Goal: Task Accomplishment & Management: Complete application form

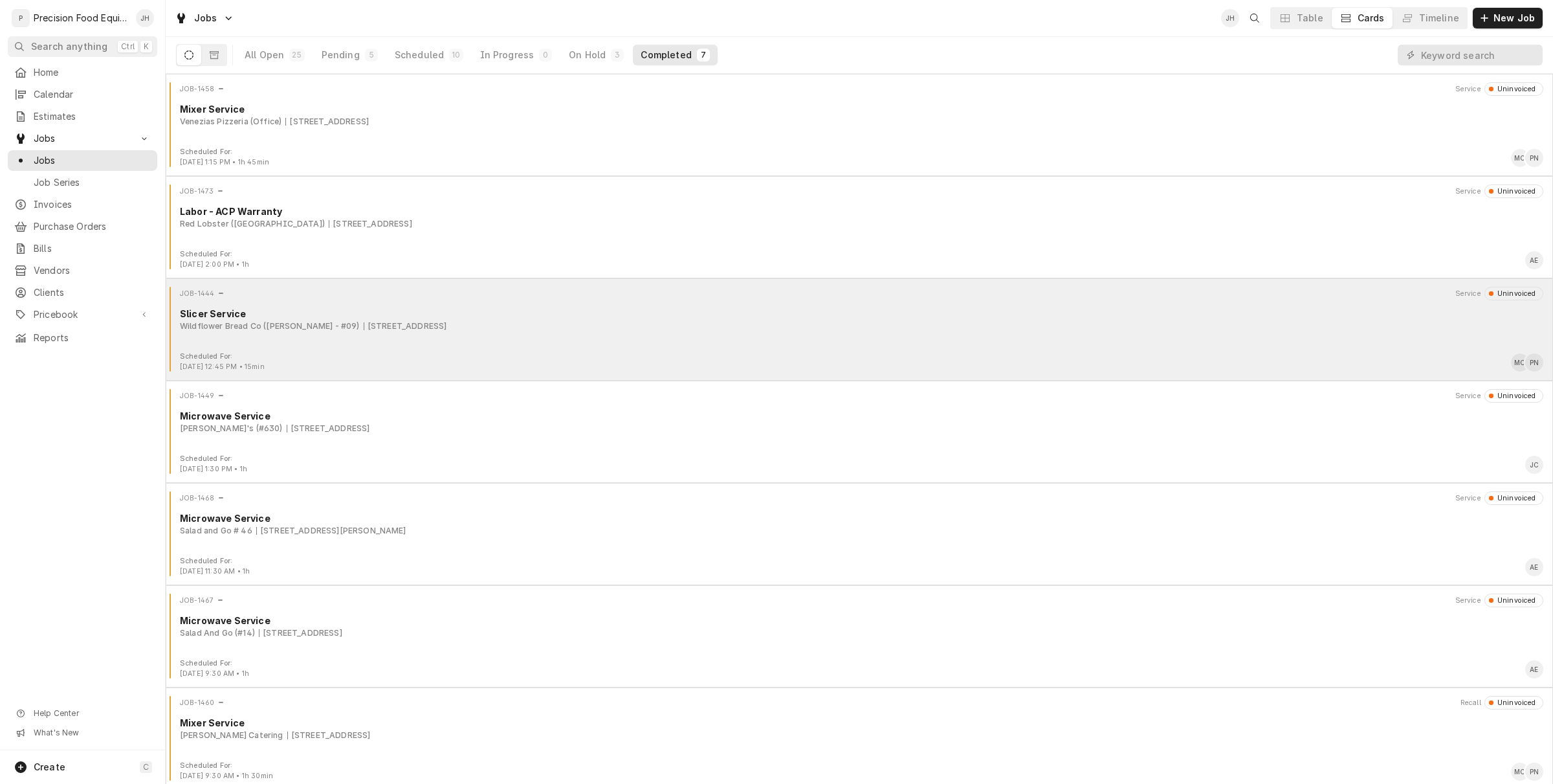
click at [661, 332] on div "Wildflower Bread Co (Gilbert - #09) 3425 E. Baseline Rd, Gilbert, AZ 85234" at bounding box center [861, 326] width 1364 height 12
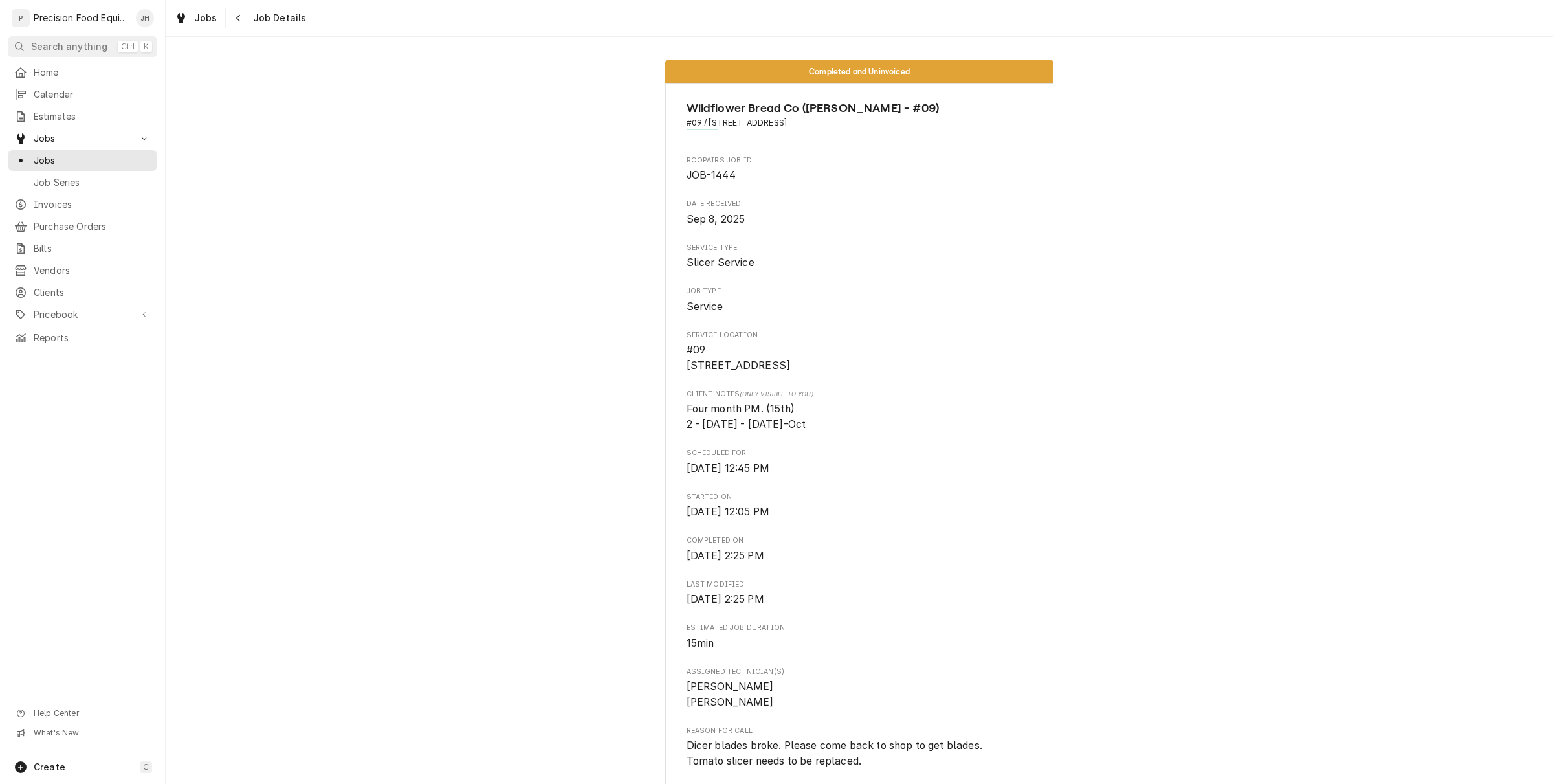
scroll to position [908, 0]
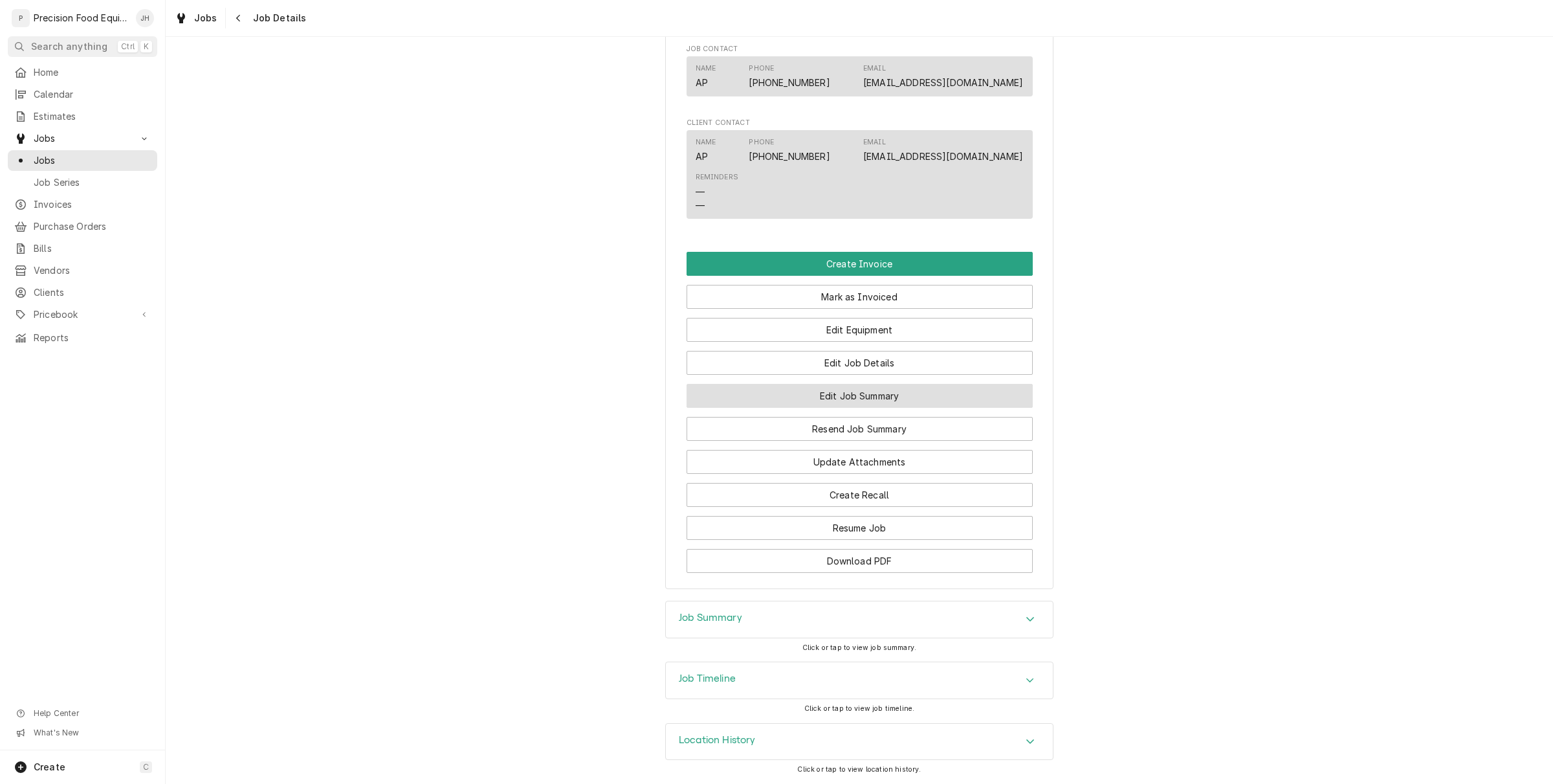
click at [882, 398] on button "Edit Job Summary" at bounding box center [859, 395] width 346 height 24
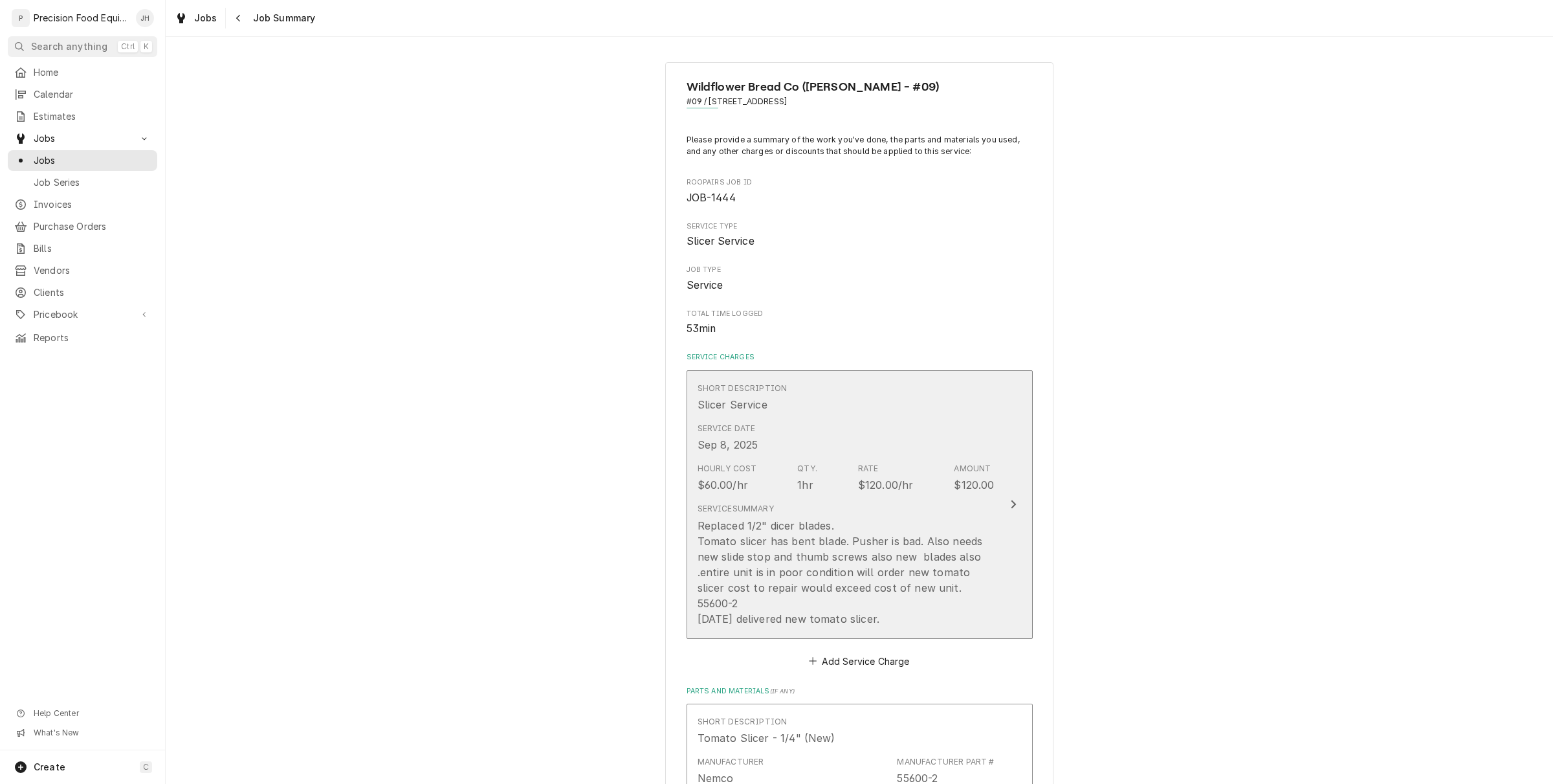
click at [874, 548] on div "Replaced 1/2" dicer blades. Tomato slicer has bent blade. Pusher is bad. Also n…" at bounding box center [846, 572] width 297 height 108
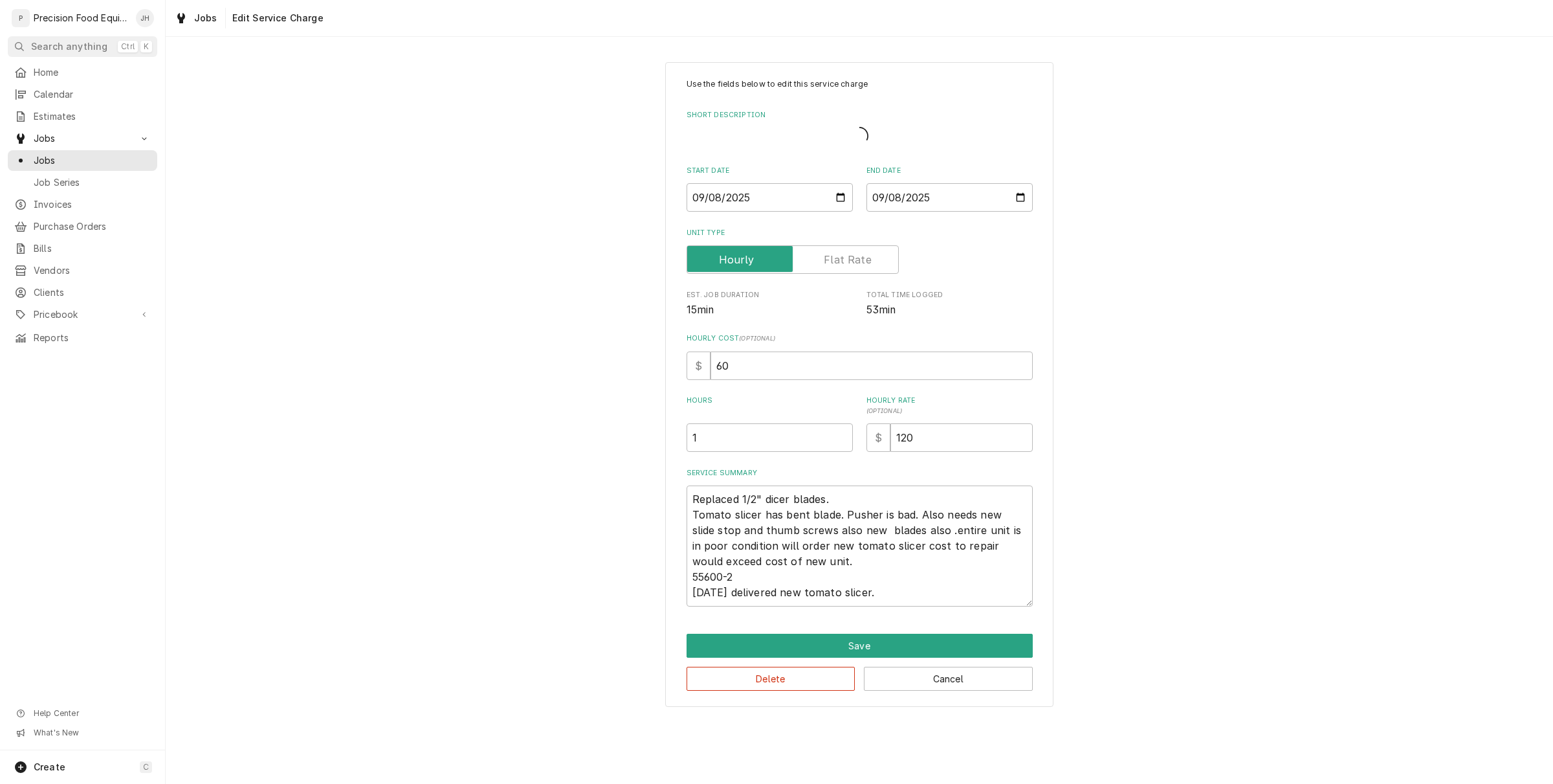
type textarea "x"
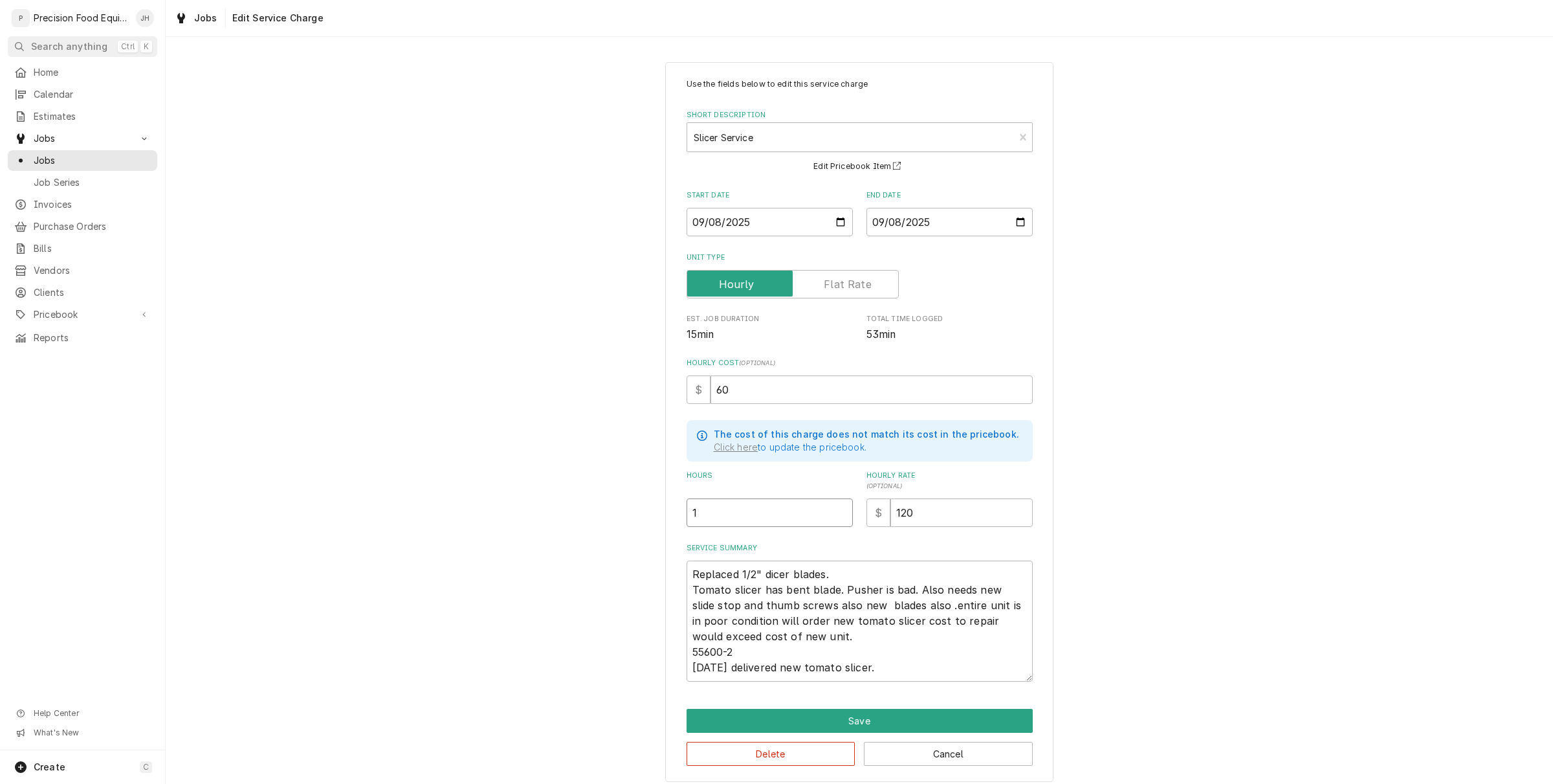
drag, startPoint x: 778, startPoint y: 519, endPoint x: 252, endPoint y: 531, distance: 526.1
click at [252, 531] on div "Use the fields below to edit this service charge Short Description Slicer Servi…" at bounding box center [859, 422] width 1388 height 743
type input "2"
type textarea "x"
type input "2"
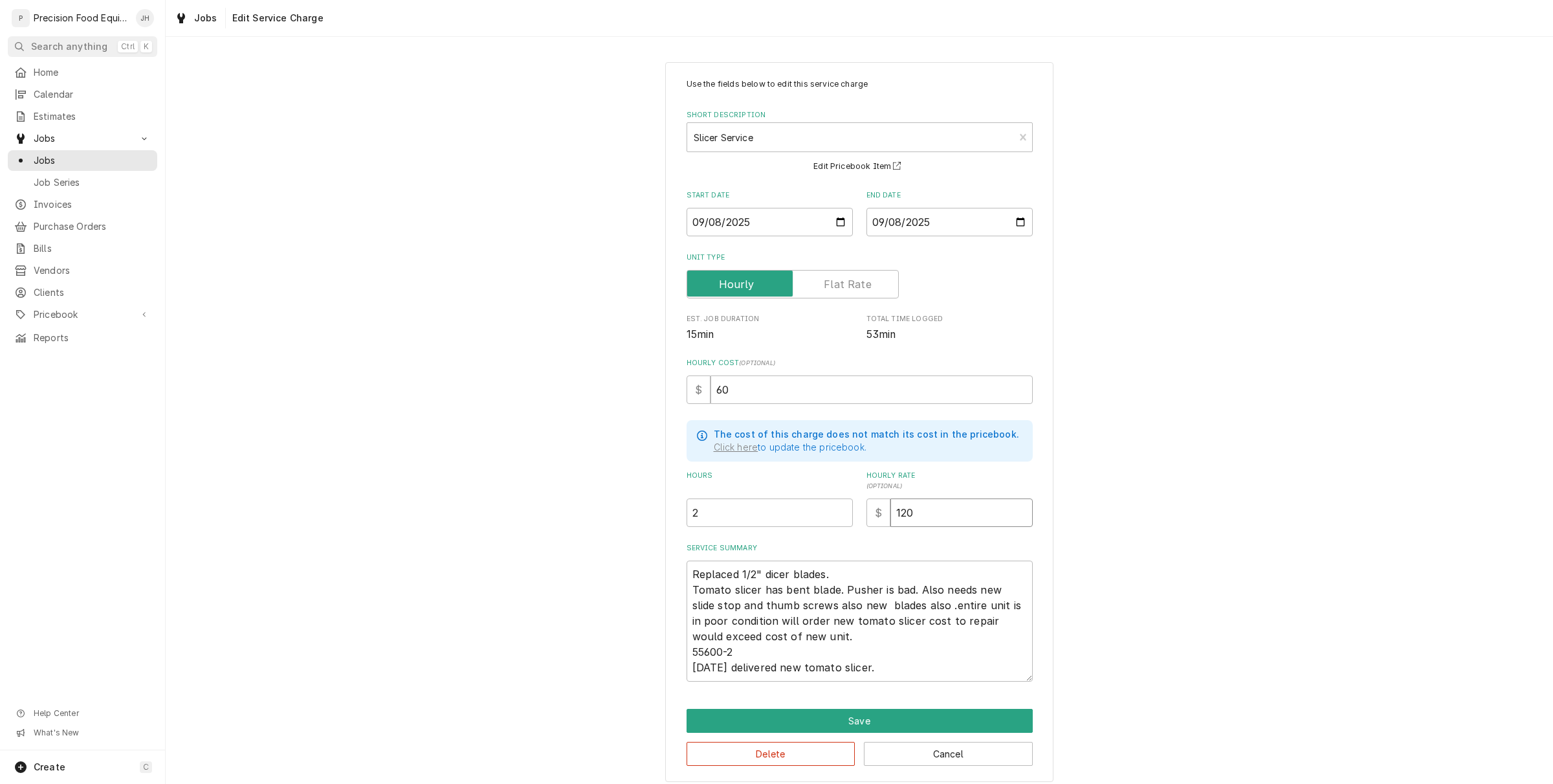
click at [969, 522] on input "120" at bounding box center [961, 512] width 142 height 28
drag, startPoint x: 958, startPoint y: 517, endPoint x: 603, endPoint y: 551, distance: 356.6
click at [608, 552] on div "Use the fields below to edit this service charge Short Description Slicer Servi…" at bounding box center [859, 422] width 1388 height 743
type textarea "x"
type input "1"
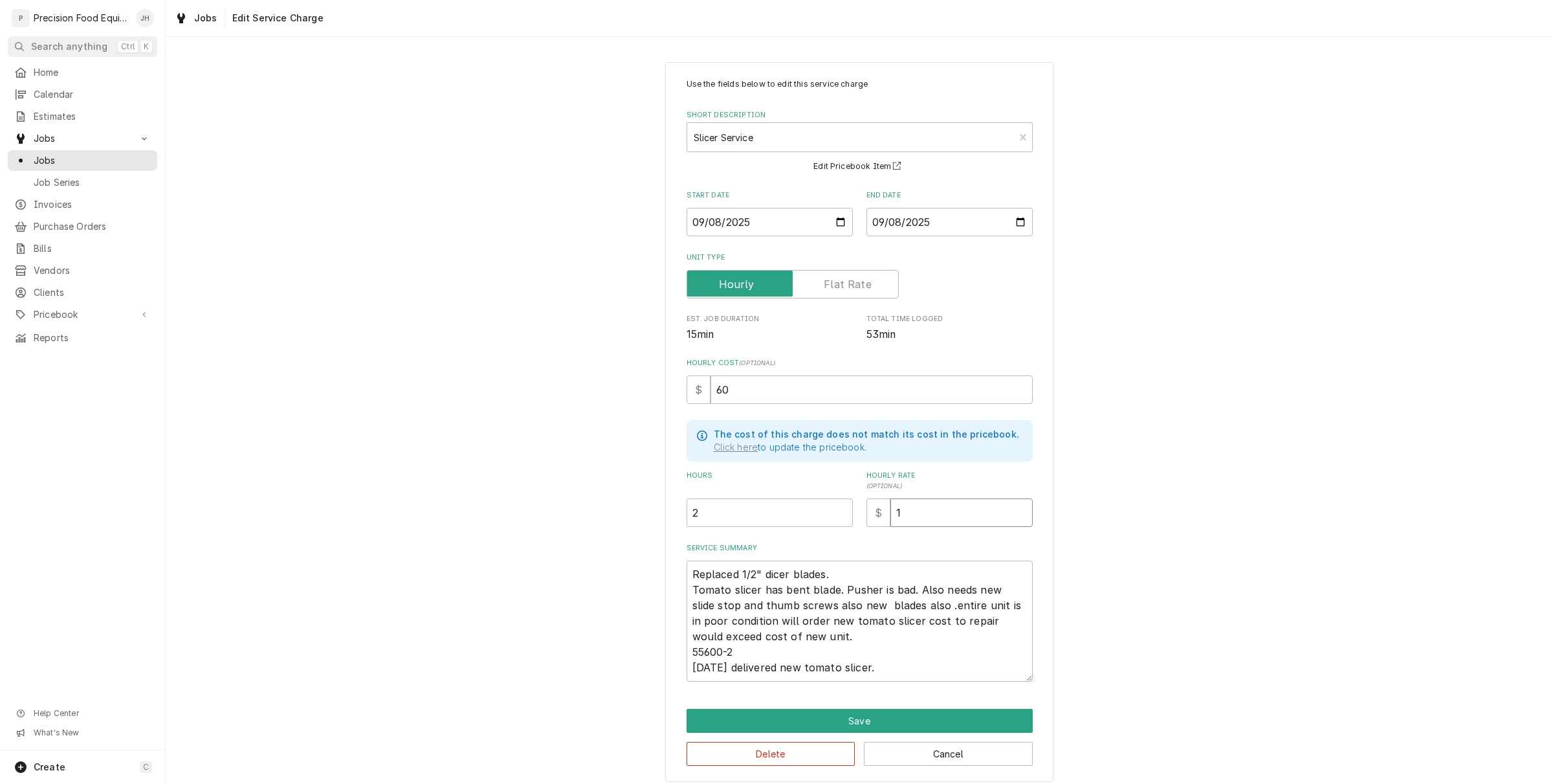
type textarea "x"
type input "14"
type textarea "x"
type input "140"
click at [788, 648] on textarea "Replaced 1/2" dicer blades. Tomato slicer has bent blade. Pusher is bad. Also n…" at bounding box center [859, 621] width 346 height 121
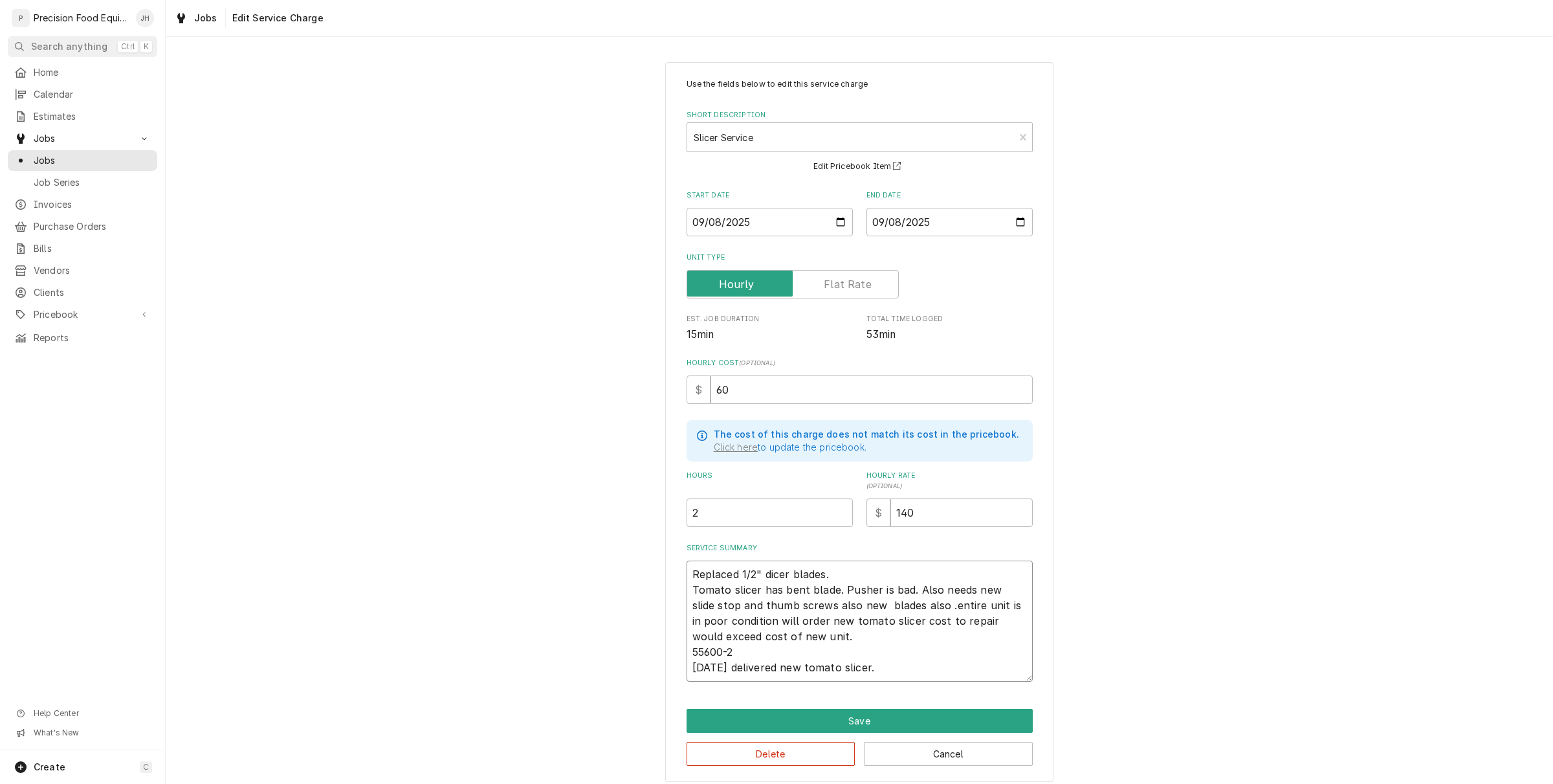
click at [796, 600] on textarea "Replaced 1/2" dicer blades. Tomato slicer has bent blade. Pusher is bad. Also n…" at bounding box center [859, 621] width 346 height 121
drag, startPoint x: 911, startPoint y: 603, endPoint x: 895, endPoint y: 604, distance: 16.0
click at [895, 604] on textarea "Replaced 1/2" dicer blades. Tomato slicer has bent blade. Pusher is bad. Also n…" at bounding box center [859, 621] width 346 height 121
type textarea "x"
type textarea "Replaced 1/2" dicer blades. Tomato slicer has bent blade. Pusher is bad. Also n…"
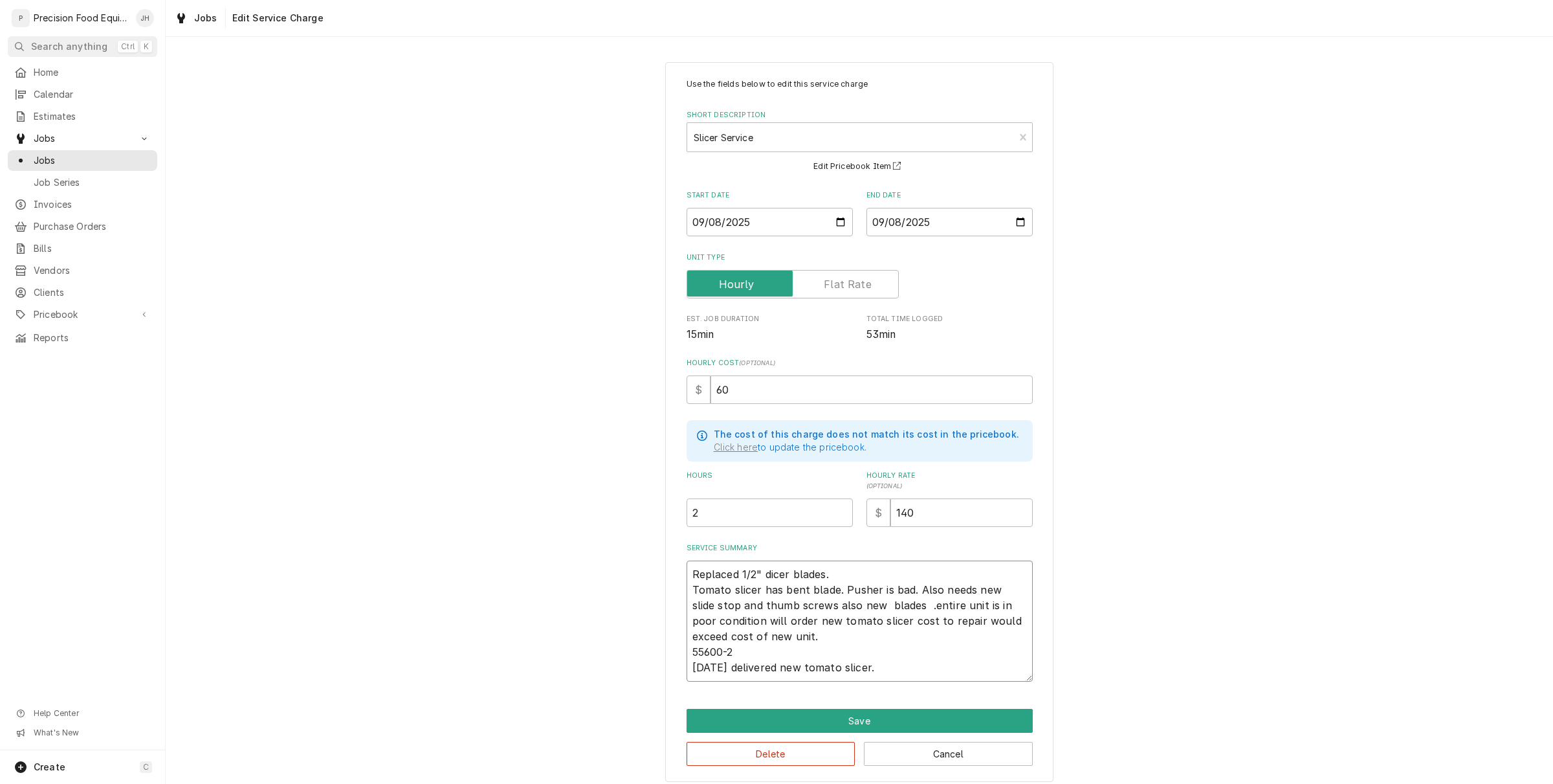
click at [827, 603] on textarea "Replaced 1/2" dicer blades. Tomato slicer has bent blade. Pusher is bad. Also n…" at bounding box center [859, 621] width 346 height 121
type textarea "x"
type textarea "Replaced 1/2" dicer blades. Tomato slicer has bent blade. Pusher is bad. Also n…"
type textarea "x"
type textarea "Replaced 1/2" dicer blades. Tomato slicer has bent blade. Pusher is bad. Also n…"
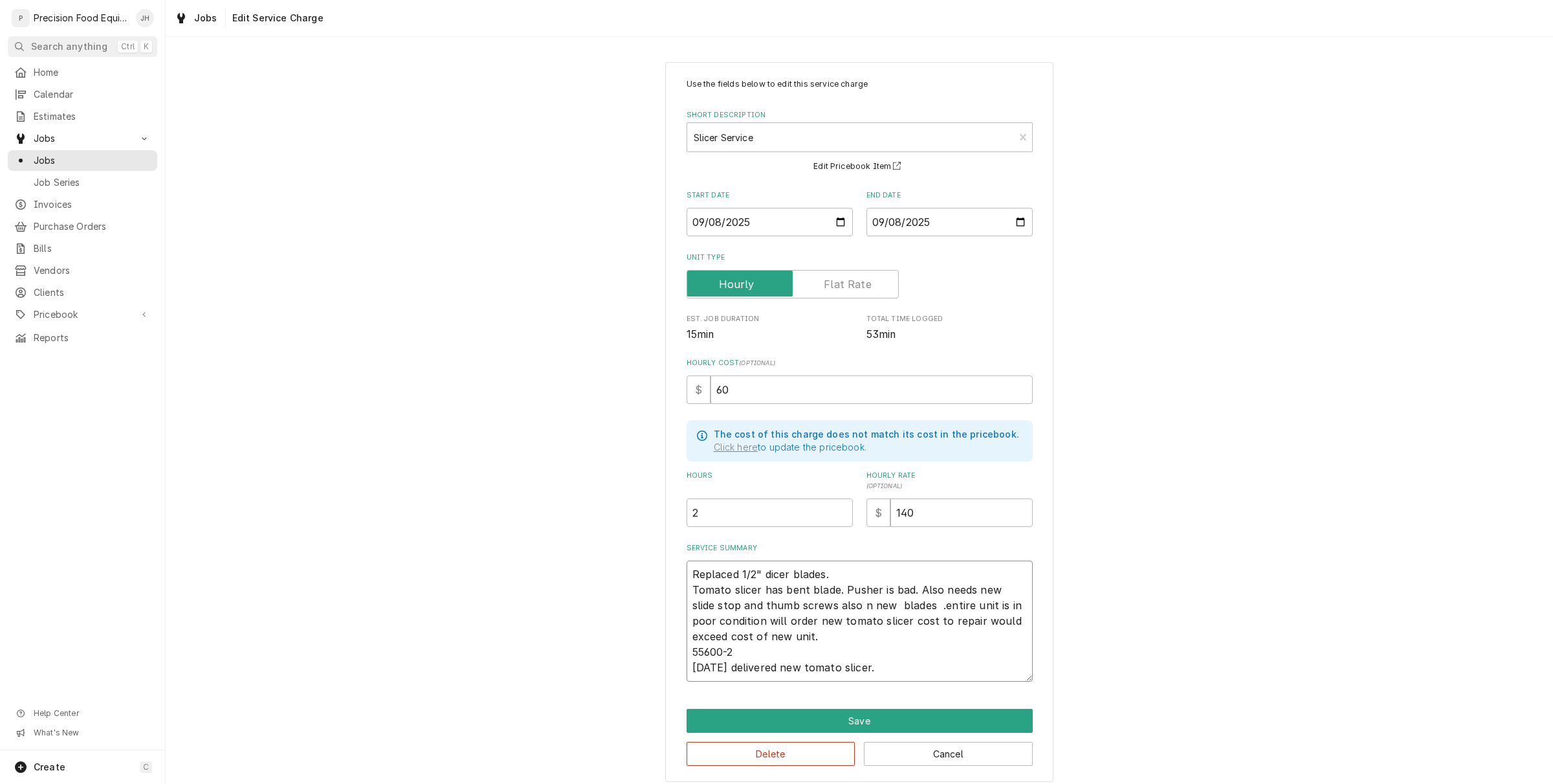
type textarea "x"
type textarea "Replaced 1/2" dicer blades. Tomato slicer has bent blade. Pusher is bad. Also n…"
type textarea "x"
type textarea "Replaced 1/2" dicer blades. Tomato slicer has bent blade. Pusher is bad. Also n…"
type textarea "x"
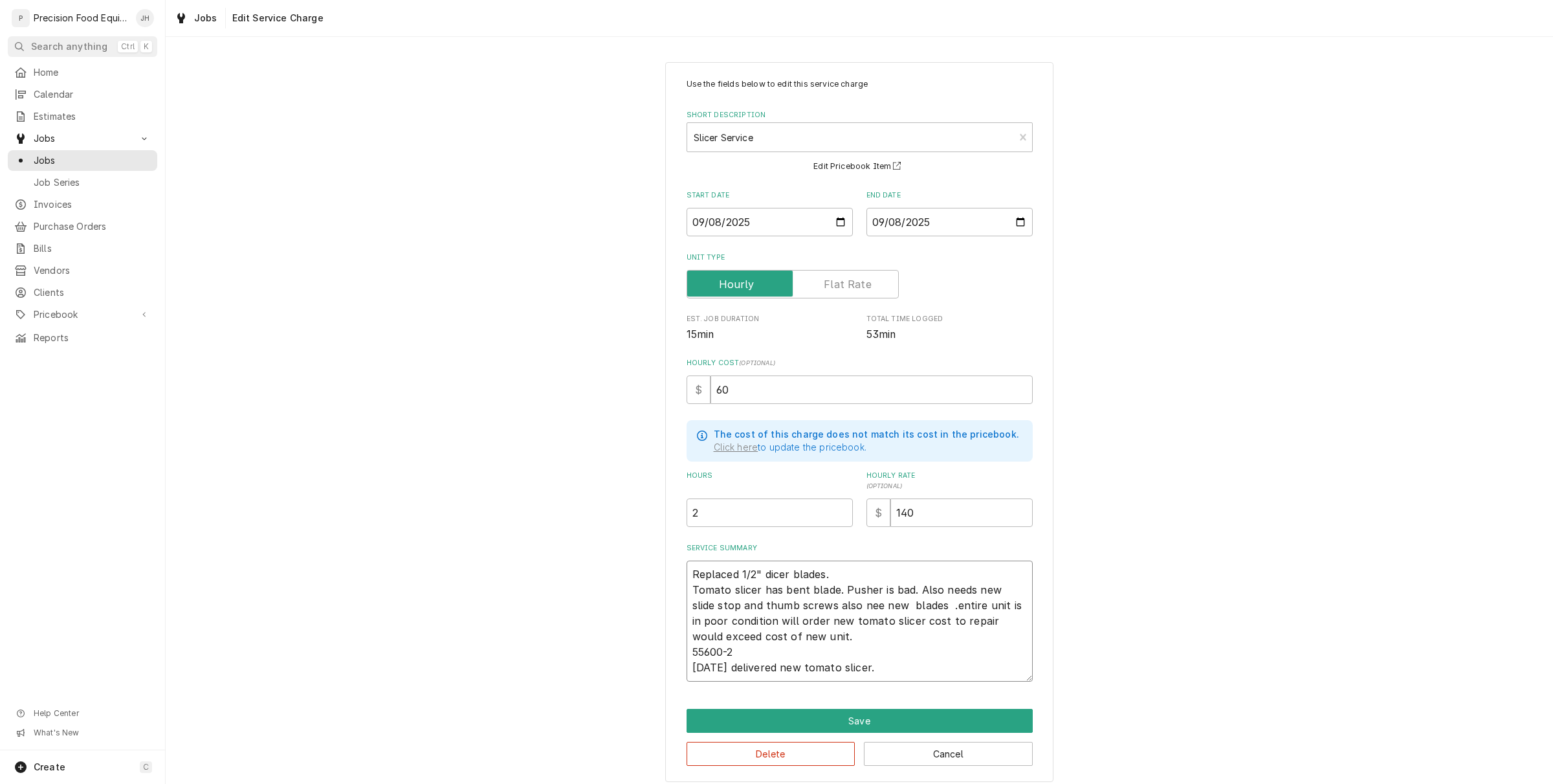
type textarea "Replaced 1/2" dicer blades. Tomato slicer has bent blade. Pusher is bad. Also n…"
type textarea "x"
type textarea "Replaced 1/2" dicer blades. Tomato slicer has bent blade. Pusher is bad. Also n…"
type textarea "x"
type textarea "Replaced 1/2" dicer blades. Tomato slicer has bent blade. Pusher is bad. Also n…"
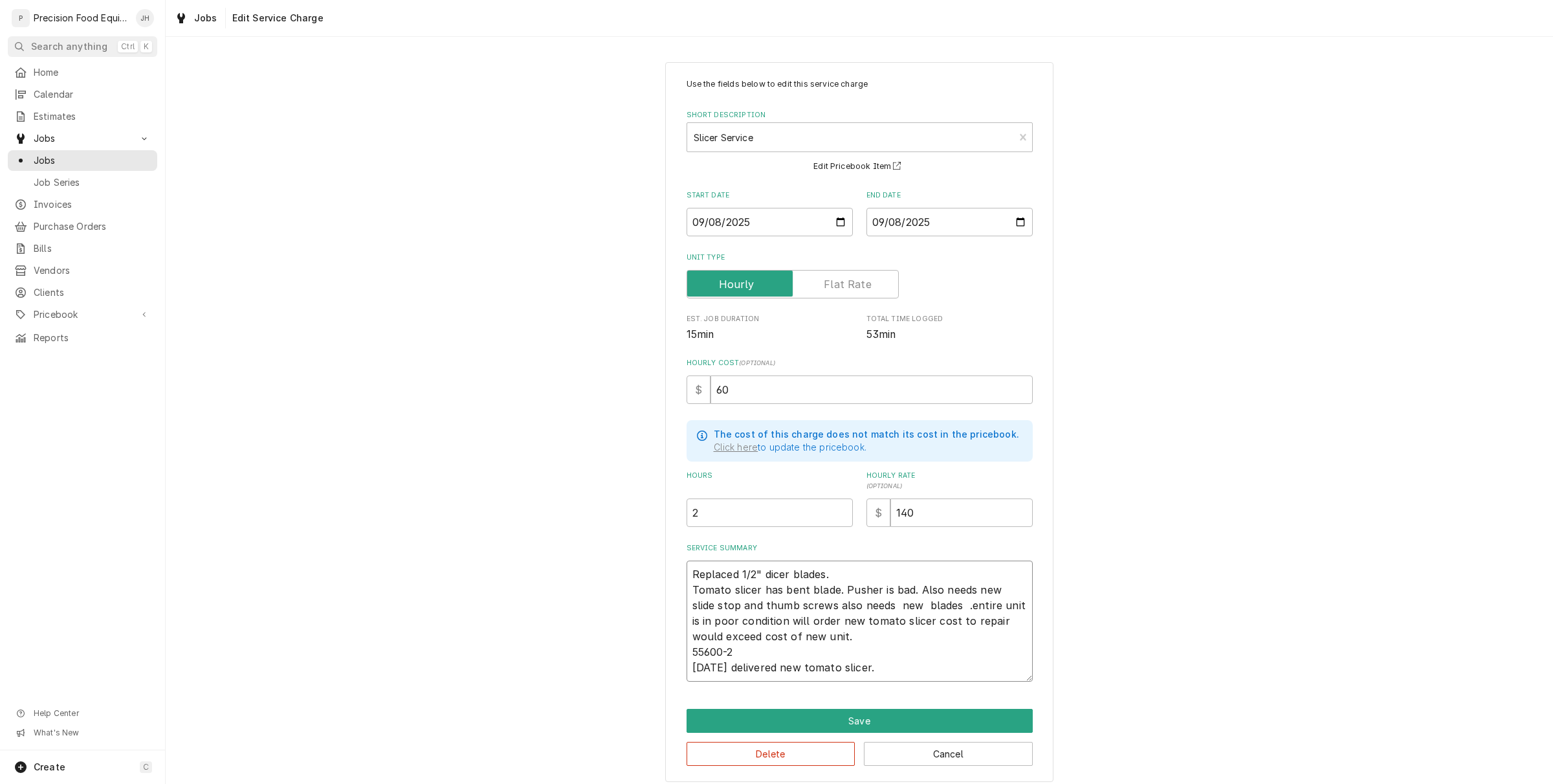
click at [930, 606] on textarea "Replaced 1/2" dicer blades. Tomato slicer has bent blade. Pusher is bad. Also n…" at bounding box center [859, 621] width 346 height 121
type textarea "x"
type textarea "Replaced 1/2" dicer blades. Tomato slicer has bent blade. Pusher is bad. Also n…"
type textarea "x"
type textarea "Replaced 1/2" dicer blades. Tomato slicer has bent blade. Pusher is bad. Also n…"
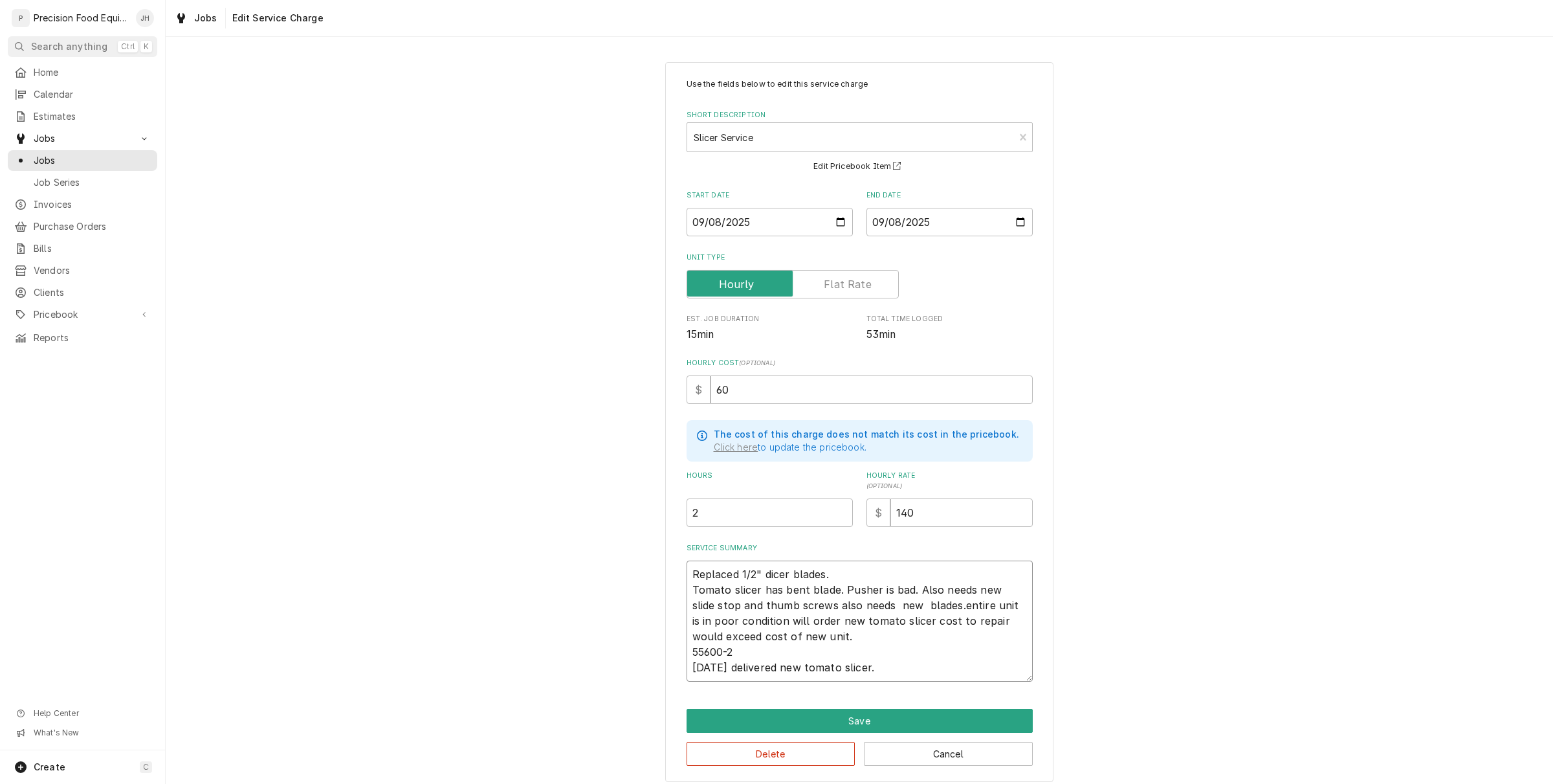
click at [927, 604] on textarea "Replaced 1/2" dicer blades. Tomato slicer has bent blade. Pusher is bad. Also n…" at bounding box center [859, 621] width 346 height 121
type textarea "x"
type textarea "Replaced 1/2" dicer blades. Tomato slicer has bent blade. Pusher is bad. Also n…"
type textarea "x"
type textarea "Replaced 1/2" dicer blades. Tomato slicer has bent blade. Pusher is bad. Also n…"
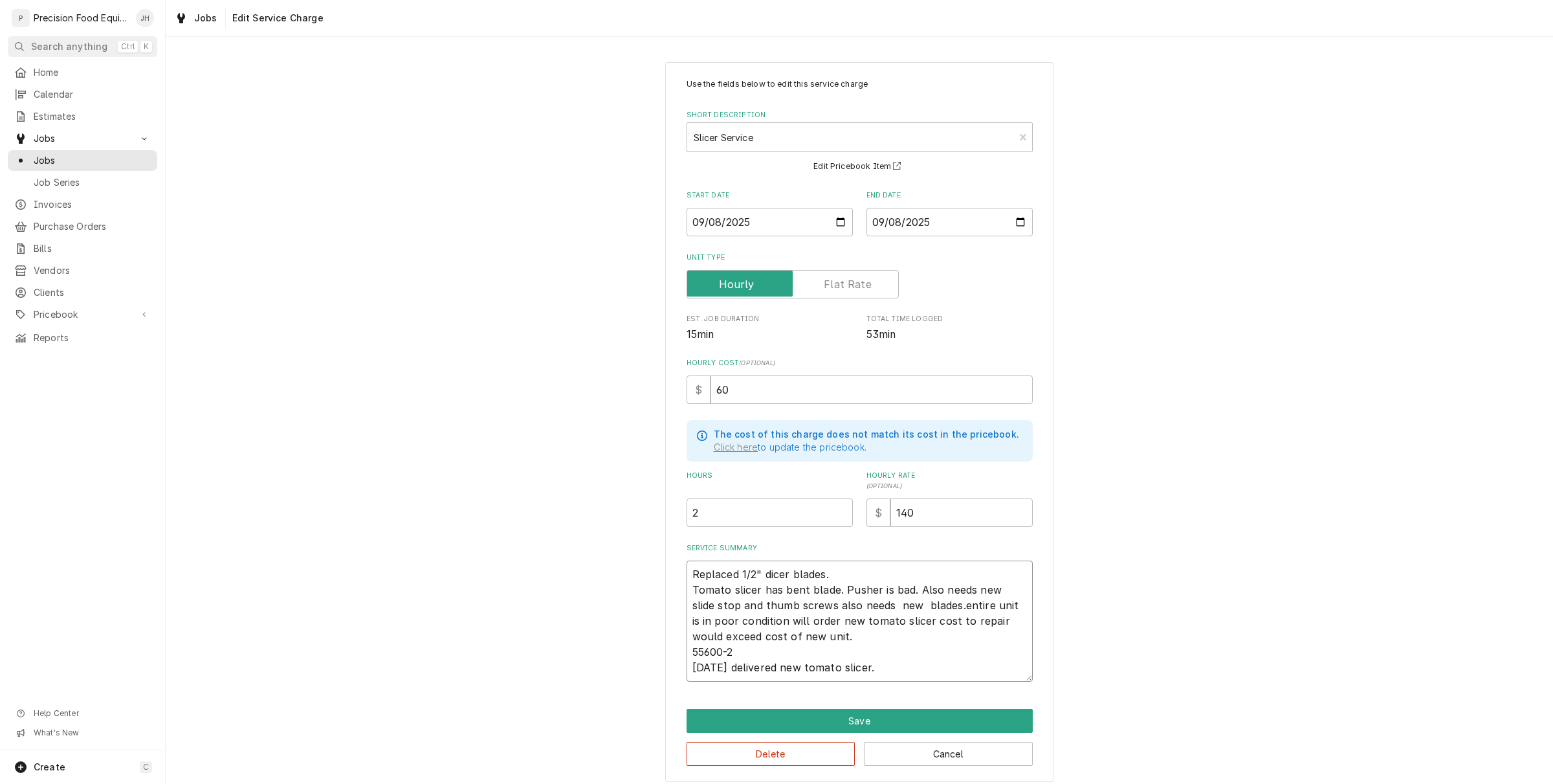
type textarea "x"
type textarea "Replaced 1/2" dicer blades. Tomato slicer has bent blade. Pusher is bad. Also n…"
click at [939, 606] on textarea "Replaced 1/2" dicer blades. Tomato slicer has bent blade. Pusher is bad. Also n…" at bounding box center [859, 621] width 346 height 121
type textarea "x"
type textarea "Replaced 1/2" dicer blades. Tomato slicer has bent blade. Pusher is bad. Also n…"
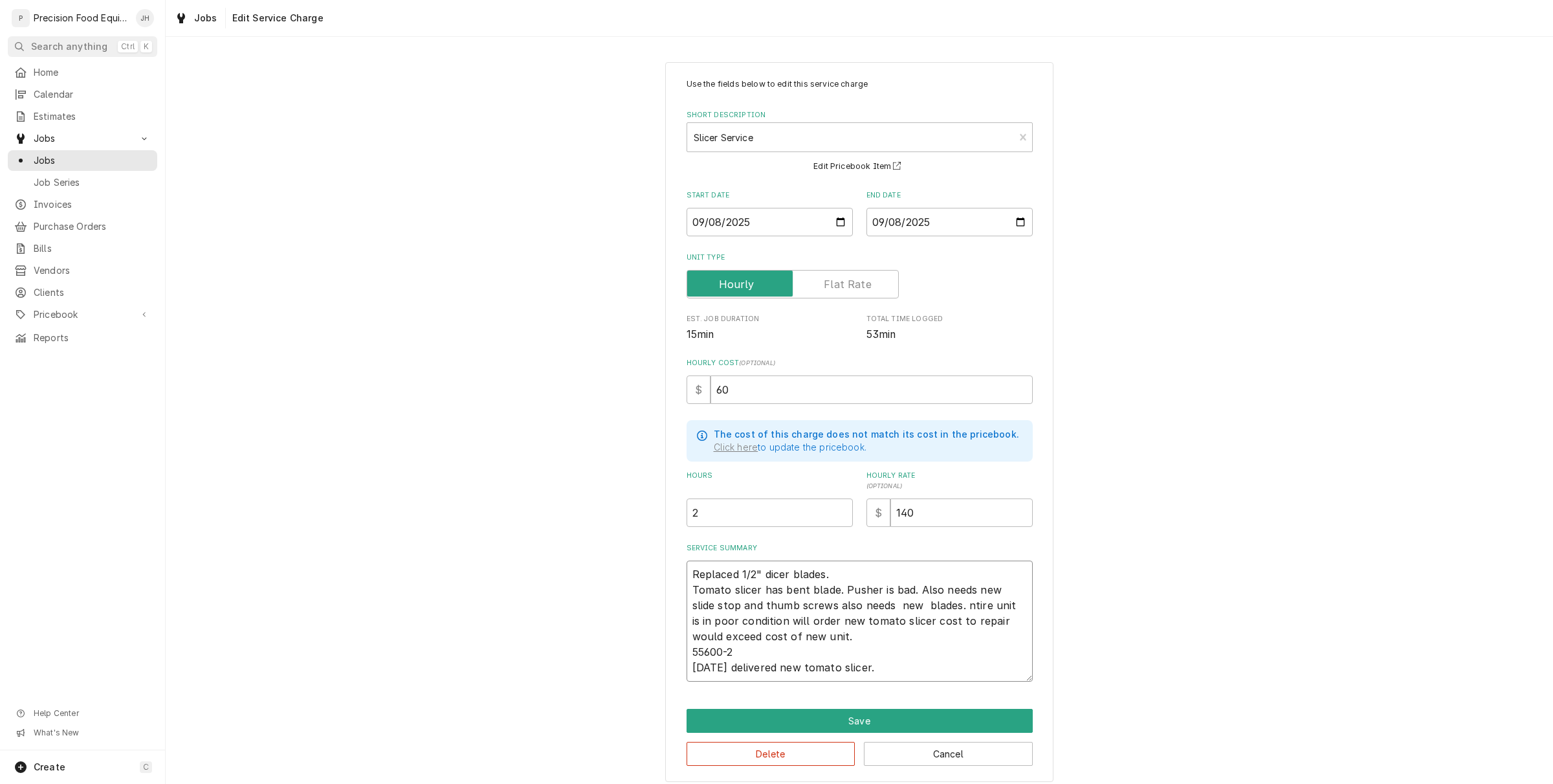
type textarea "x"
click at [932, 642] on textarea "Replaced 1/2" dicer blades. Tomato slicer has bent blade. Pusher is bad. Also n…" at bounding box center [859, 621] width 346 height 121
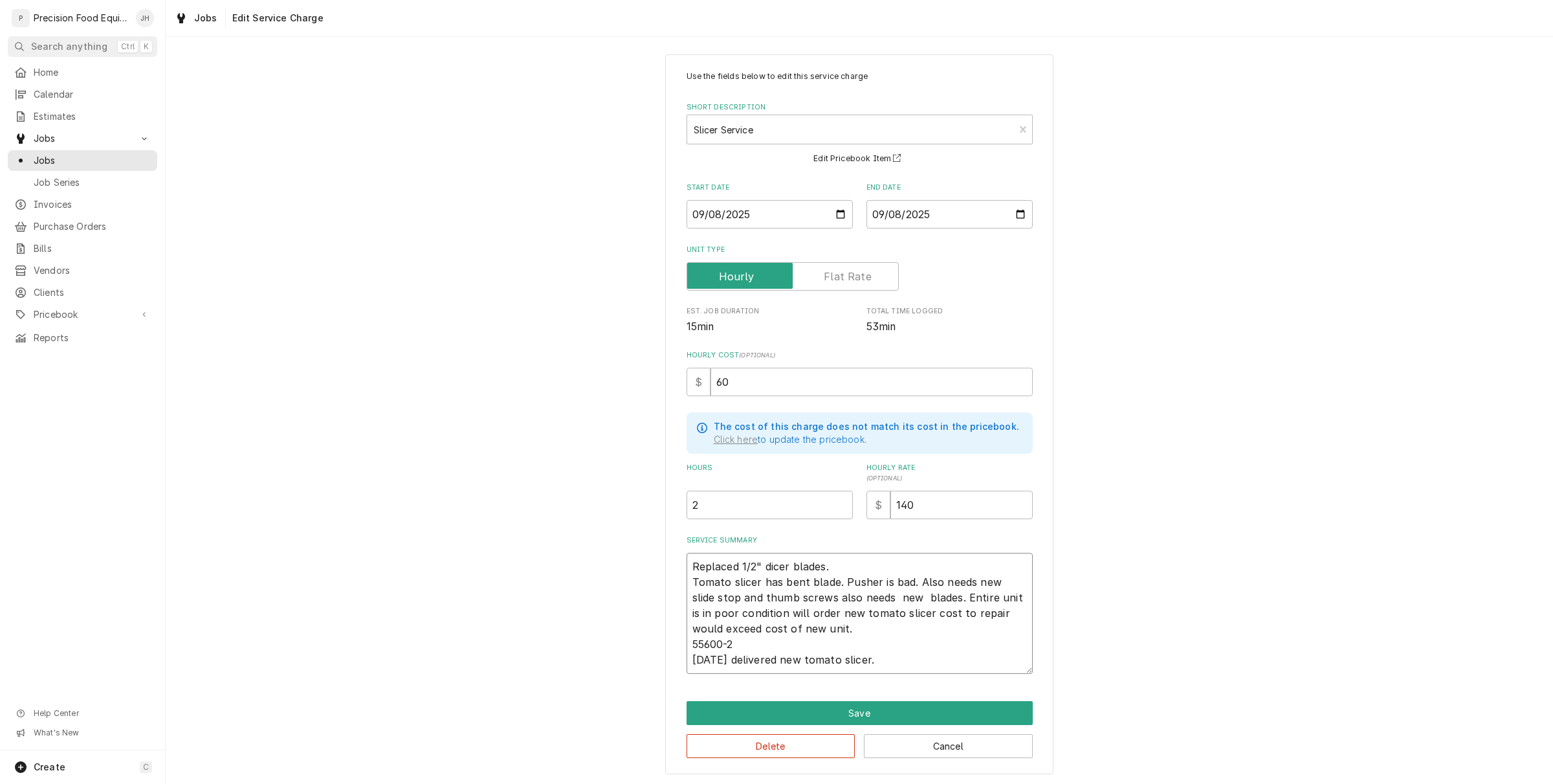
scroll to position [10, 0]
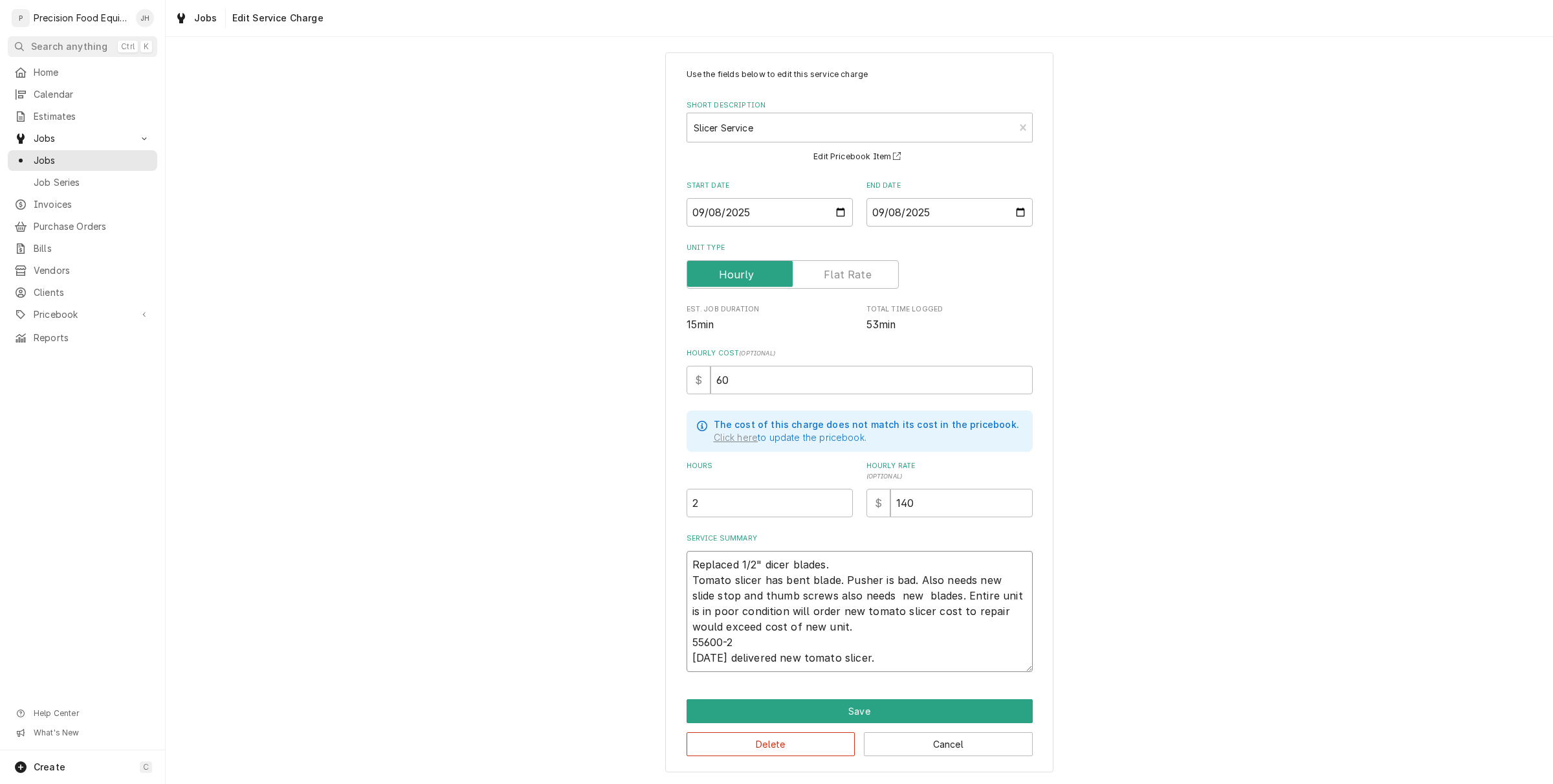
click at [762, 663] on textarea "Replaced 1/2" dicer blades. Tomato slicer has bent blade. Pusher is bad. Also n…" at bounding box center [859, 611] width 346 height 121
type textarea "Replaced 1/2" dicer blades. Tomato slicer has bent blade. Pusher is bad. Also n…"
click at [864, 716] on button "Save" at bounding box center [859, 710] width 346 height 24
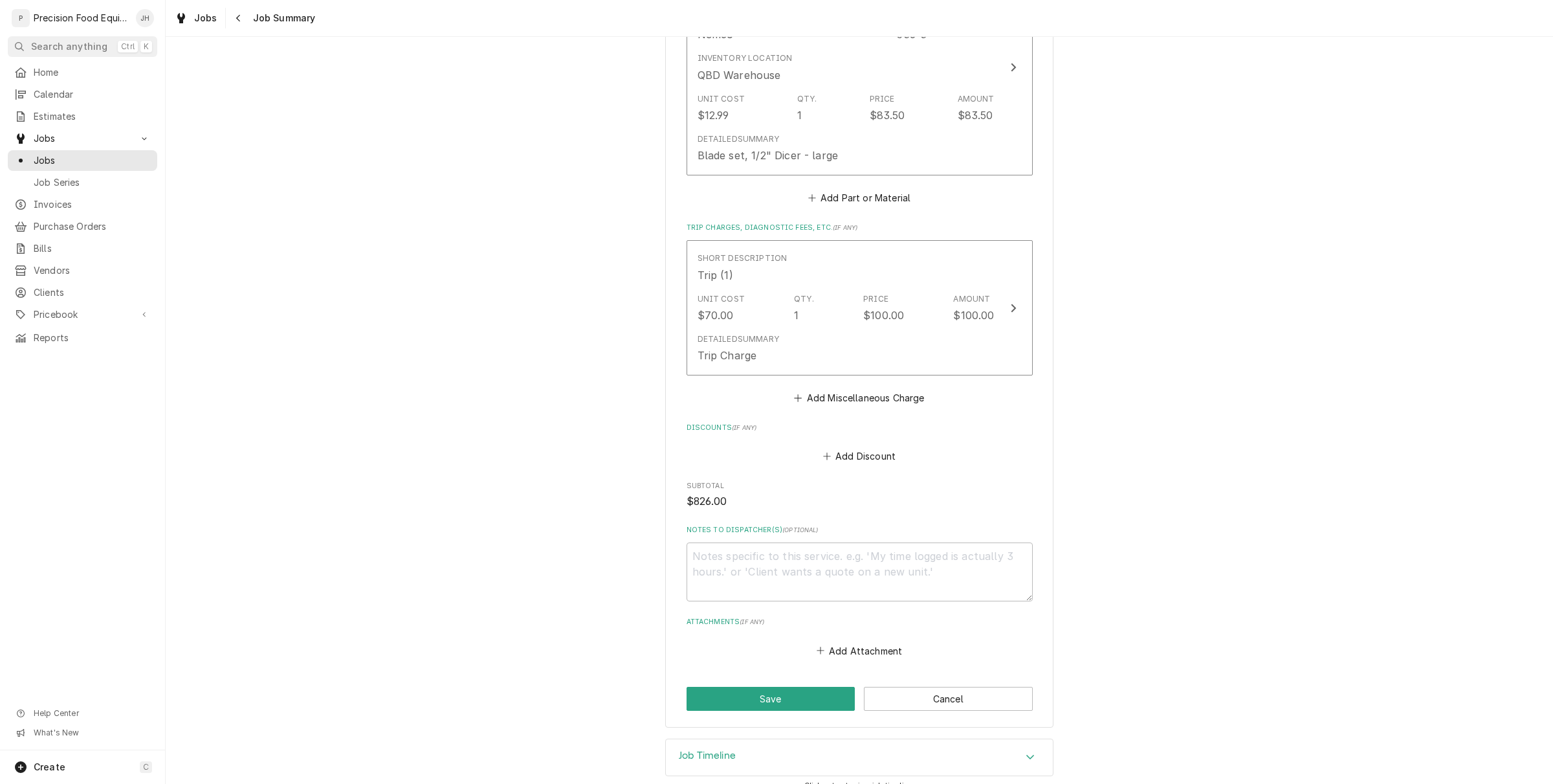
scroll to position [983, 0]
click at [883, 553] on textarea "Notes to Dispatcher(s) ( optional )" at bounding box center [859, 570] width 346 height 59
type textarea "x"
type textarea "R"
type textarea "x"
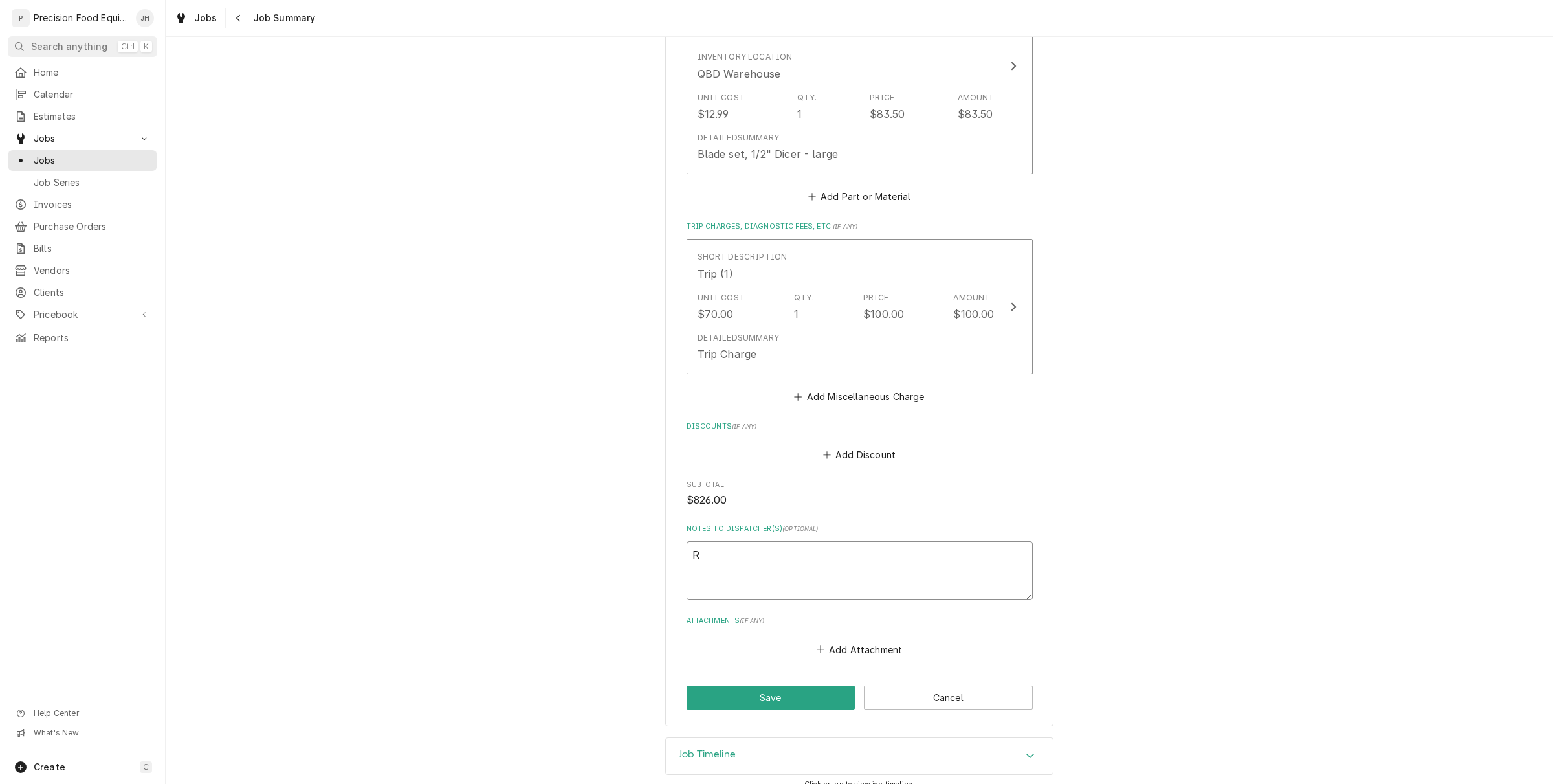
type textarea "Re"
type textarea "x"
type textarea "Rea"
type textarea "x"
type textarea "Read"
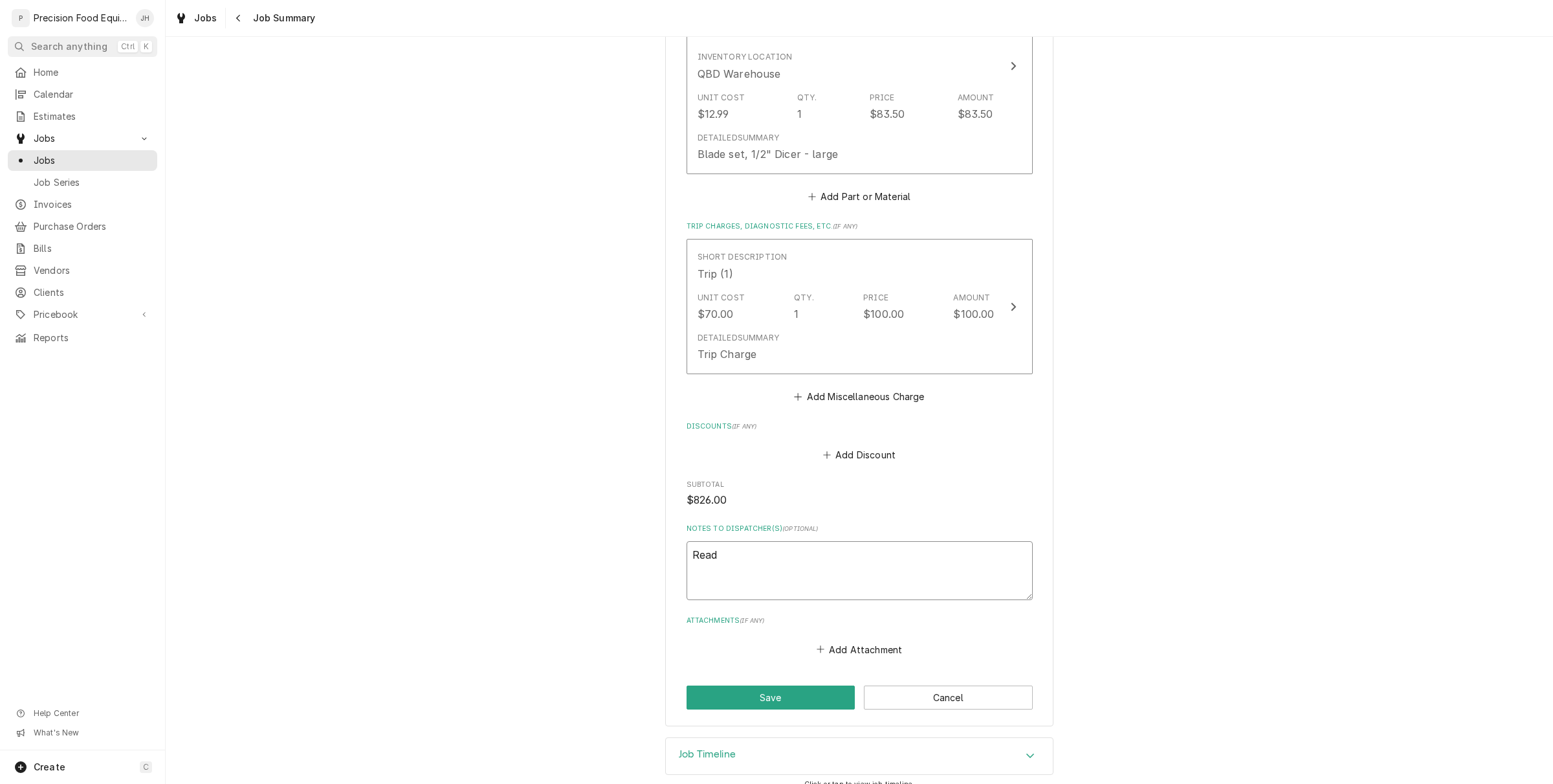
type textarea "x"
type textarea "Ready"
type textarea "x"
type textarea "Ready"
type textarea "x"
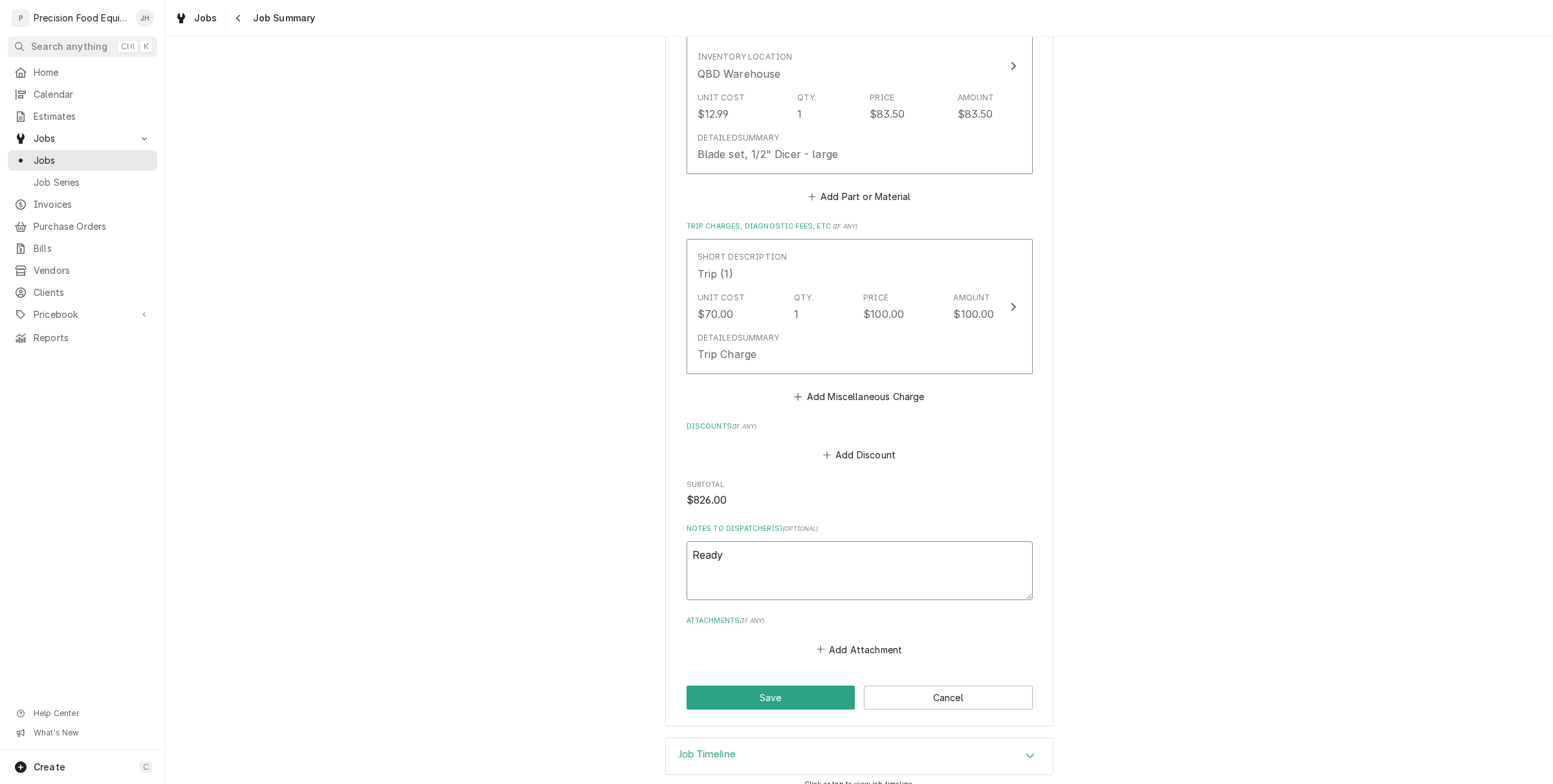
type textarea "Ready t"
type textarea "x"
type textarea "Ready to"
type textarea "x"
type textarea "Ready to"
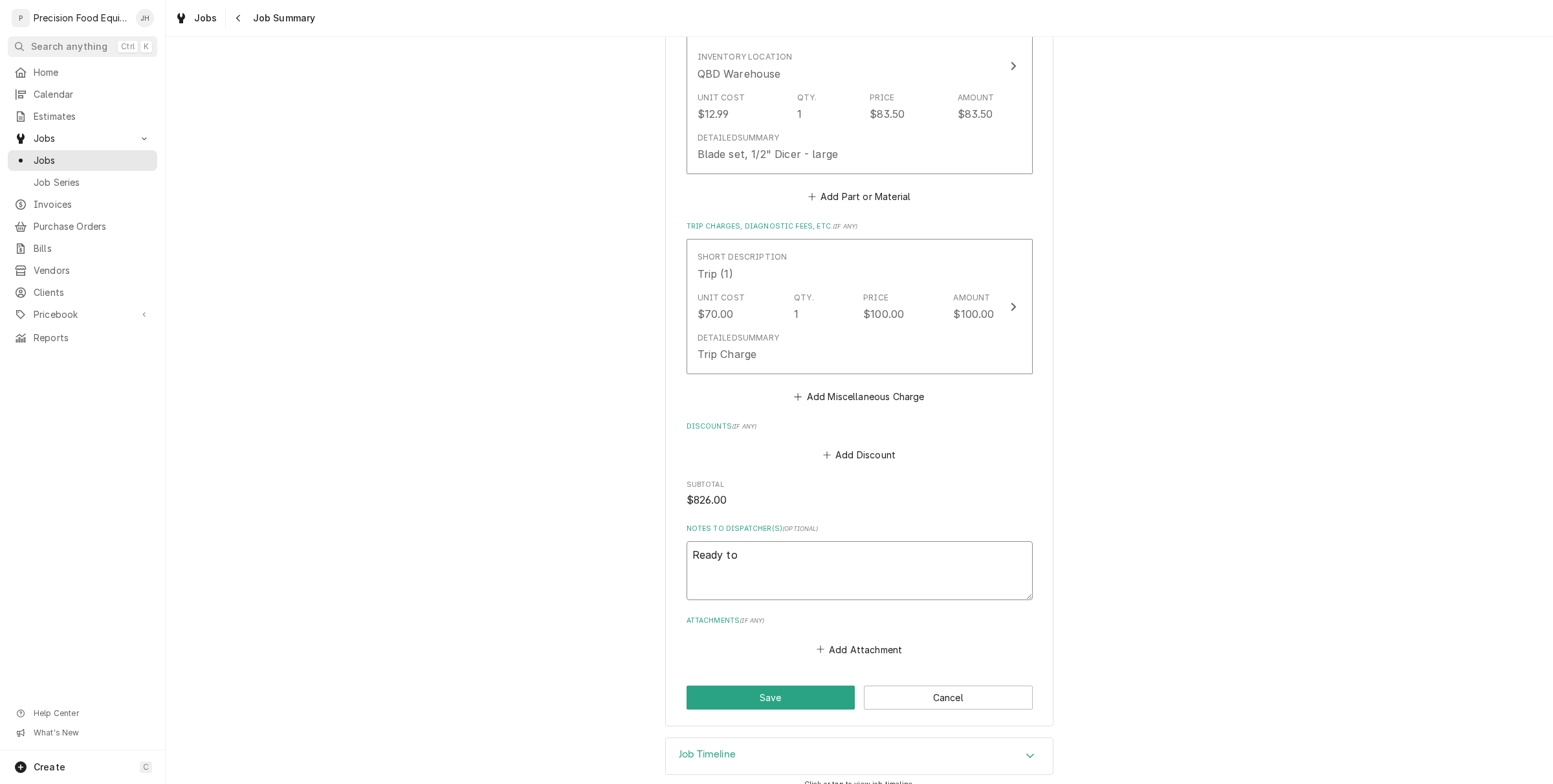
type textarea "x"
type textarea "Ready to i"
type textarea "x"
type textarea "Ready to in"
type textarea "x"
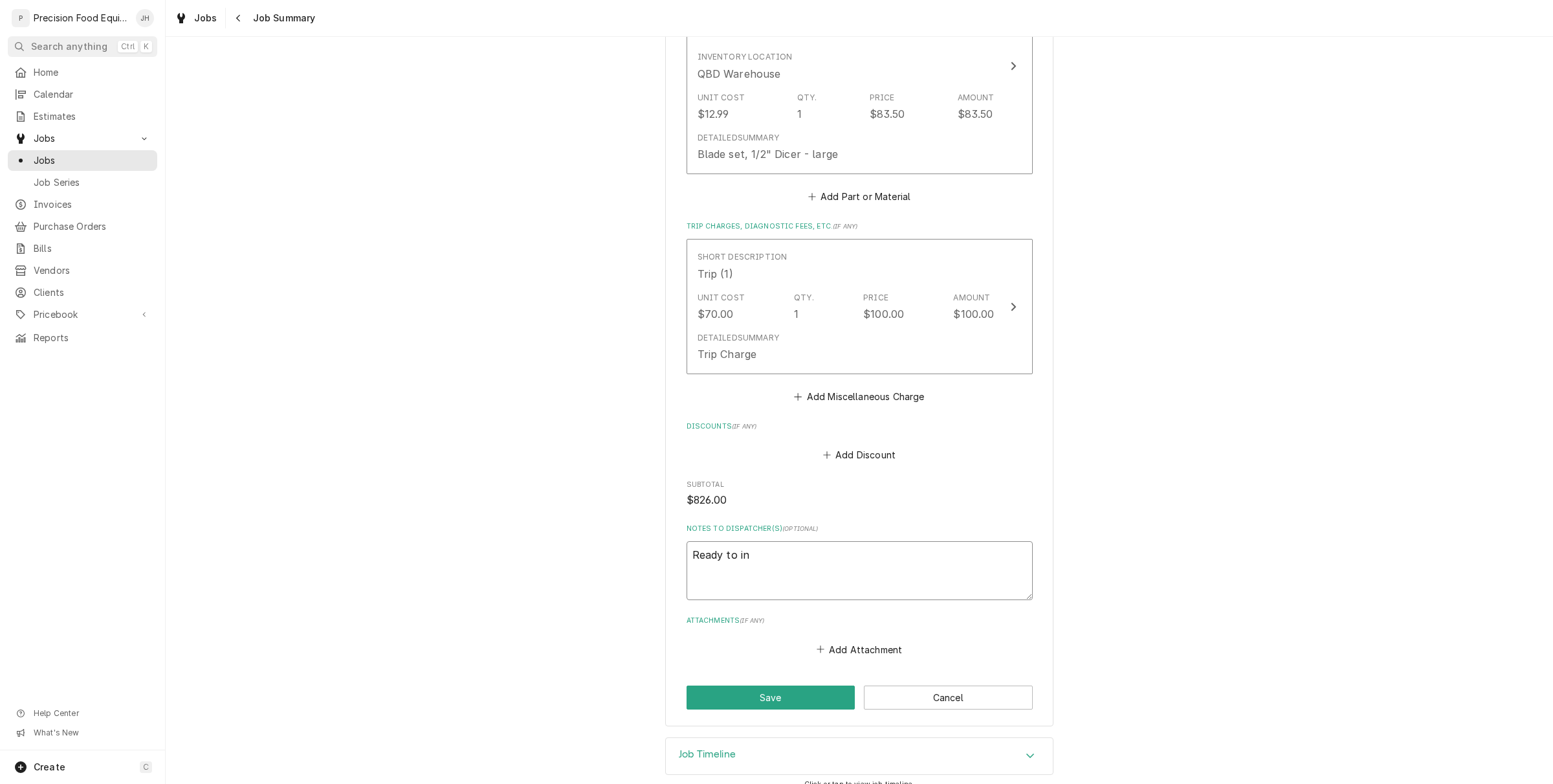
type textarea "Ready to inv"
type textarea "x"
type textarea "Ready to invo"
type textarea "x"
type textarea "Ready to invoic"
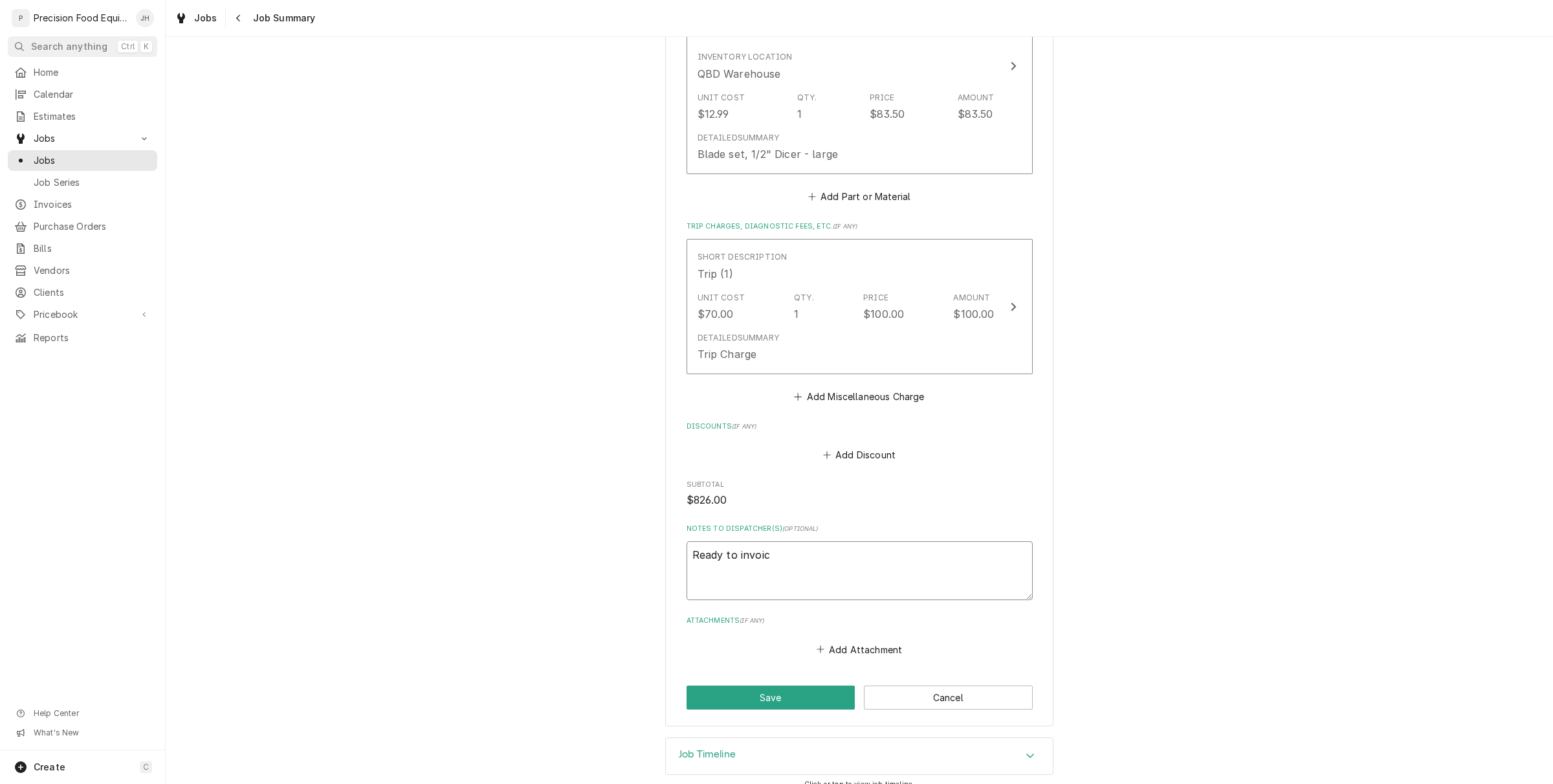
type textarea "x"
type textarea "Ready to invoice"
type textarea "x"
type textarea "Ready to invoice"
type textarea "x"
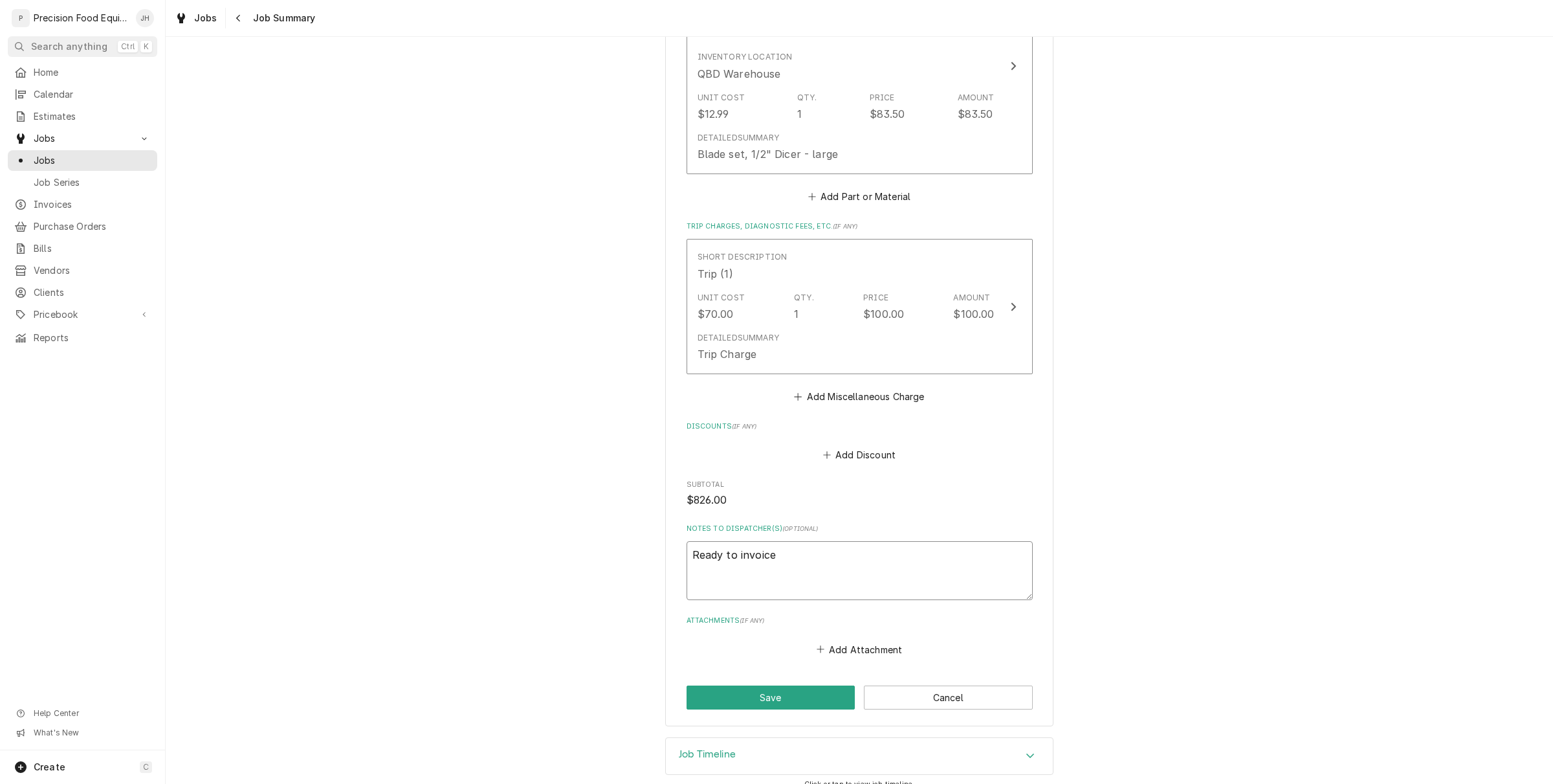
type textarea "Ready to invoice I"
type textarea "x"
type textarea "Ready to invoice I"
type textarea "x"
type textarea "Ready to invoice I p"
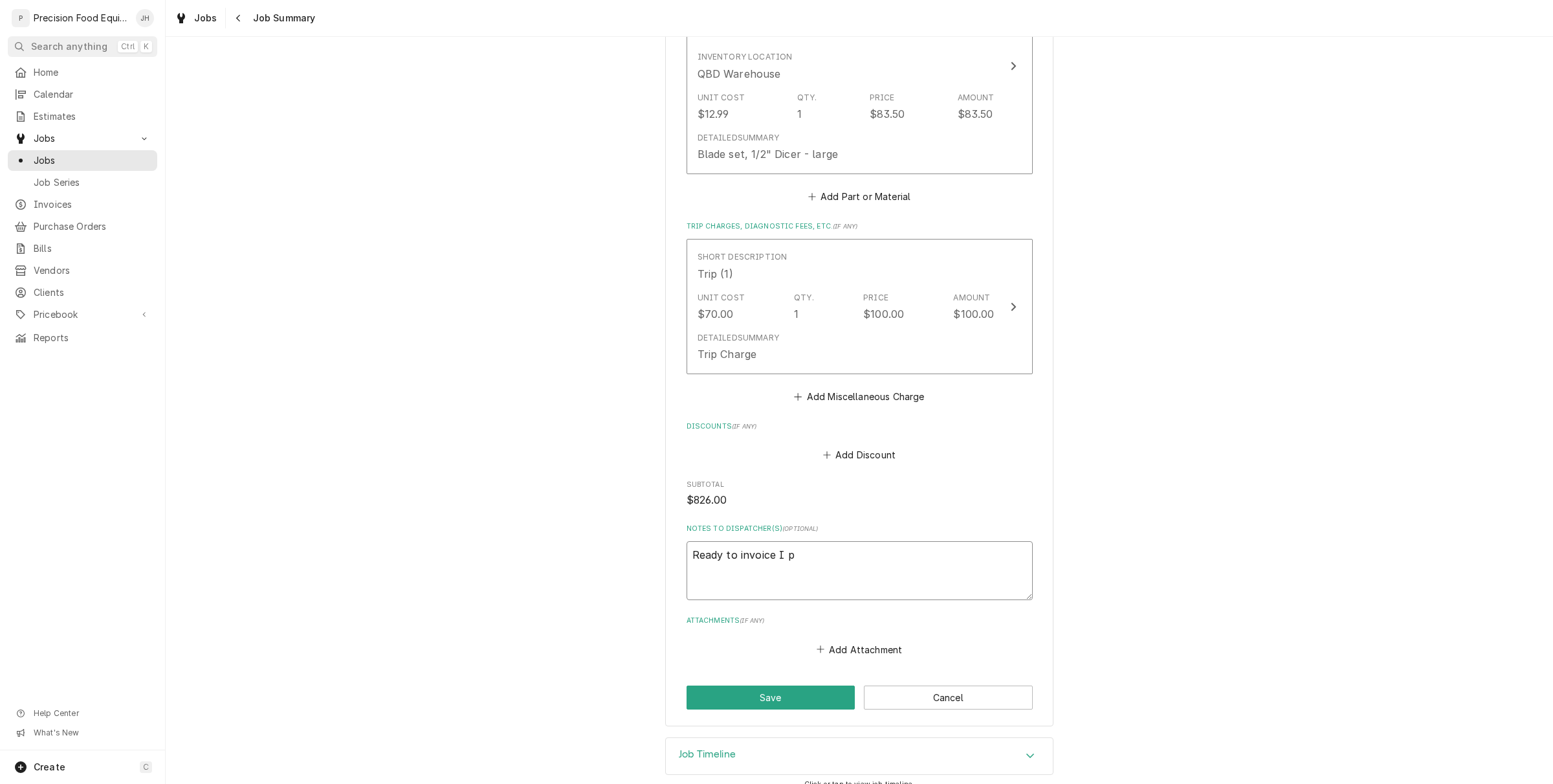
type textarea "x"
type textarea "Ready to invoice I pu"
type textarea "x"
type textarea "Ready to invoice I put"
type textarea "x"
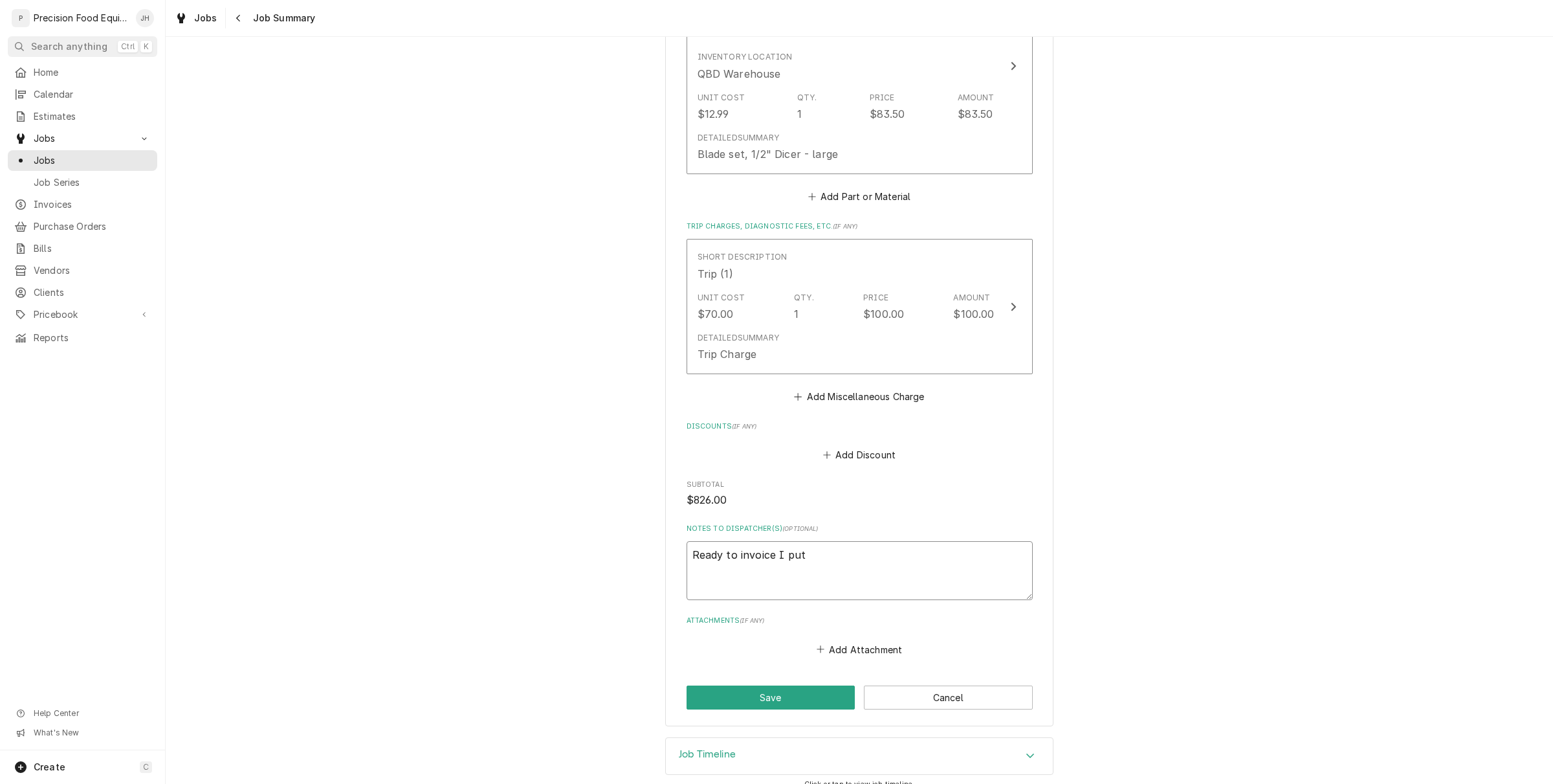
type textarea "Ready to invoice I put i"
type textarea "x"
type textarea "Ready to invoice I put in"
type textarea "x"
type textarea "Ready to invoice I put in"
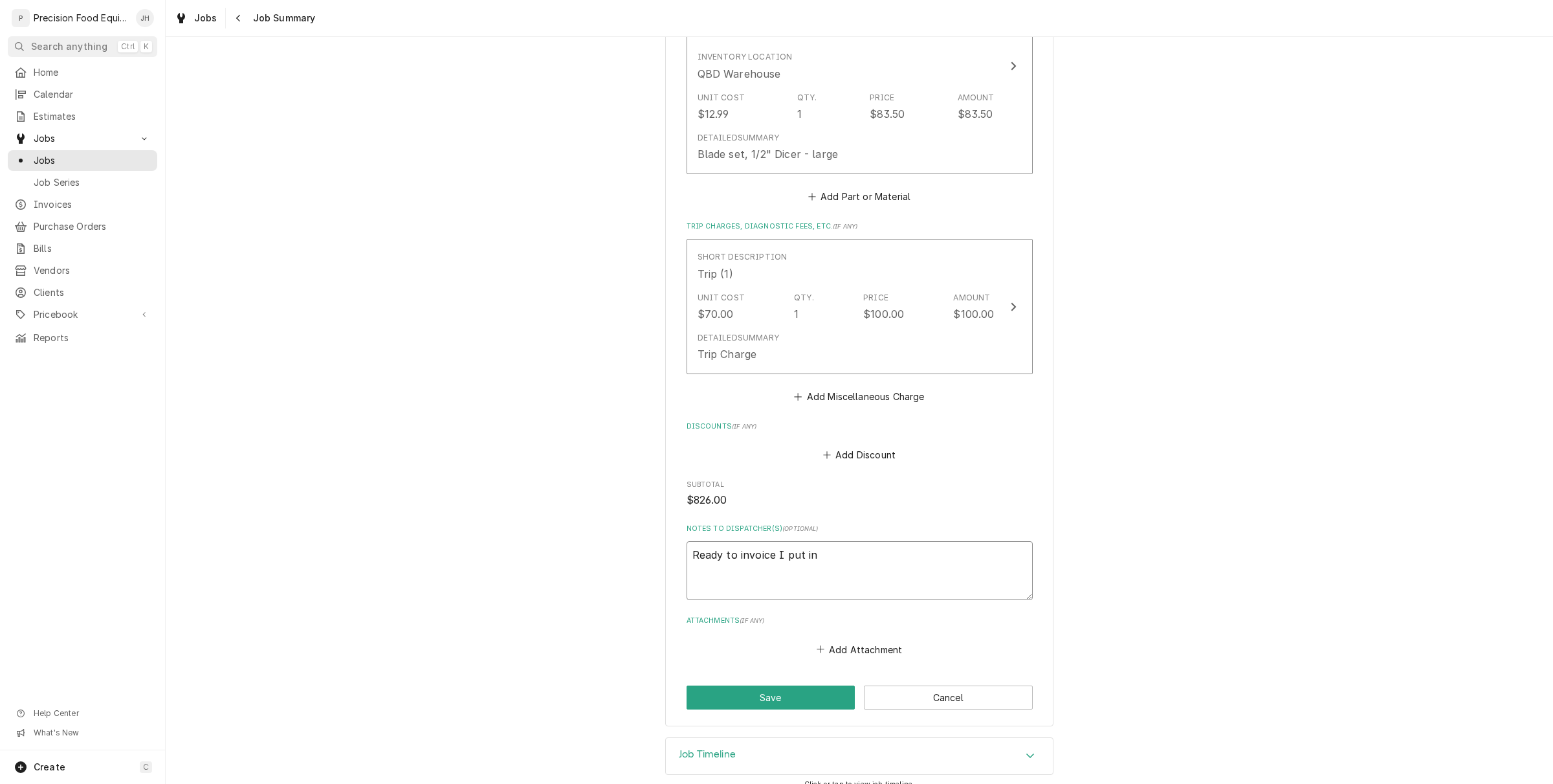
type textarea "x"
type textarea "Ready to invoice I put in fo"
type textarea "x"
type textarea "Ready to invoice I put in for"
type textarea "x"
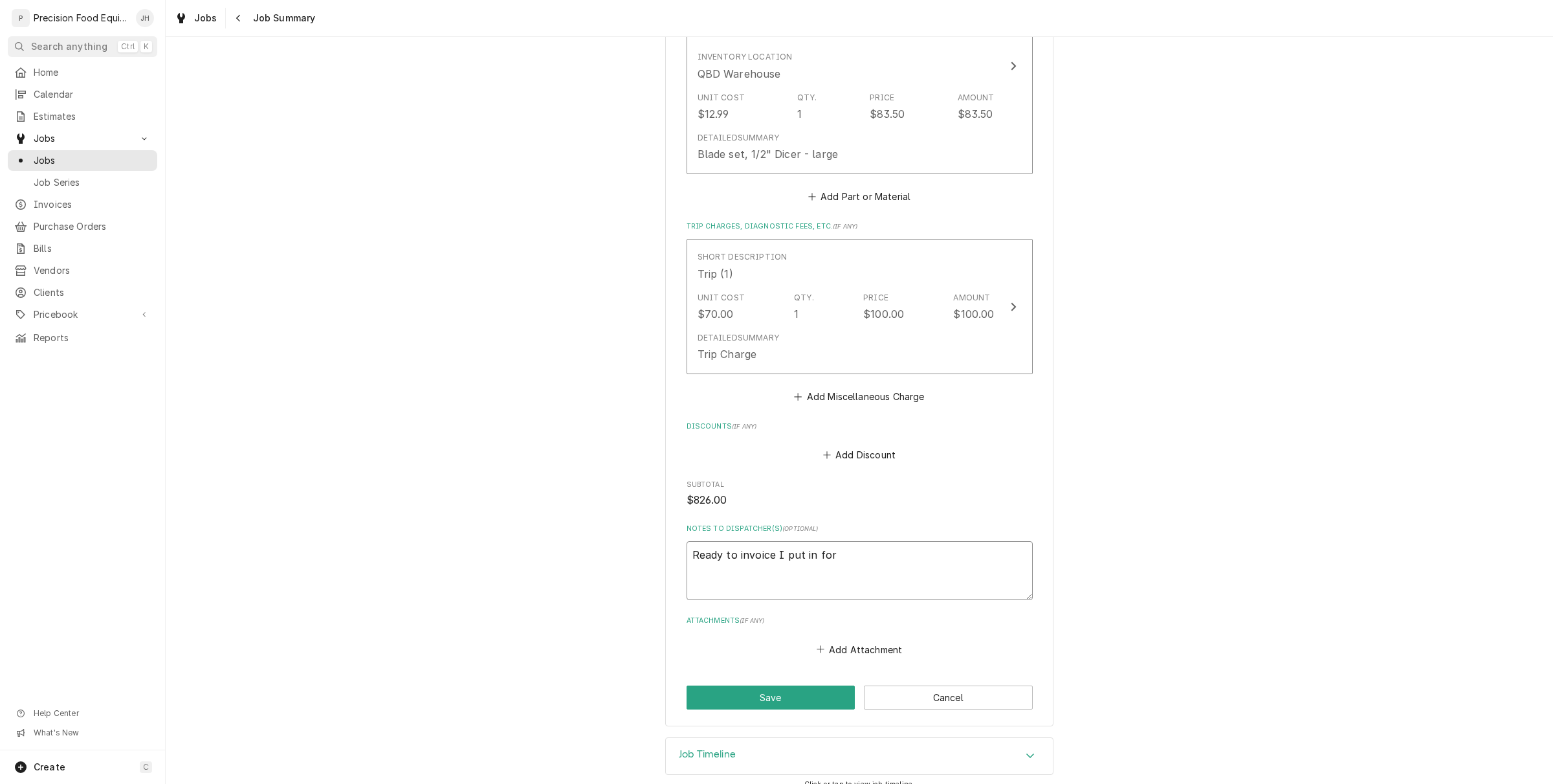
type textarea "Ready to invoice I put in for"
type textarea "x"
type textarea "Ready to invoice I put in for"
type textarea "x"
type textarea "Ready to invoice I put in fo"
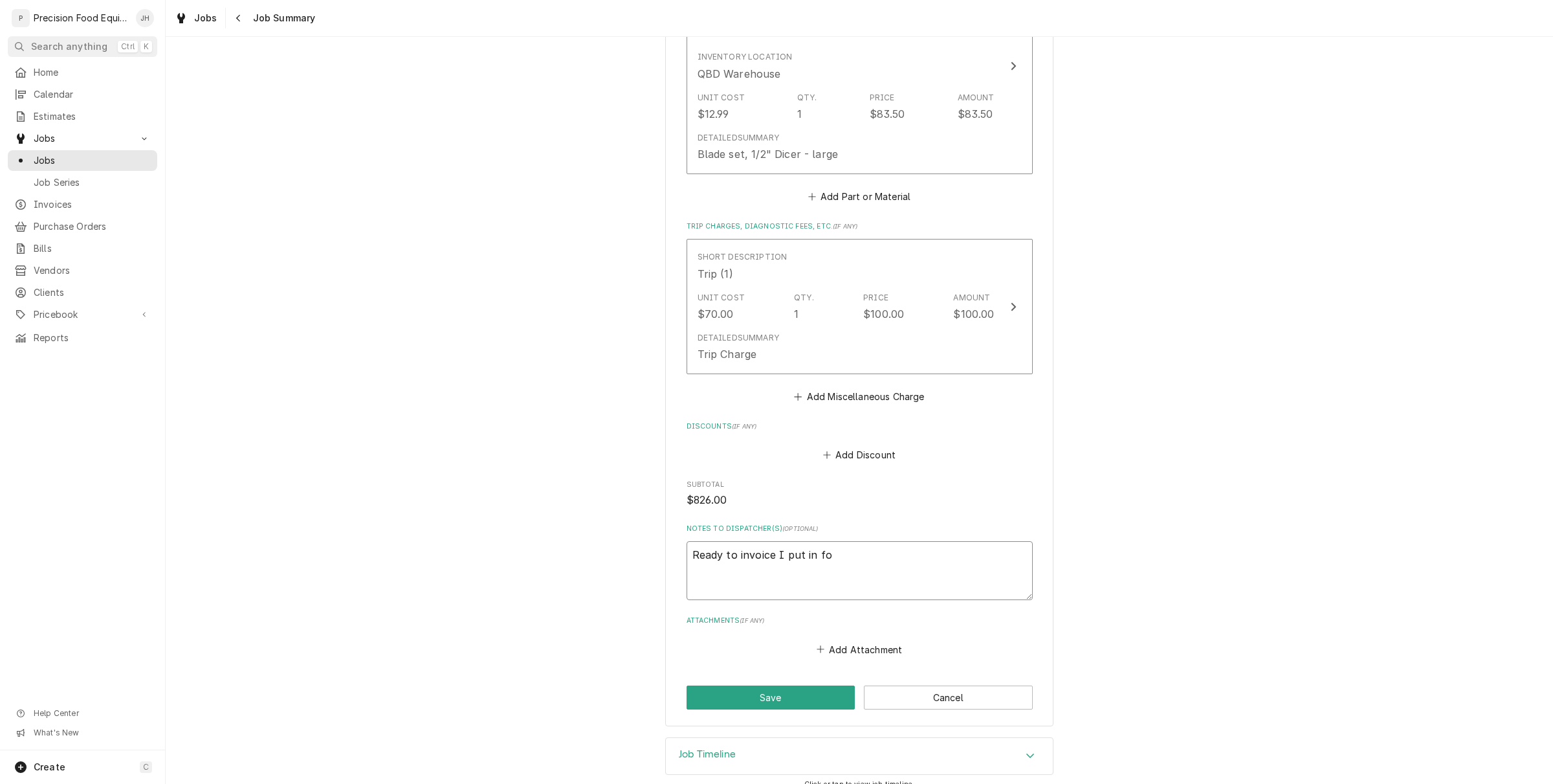
type textarea "x"
type textarea "Ready to invoice I put in f"
type textarea "x"
type textarea "Ready to invoice I put in"
type textarea "x"
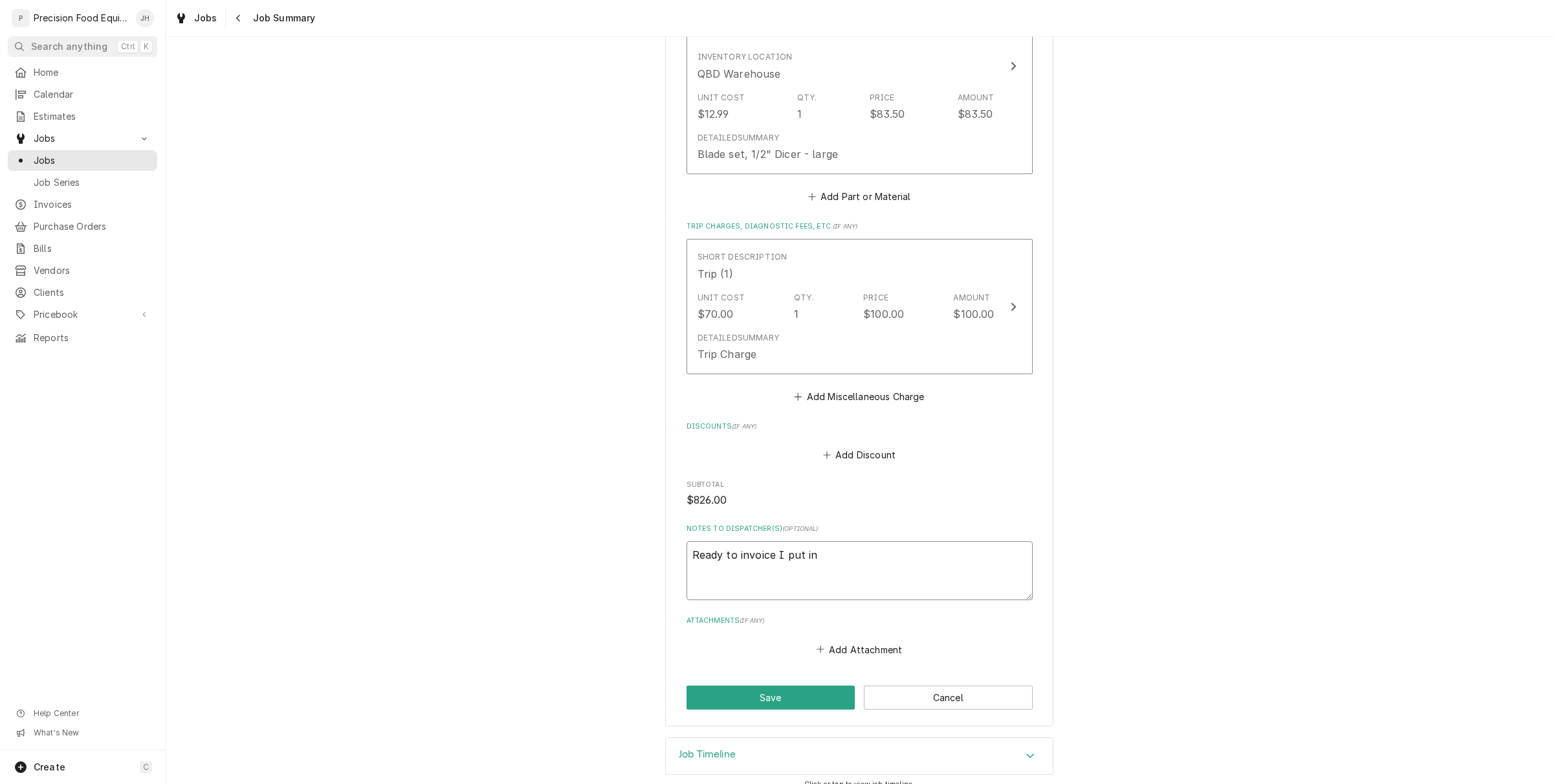
type textarea "Ready to invoice I put in"
type textarea "x"
type textarea "Ready to invoice I put i"
type textarea "x"
type textarea "Ready to invoice I put"
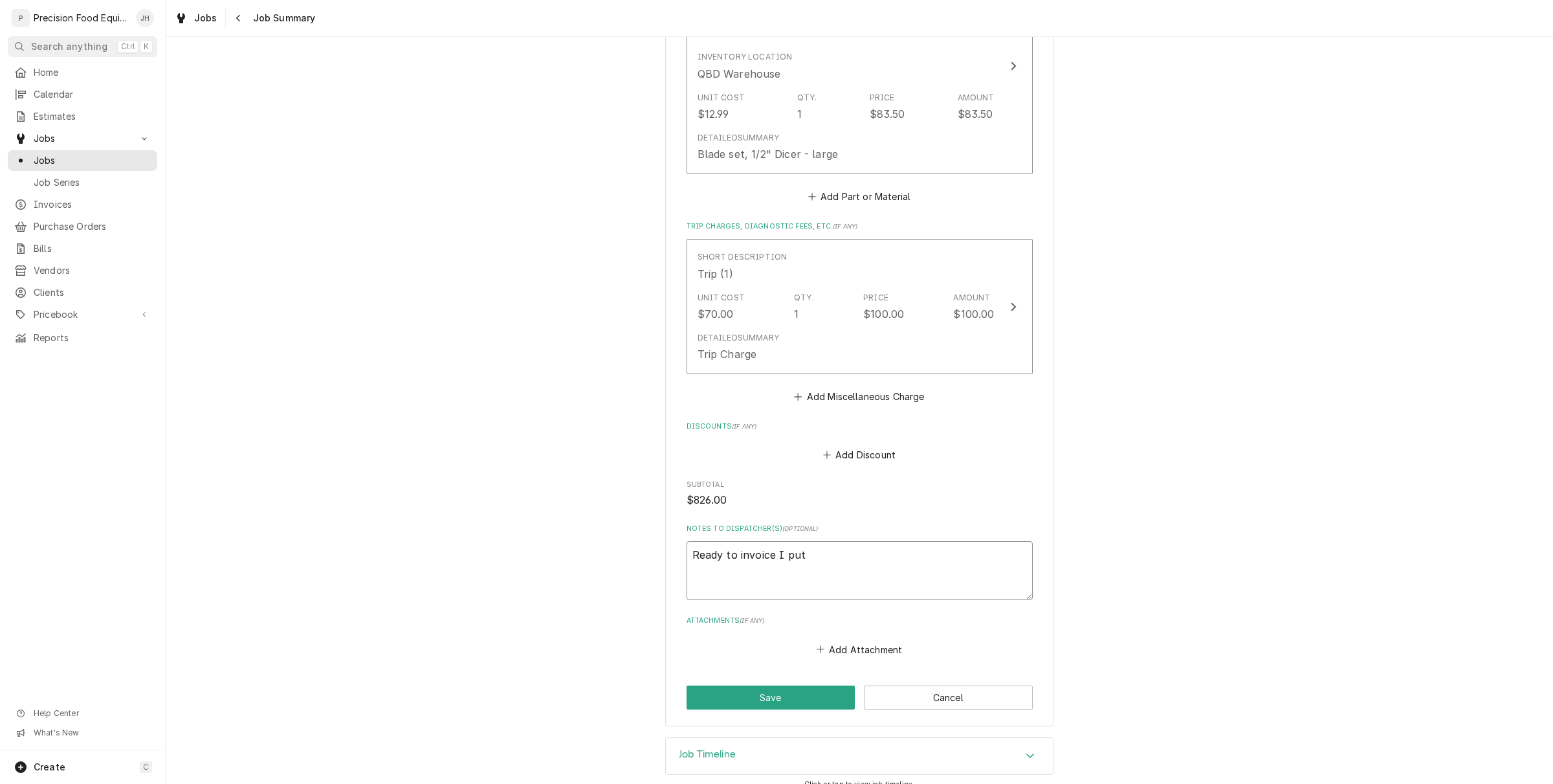
type textarea "x"
type textarea "Ready to invoice I put"
type textarea "x"
type textarea "Ready to invoice I put"
type textarea "x"
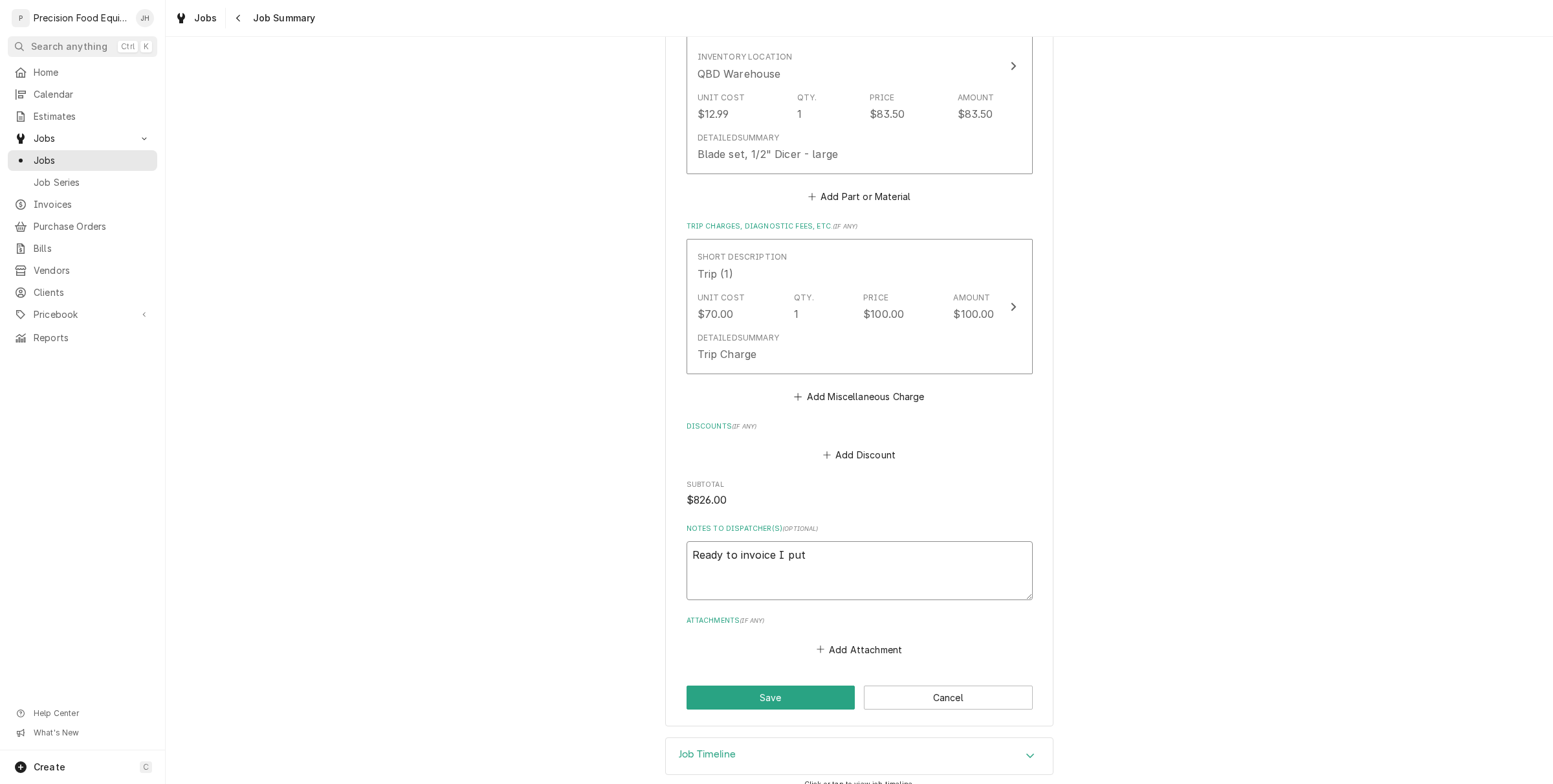
type textarea "Ready to invoice I put h"
type textarea "x"
type textarea "Ready to invoice I put ho"
type textarea "x"
type textarea "Ready to invoice I put hou"
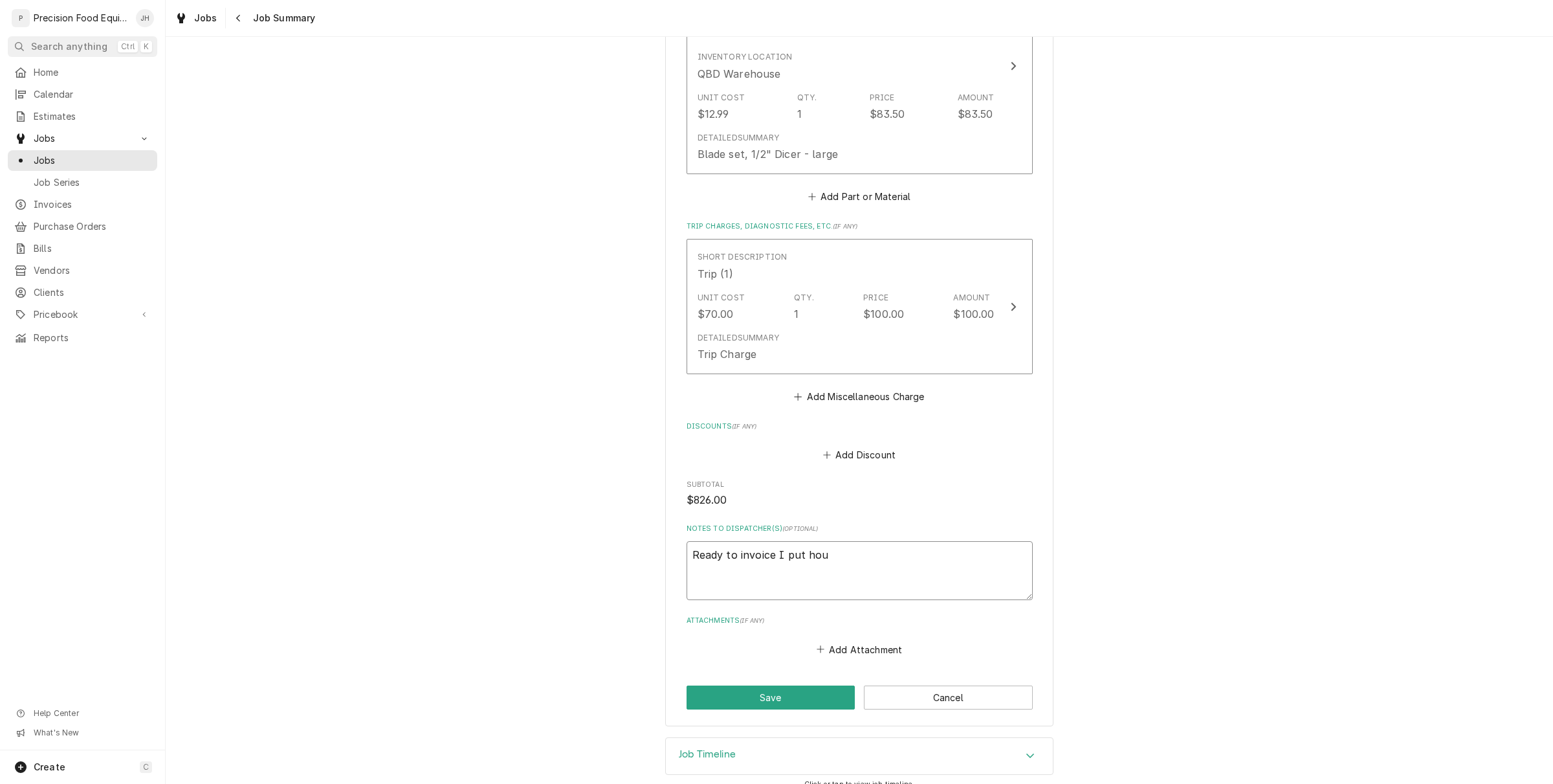
type textarea "x"
type textarea "Ready to invoice I put hour"
type textarea "x"
type textarea "Ready to invoice I put hours"
type textarea "x"
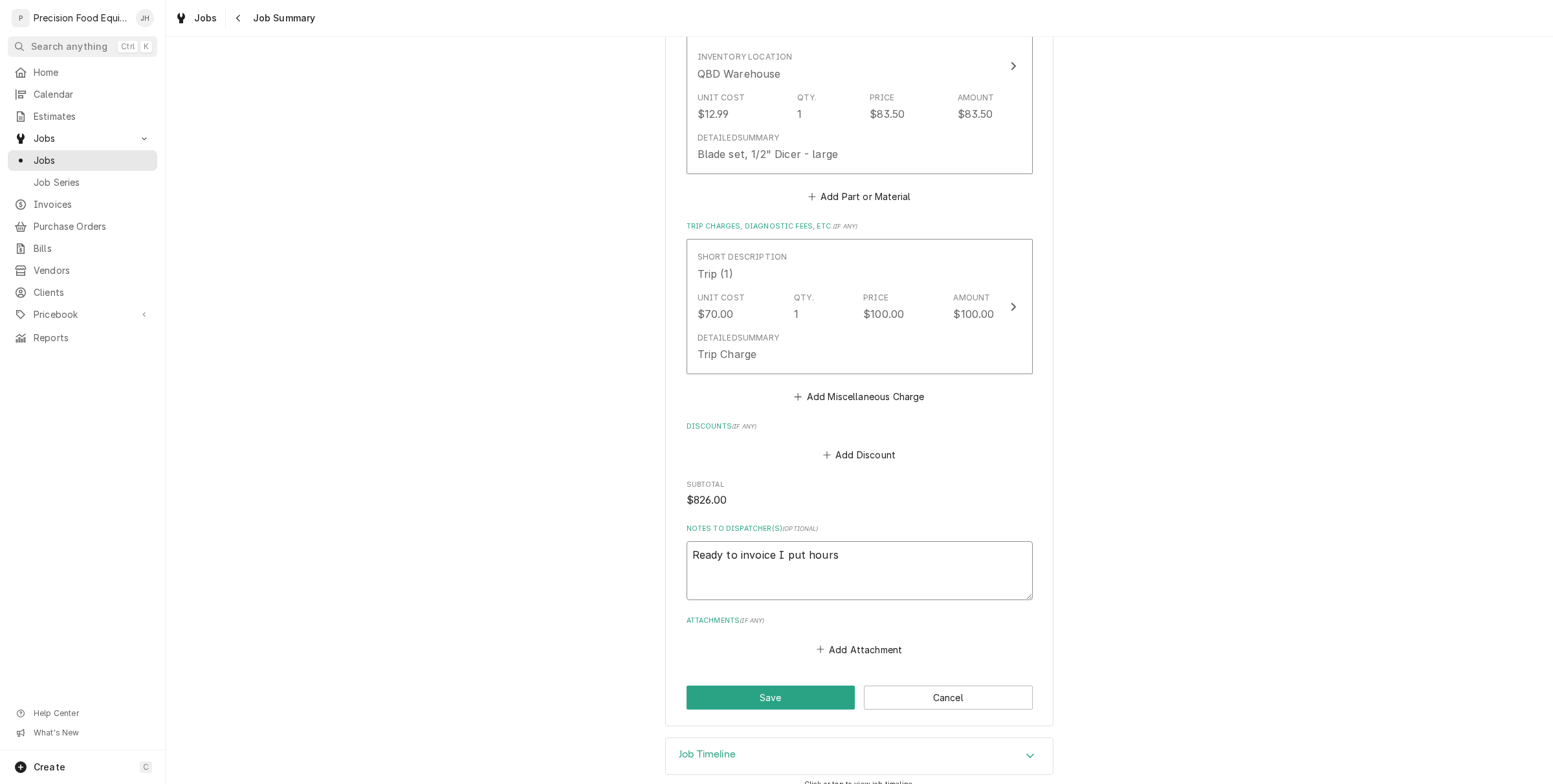
type textarea "Ready to invoice I put hours"
type textarea "x"
type textarea "Ready to invoice I put hours i"
type textarea "x"
type textarea "Ready to invoice I put hours in"
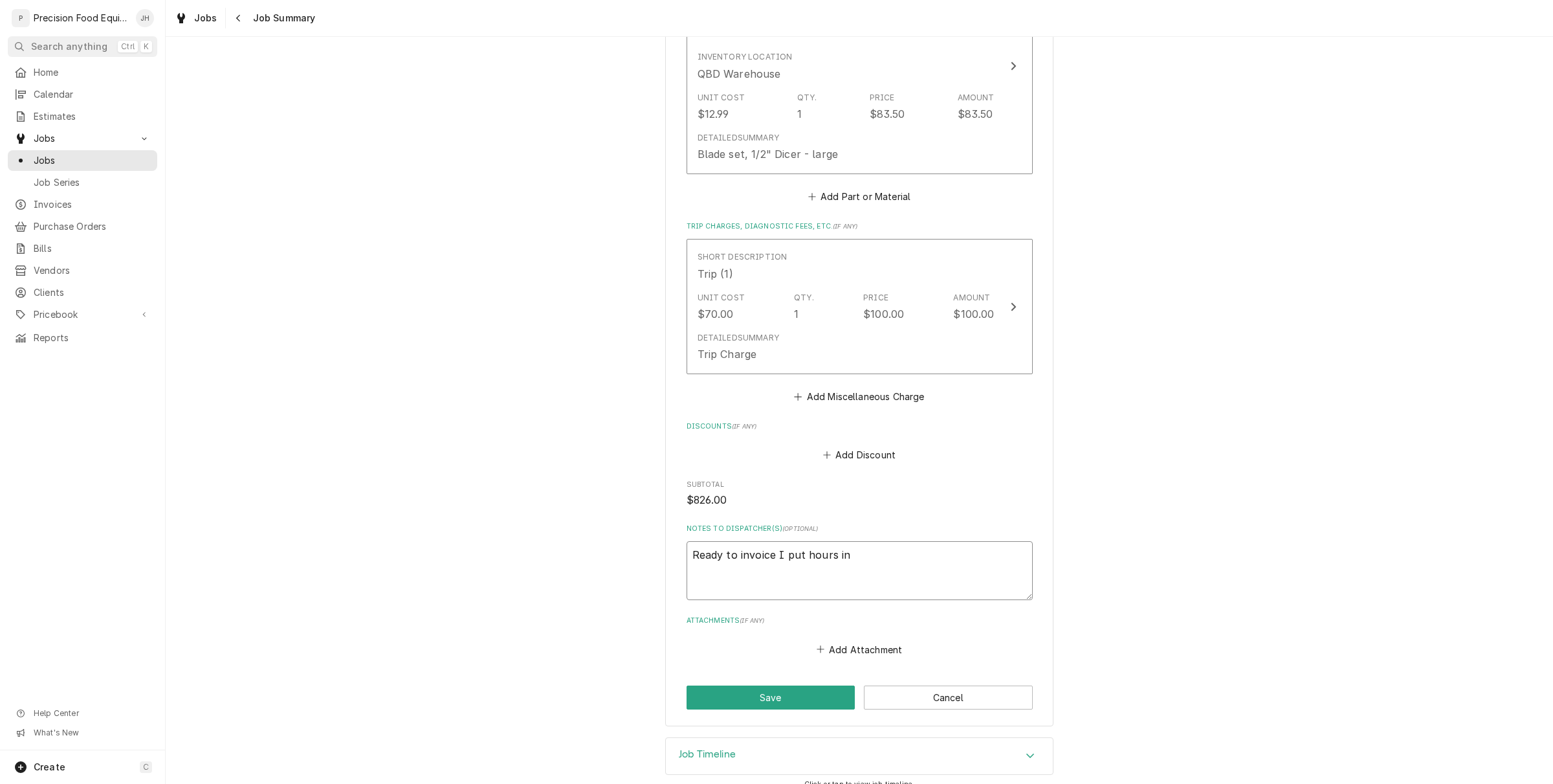
type textarea "x"
type textarea "Ready to invoice I put hours in f"
type textarea "x"
type textarea "Ready to invoice I put hours in fo"
type textarea "x"
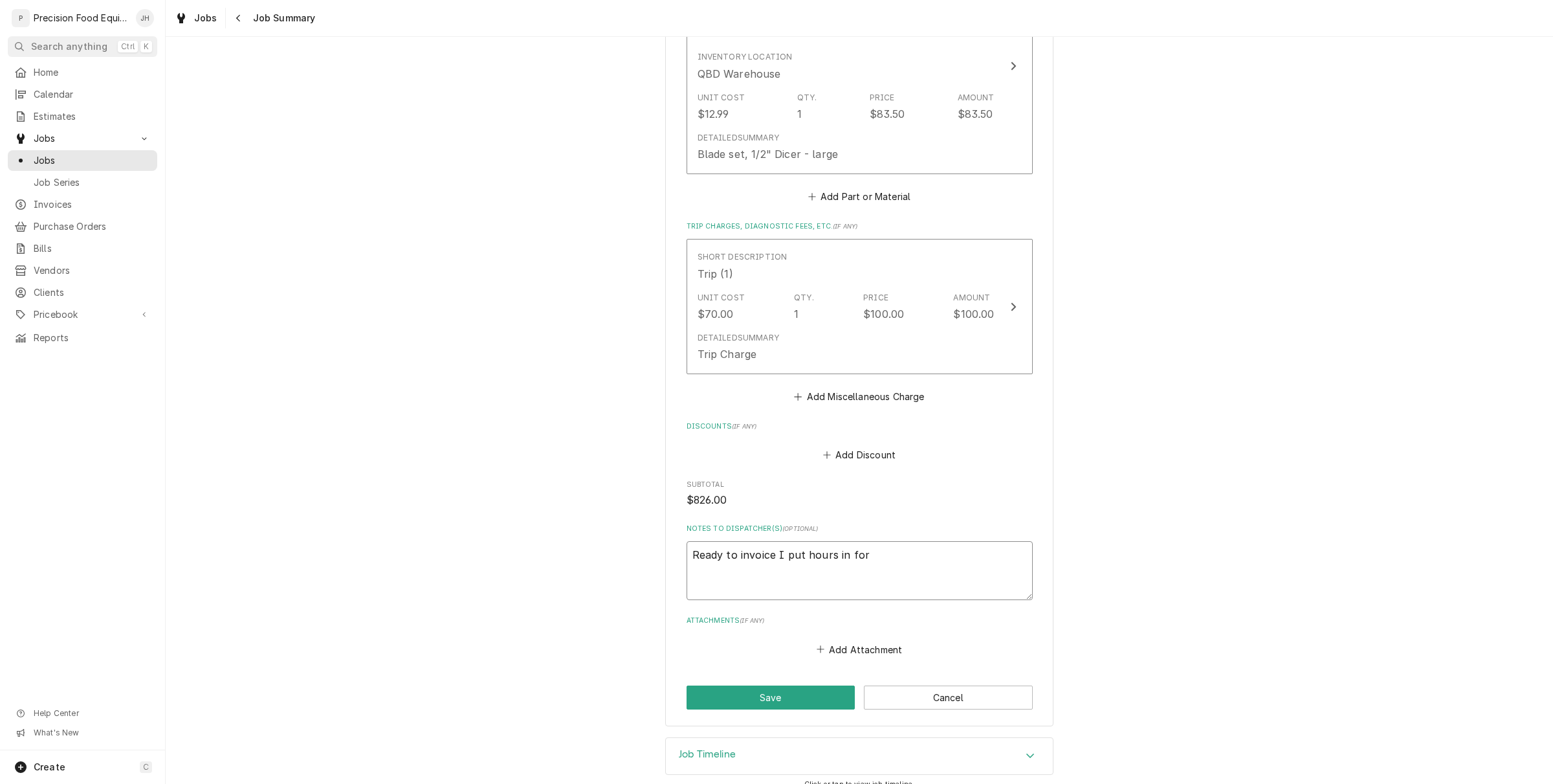
type textarea "Ready to invoice I put hours in for"
type textarea "x"
type textarea "Ready to invoice I put hours in for t"
type textarea "x"
type textarea "Ready to invoice I put hours in for tw"
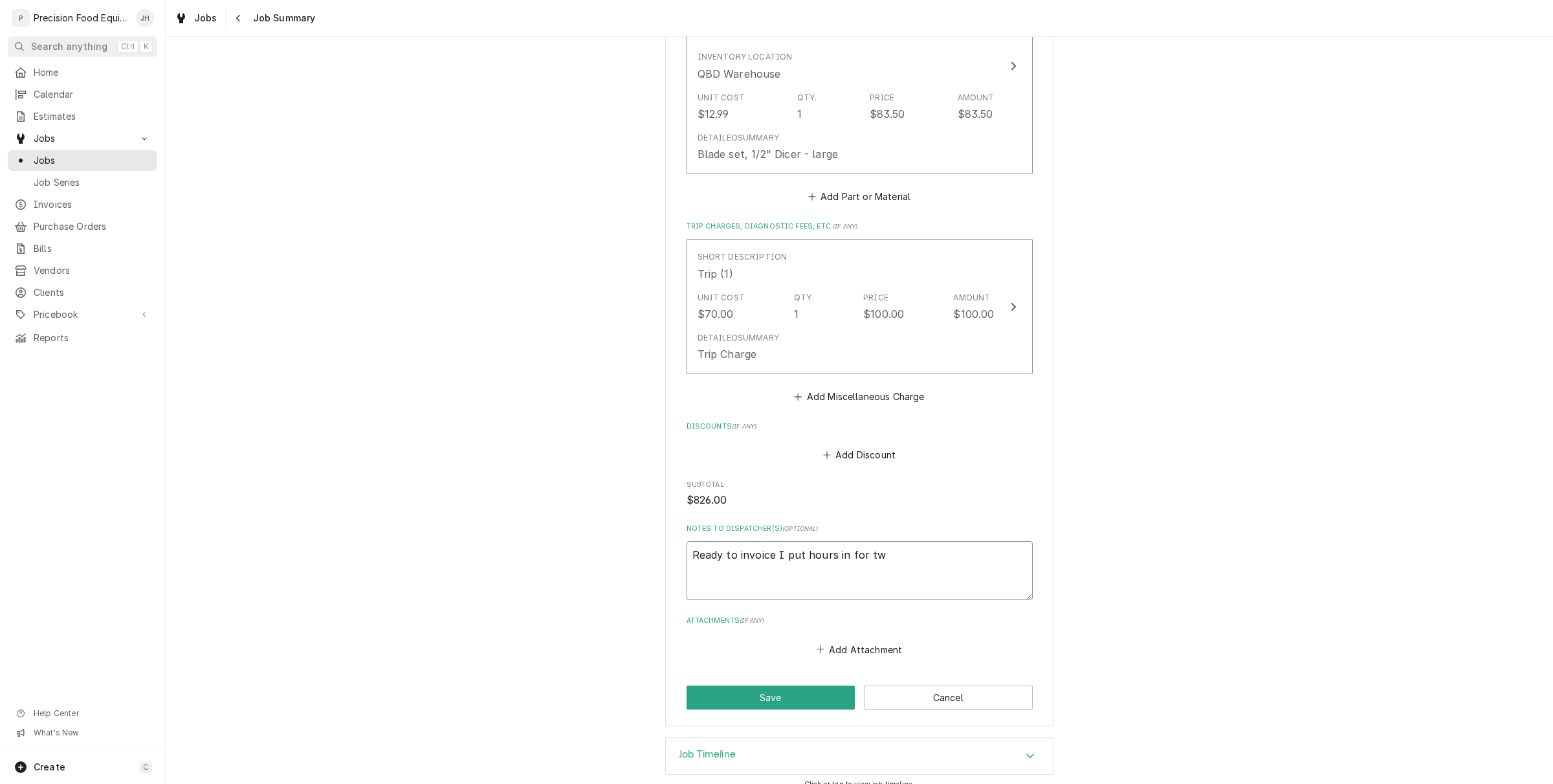
type textarea "x"
type textarea "Ready to invoice I put hours in for two"
type textarea "x"
type textarea "Ready to invoice I put hours in for two"
type textarea "x"
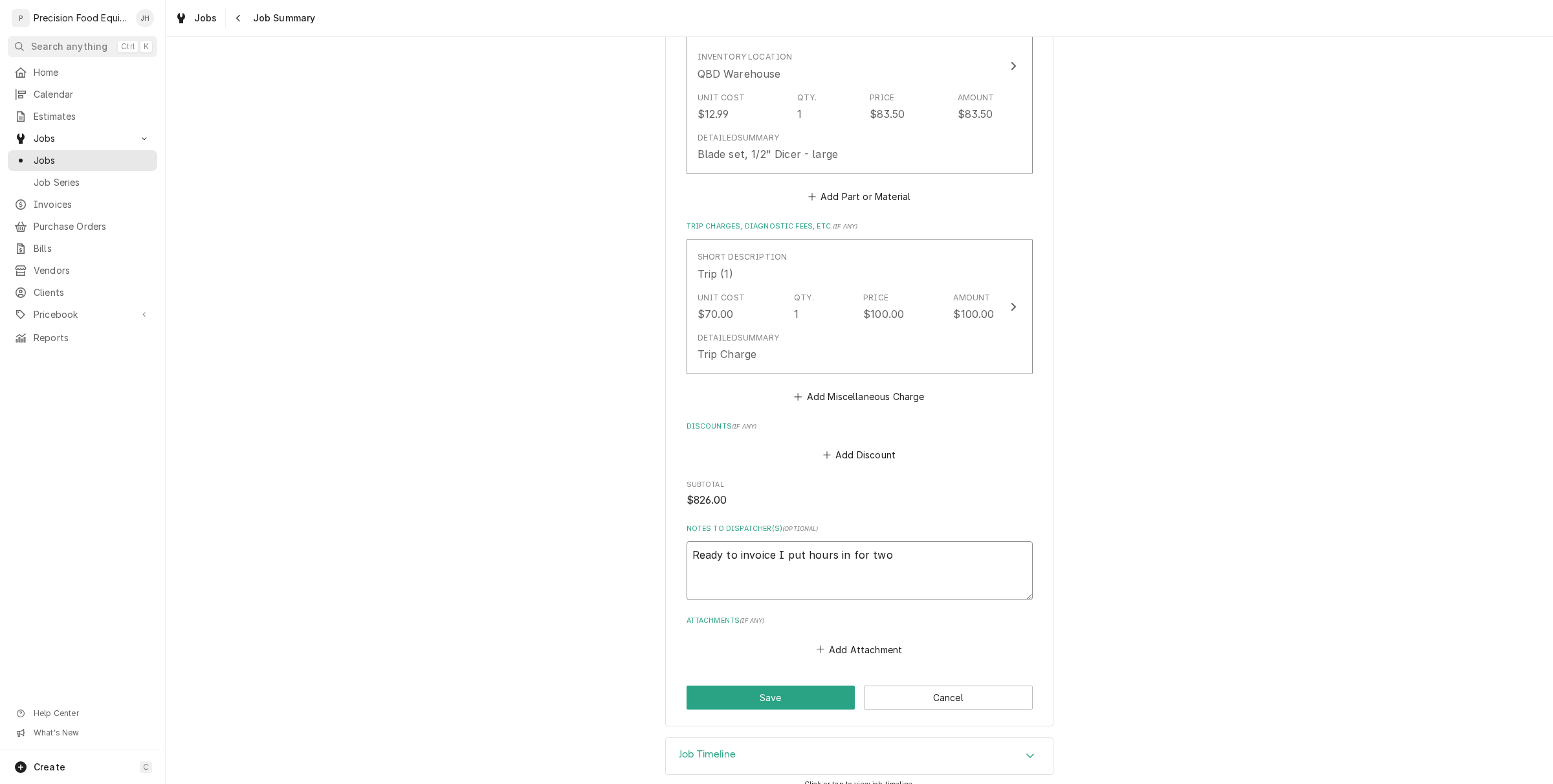
type textarea "Ready to invoice I put hours in for two t"
type textarea "x"
type textarea "Ready to invoice I put hours in for two te"
type textarea "x"
type textarea "Ready to invoice I put hours in for two tec"
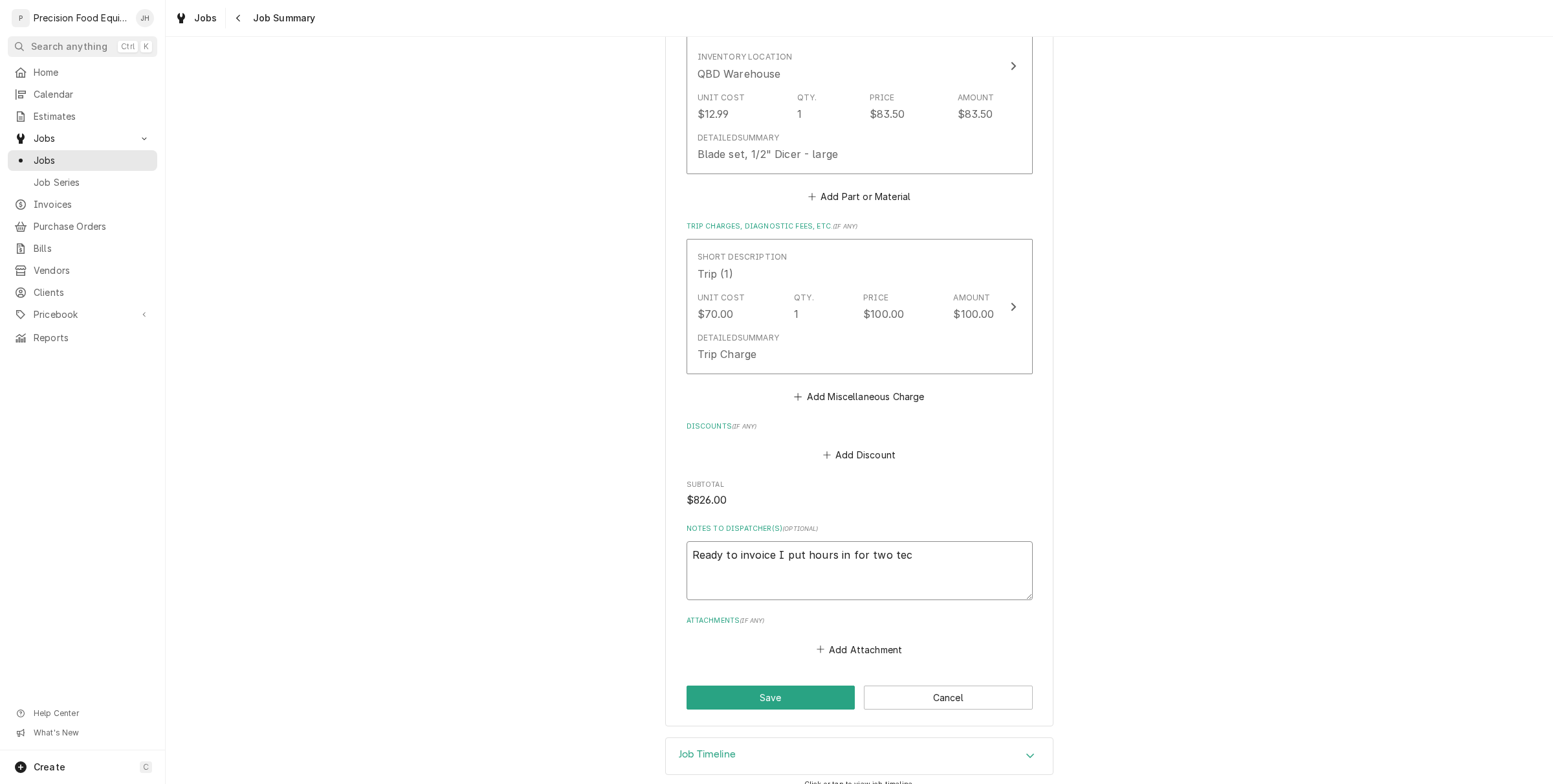
type textarea "x"
type textarea "Ready to invoice I put hours in for two tech"
type textarea "x"
type textarea "Ready to invoice I put hours in for two techs"
type textarea "x"
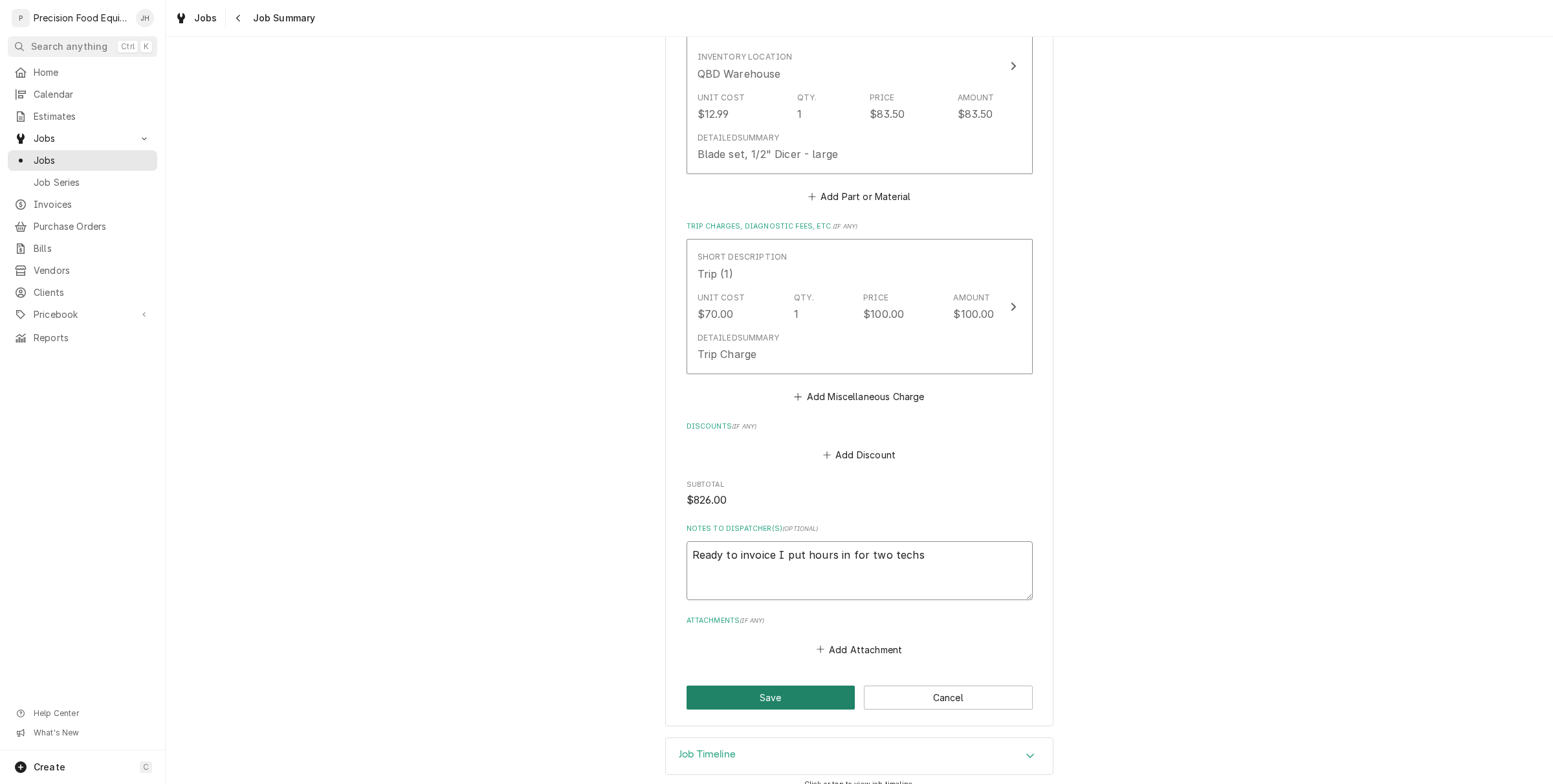
type textarea "Ready to invoice I put hours in for two techs"
click at [796, 686] on button "Save" at bounding box center [771, 697] width 169 height 24
type textarea "x"
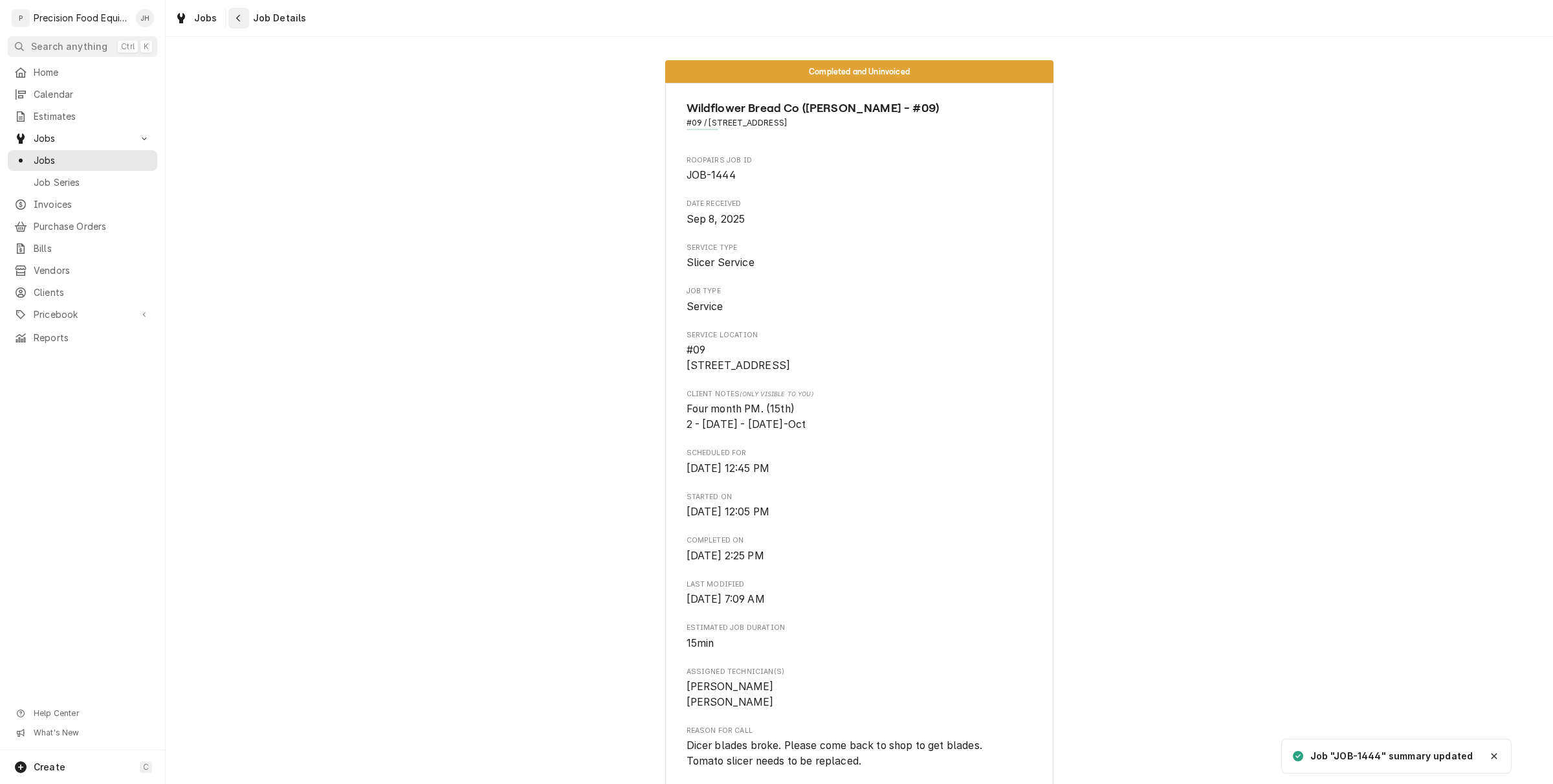
click at [240, 16] on div "Navigate back" at bounding box center [239, 18] width 13 height 13
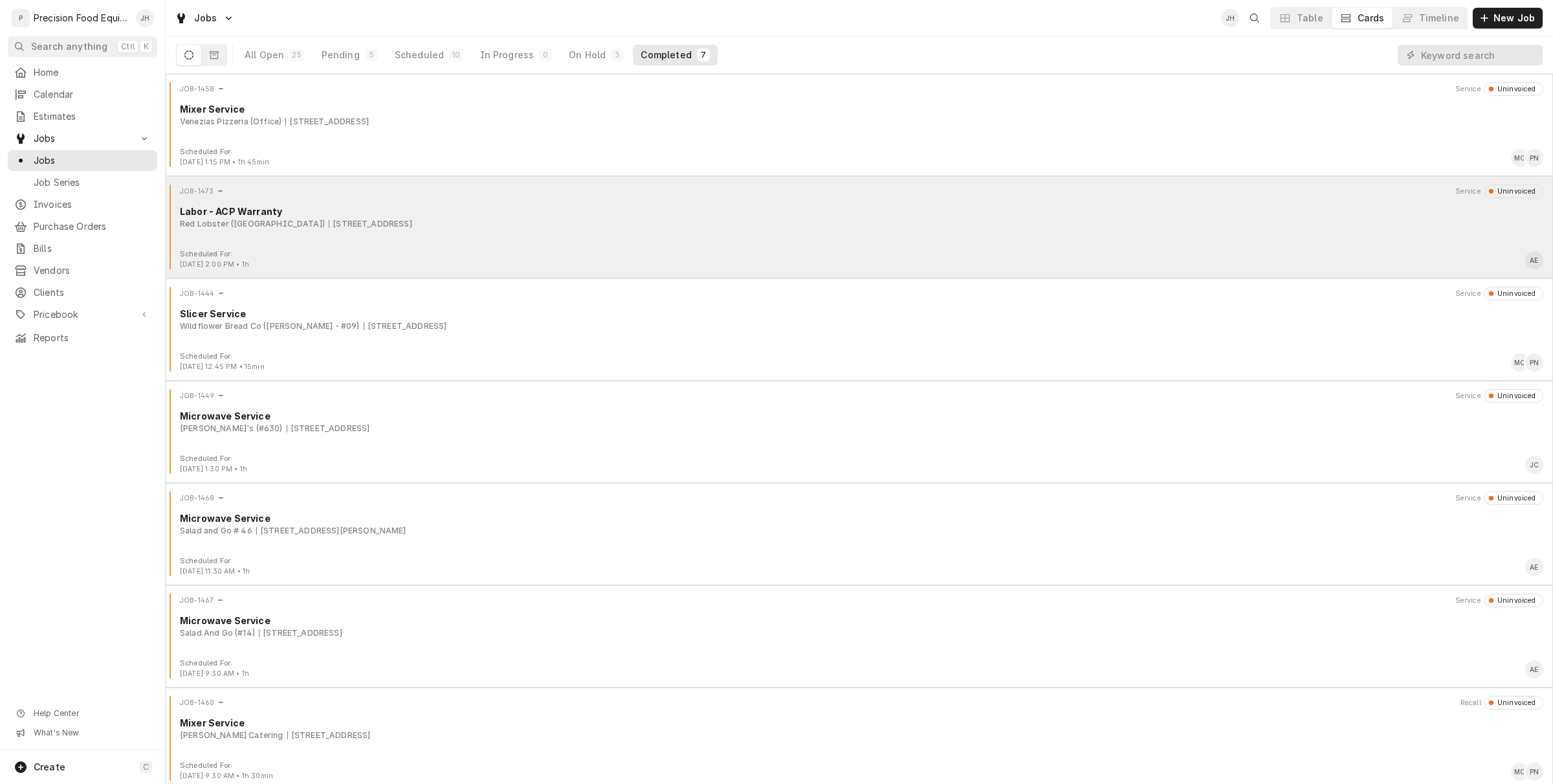
click at [597, 223] on div "Red Lobster (Southern Ave) 6149 E Southern Ave, Mesa, AZ 85206" at bounding box center [861, 224] width 1364 height 12
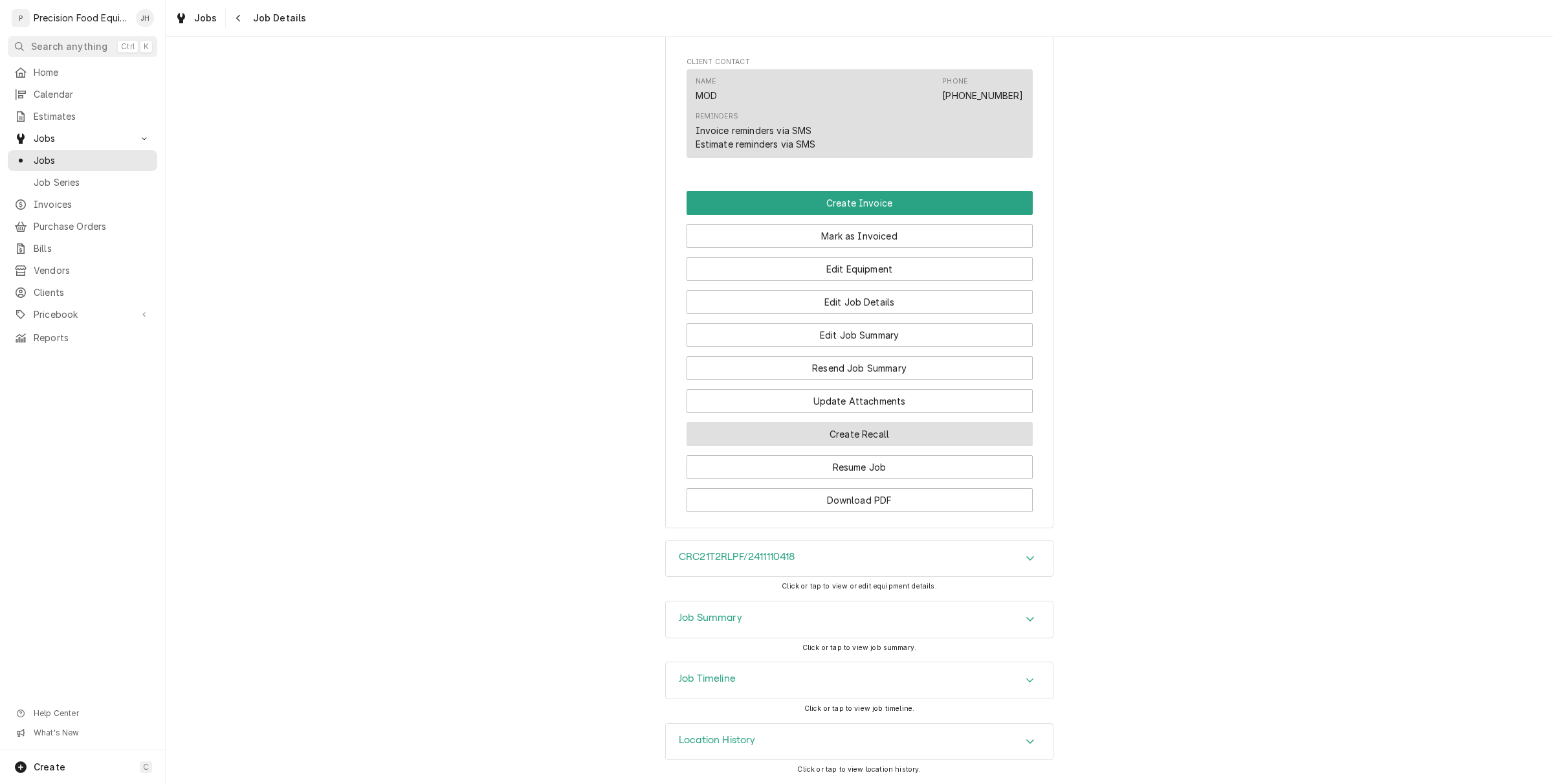
scroll to position [900, 0]
click at [864, 329] on button "Edit Job Summary" at bounding box center [859, 335] width 346 height 24
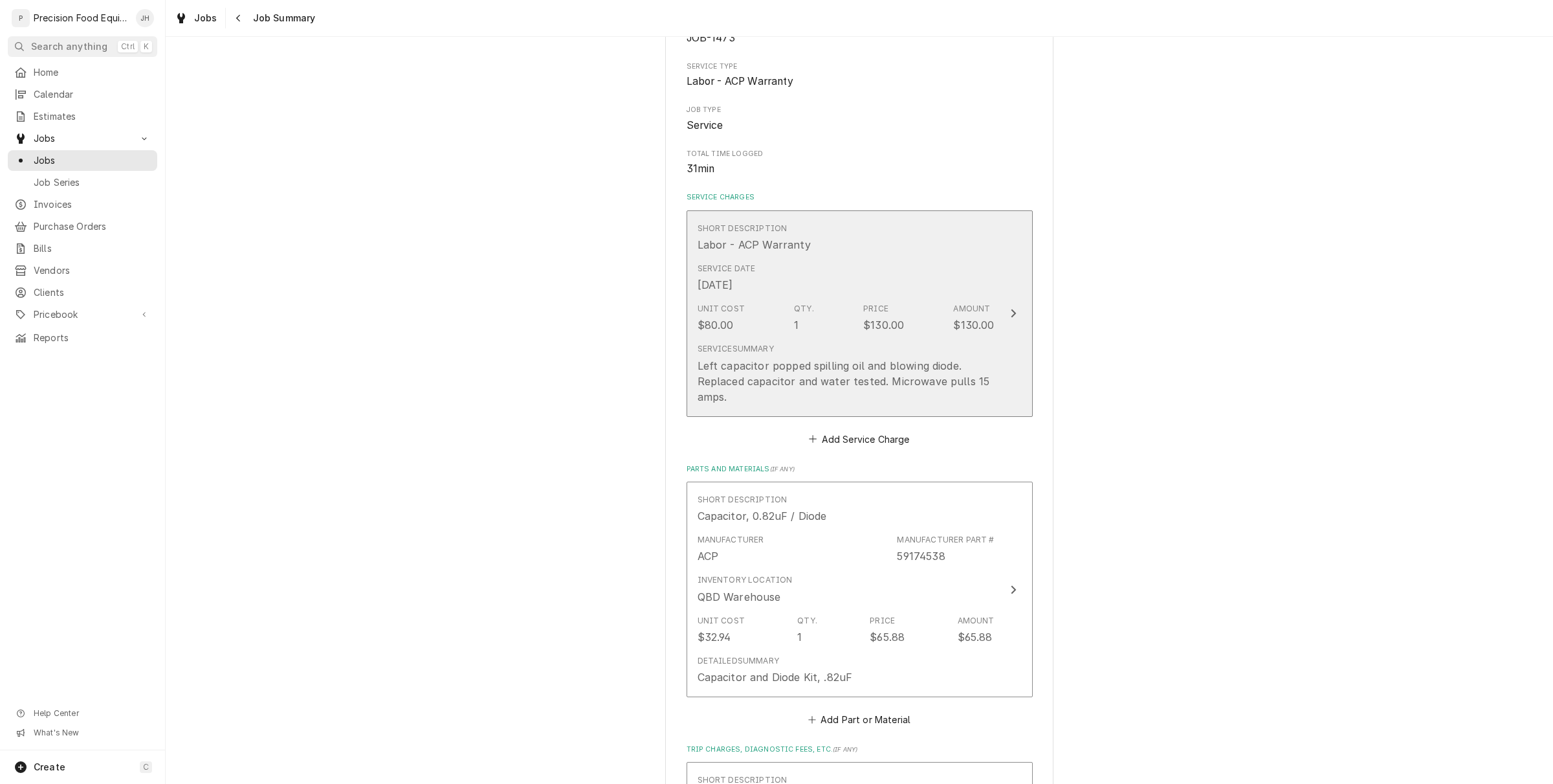
scroll to position [162, 0]
click at [849, 364] on div "Left capacitor popped spilling oil and blowing diode. Replaced capacitor and wa…" at bounding box center [846, 379] width 297 height 46
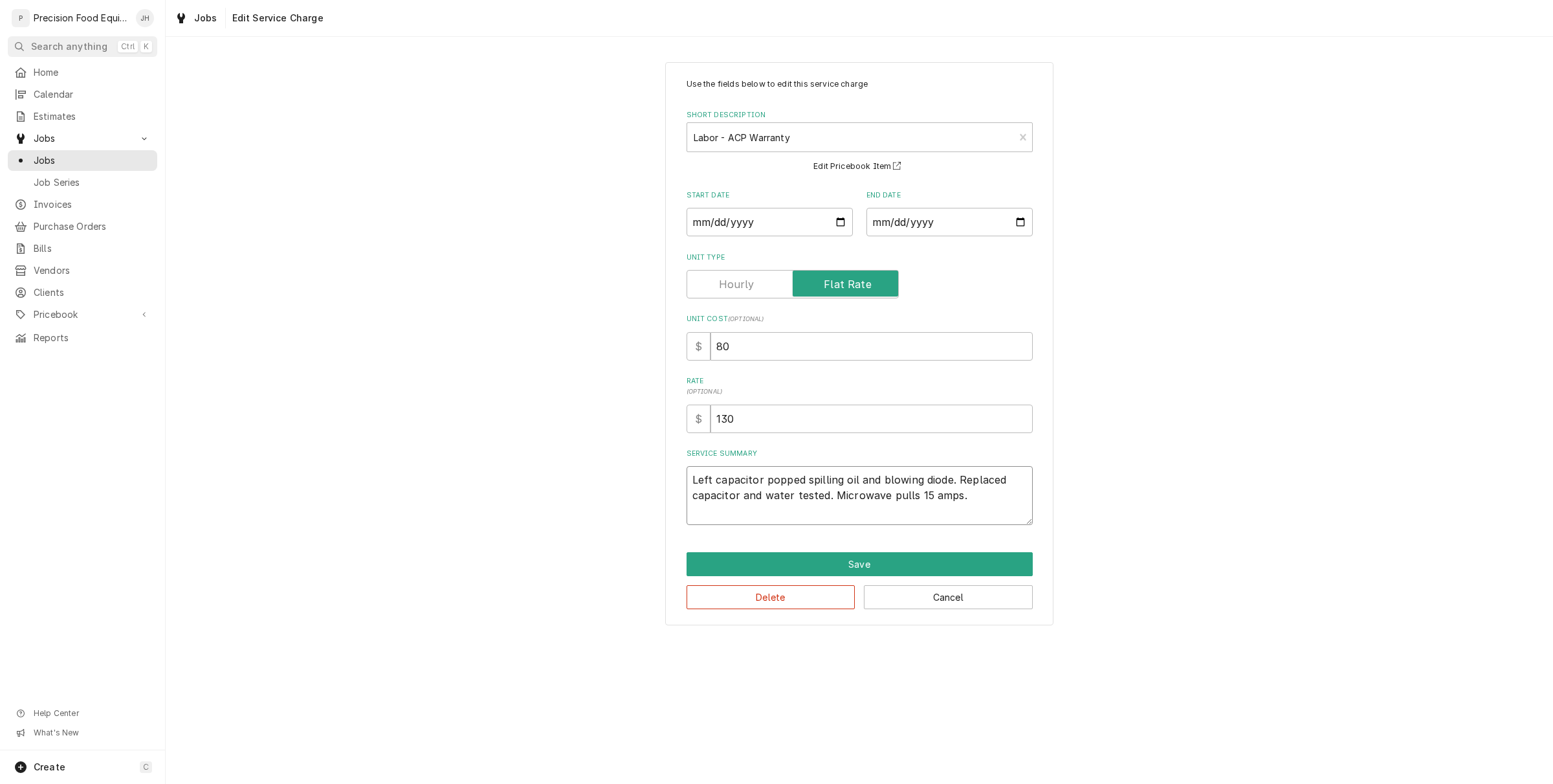
click at [839, 505] on textarea "Left capacitor popped spilling oil and blowing diode. Replaced capacitor and wa…" at bounding box center [859, 495] width 346 height 59
click at [982, 516] on textarea "Left capacitor popped spilling oil and blowing diode. Replaced capacitor and wa…" at bounding box center [859, 495] width 346 height 59
click at [885, 563] on button "Save" at bounding box center [859, 564] width 346 height 24
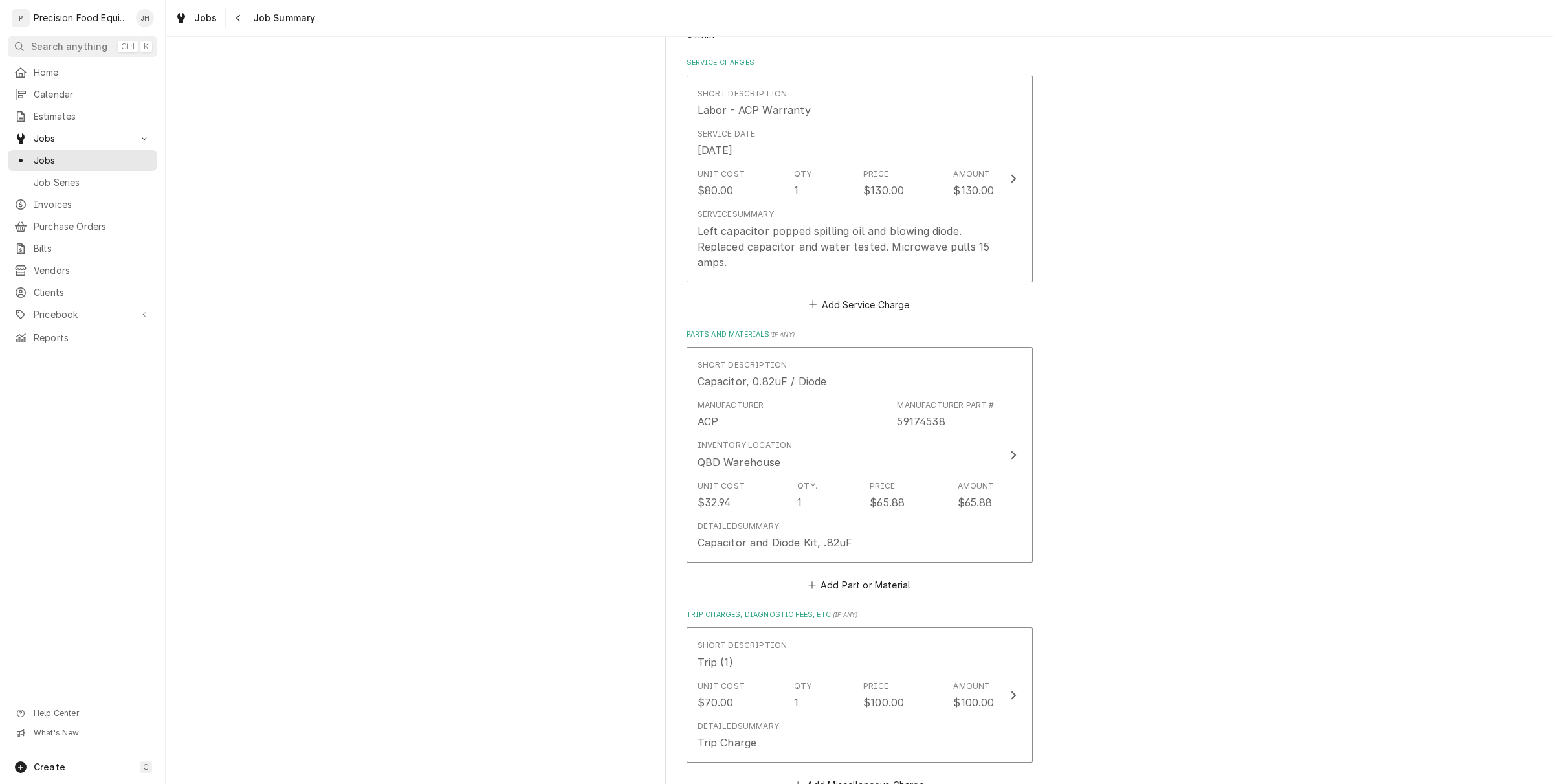
scroll to position [324, 0]
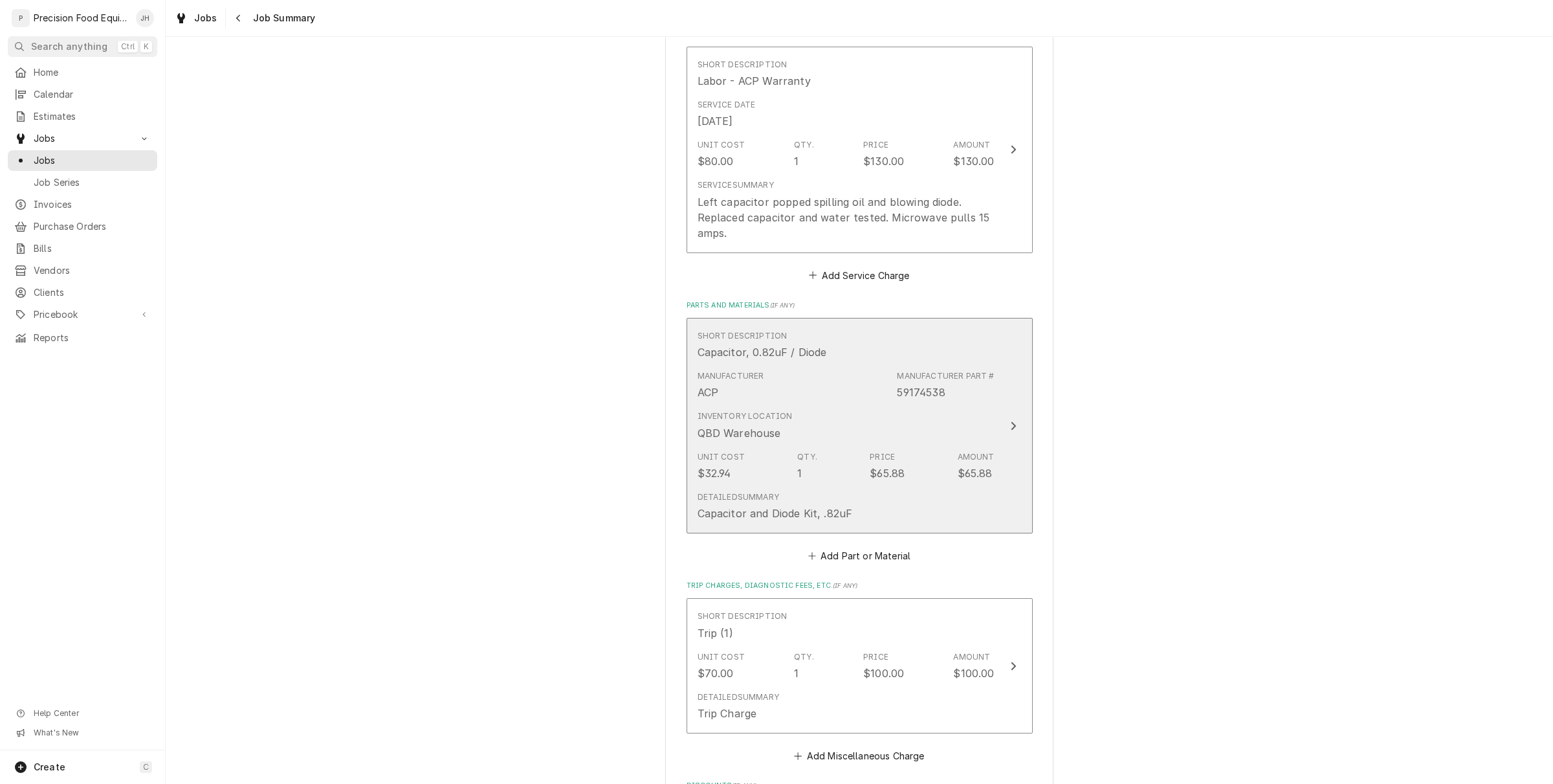
click at [892, 455] on div "Price $65.88" at bounding box center [887, 465] width 35 height 30
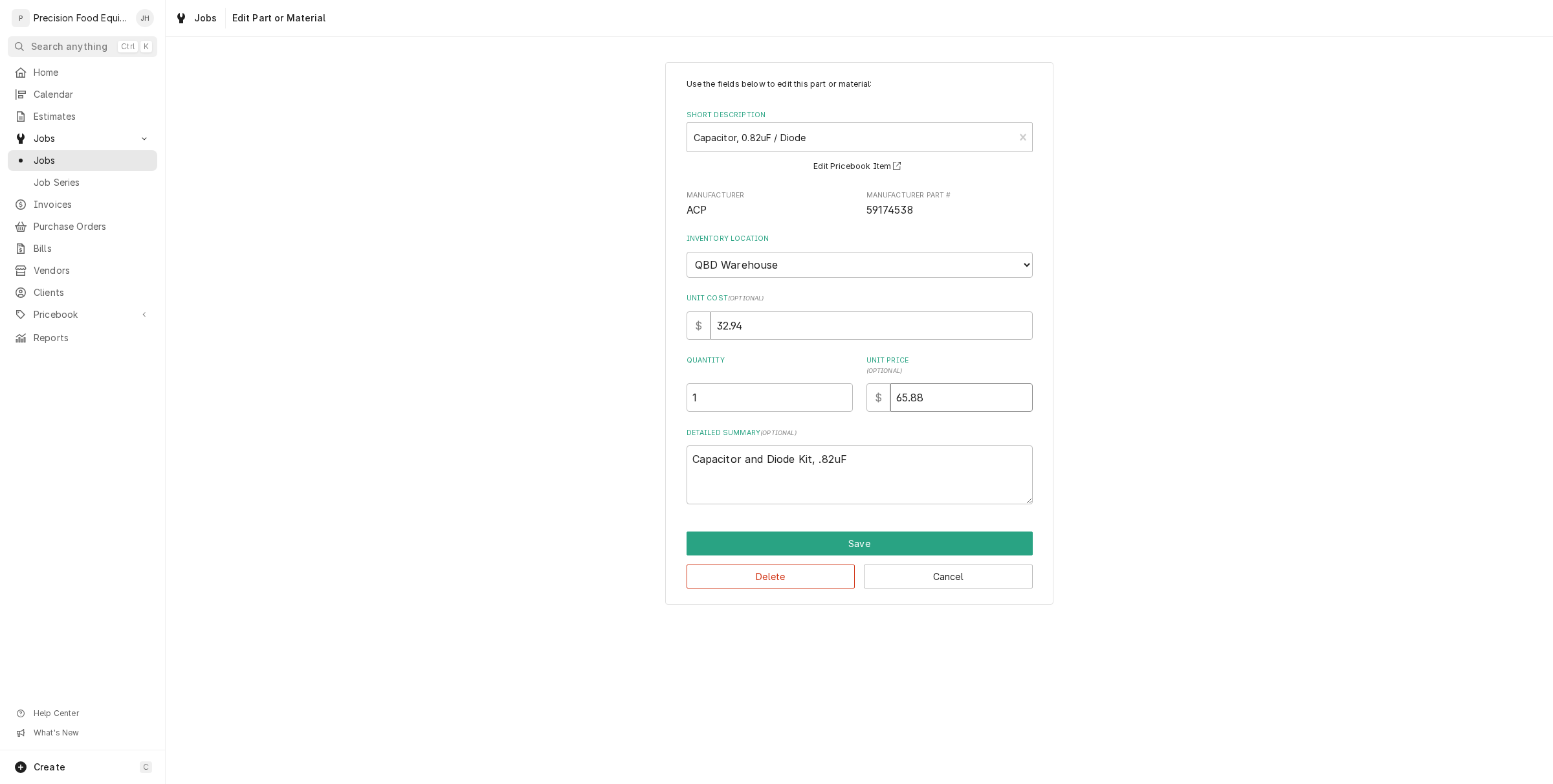
drag, startPoint x: 965, startPoint y: 395, endPoint x: 757, endPoint y: 392, distance: 208.0
click at [739, 381] on div "Quantity 1 Unit Price ( optional ) $ 65.88" at bounding box center [859, 384] width 346 height 56
type textarea "x"
type input "3"
type textarea "x"
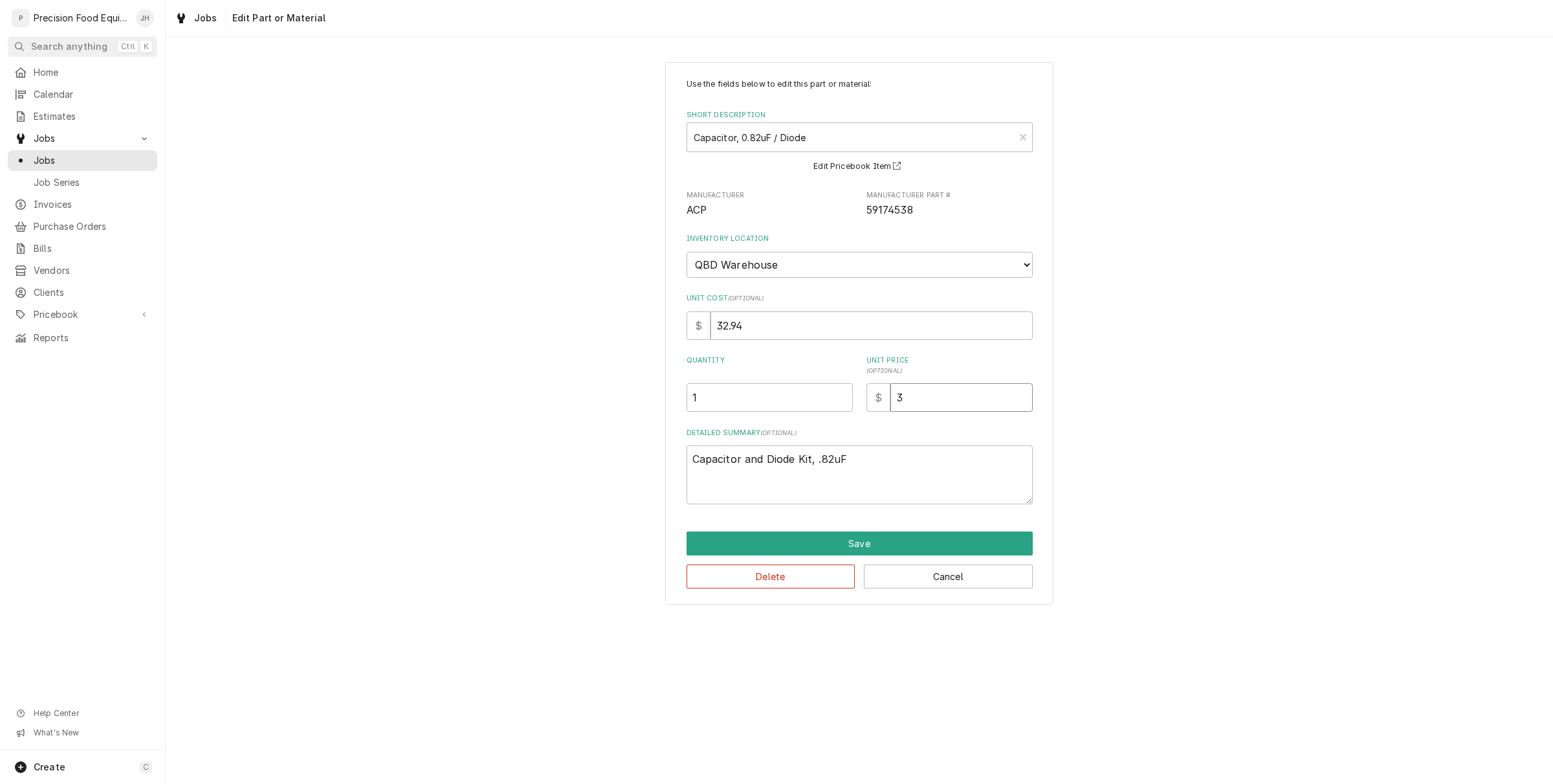
type input "32"
type textarea "x"
type input "32.9"
type textarea "x"
type input "32.94"
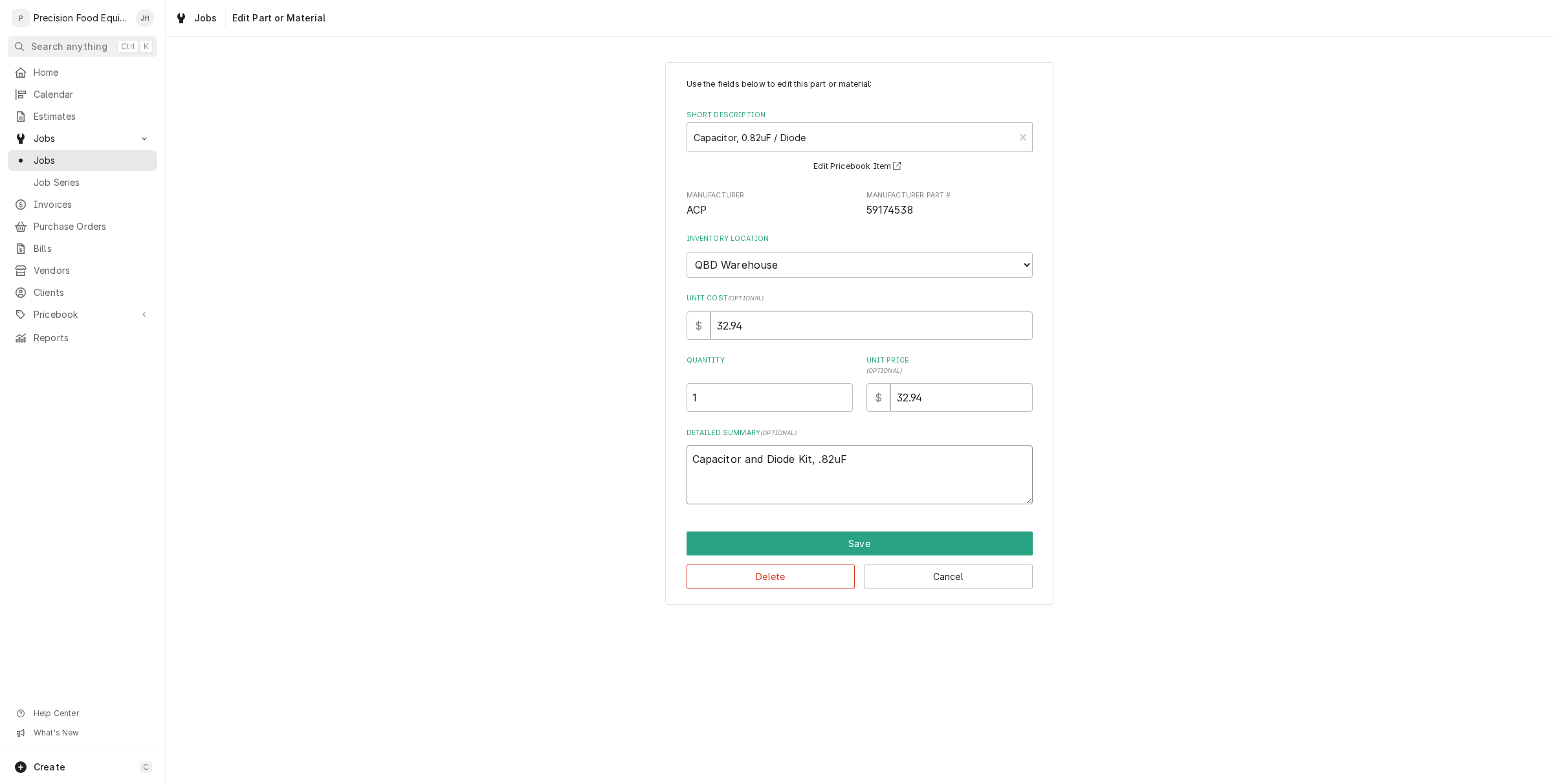
click at [869, 447] on textarea "Capacitor and Diode Kit, .82uF" at bounding box center [859, 474] width 346 height 59
type textarea "x"
type textarea "Capacitor and Diode Kit, .82uF"
drag, startPoint x: 924, startPoint y: 205, endPoint x: 865, endPoint y: 208, distance: 59.1
click at [858, 199] on div "Manufacturer ACP Manufacturer Part # 59174538" at bounding box center [859, 204] width 346 height 28
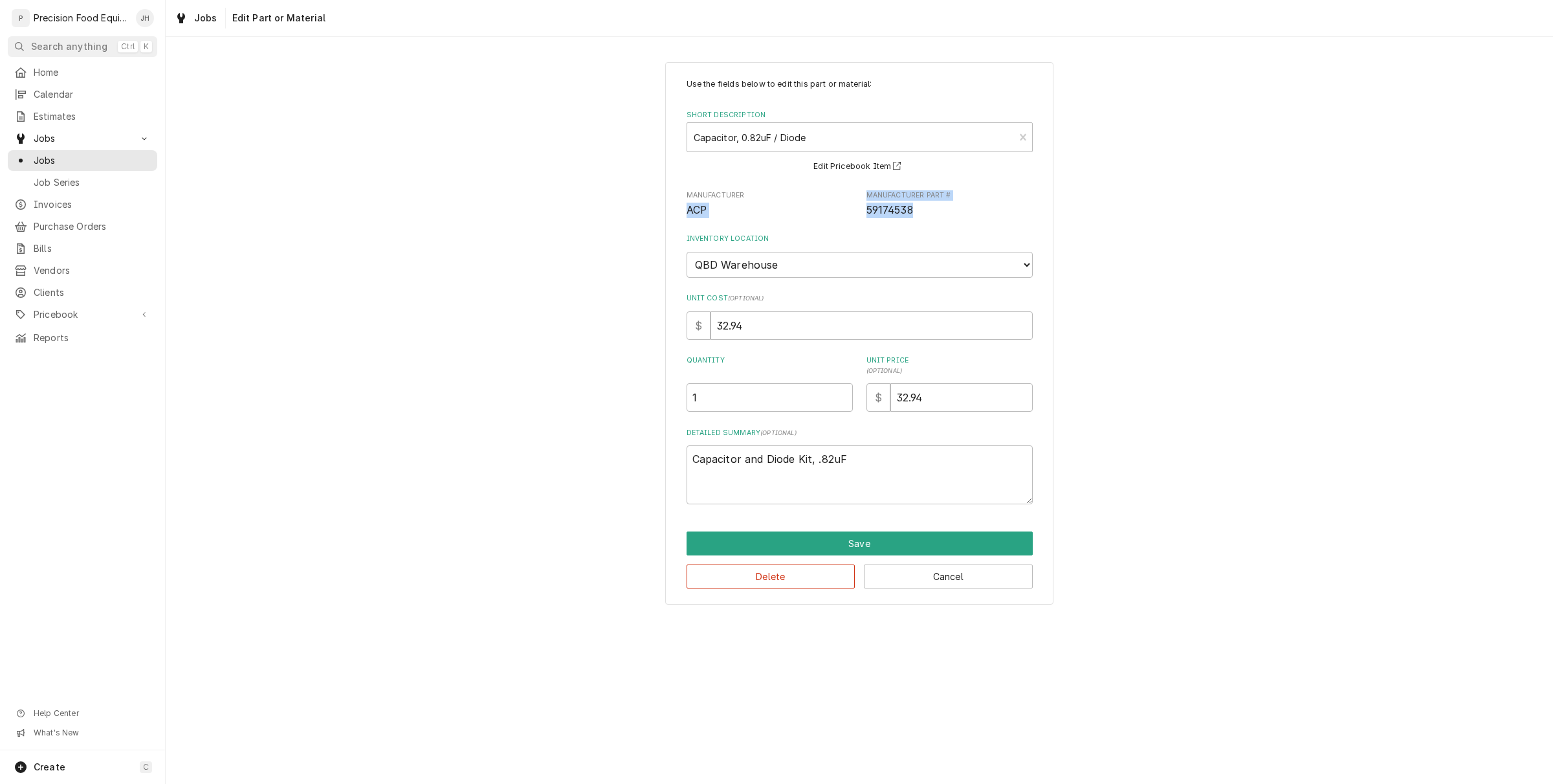
click at [877, 211] on span "59174538" at bounding box center [890, 210] width 46 height 12
click at [869, 470] on textarea "Capacitor and Diode Kit, .82uF" at bounding box center [859, 474] width 346 height 59
type textarea "x"
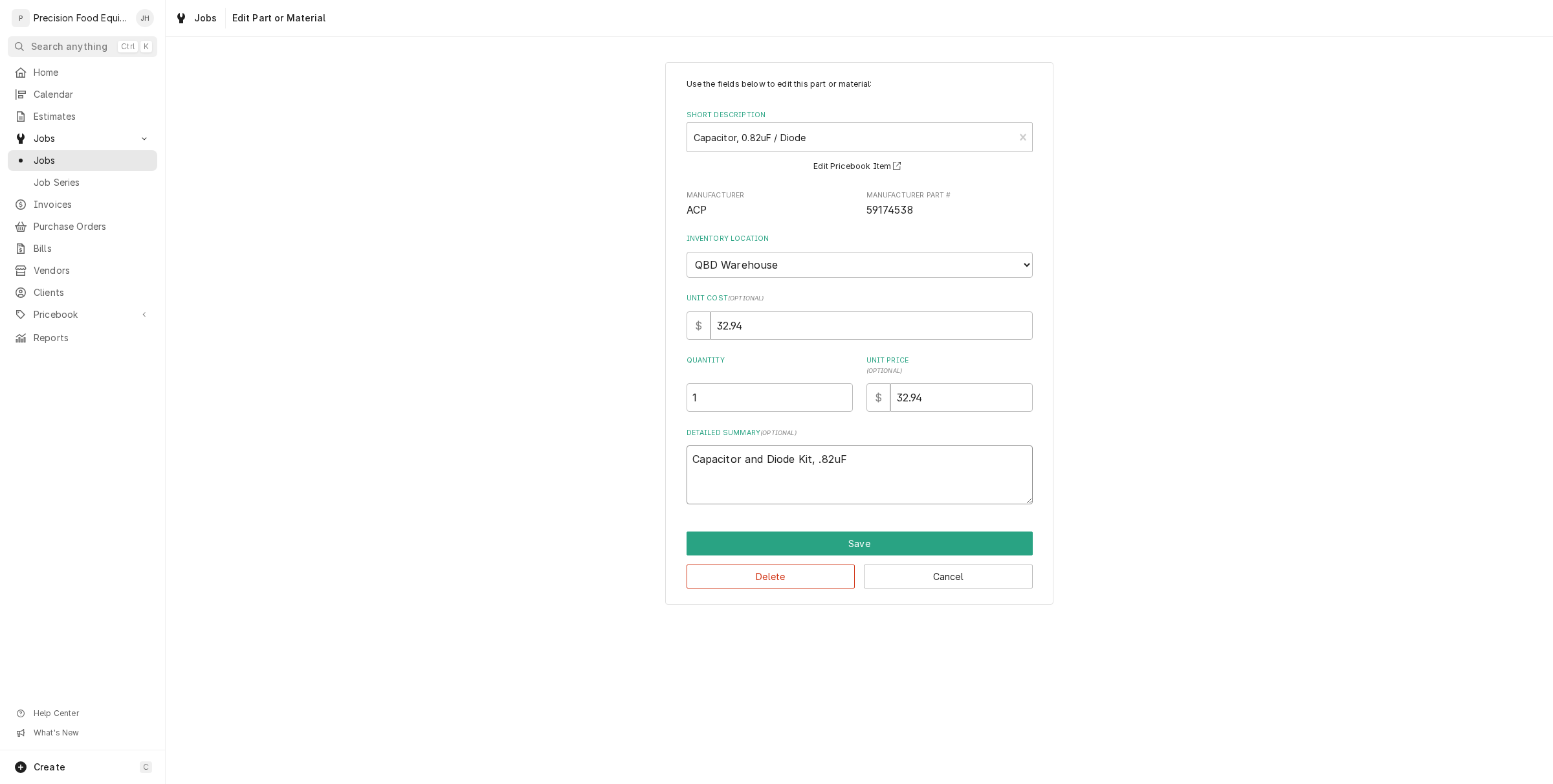
type textarea "Capacitor and Diode Kit, .82uF"
paste textarea "59174538"
type textarea "x"
type textarea "Capacitor and Diode Kit, .82uF 59174538"
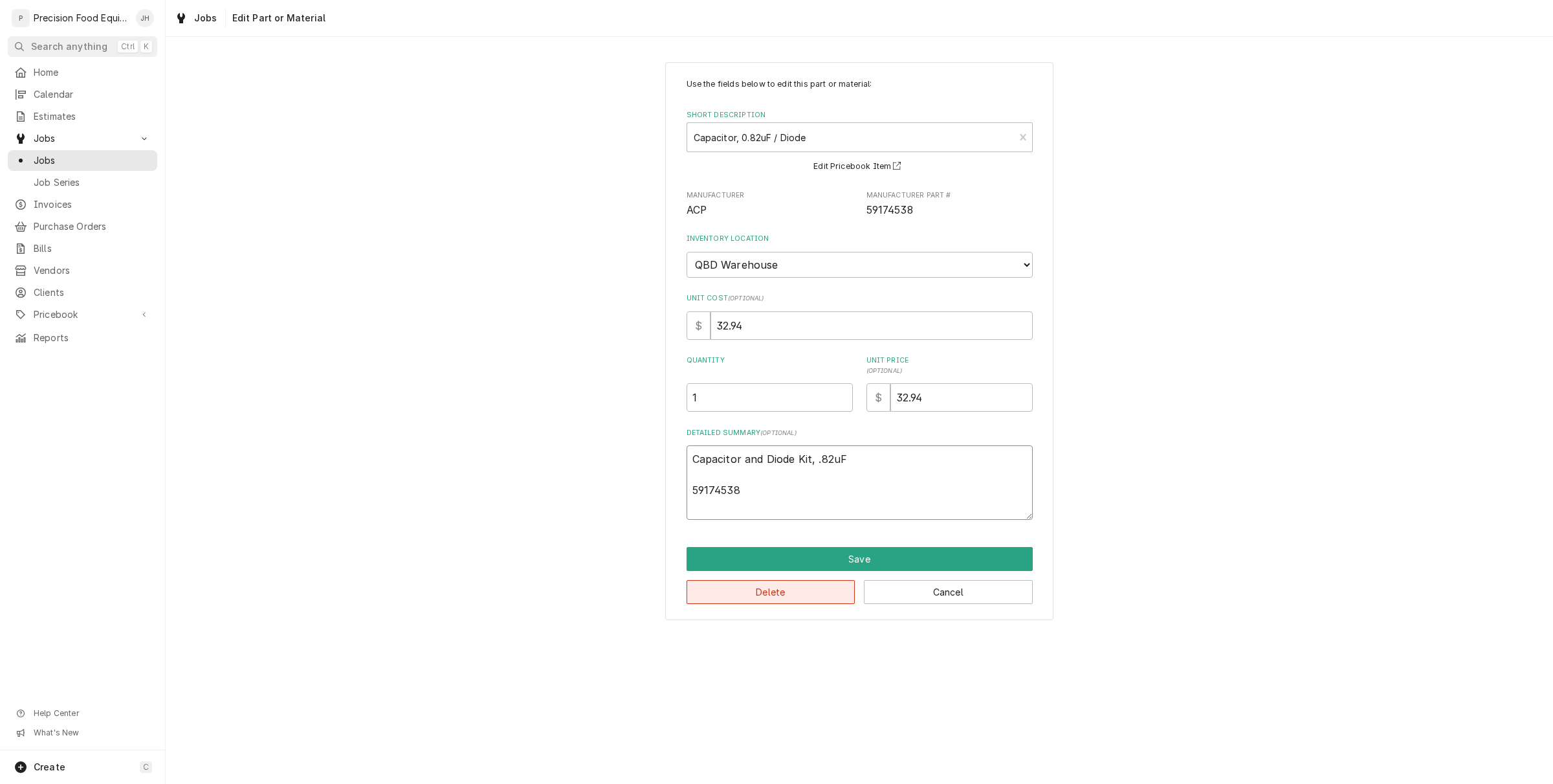
type textarea "x"
type textarea "Capacitor and Diode Kit, .82uF 59174538"
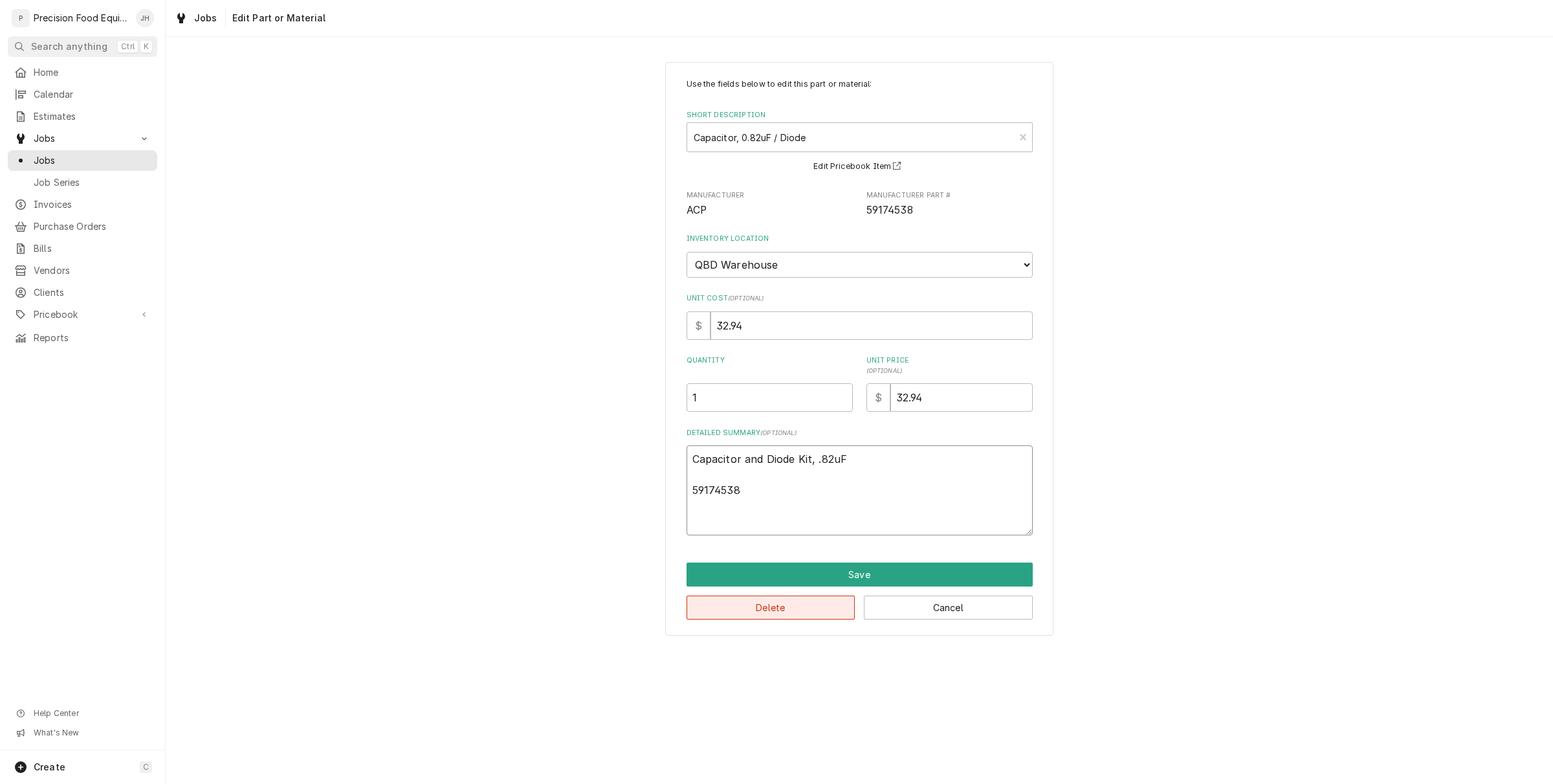
type textarea "x"
type textarea "Capacitor and Diode Kit, .82uF 59174538"
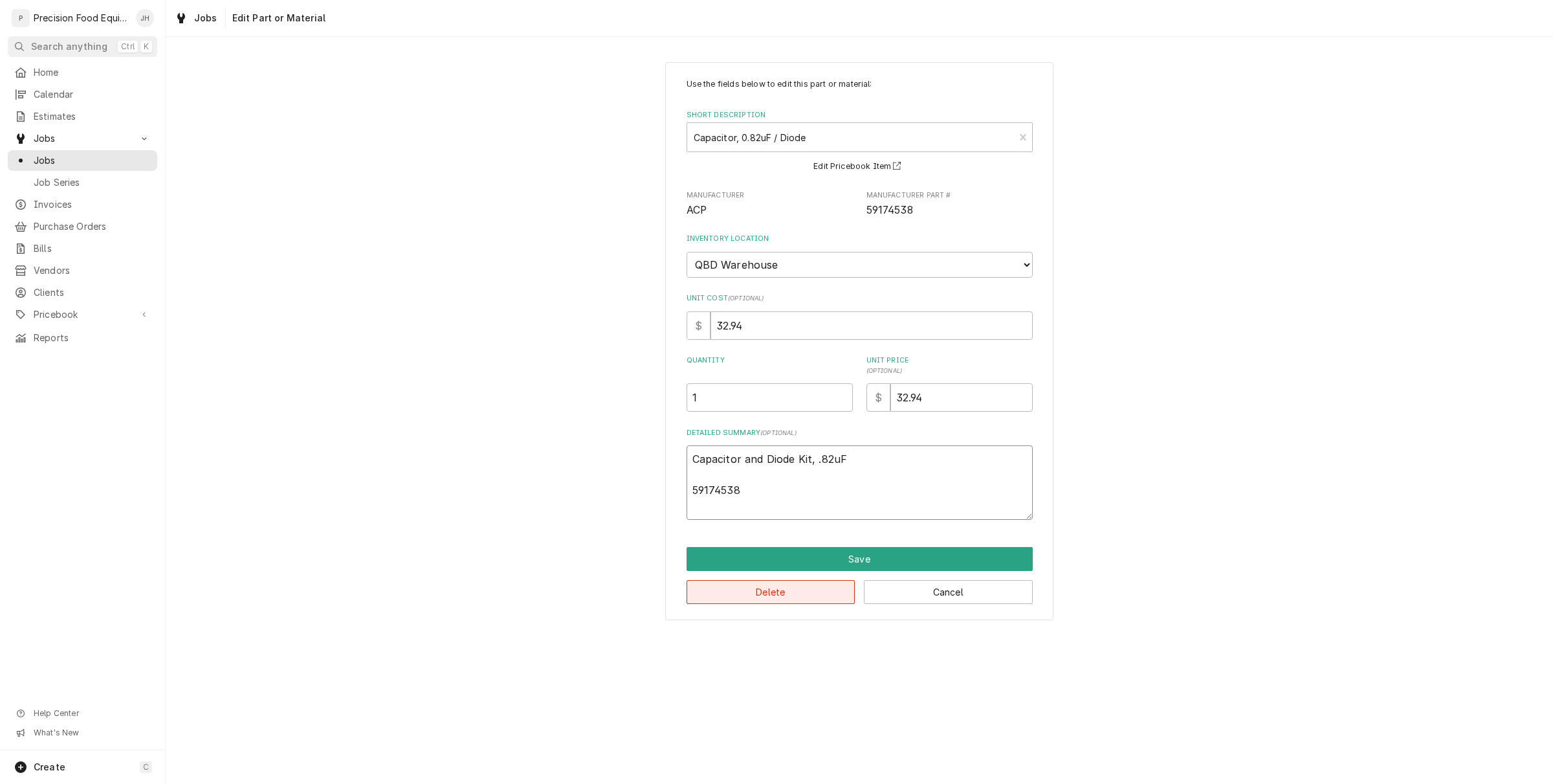
type textarea "x"
type textarea "Capacitor and Diode Kit, .82uF 59174538 R"
type textarea "x"
type textarea "Capacitor and Diode Kit, .82uF 59174538 RS"
type textarea "x"
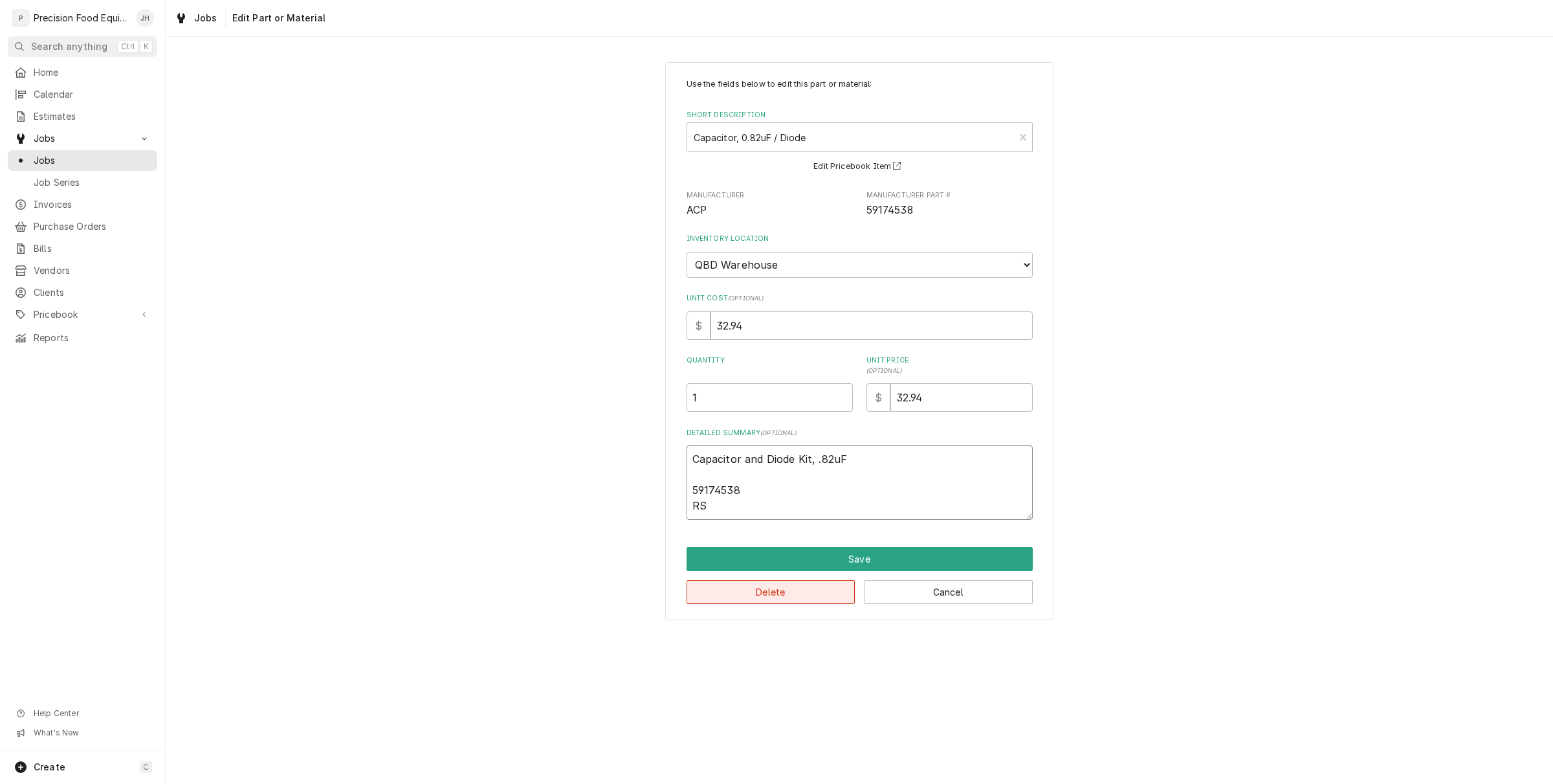
type textarea "Capacitor and Diode Kit, .82uF 59174538 RSI"
type textarea "x"
type textarea "Capacitor and Diode Kit, .82uF 59174538 RSI4"
type textarea "x"
type textarea "Capacitor and Diode Kit, .82uF 59174538 RSI47"
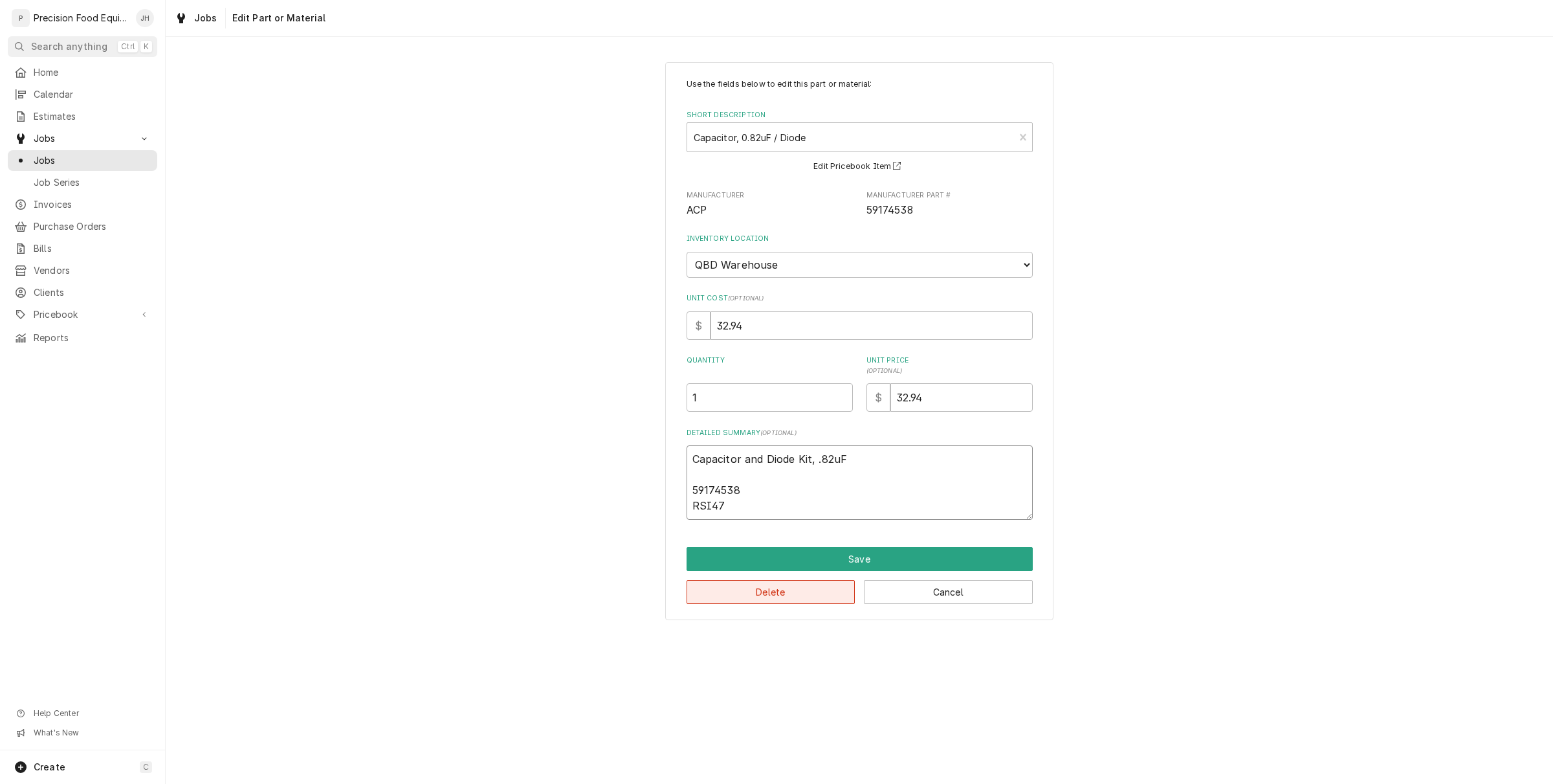
type textarea "x"
type textarea "Capacitor and Diode Kit, .82uF 59174538 RSI477"
type textarea "x"
type textarea "Capacitor and Diode Kit, .82uF 59174538 RSI4778"
type textarea "x"
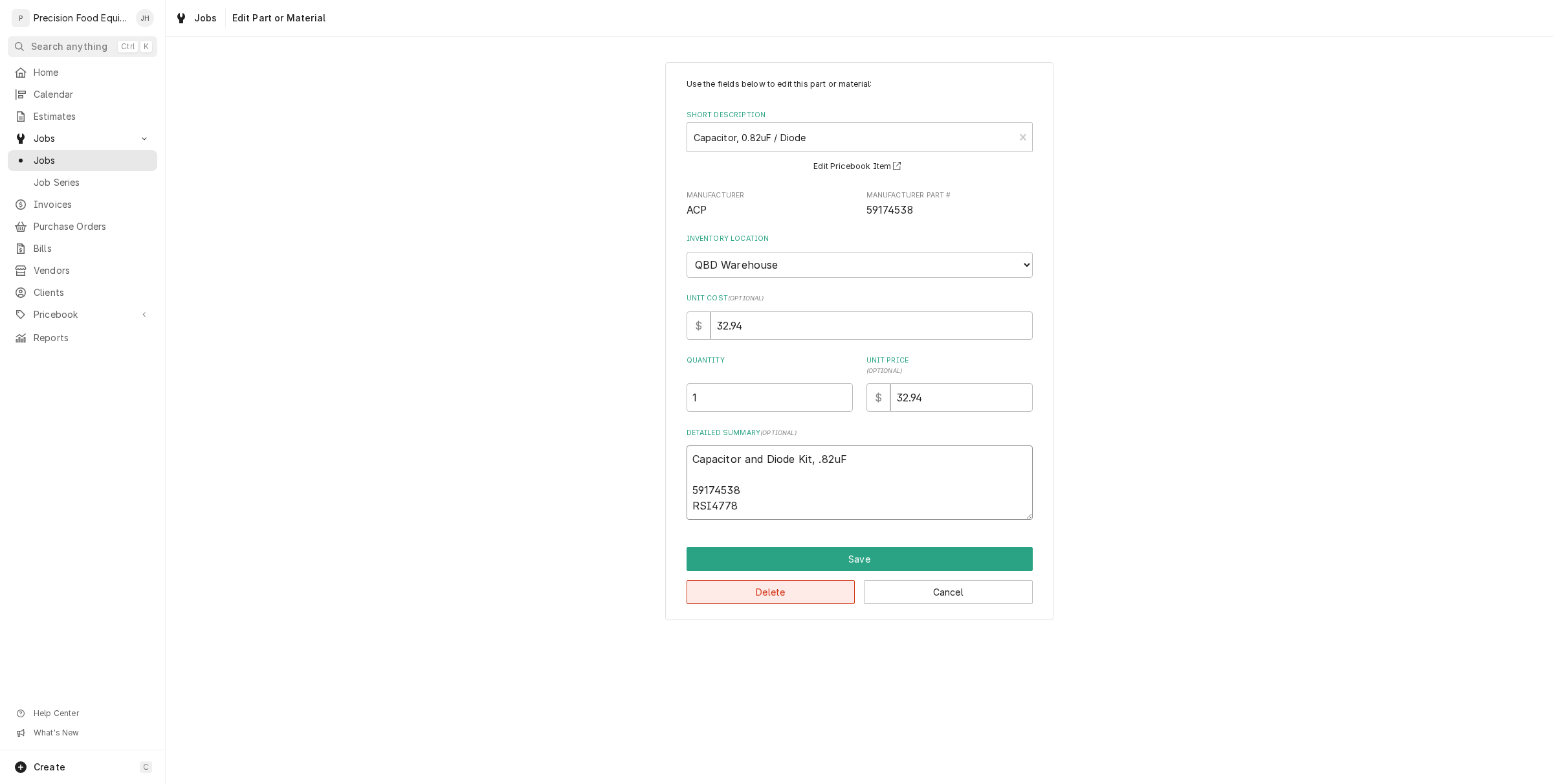
type textarea "Capacitor and Diode Kit, .82uF 59174538 RSI47781"
type textarea "x"
type textarea "Capacitor and Diode Kit, .82uF 59174538 RSI477818"
click at [791, 567] on button "Save" at bounding box center [859, 559] width 346 height 24
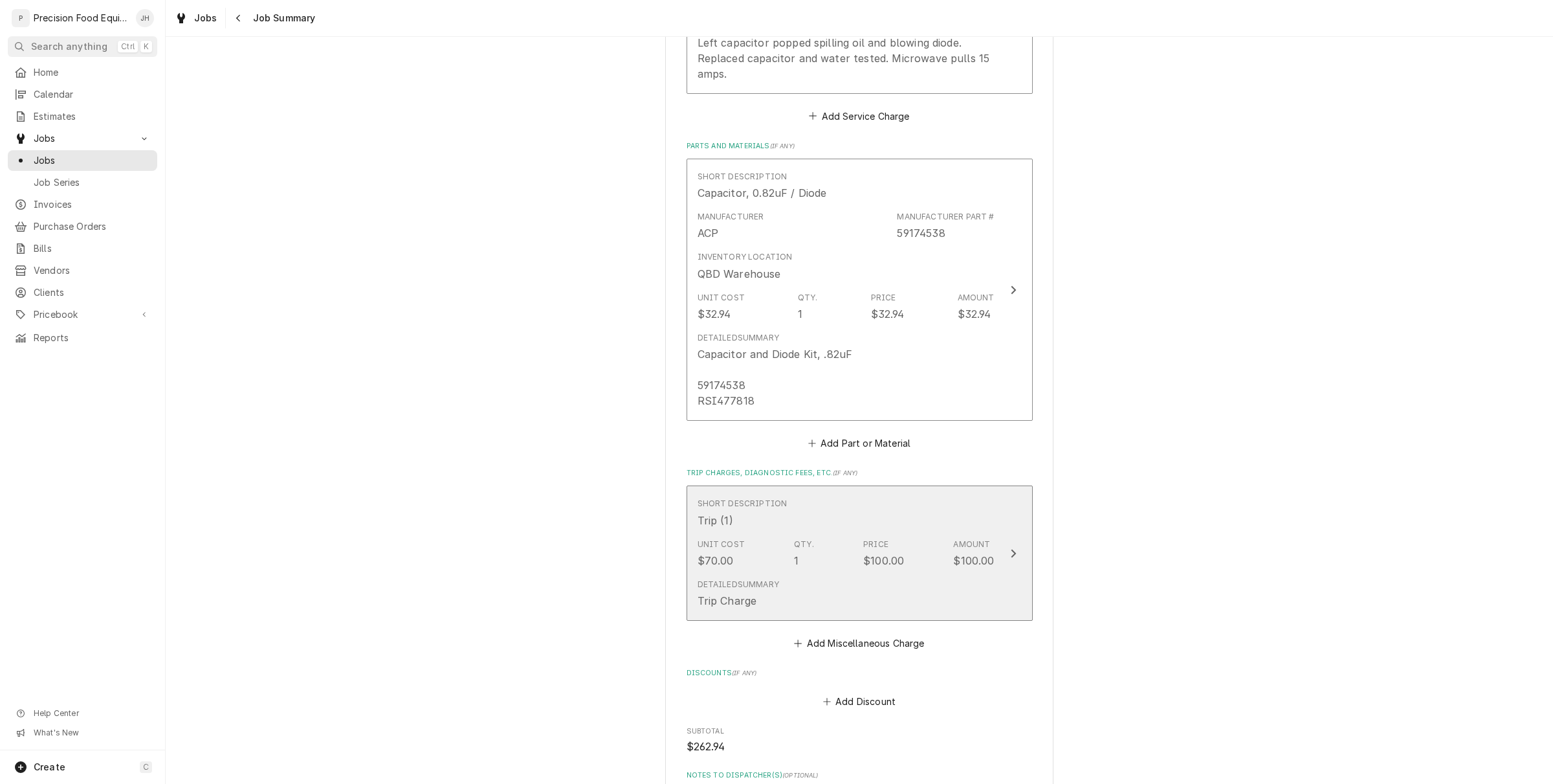
scroll to position [486, 0]
click at [890, 580] on div "Detailed Summary Trip Charge" at bounding box center [846, 591] width 297 height 40
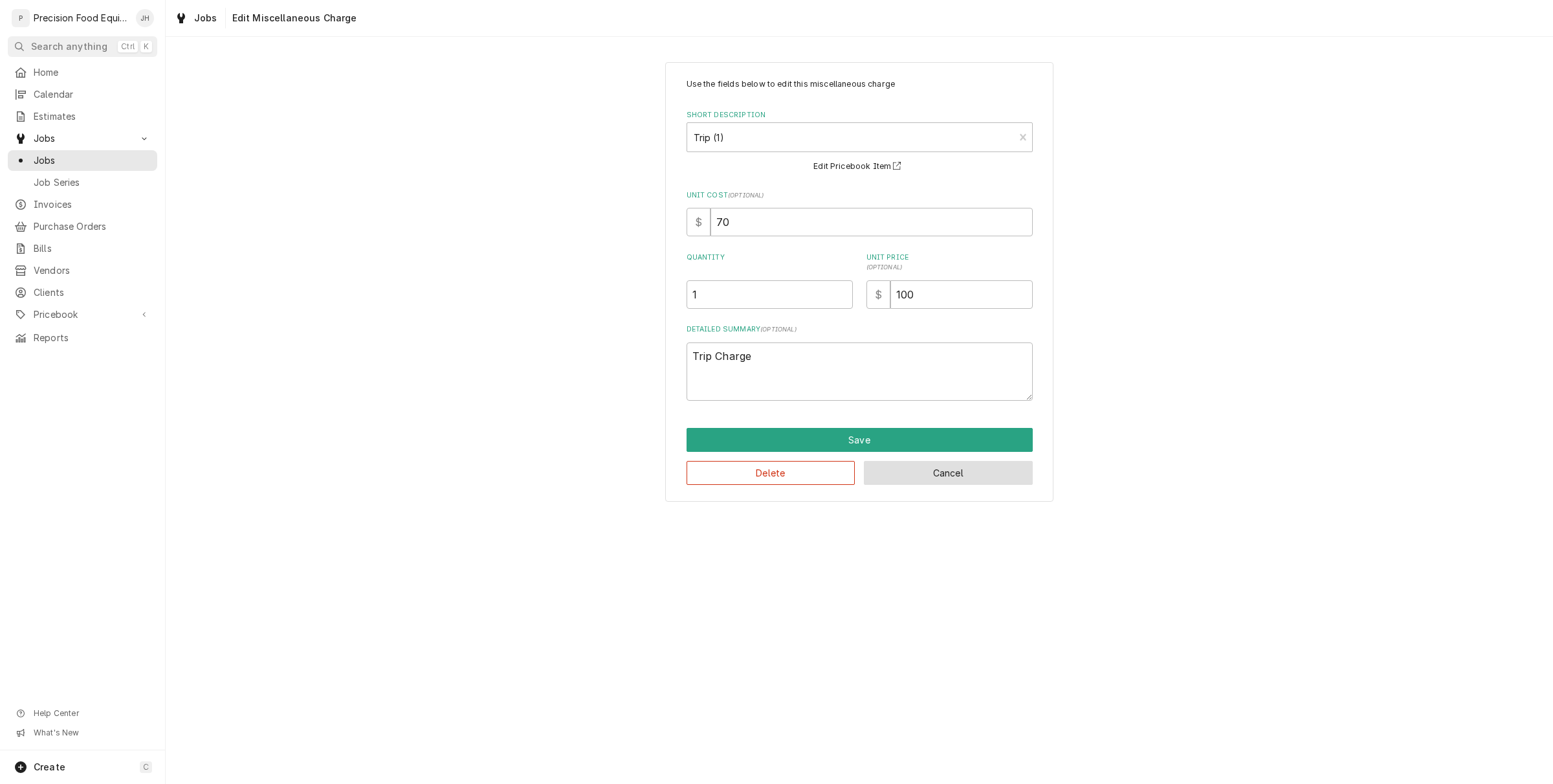
click at [971, 474] on button "Cancel" at bounding box center [949, 473] width 169 height 24
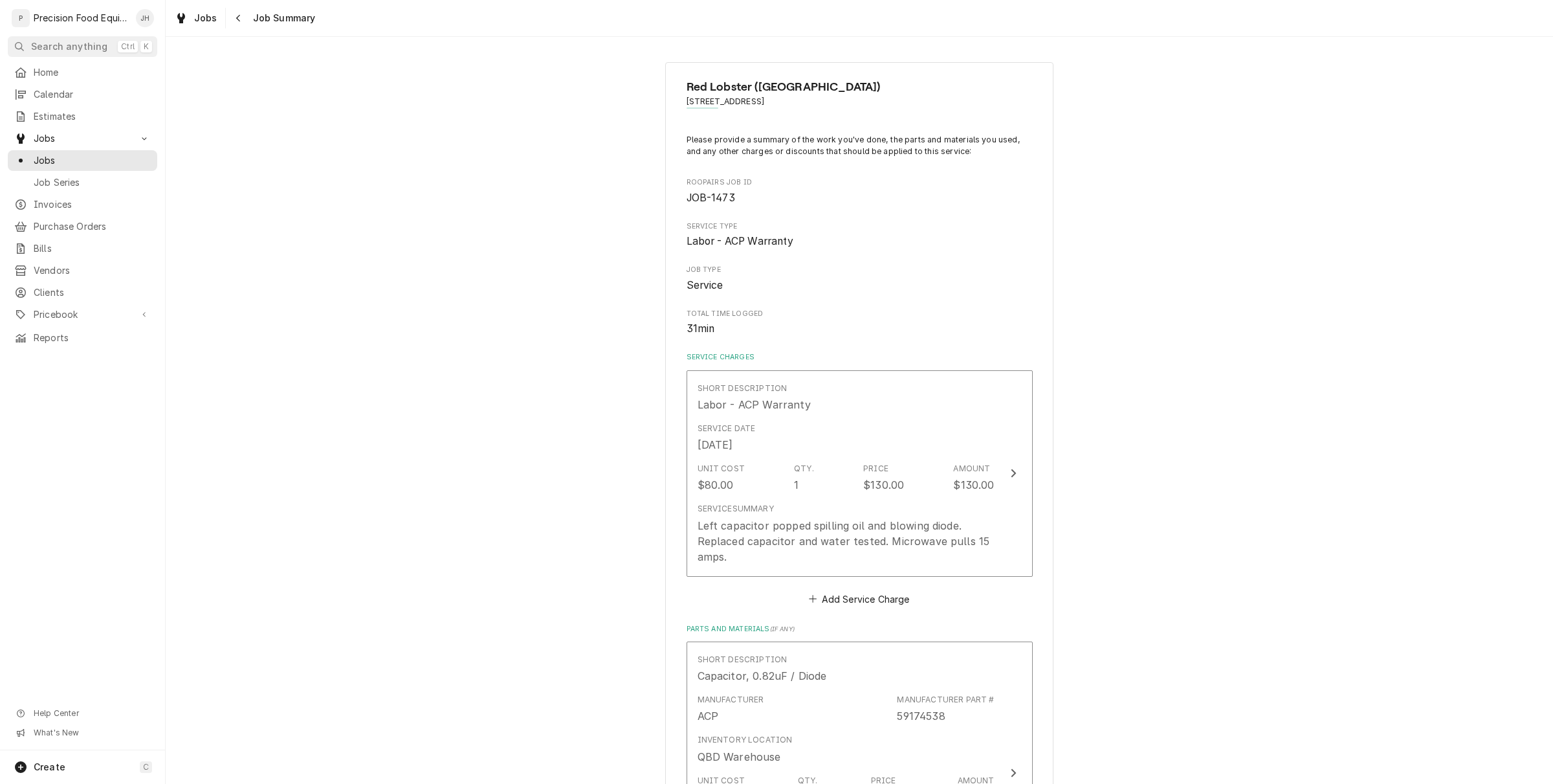
drag, startPoint x: 926, startPoint y: 101, endPoint x: 767, endPoint y: 108, distance: 159.2
click at [767, 108] on span "6149 E Southern Ave / 6149 E Southern Ave, Mesa, AZ 85206" at bounding box center [859, 102] width 346 height 12
copy span "6149 E Southern Ave, Mesa, AZ 85206"
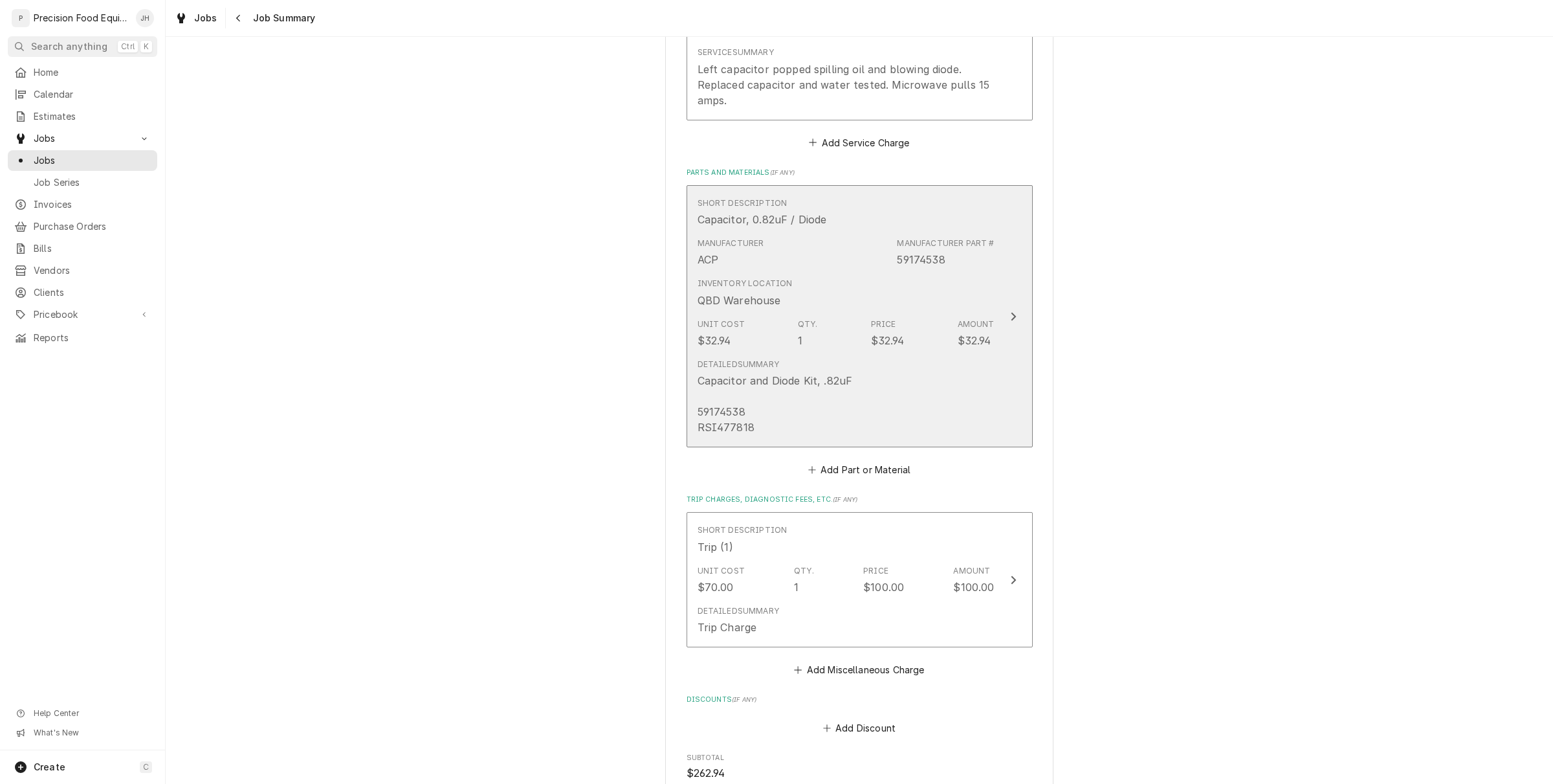
scroll to position [567, 0]
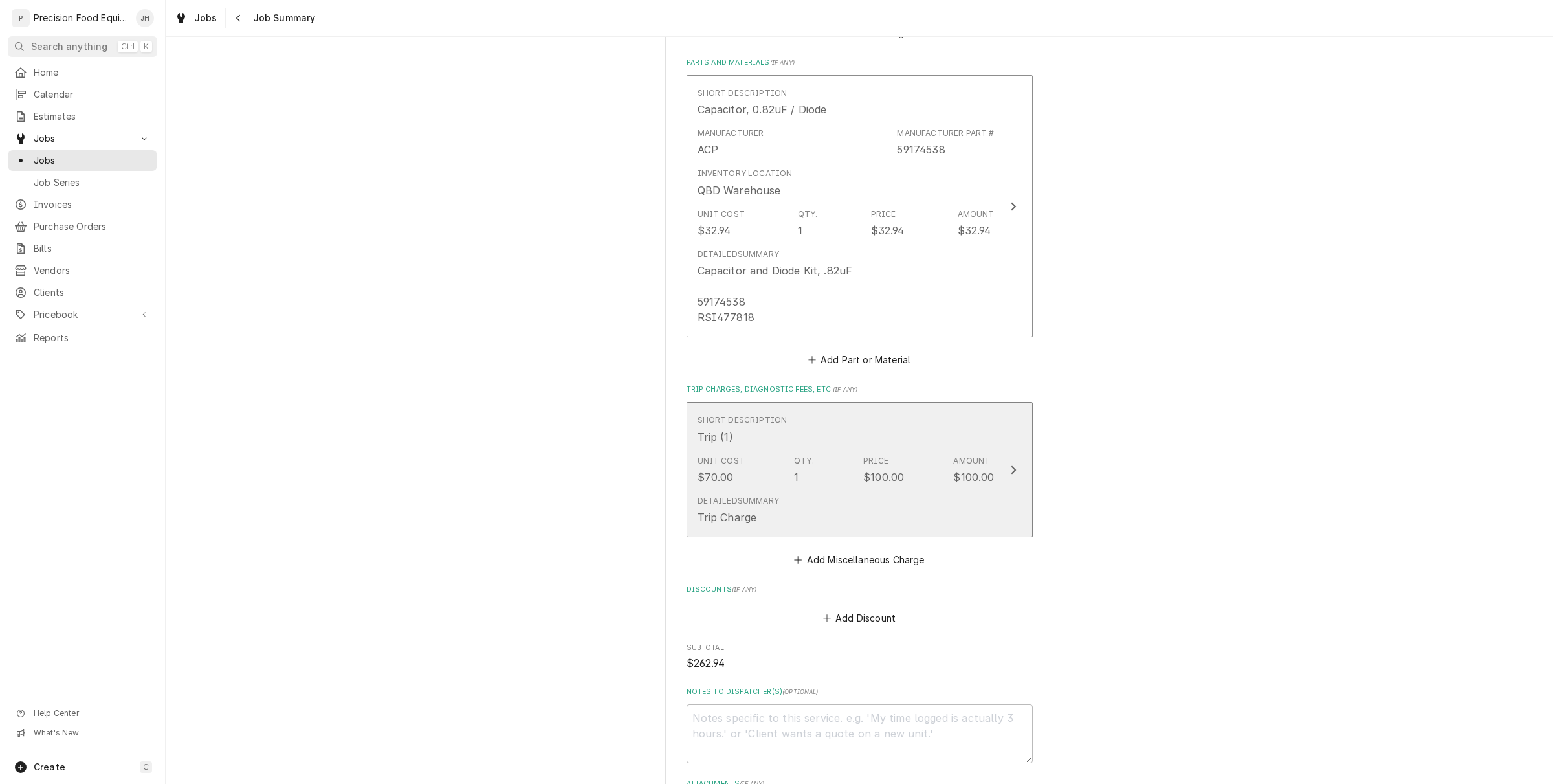
click at [888, 496] on div "Detailed Summary Trip Charge" at bounding box center [846, 510] width 297 height 40
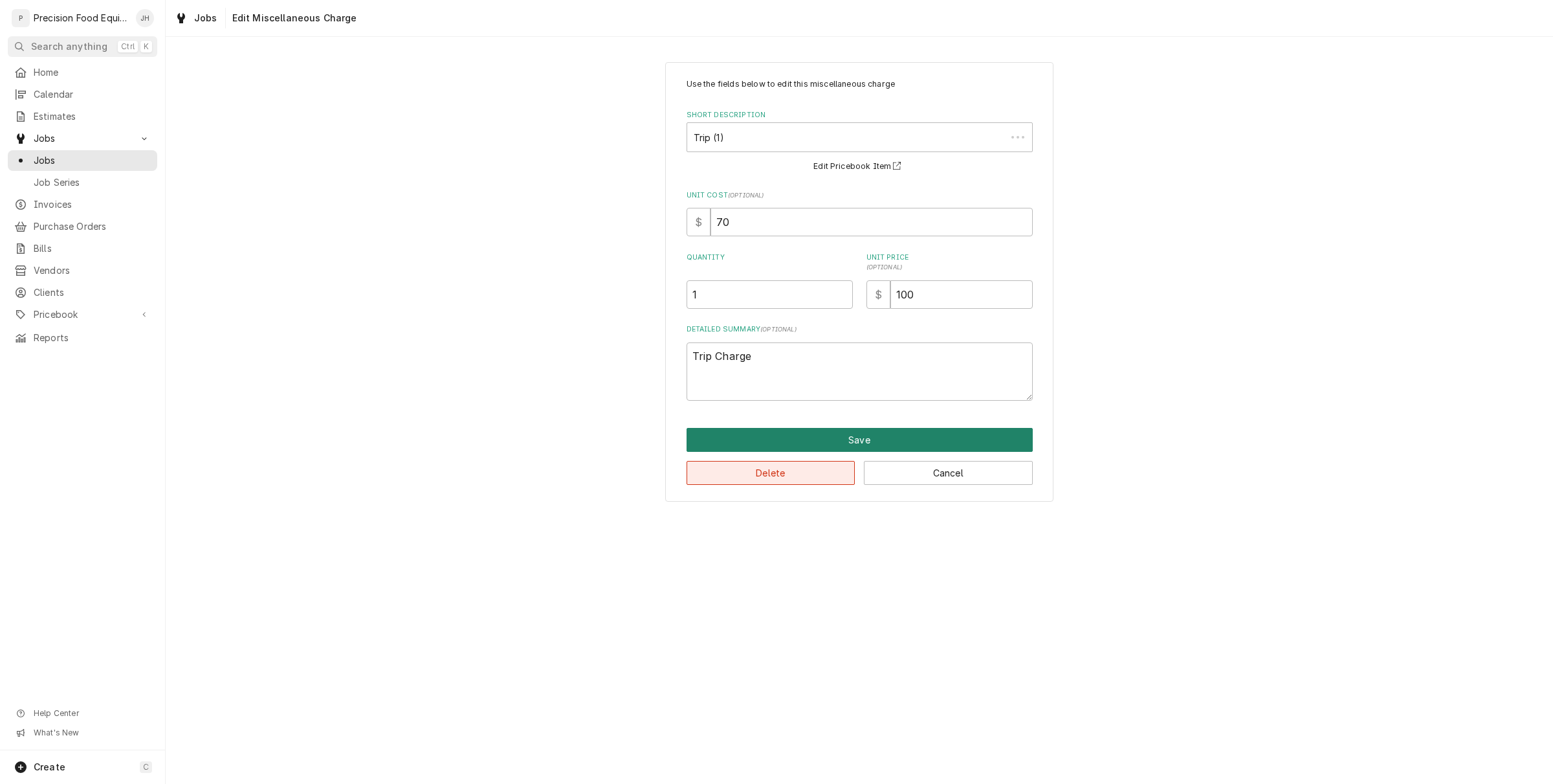
click at [817, 449] on button "Save" at bounding box center [859, 439] width 346 height 24
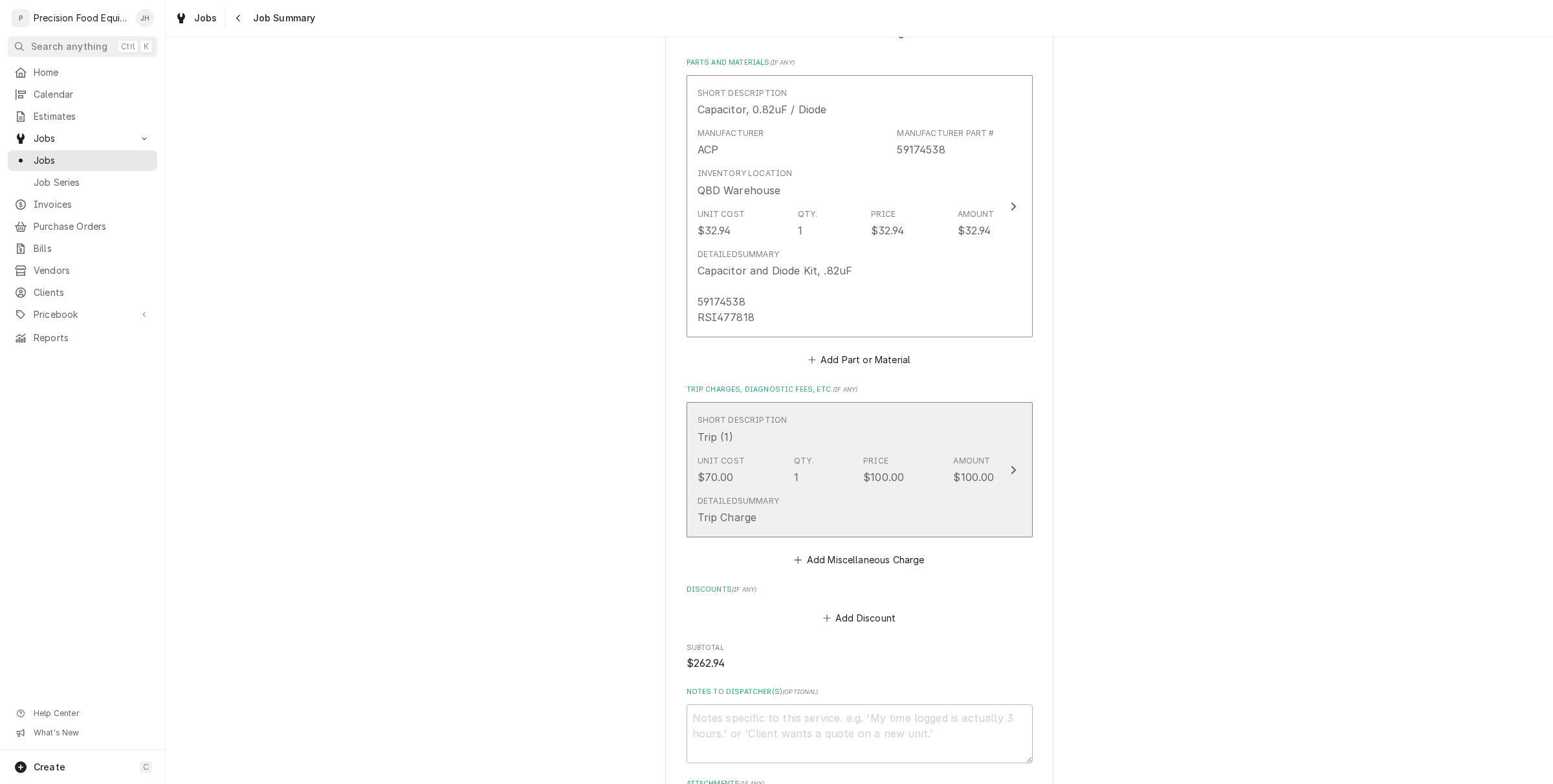
click at [828, 501] on div "Detailed Summary Trip Charge" at bounding box center [846, 510] width 297 height 40
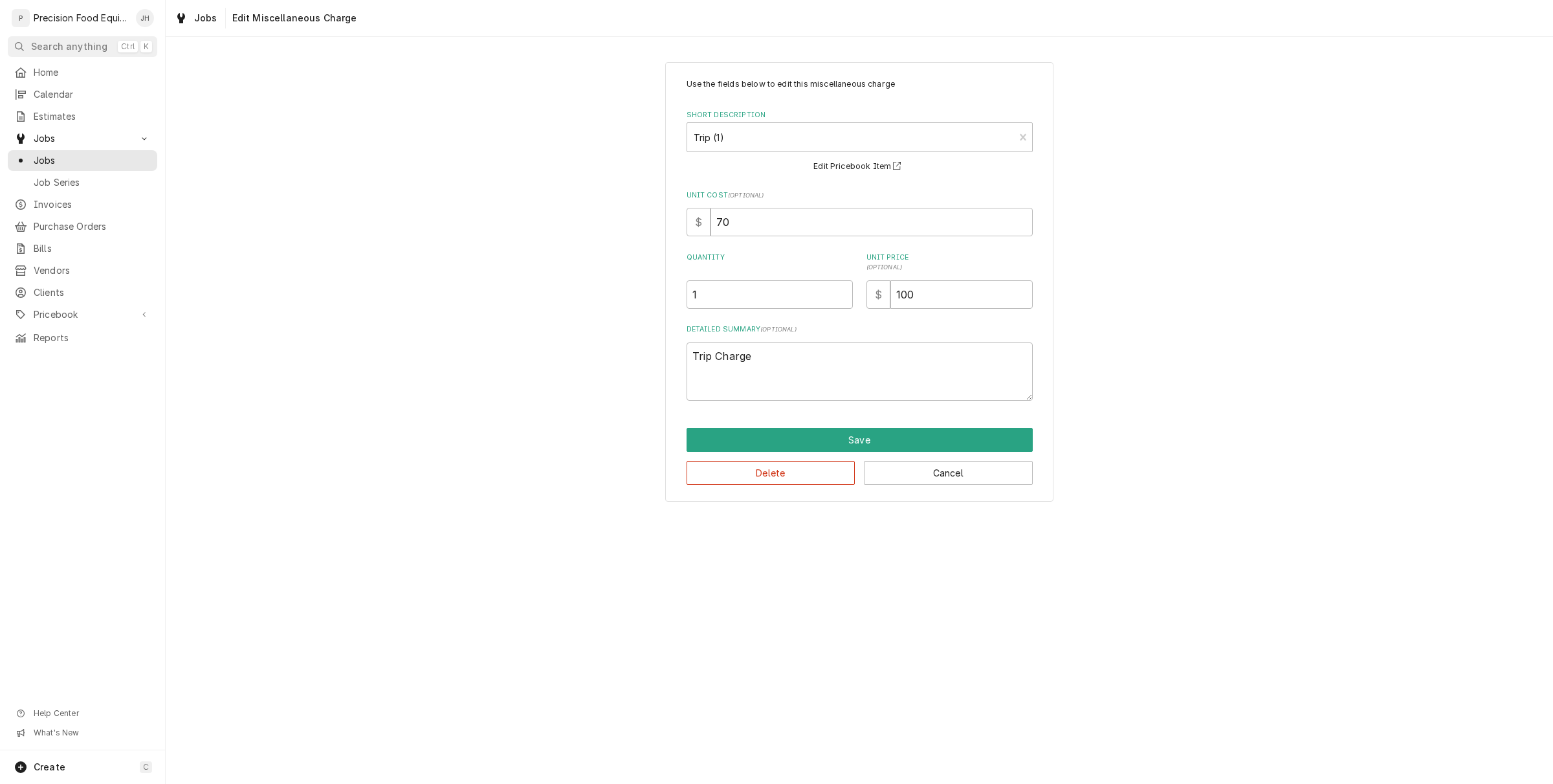
click at [822, 460] on div "Delete Cancel" at bounding box center [859, 468] width 346 height 33
click at [820, 470] on button "Delete" at bounding box center [771, 473] width 169 height 24
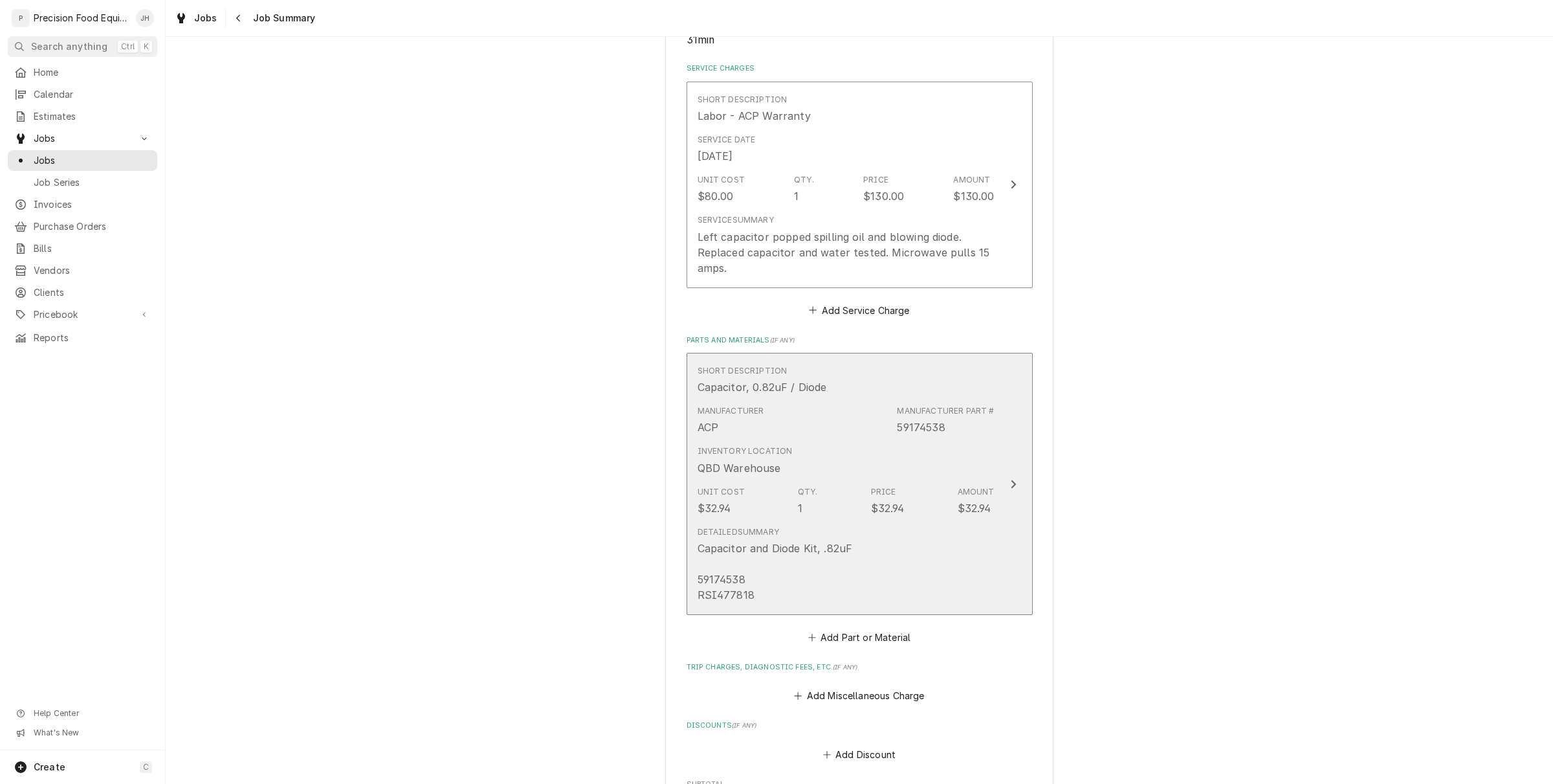
scroll to position [567, 0]
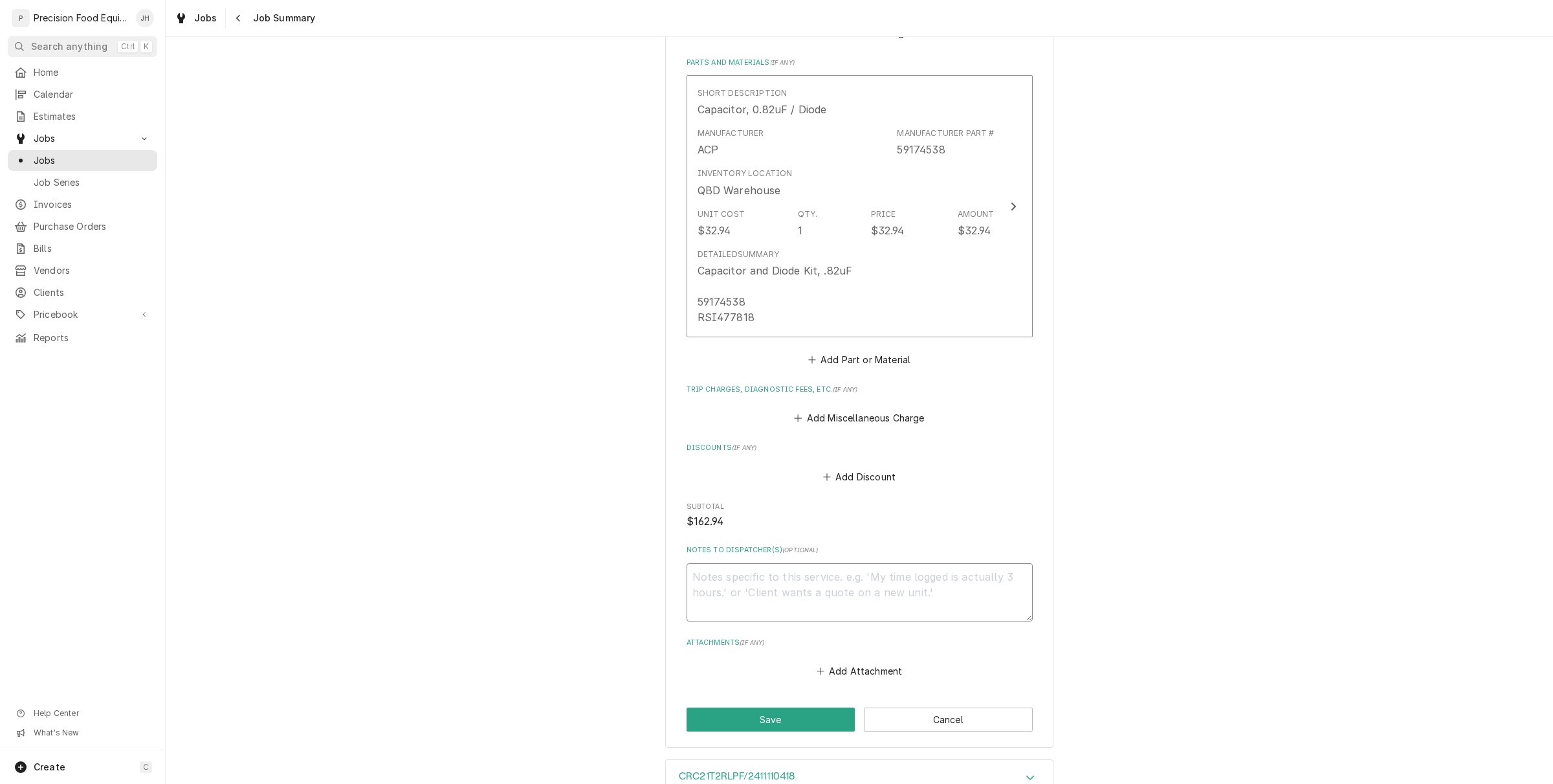
click at [914, 587] on textarea "Notes to Dispatcher(s) ( optional )" at bounding box center [859, 592] width 346 height 59
type textarea "x"
type textarea "R"
type textarea "x"
type textarea "Re"
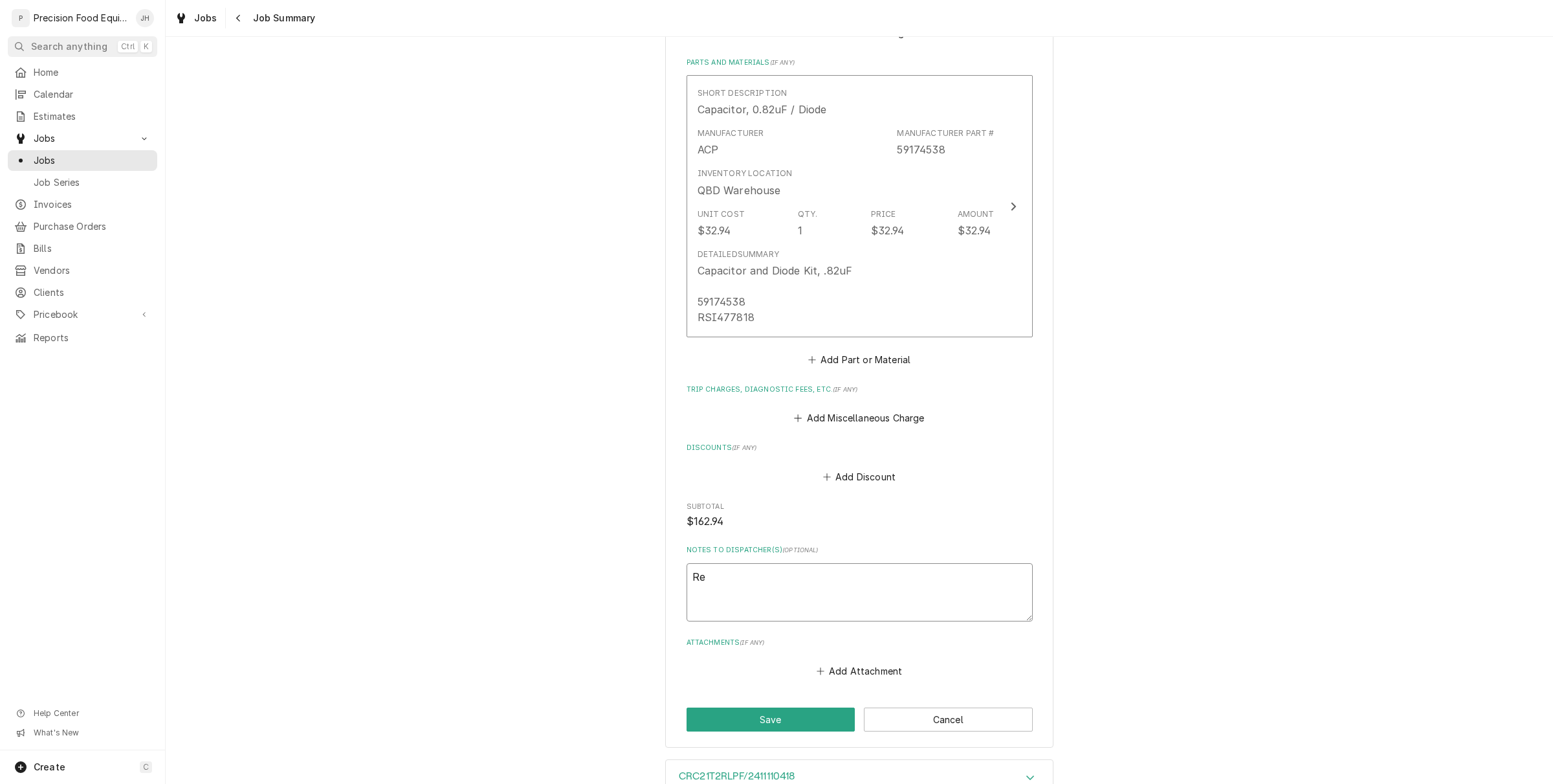
type textarea "x"
type textarea "Rea"
type textarea "x"
type textarea "Read"
type textarea "x"
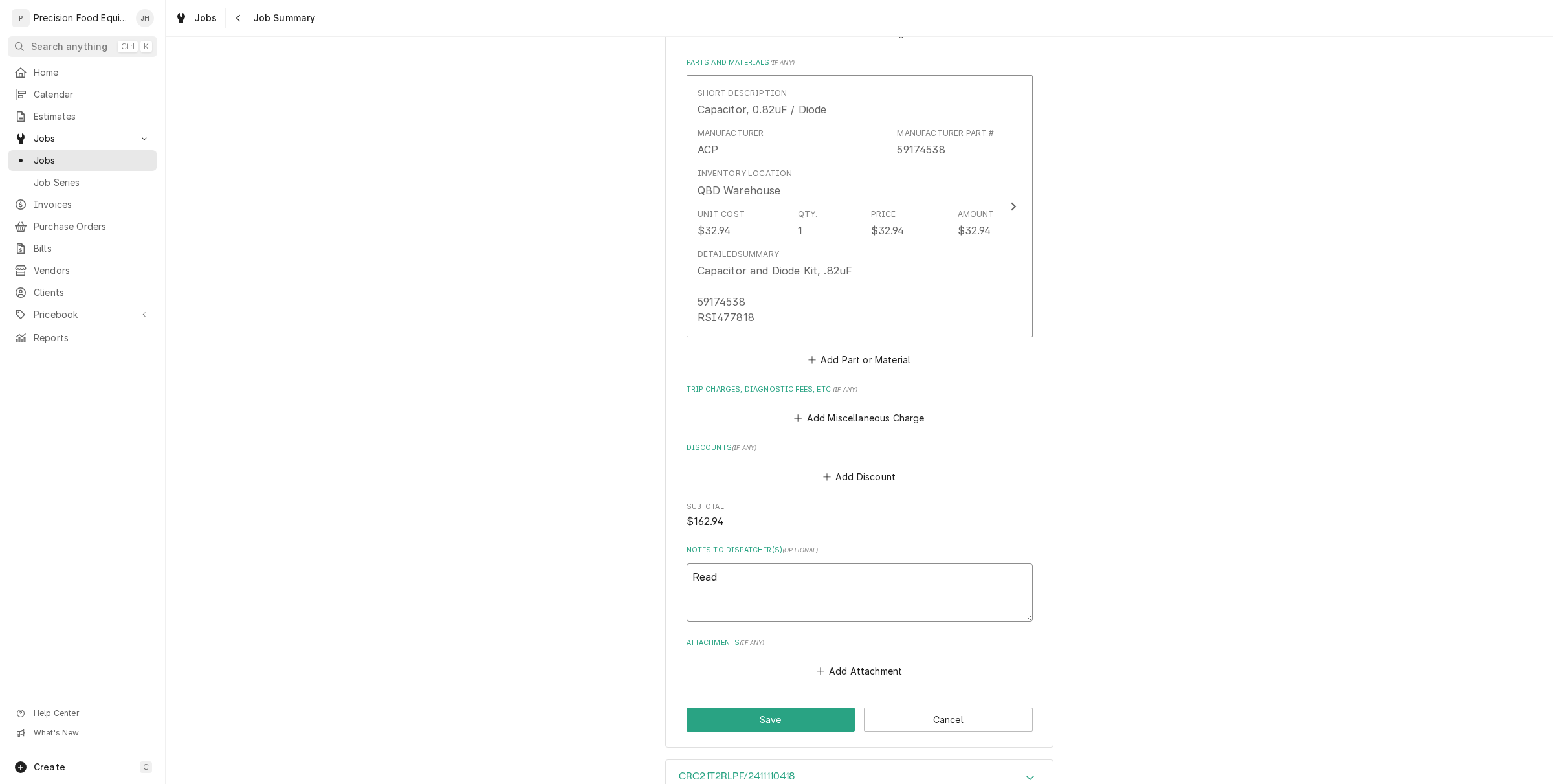
type textarea "Ready"
type textarea "x"
type textarea "Ready"
type textarea "x"
type textarea "Ready t"
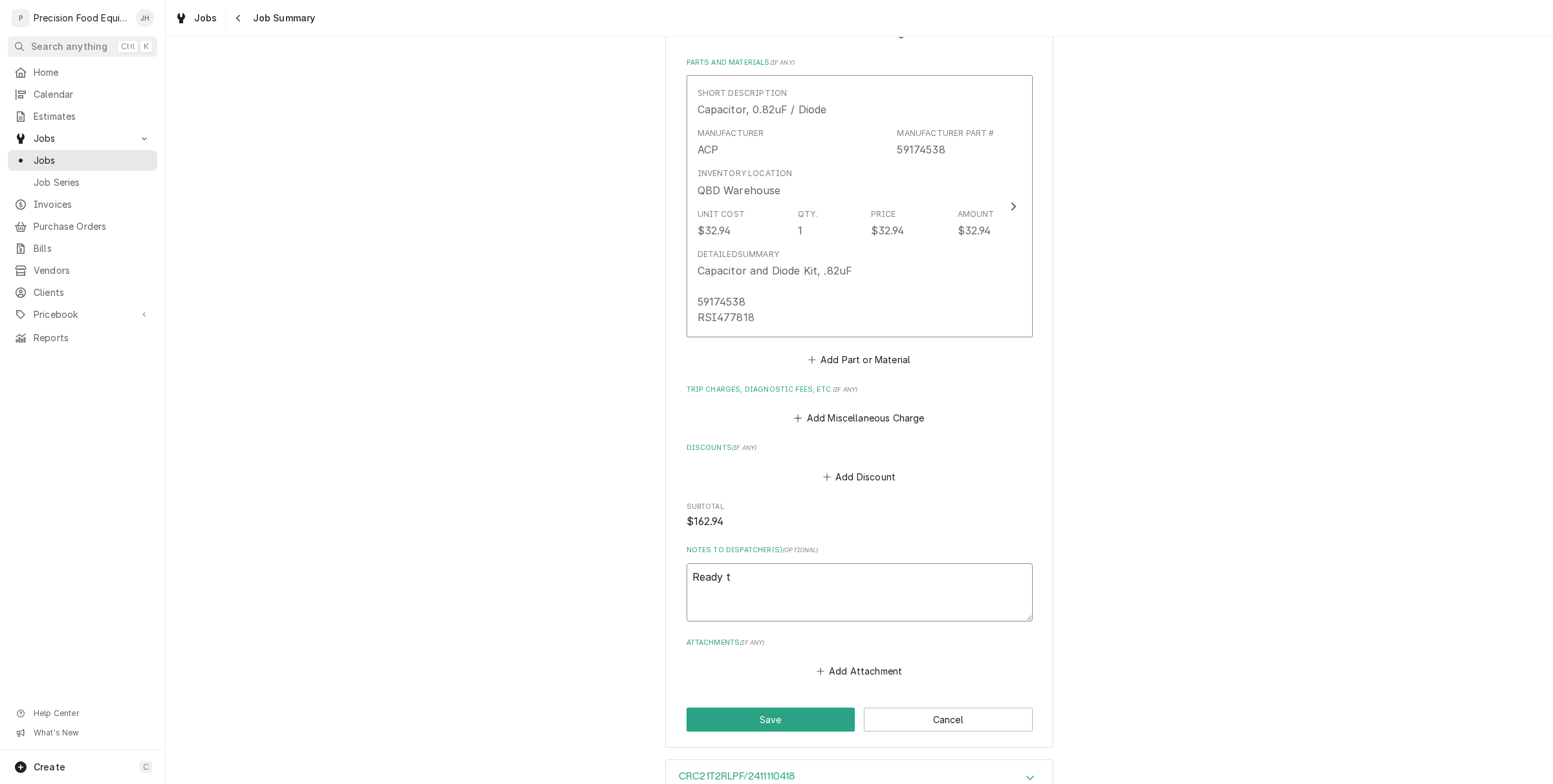
type textarea "x"
type textarea "Ready to"
type textarea "x"
type textarea "Ready to"
type textarea "x"
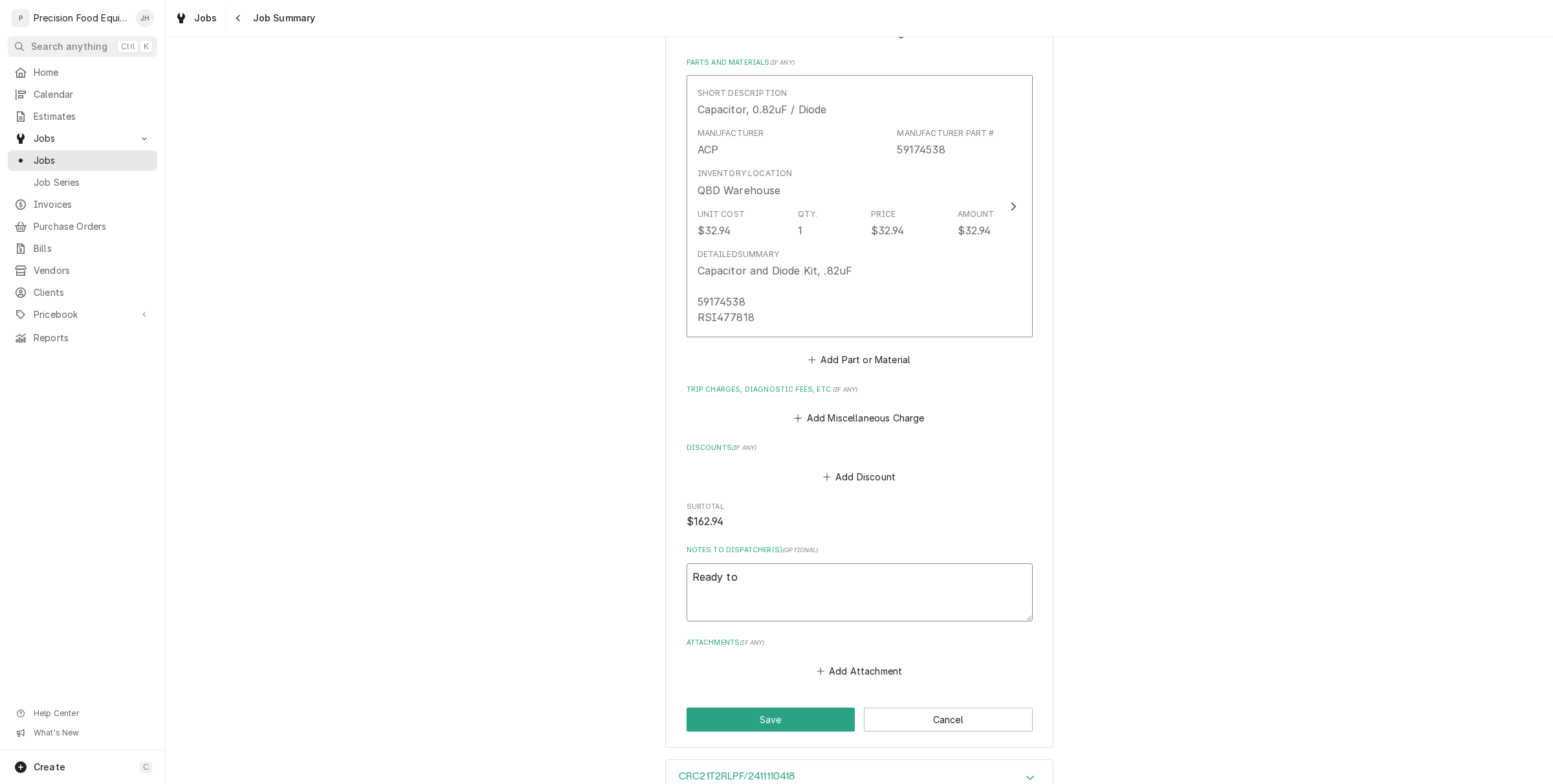
type textarea "Ready to i"
type textarea "x"
type textarea "Ready to in"
type textarea "x"
type textarea "Ready to inv"
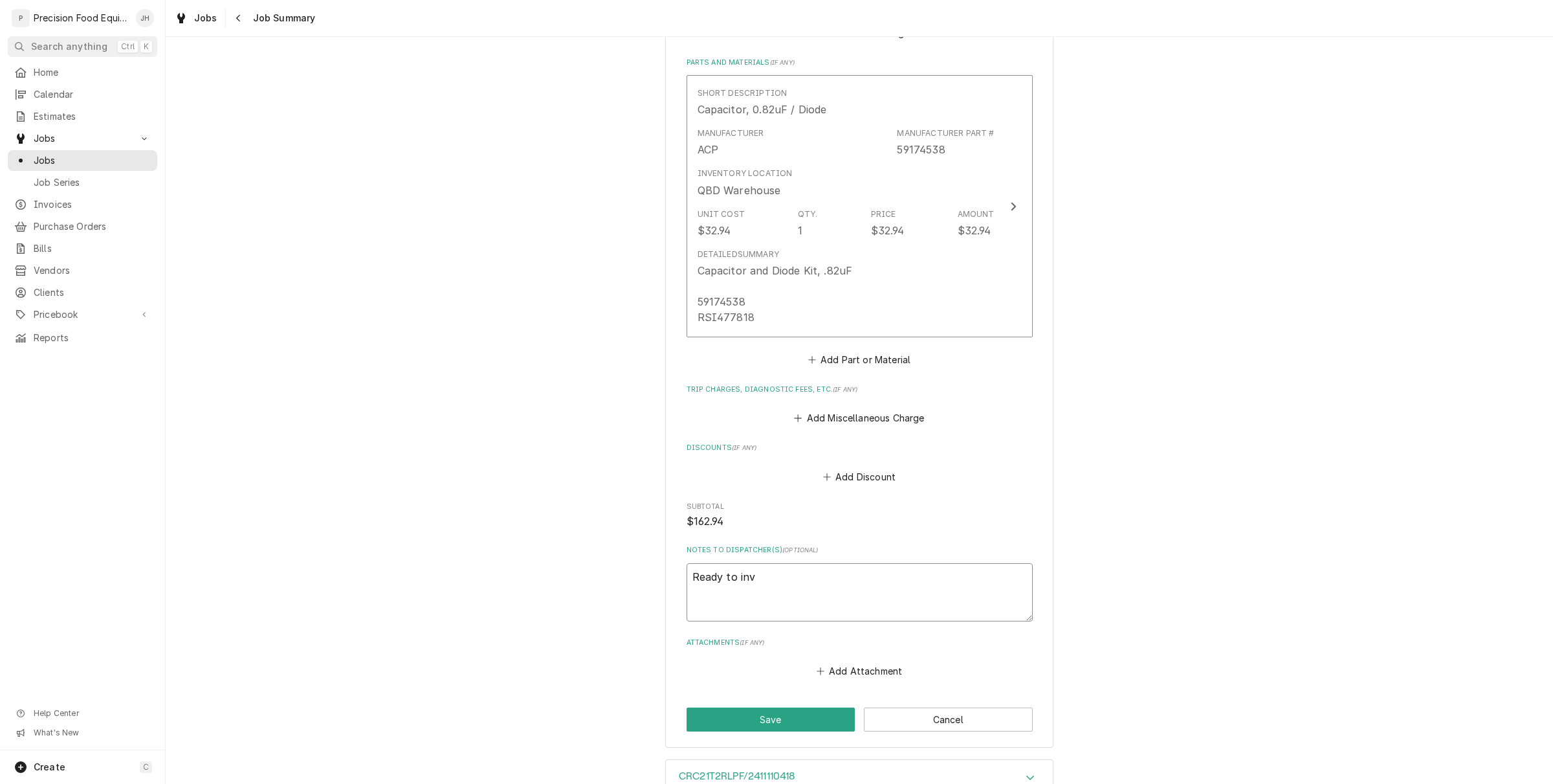
type textarea "x"
type textarea "Ready to in"
type textarea "x"
type textarea "Ready to i"
type textarea "x"
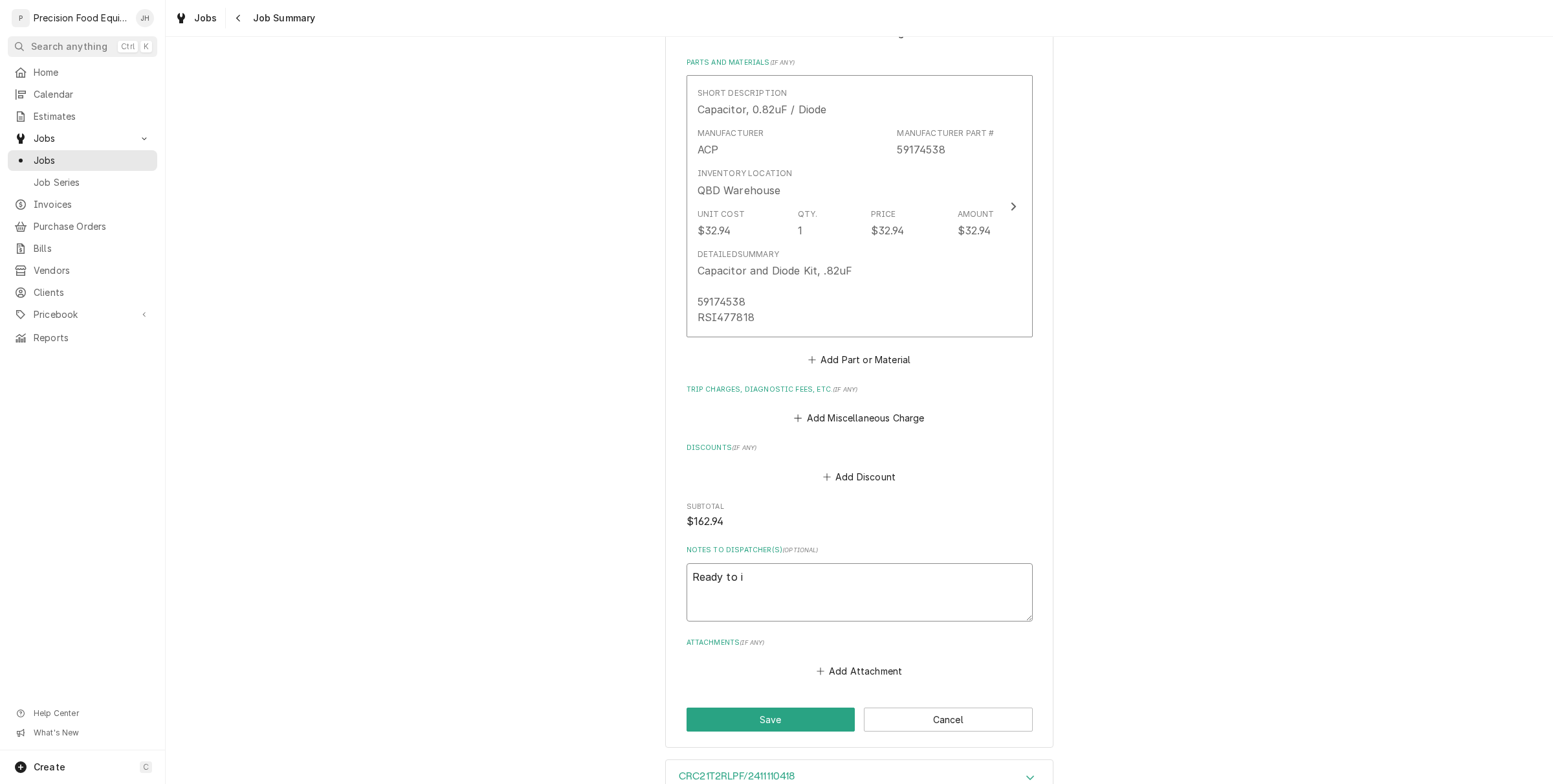
type textarea "Ready to"
type textarea "x"
type textarea "Ready to"
type textarea "x"
type textarea "Ready t"
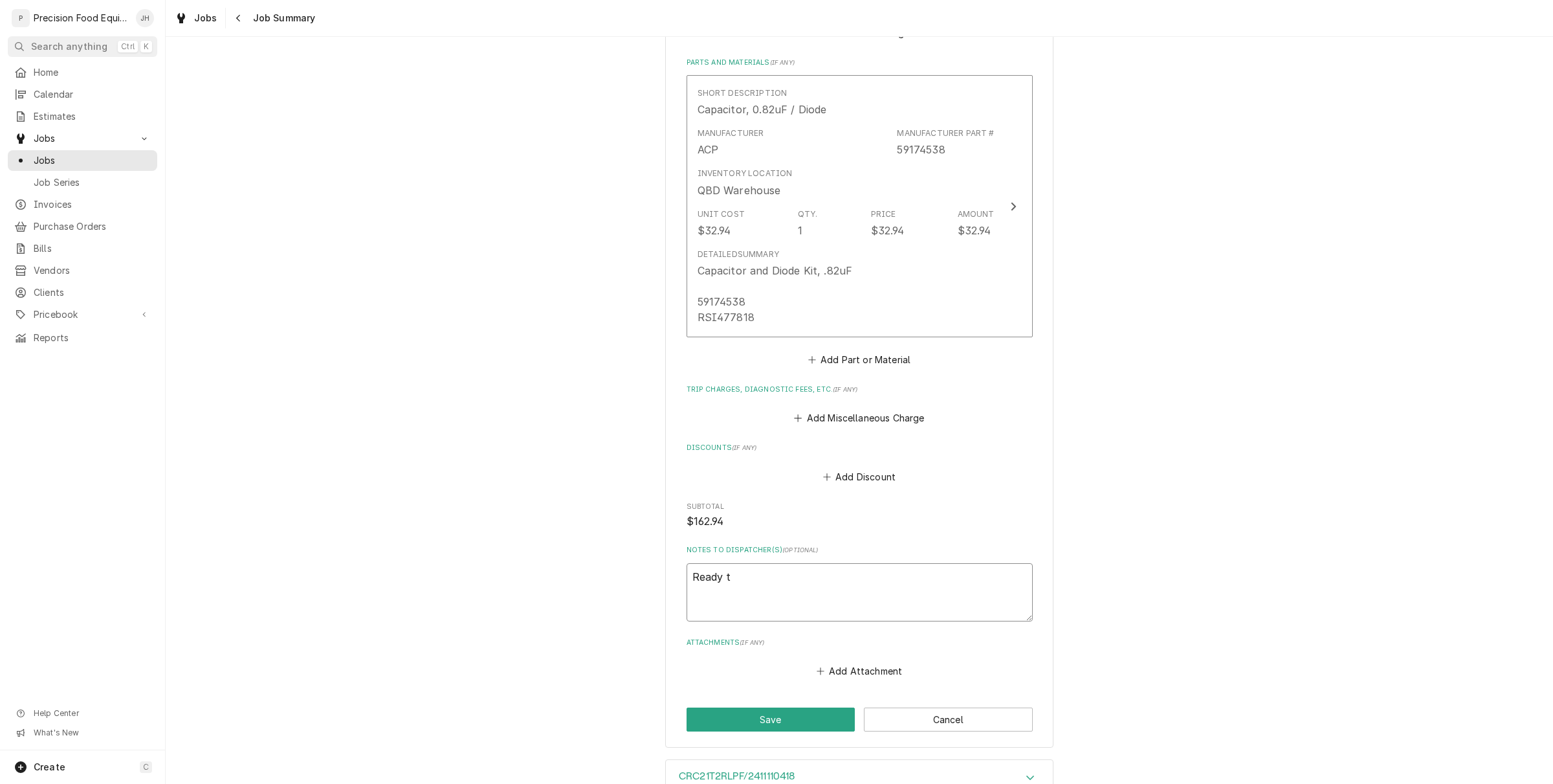
type textarea "x"
type textarea "Ready"
type textarea "x"
type textarea "Ready"
type textarea "x"
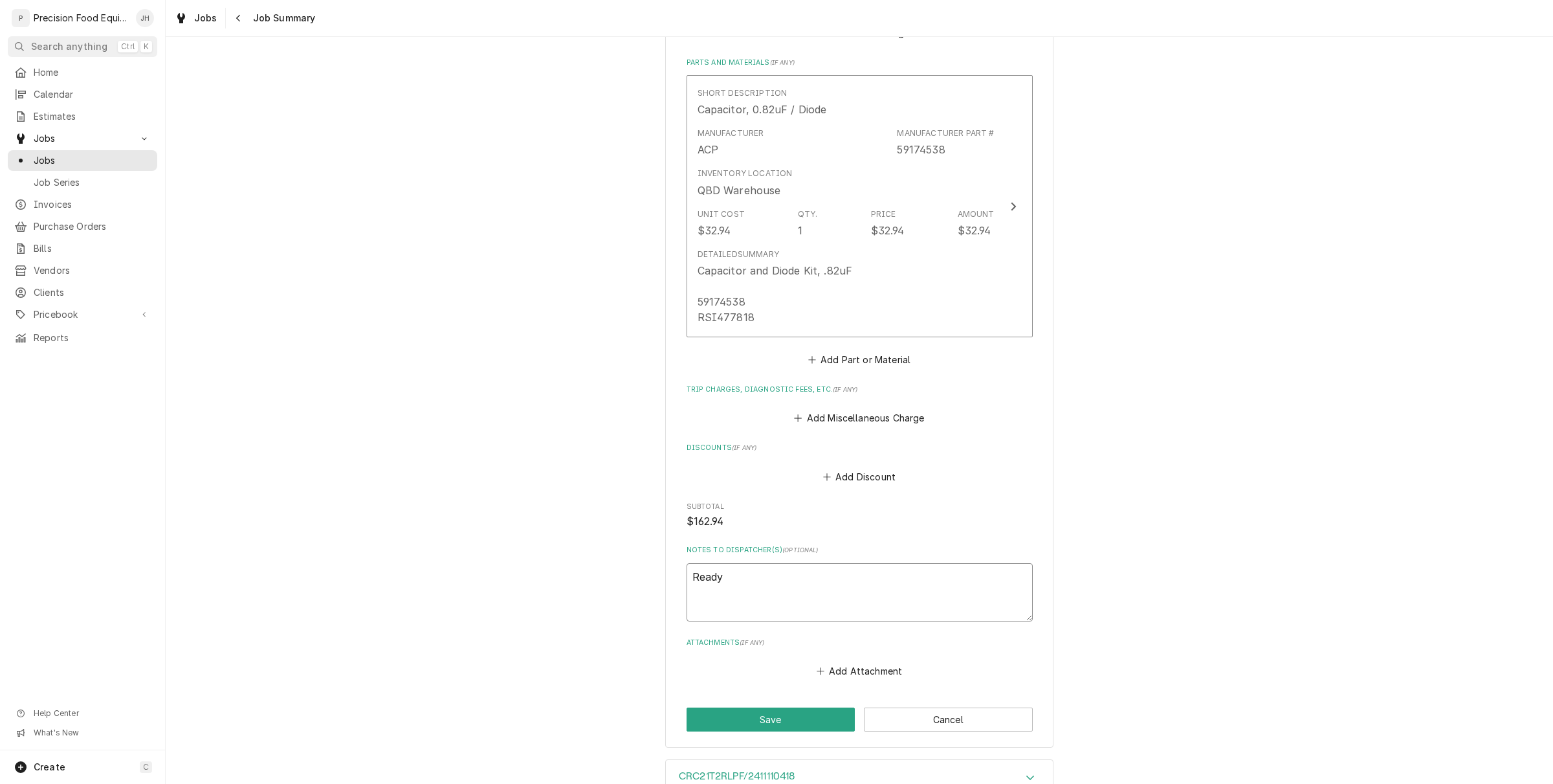
type textarea "Read"
type textarea "x"
type textarea "Rea"
type textarea "x"
type textarea "Re"
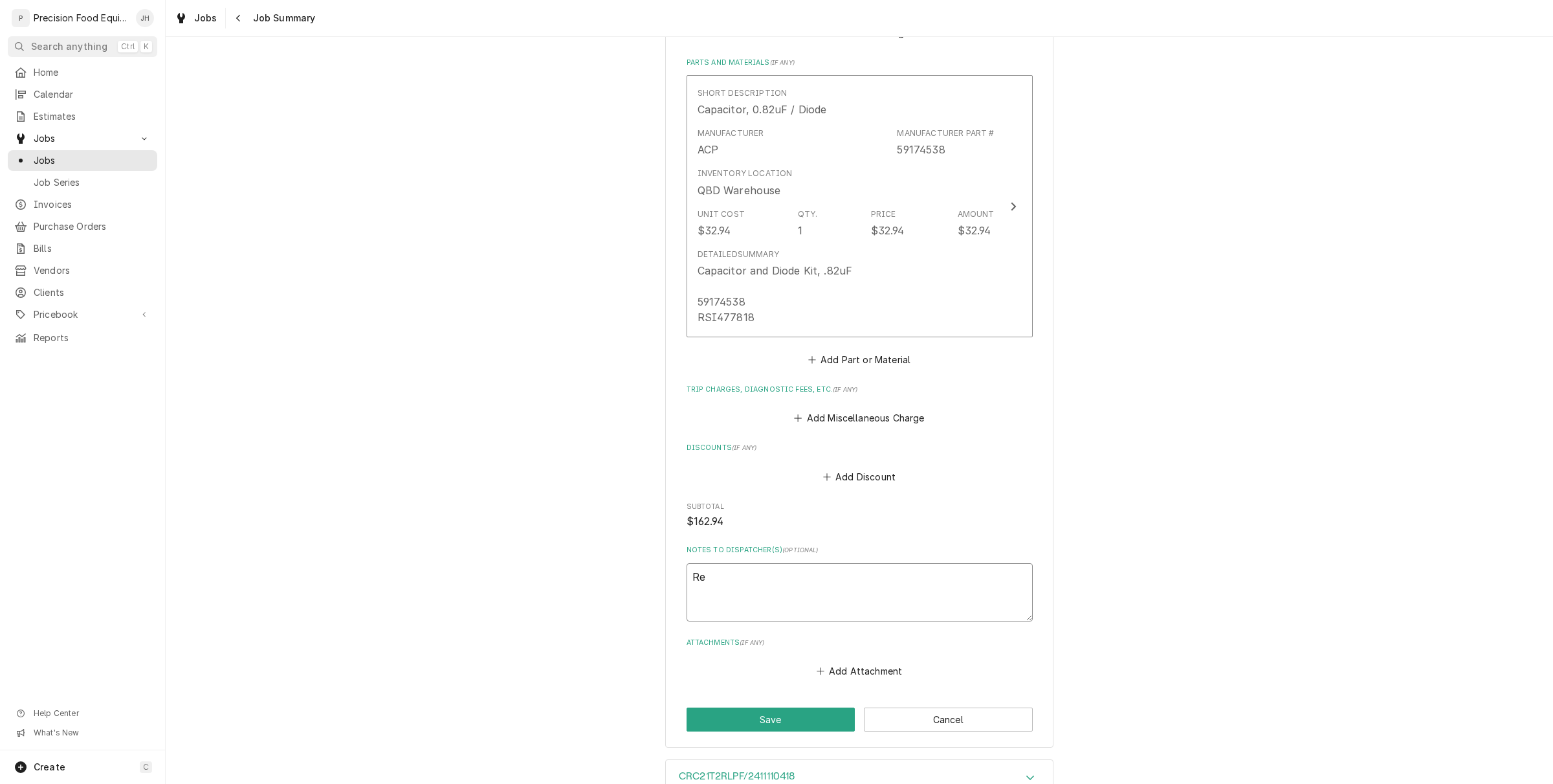
type textarea "x"
type textarea "R"
type textarea "x"
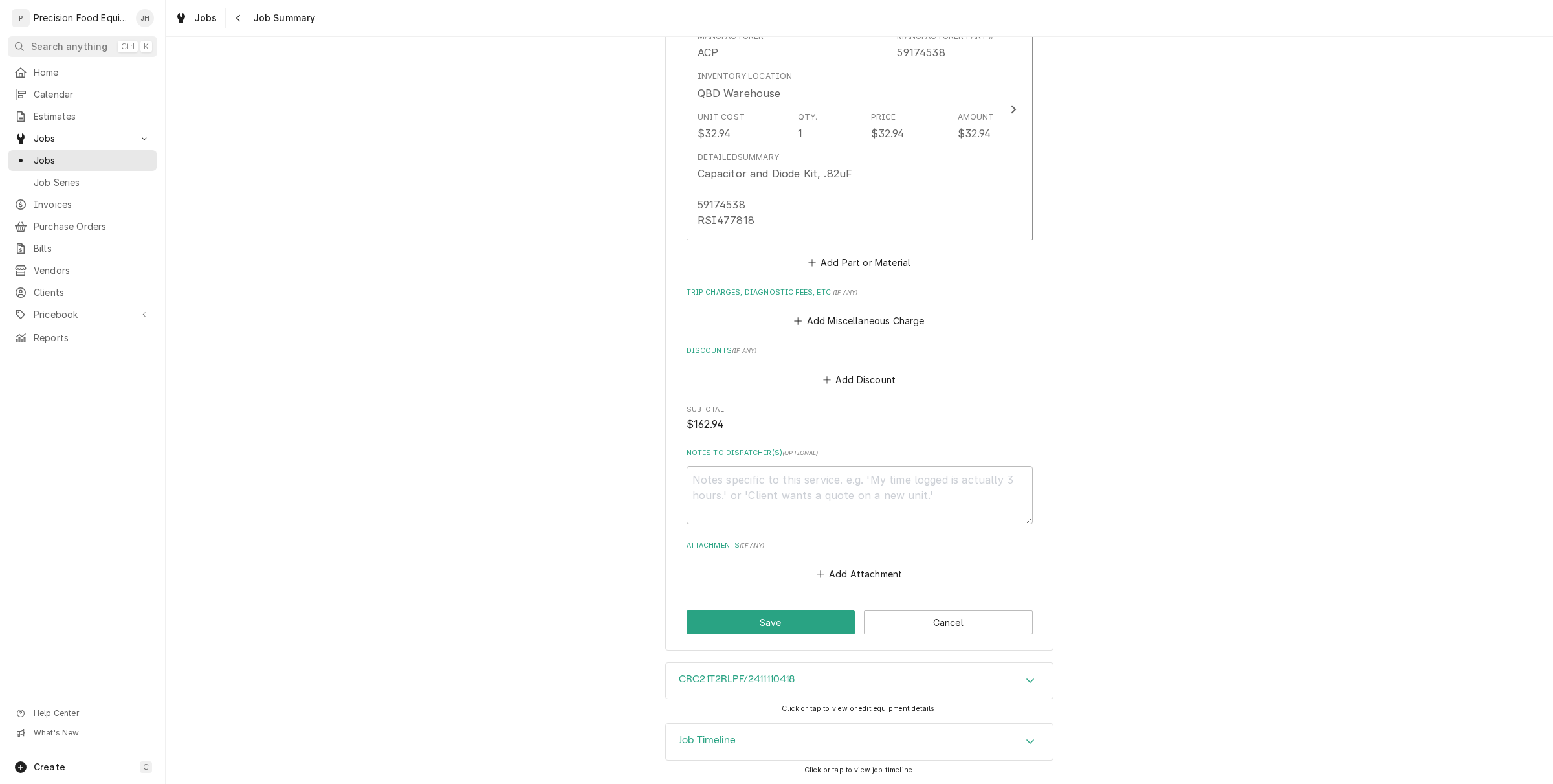
click at [896, 678] on div "CRC21T2RLPF/2411110418" at bounding box center [860, 681] width 387 height 36
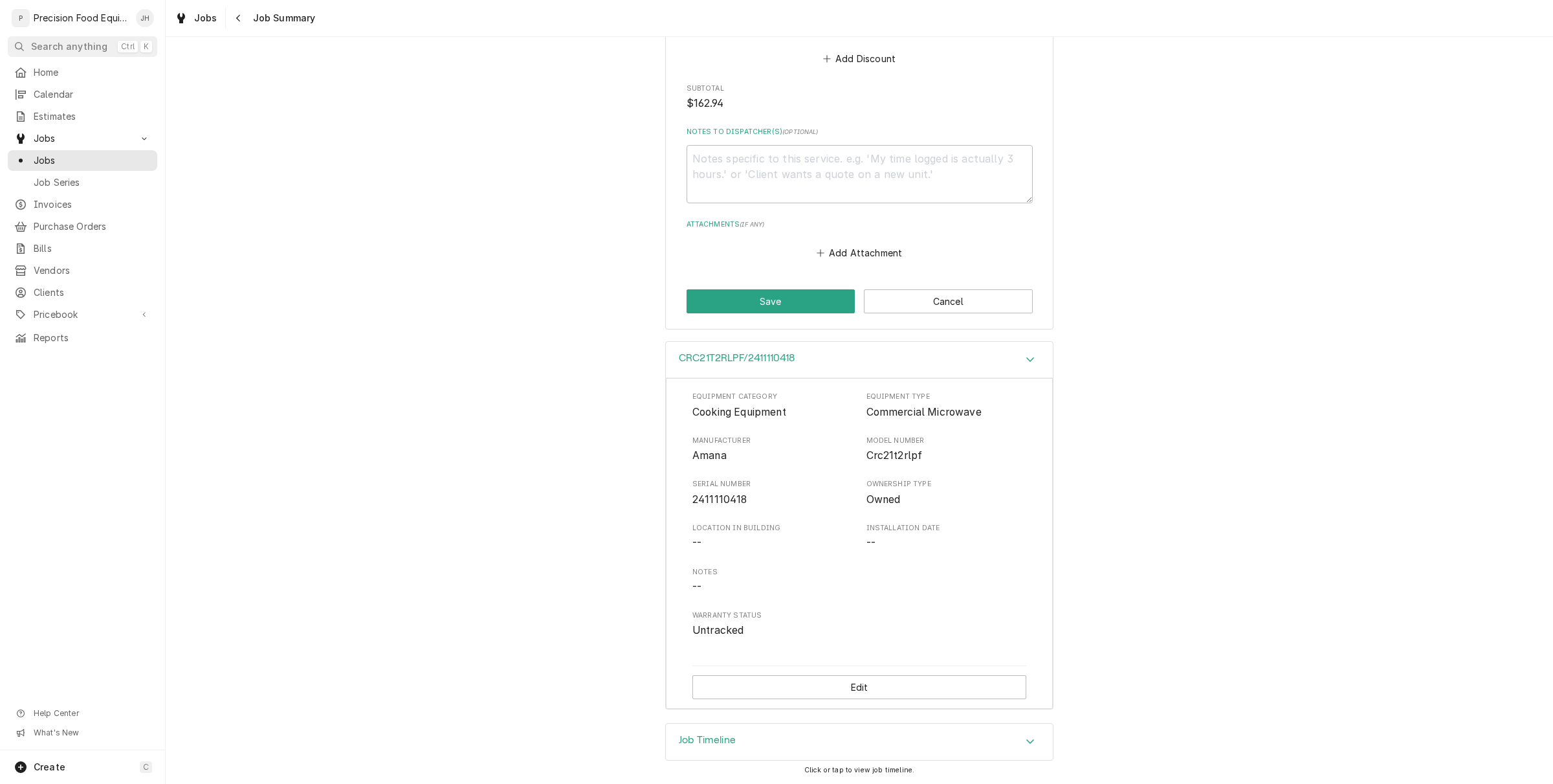
click at [716, 503] on span "2411110418" at bounding box center [720, 499] width 55 height 12
copy span "2411110418"
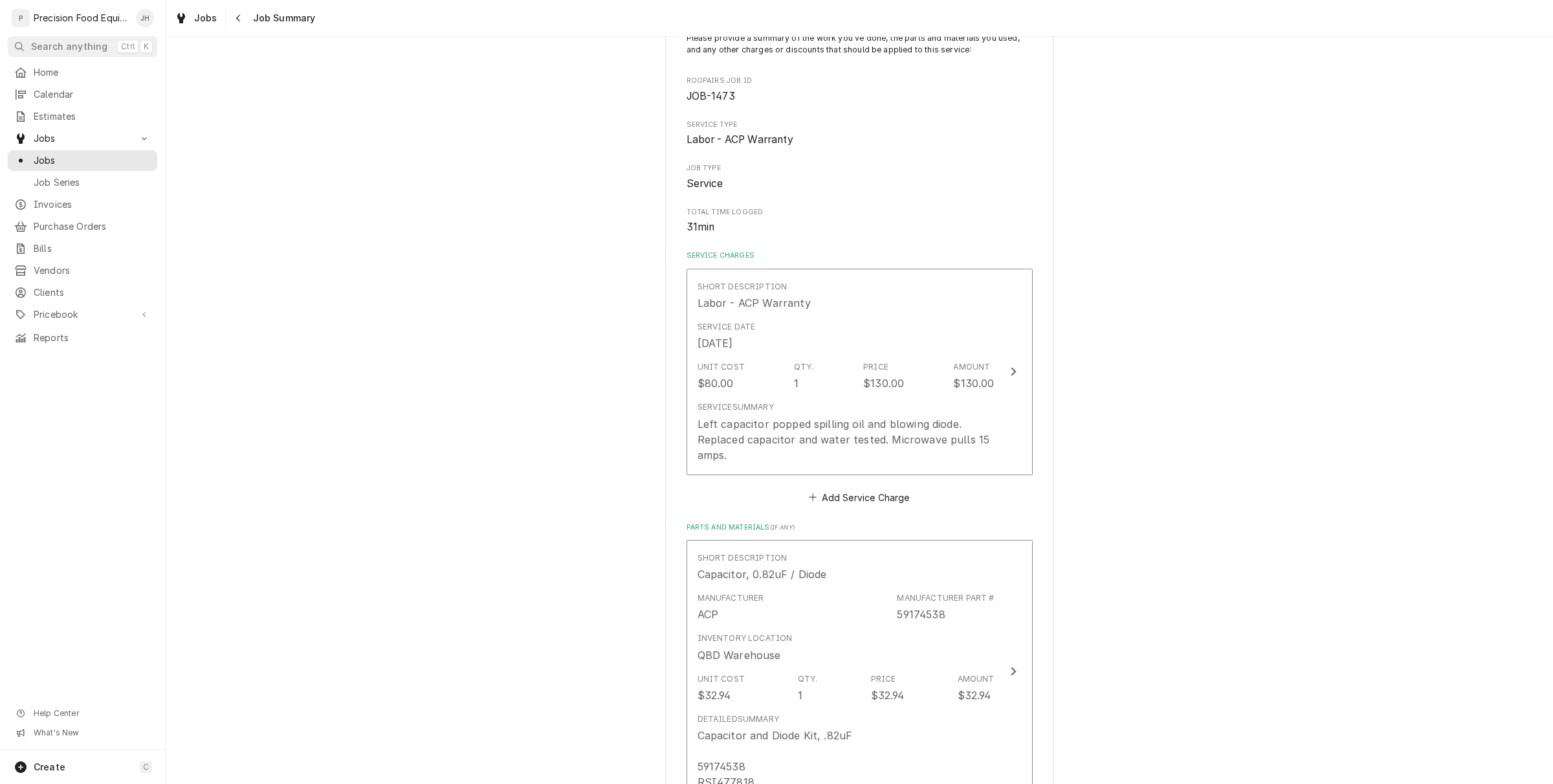
scroll to position [16, 0]
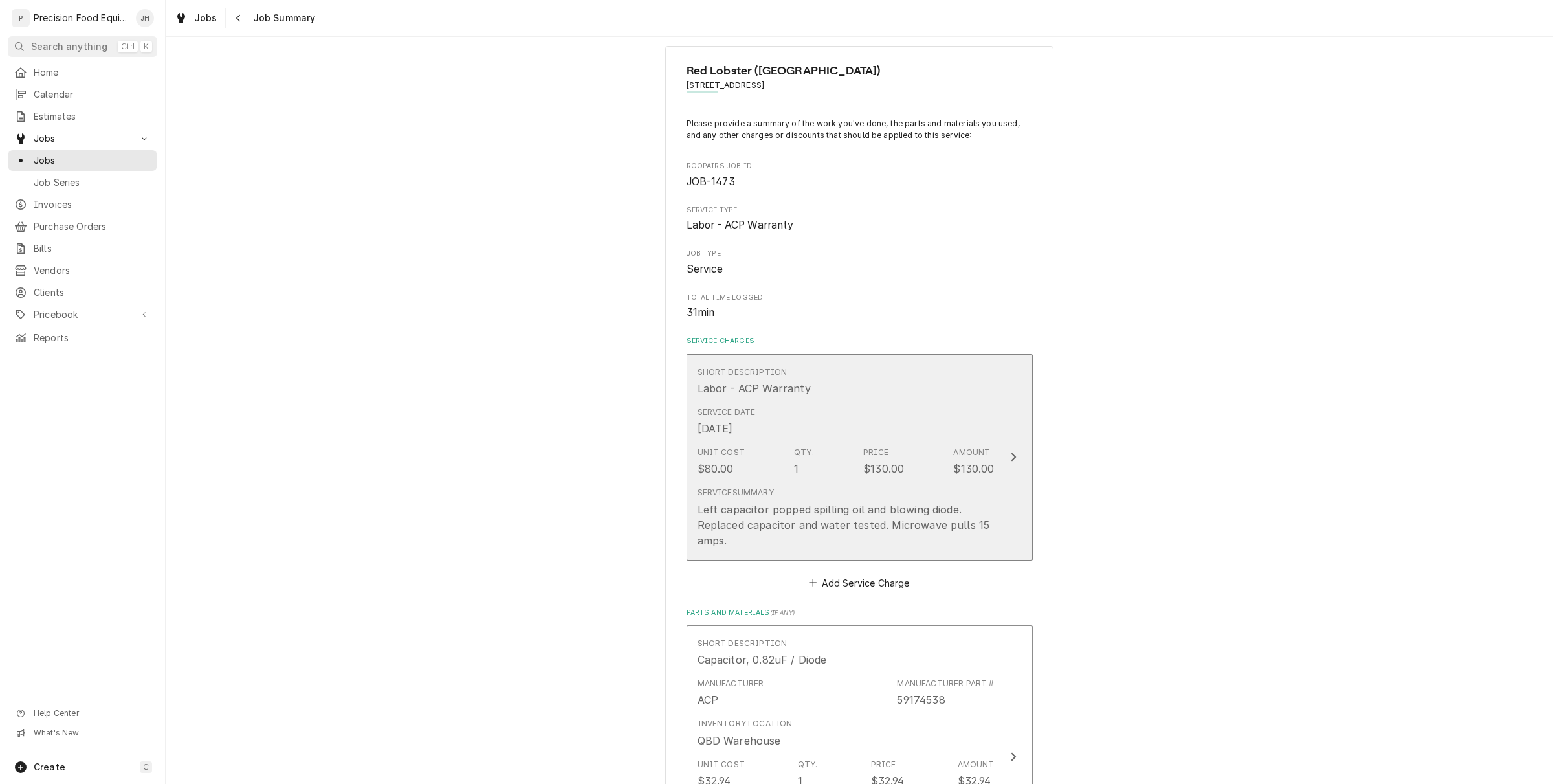
click at [817, 541] on div "Left capacitor popped spilling oil and blowing diode. Replaced capacitor and wa…" at bounding box center [846, 525] width 297 height 46
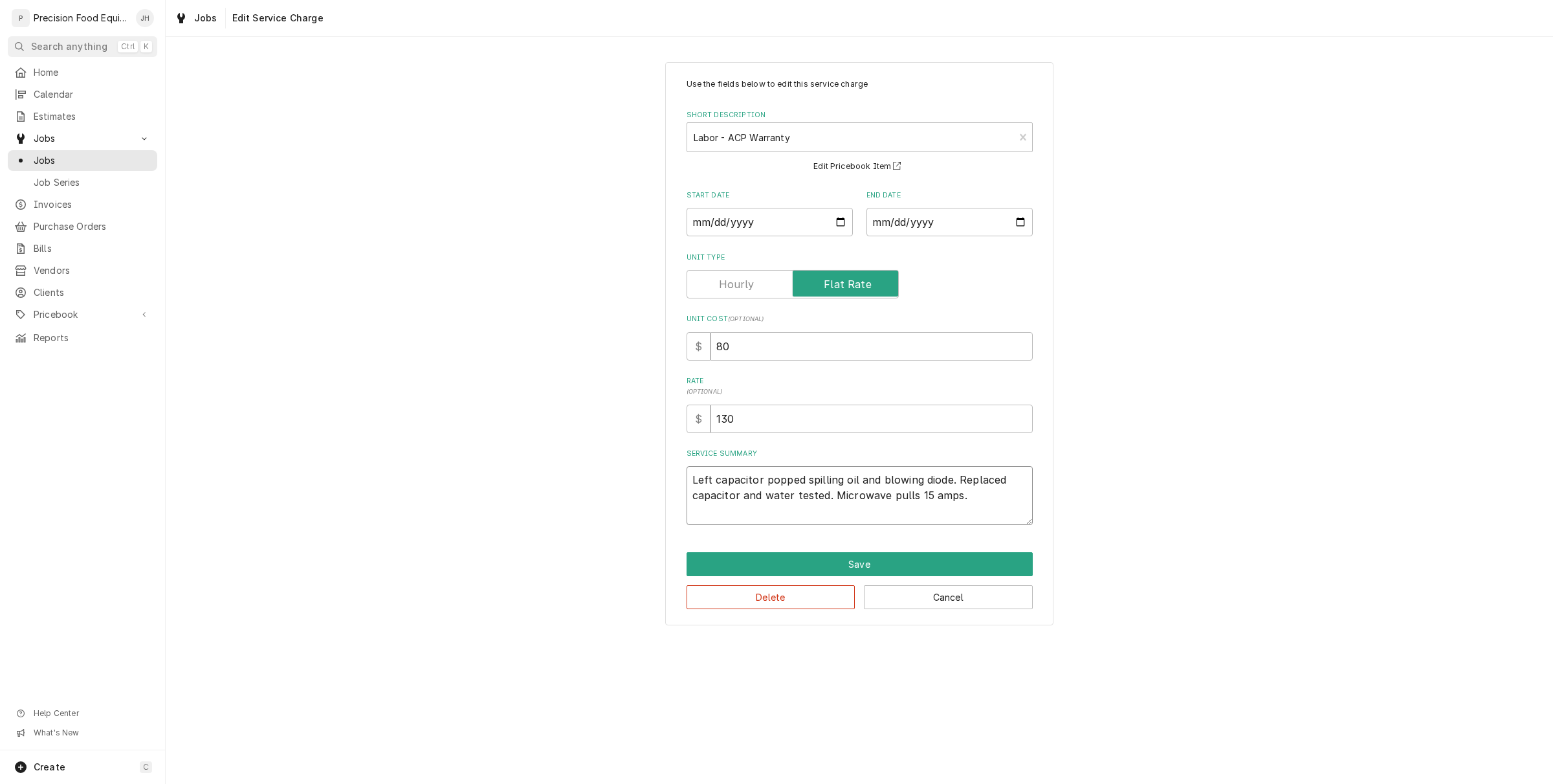
click at [984, 507] on textarea "Left capacitor popped spilling oil and blowing diode. Replaced capacitor and wa…" at bounding box center [859, 495] width 346 height 59
type textarea "x"
type textarea "Left capacitor popped spilling oil and blowing diode. Replaced capacitor and wa…"
type textarea "x"
type textarea "Left capacitor popped spilling oil and blowing diode. Replaced capacitor and wa…"
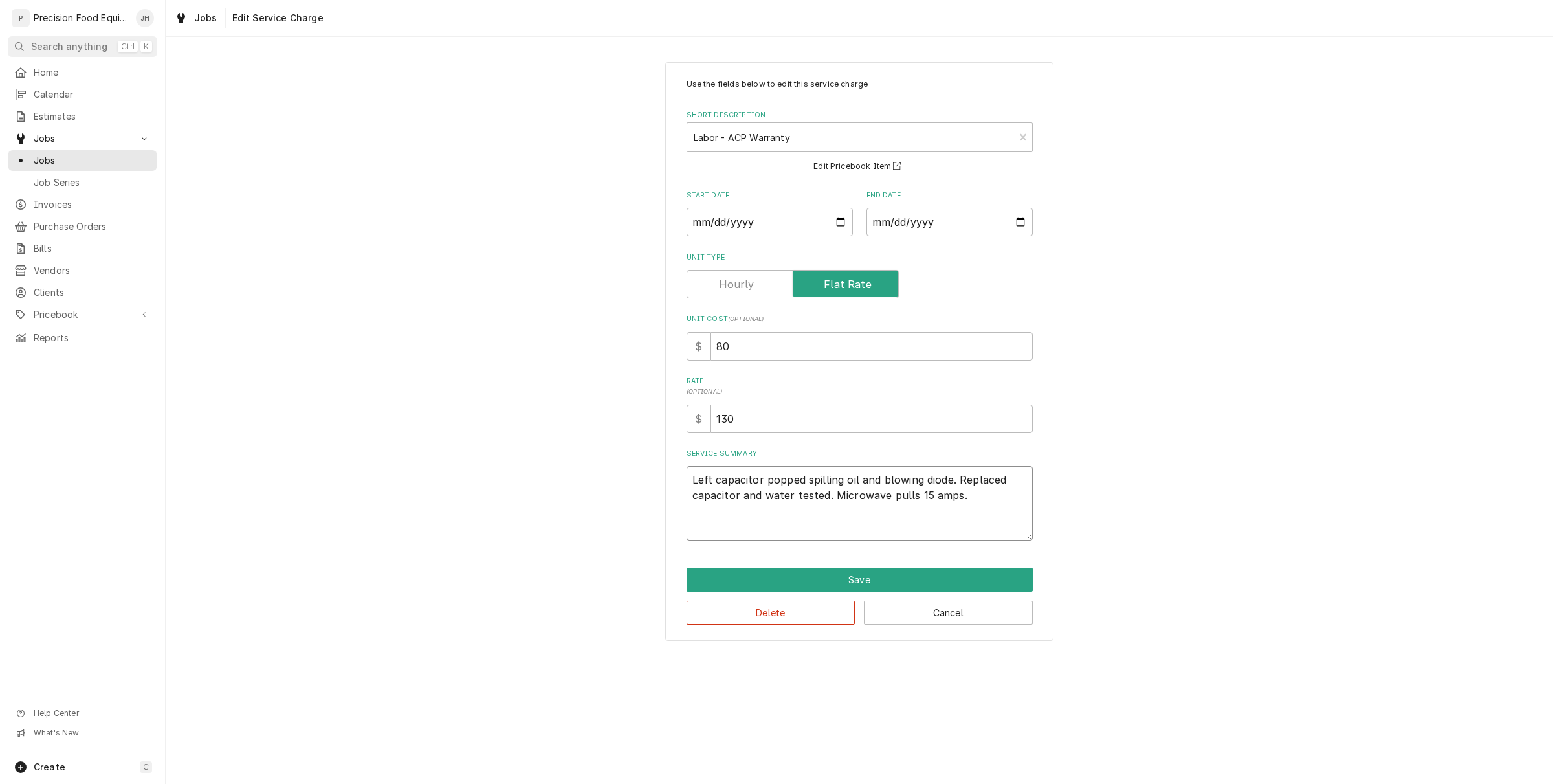
type textarea "x"
type textarea "Left capacitor popped spilling oil and blowing diode. Replaced capacitor and wa…"
type textarea "x"
type textarea "Left capacitor popped spilling oil and blowing diode. Replaced capacitor and wa…"
type textarea "x"
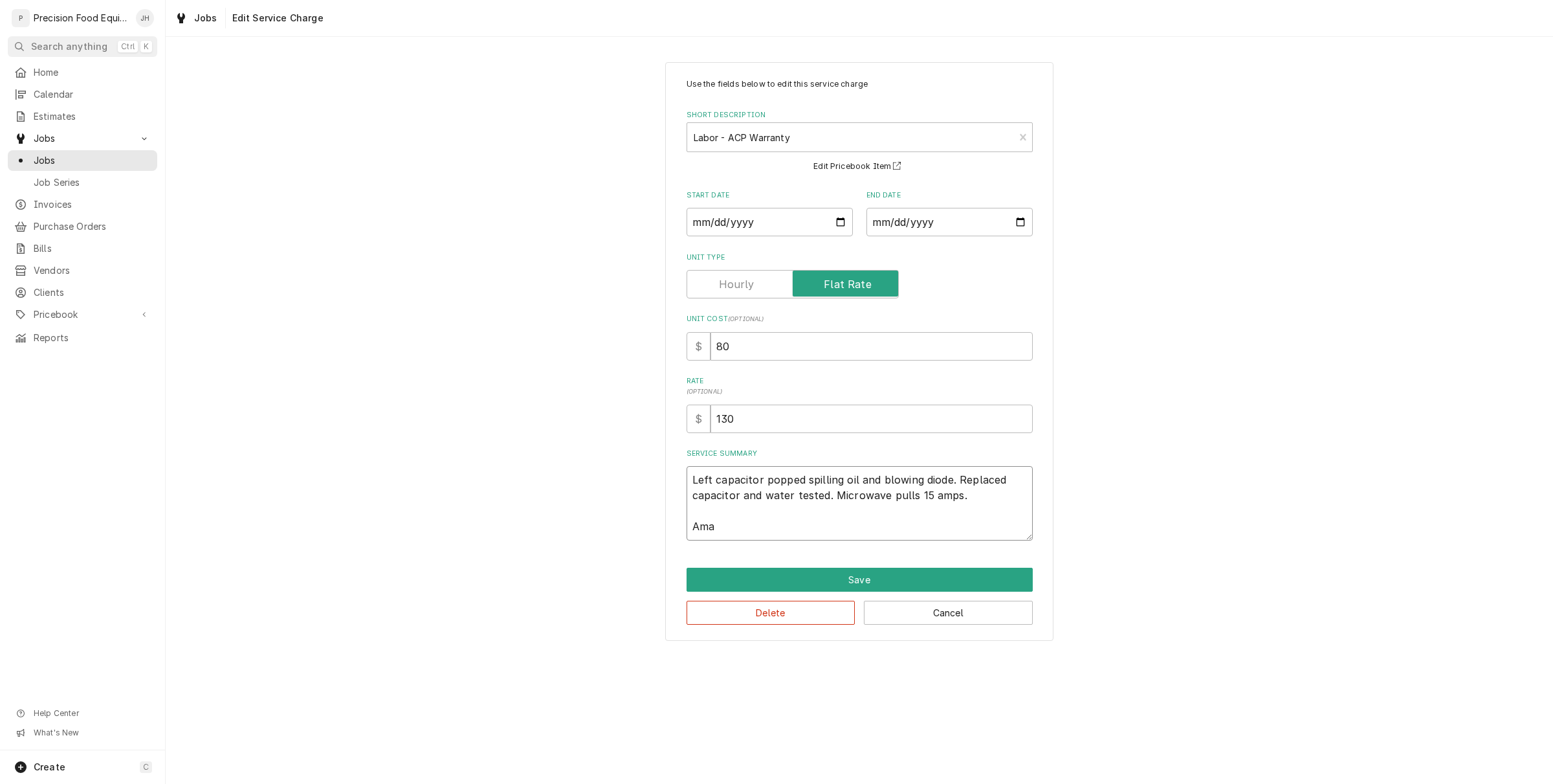
type textarea "Left capacitor popped spilling oil and blowing diode. Replaced capacitor and wa…"
type textarea "x"
type textarea "Left capacitor popped spilling oil and blowing diode. Replaced capacitor and wa…"
type textarea "x"
type textarea "Left capacitor popped spilling oil and blowing diode. Replaced capacitor and wa…"
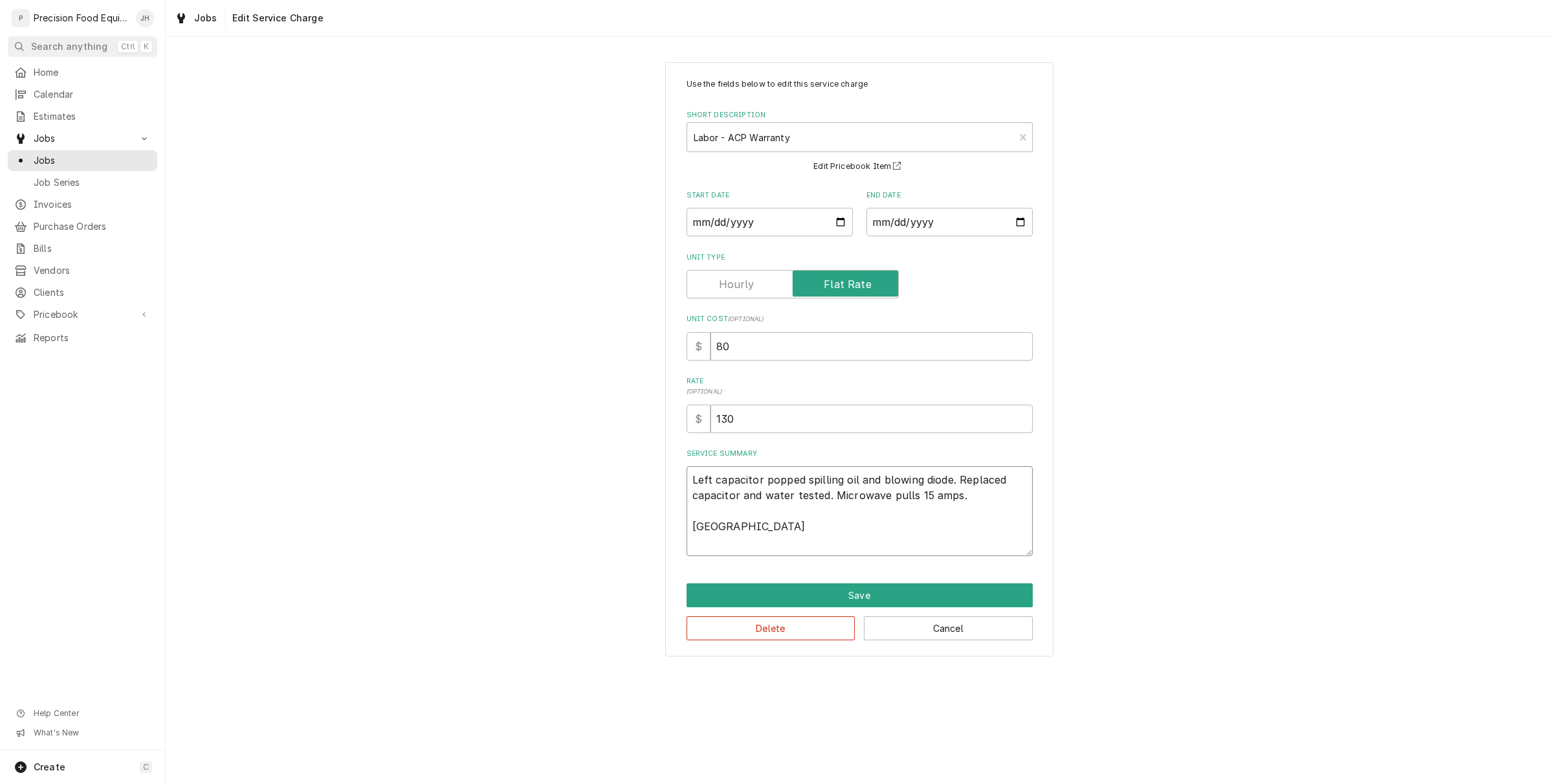
type textarea "x"
type textarea "Left capacitor popped spilling oil and blowing diode. Replaced capacitor and wa…"
type textarea "x"
type textarea "Left capacitor popped spilling oil and blowing diode. Replaced capacitor and wa…"
type textarea "x"
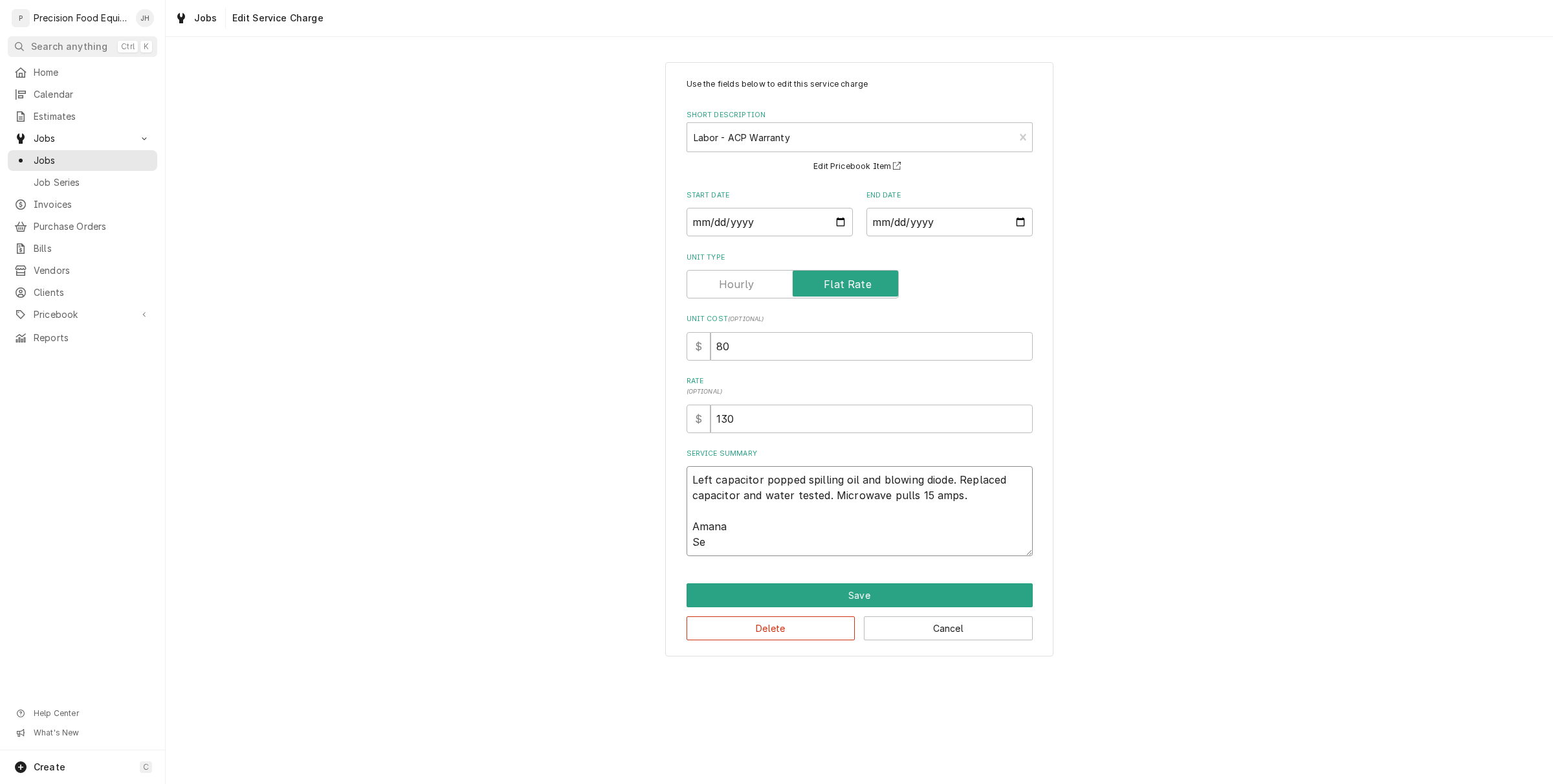
type textarea "Left capacitor popped spilling oil and blowing diode. Replaced capacitor and wa…"
type textarea "x"
type textarea "Left capacitor popped spilling oil and blowing diode. Replaced capacitor and wa…"
type textarea "x"
type textarea "Left capacitor popped spilling oil and blowing diode. Replaced capacitor and wa…"
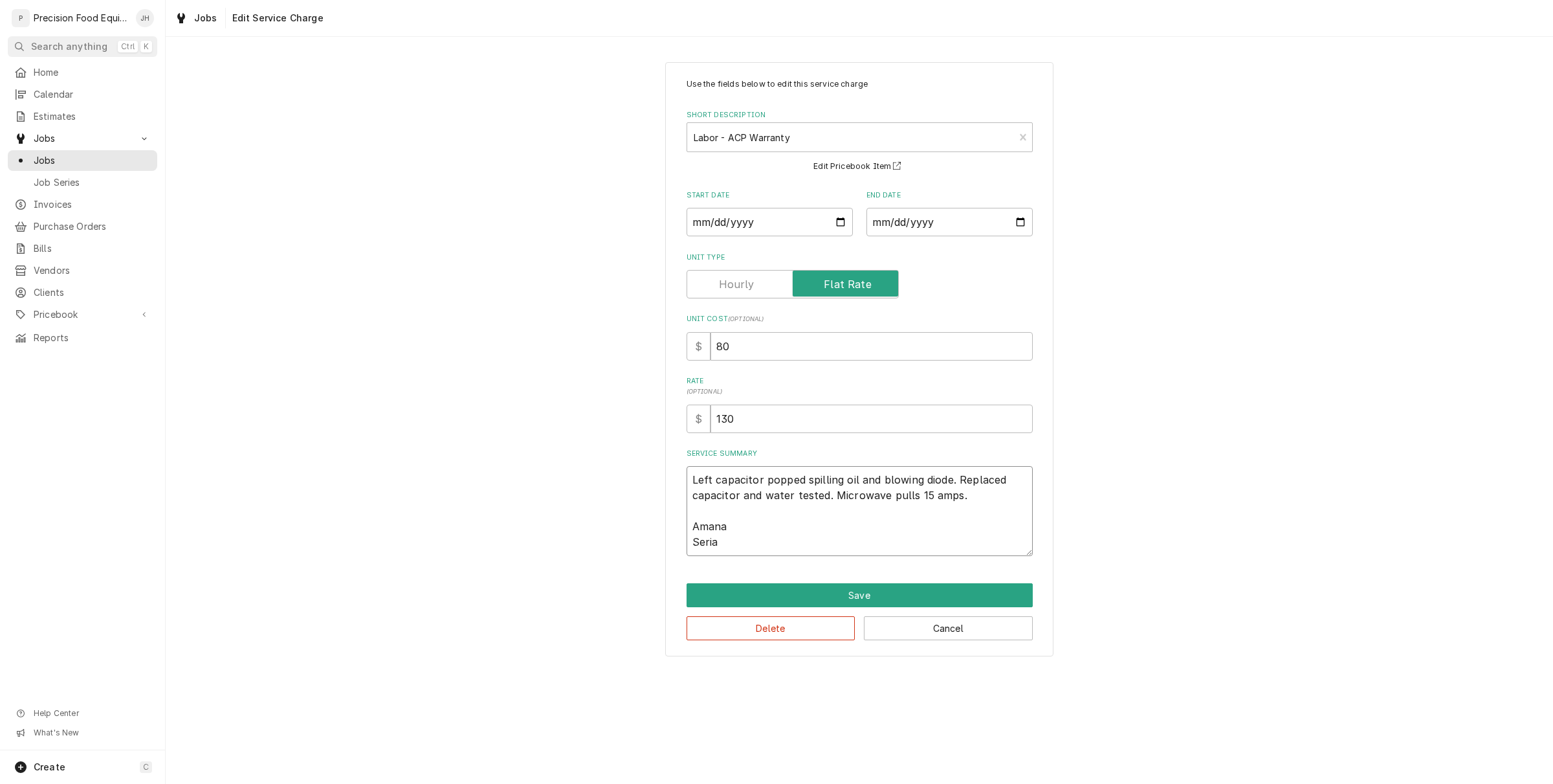
type textarea "x"
type textarea "Left capacitor popped spilling oil and blowing diode. Replaced capacitor and wa…"
type textarea "x"
type textarea "Left capacitor popped spilling oil and blowing diode. Replaced capacitor and wa…"
type textarea "x"
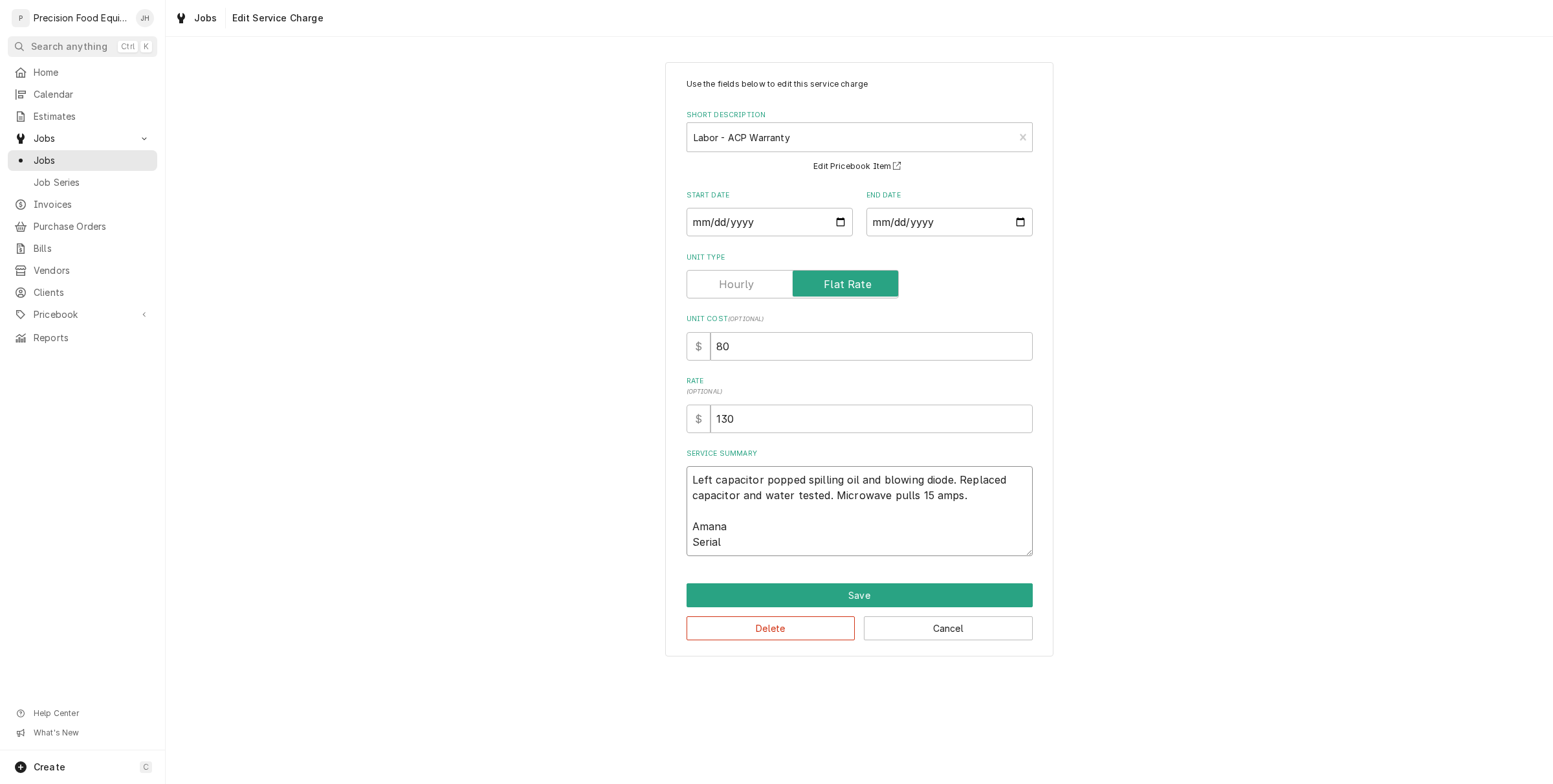
type textarea "Left capacitor popped spilling oil and blowing diode. Replaced capacitor and wa…"
type textarea "x"
type textarea "Left capacitor popped spilling oil and blowing diode. Replaced capacitor and wa…"
paste textarea "2411110418"
type textarea "x"
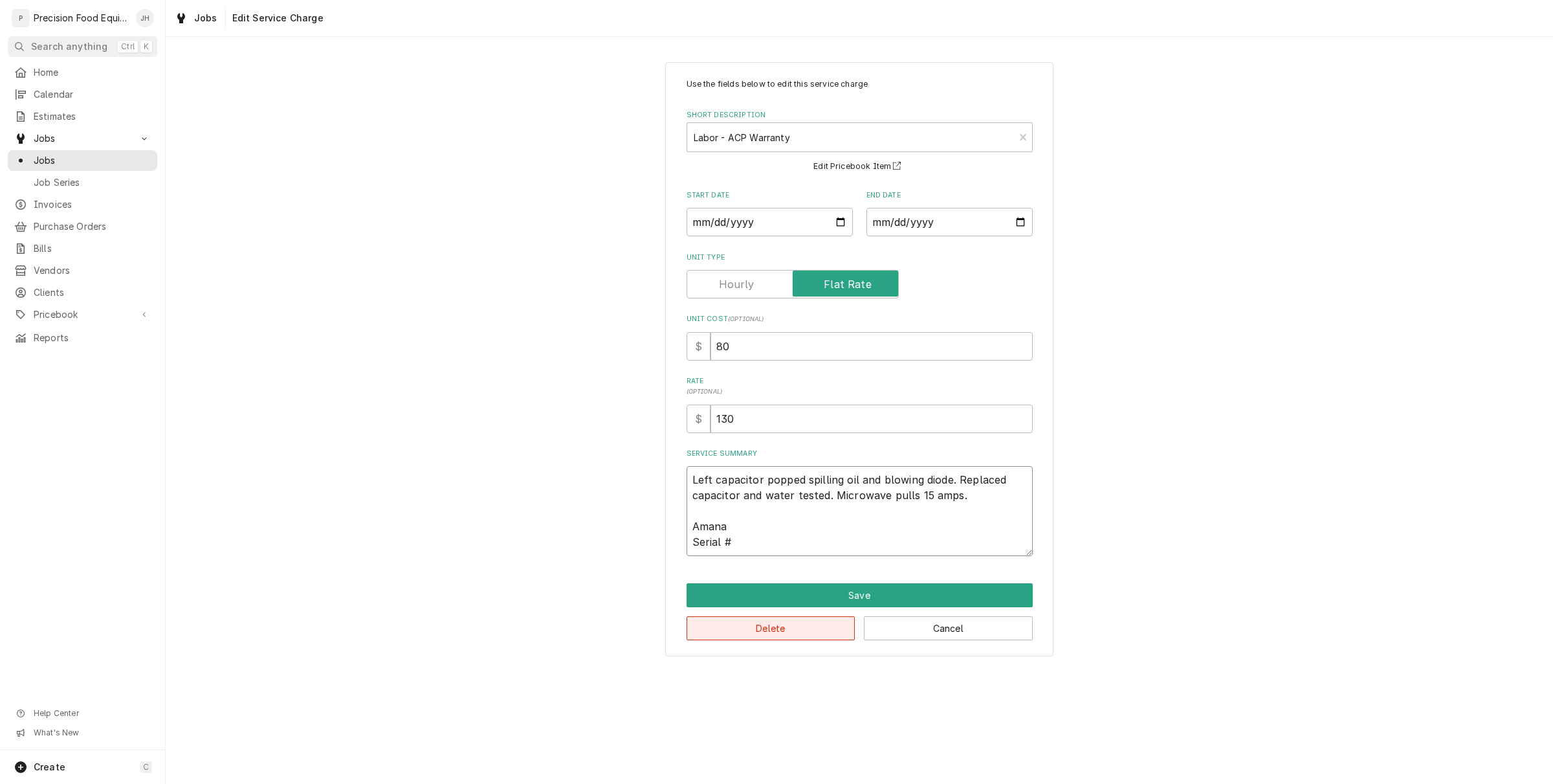
type textarea "Left capacitor popped spilling oil and blowing diode. Replaced capacitor and wa…"
type textarea "x"
type textarea "Left capacitor popped spilling oil and blowing diode. Replaced capacitor and wa…"
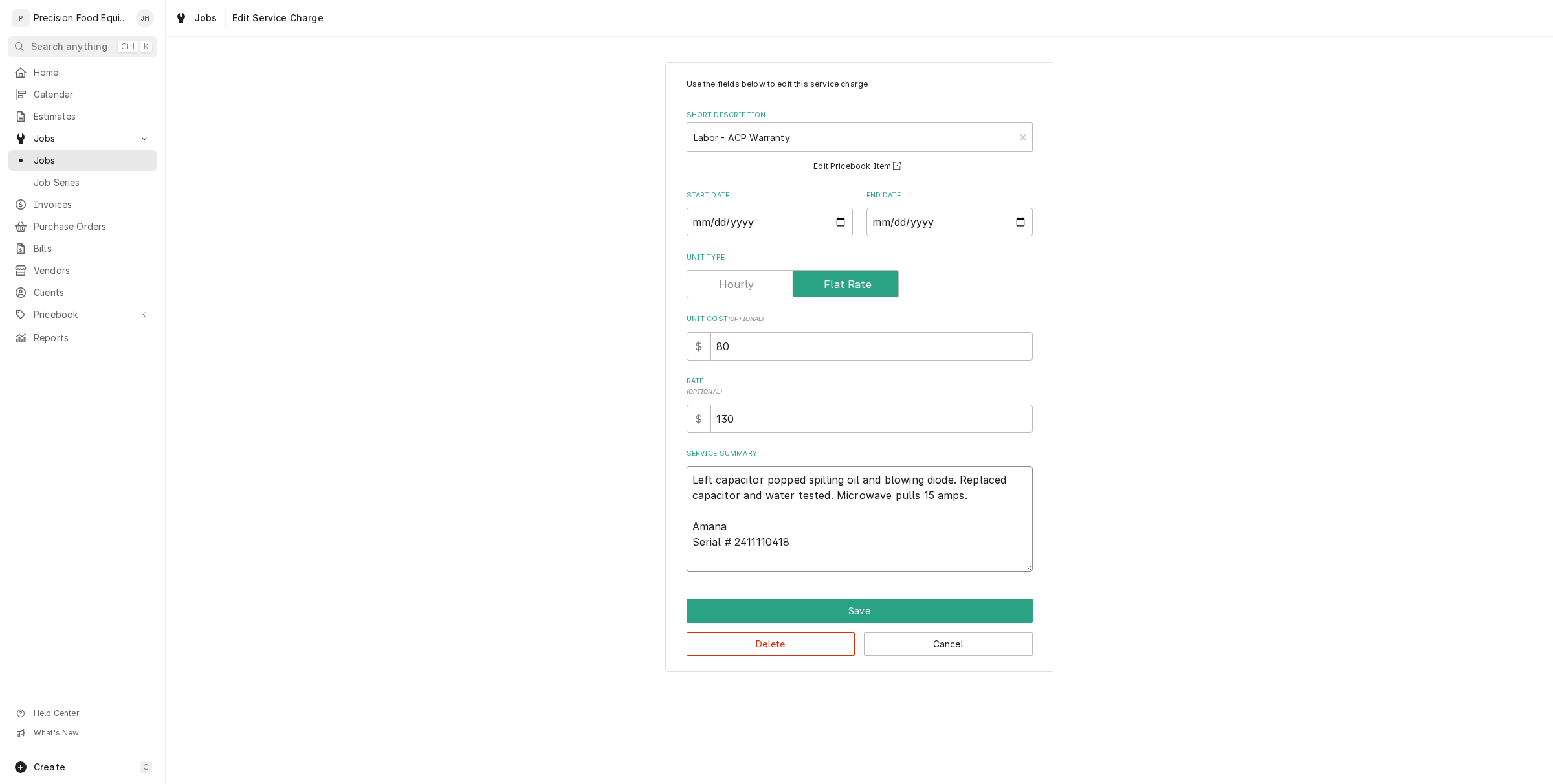
type textarea "x"
type textarea "Left capacitor popped spilling oil and blowing diode. Replaced capacitor and wa…"
type textarea "x"
type textarea "Left capacitor popped spilling oil and blowing diode. Replaced capacitor and wa…"
type textarea "x"
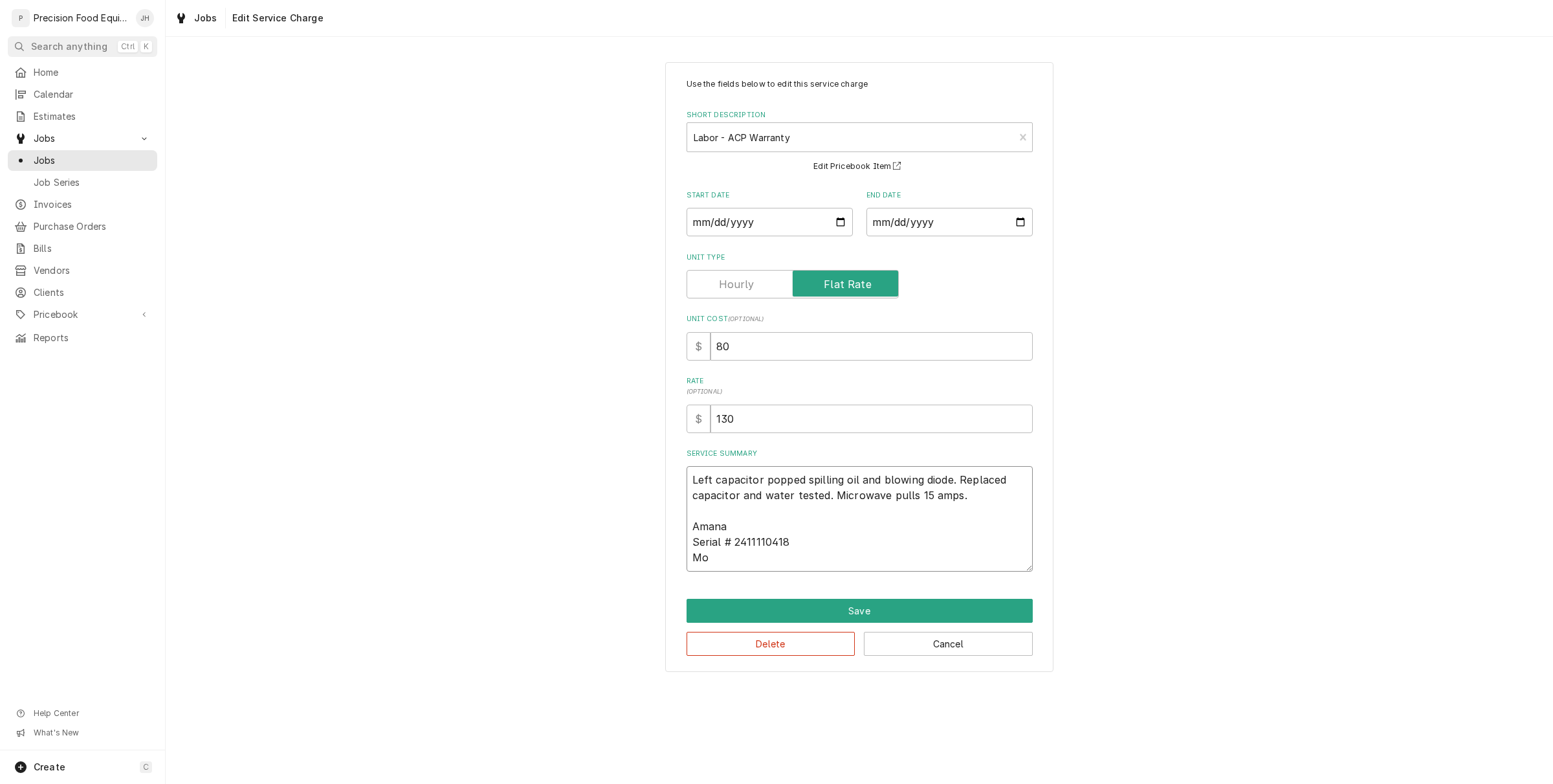
type textarea "Left capacitor popped spilling oil and blowing diode. Replaced capacitor and wa…"
type textarea "x"
type textarea "Left capacitor popped spilling oil and blowing diode. Replaced capacitor and wa…"
type textarea "x"
type textarea "Left capacitor popped spilling oil and blowing diode. Replaced capacitor and wa…"
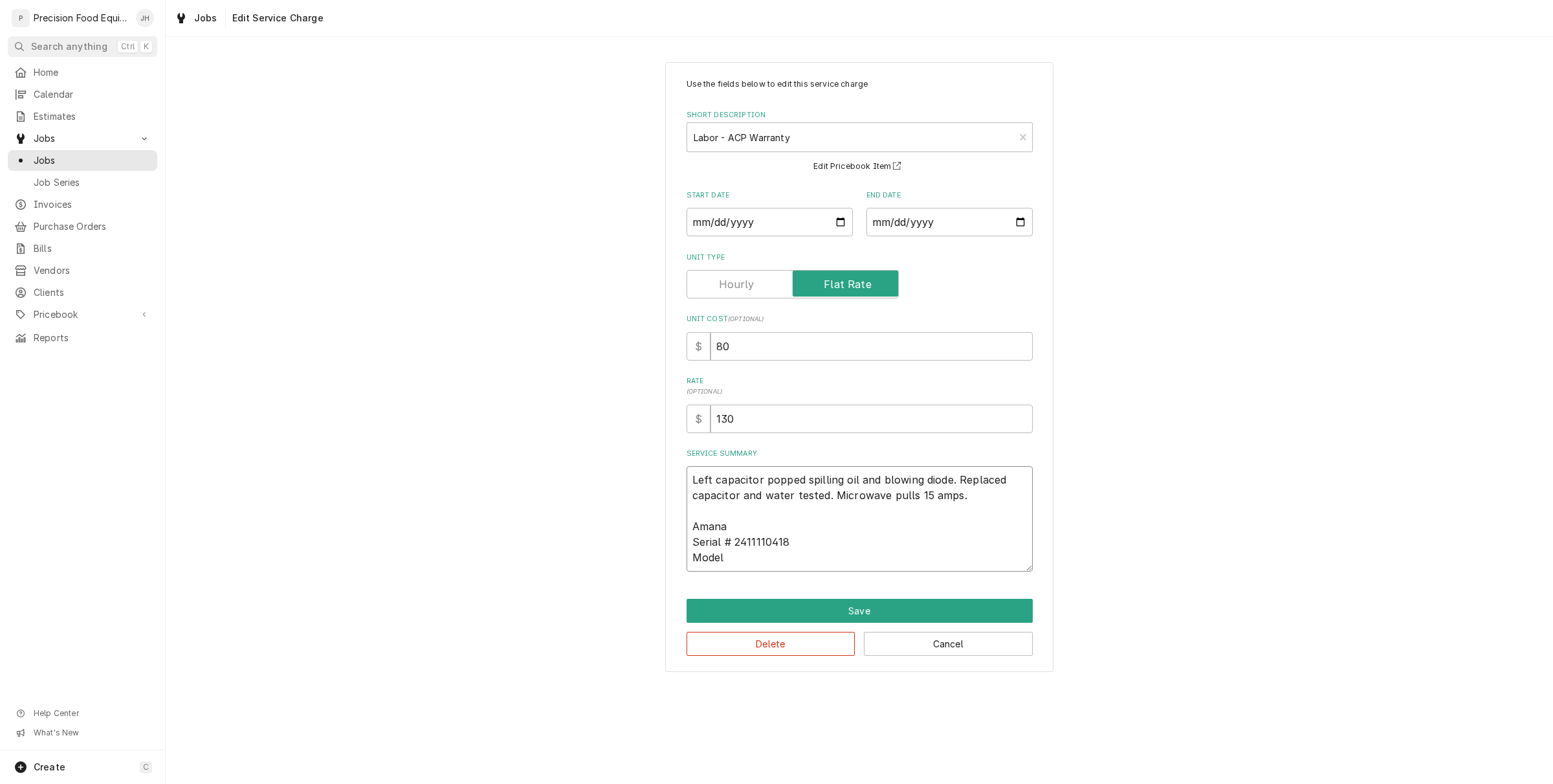
type textarea "x"
type textarea "Left capacitor popped spilling oil and blowing diode. Replaced capacitor and wa…"
type textarea "x"
type textarea "Left capacitor popped spilling oil and blowing diode. Replaced capacitor and wa…"
type textarea "x"
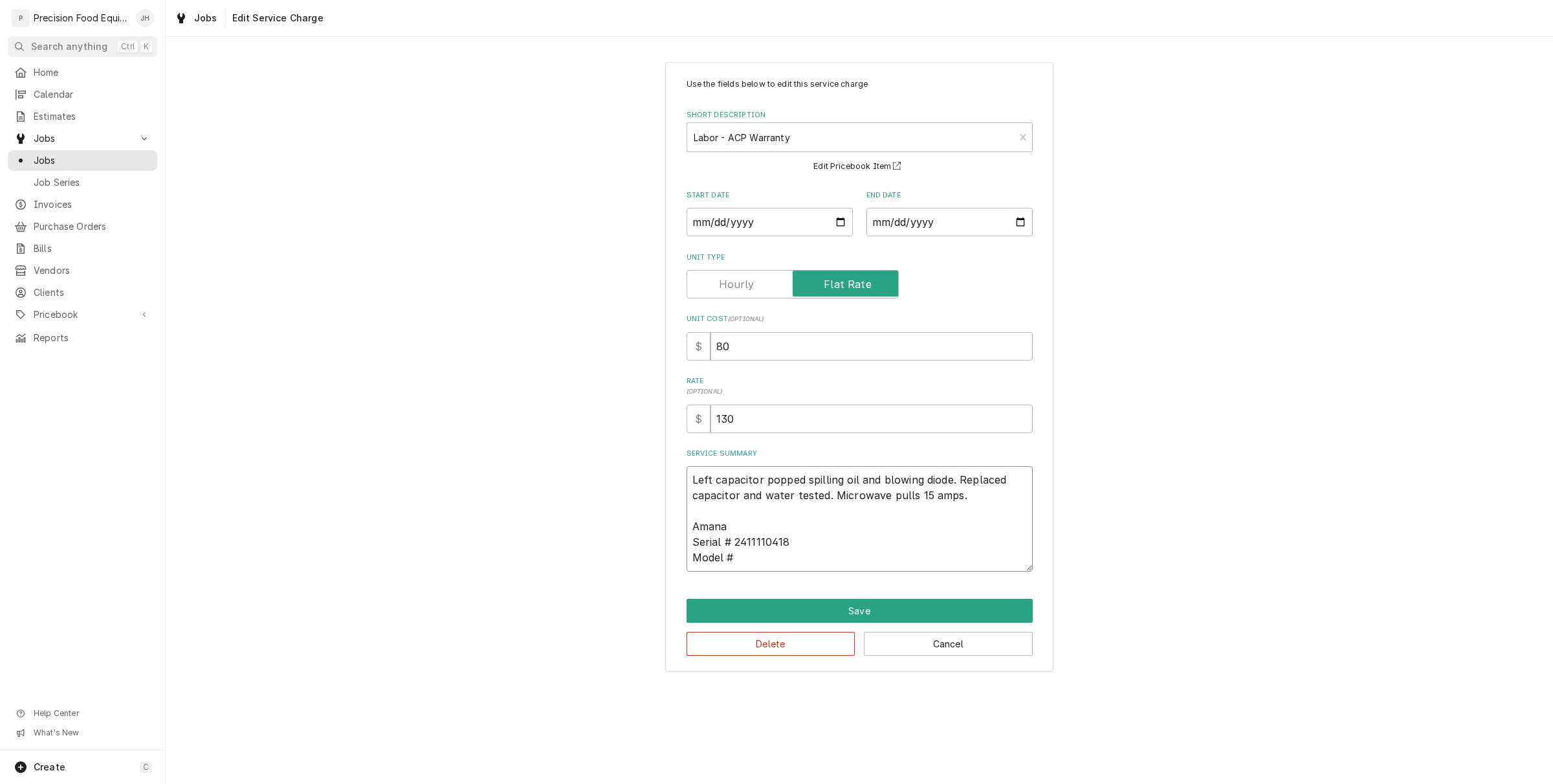
type textarea "Left capacitor popped spilling oil and blowing diode. Replaced capacitor and wa…"
type textarea "x"
type textarea "Left capacitor popped spilling oil and blowing diode. Replaced capacitor and wa…"
type textarea "x"
type textarea "Left capacitor popped spilling oil and blowing diode. Replaced capacitor and wa…"
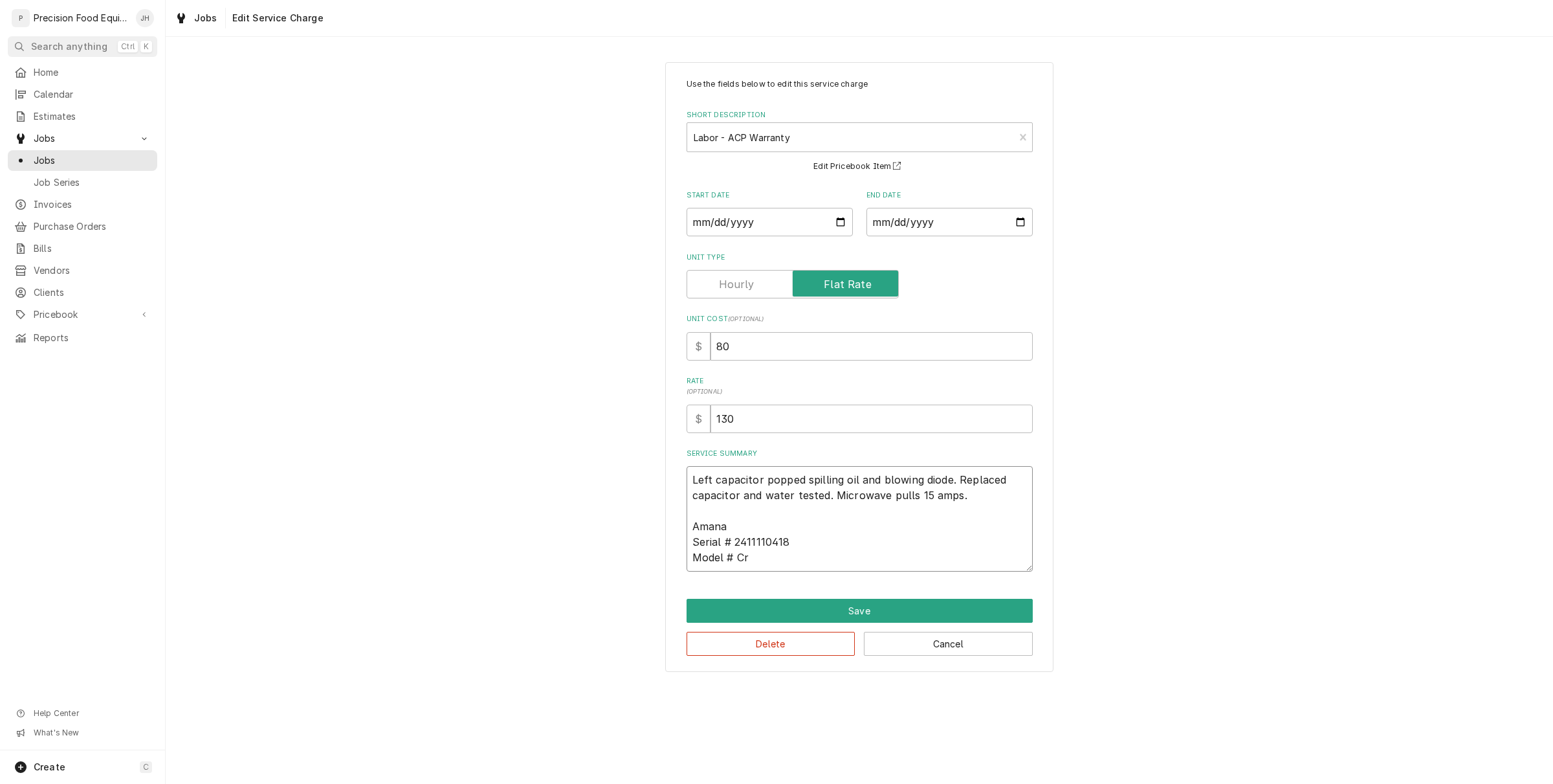
type textarea "x"
type textarea "Left capacitor popped spilling oil and blowing diode. Replaced capacitor and wa…"
type textarea "x"
type textarea "Left capacitor popped spilling oil and blowing diode. Replaced capacitor and wa…"
type textarea "x"
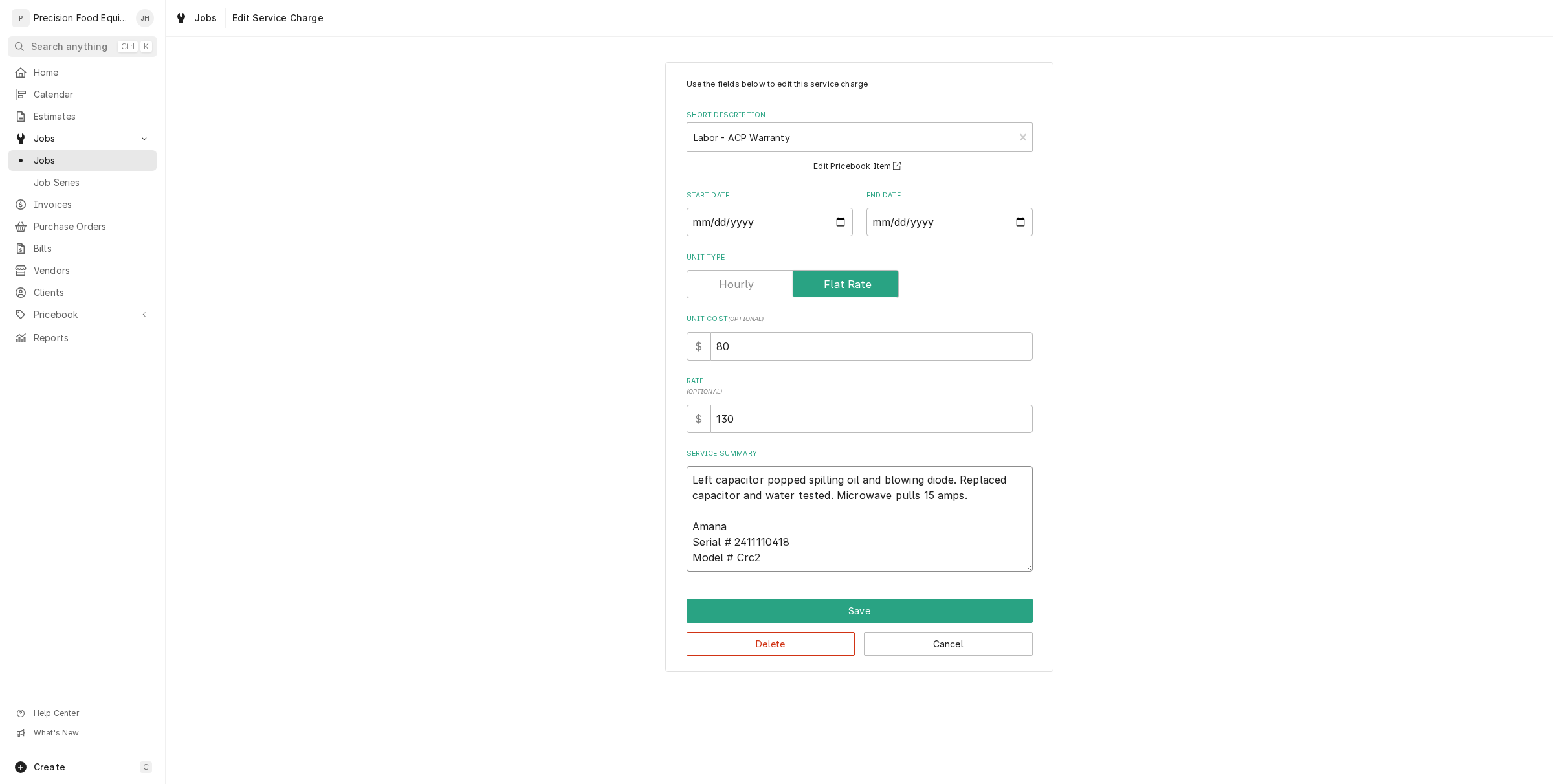
type textarea "Left capacitor popped spilling oil and blowing diode. Replaced capacitor and wa…"
type textarea "x"
type textarea "Left capacitor popped spilling oil and blowing diode. Replaced capacitor and wa…"
type textarea "x"
type textarea "Left capacitor popped spilling oil and blowing diode. Replaced capacitor and wa…"
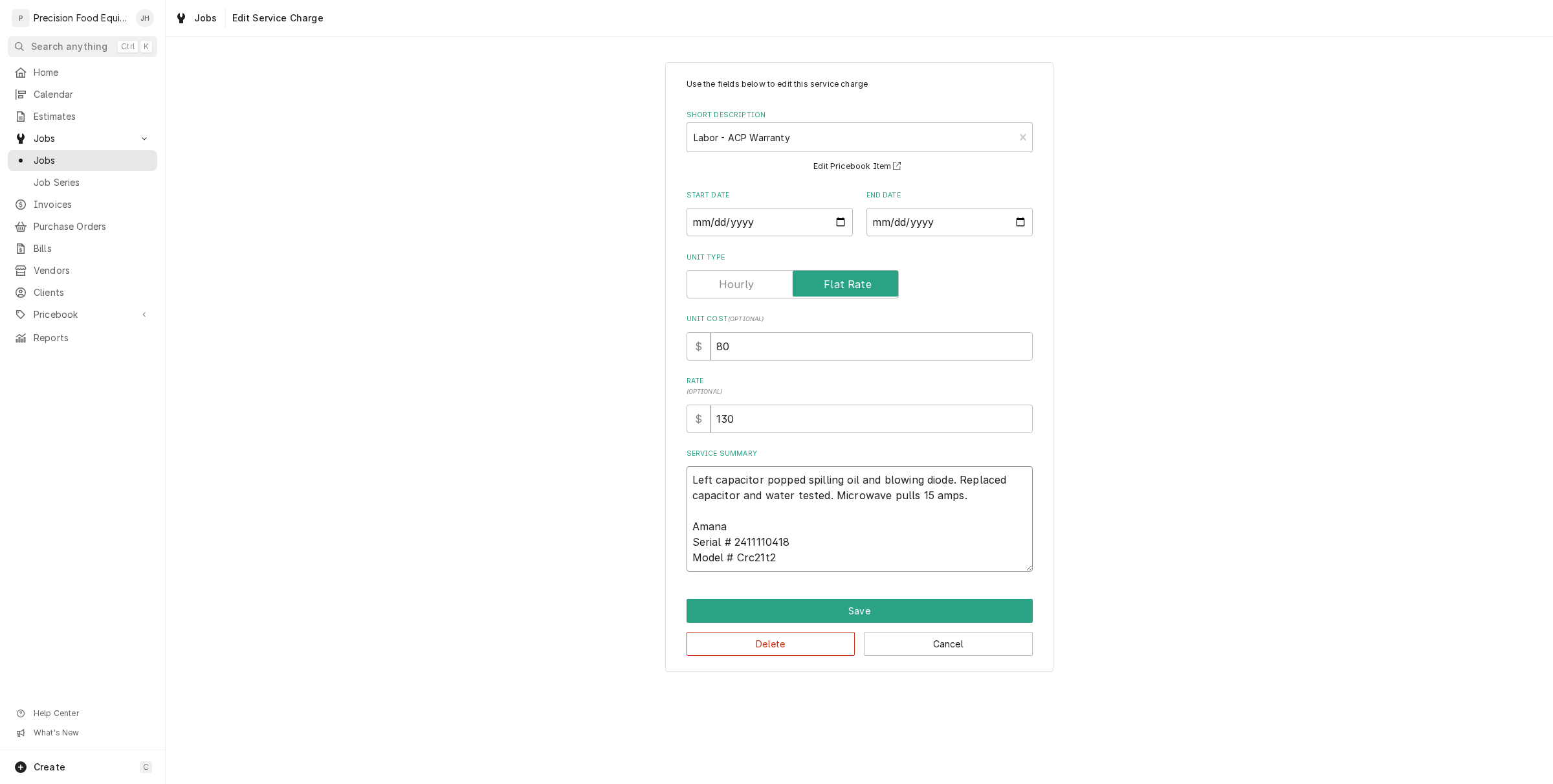
type textarea "x"
type textarea "Left capacitor popped spilling oil and blowing diode. Replaced capacitor and wa…"
type textarea "x"
type textarea "Left capacitor popped spilling oil and blowing diode. Replaced capacitor and wa…"
type textarea "x"
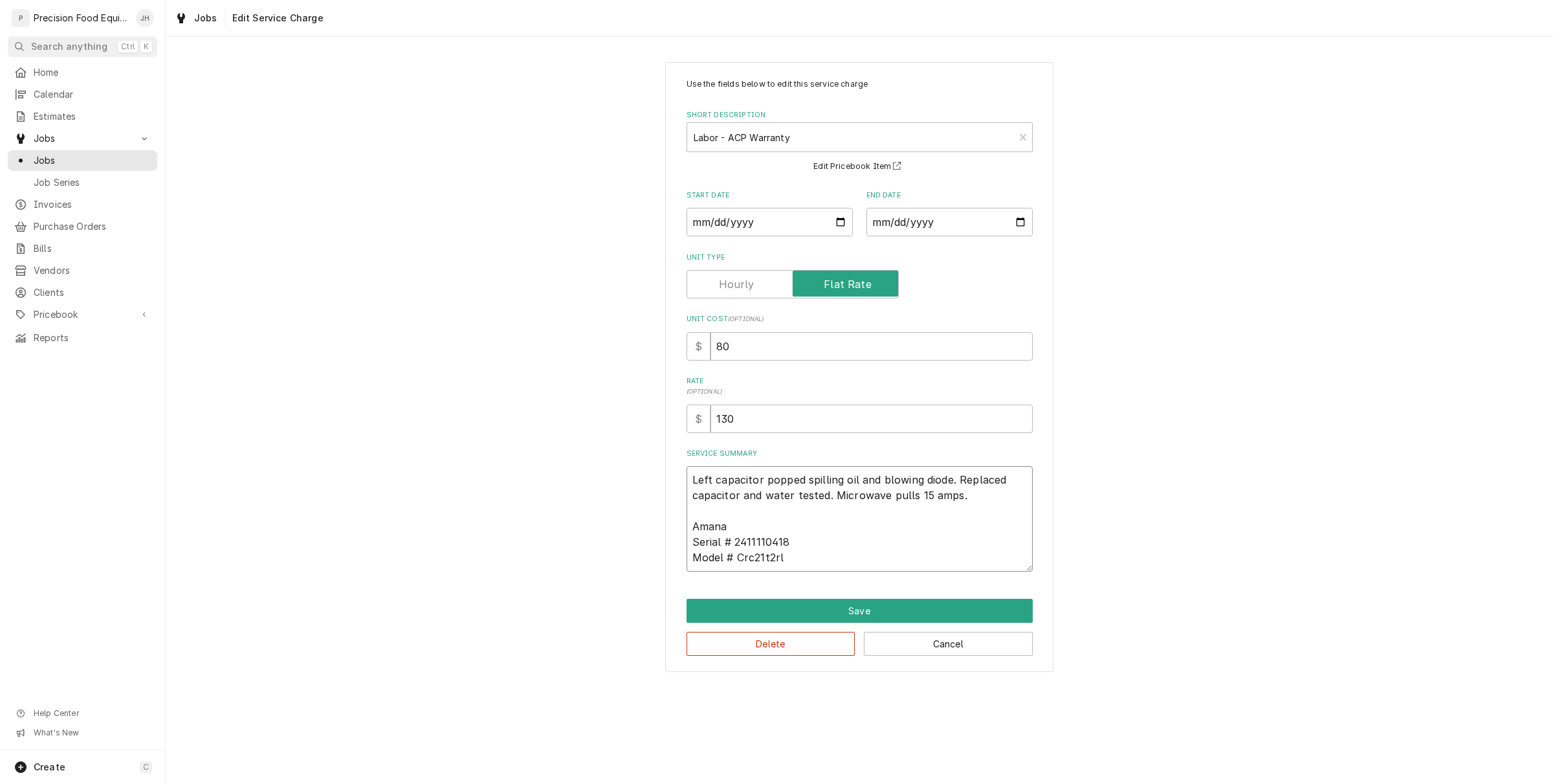
type textarea "Left capacitor popped spilling oil and blowing diode. Replaced capacitor and wa…"
type textarea "x"
type textarea "Left capacitor popped spilling oil and blowing diode. Replaced capacitor and wa…"
click at [846, 618] on button "Save" at bounding box center [859, 610] width 346 height 24
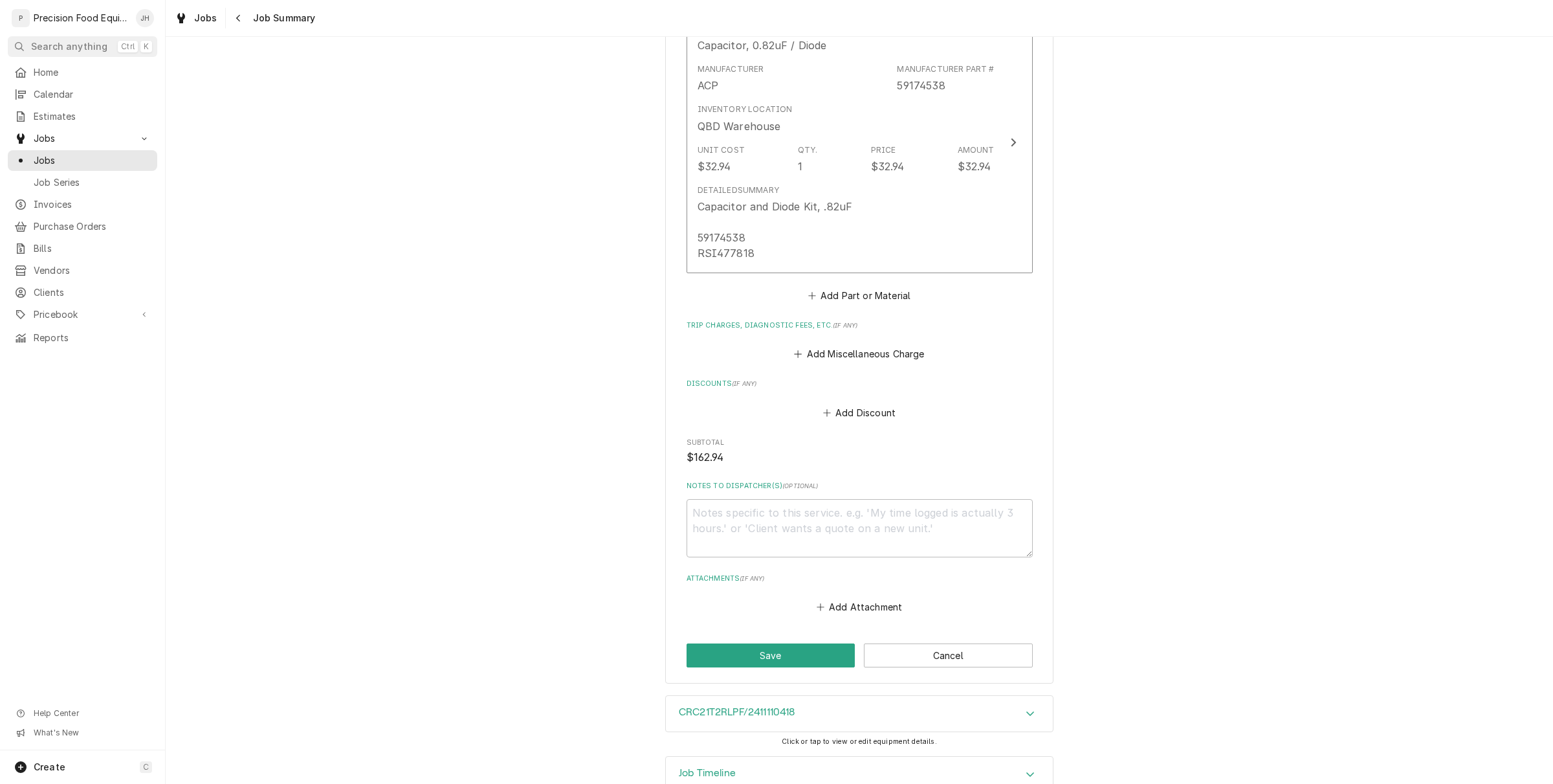
scroll to position [727, 0]
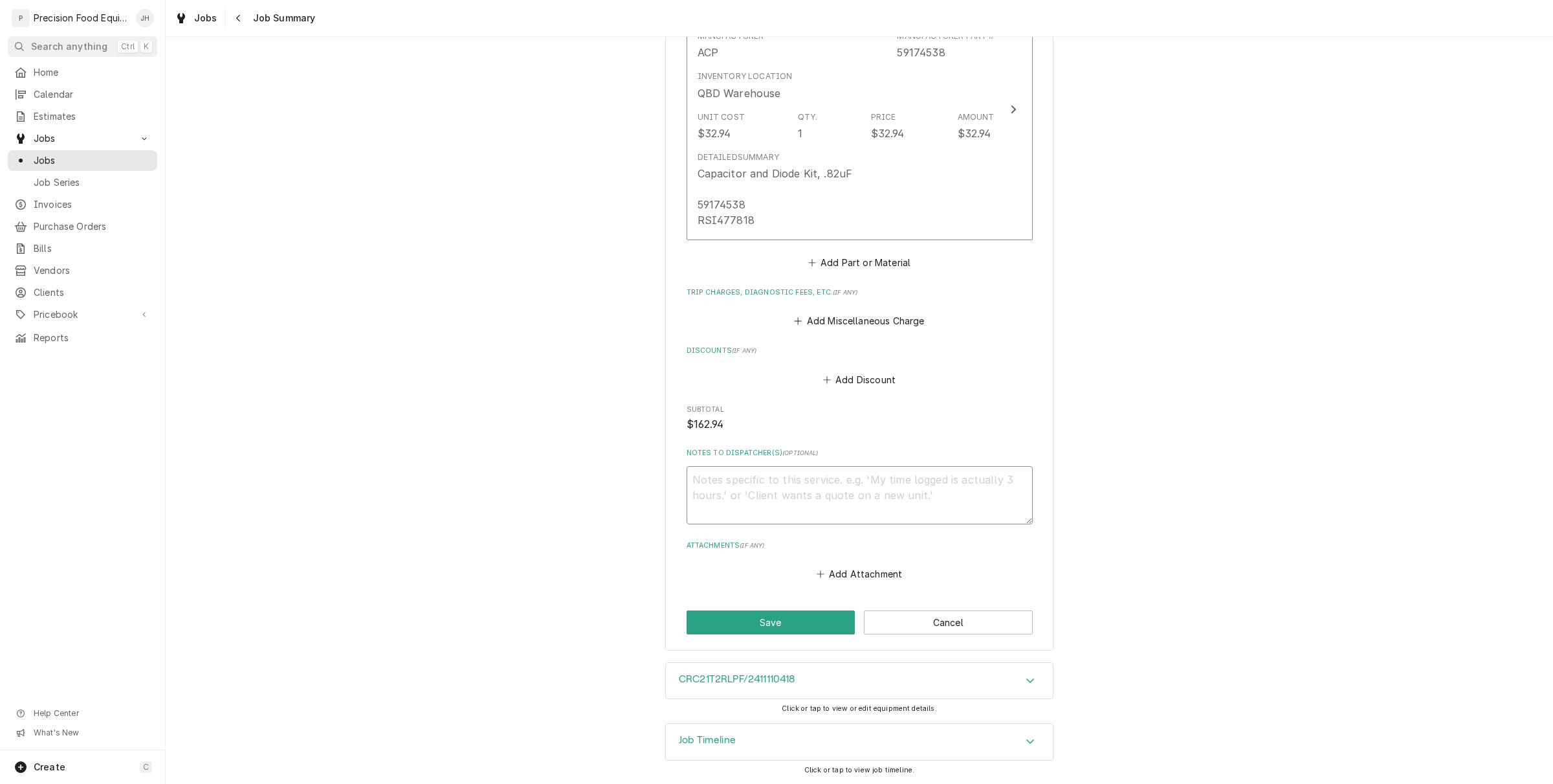
click at [814, 515] on textarea "Notes to Dispatcher(s) ( optional )" at bounding box center [859, 495] width 346 height 59
type textarea "x"
type textarea "R"
type textarea "x"
type textarea "Re"
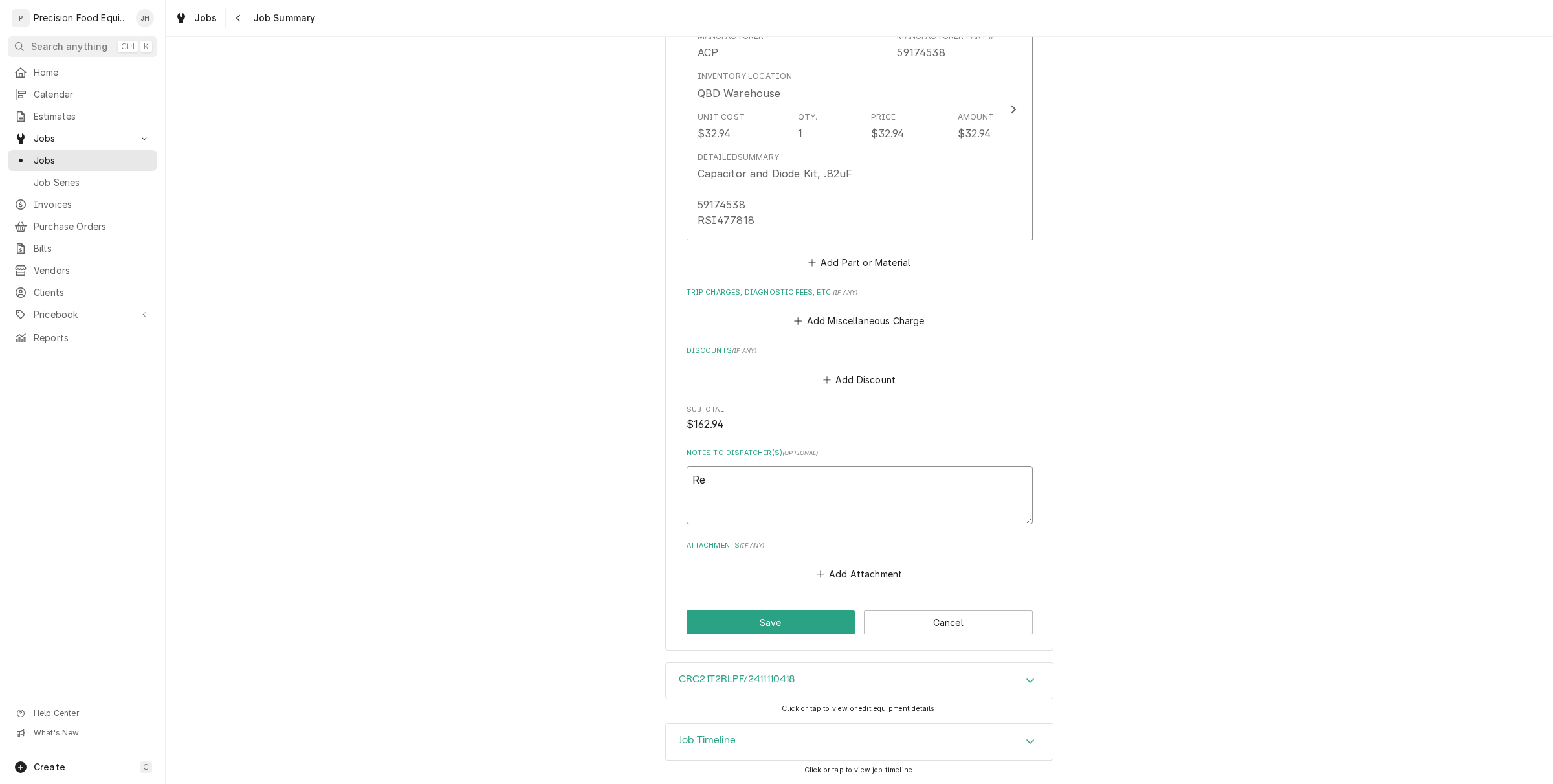
type textarea "x"
type textarea "Rea"
type textarea "x"
type textarea "Read"
type textarea "x"
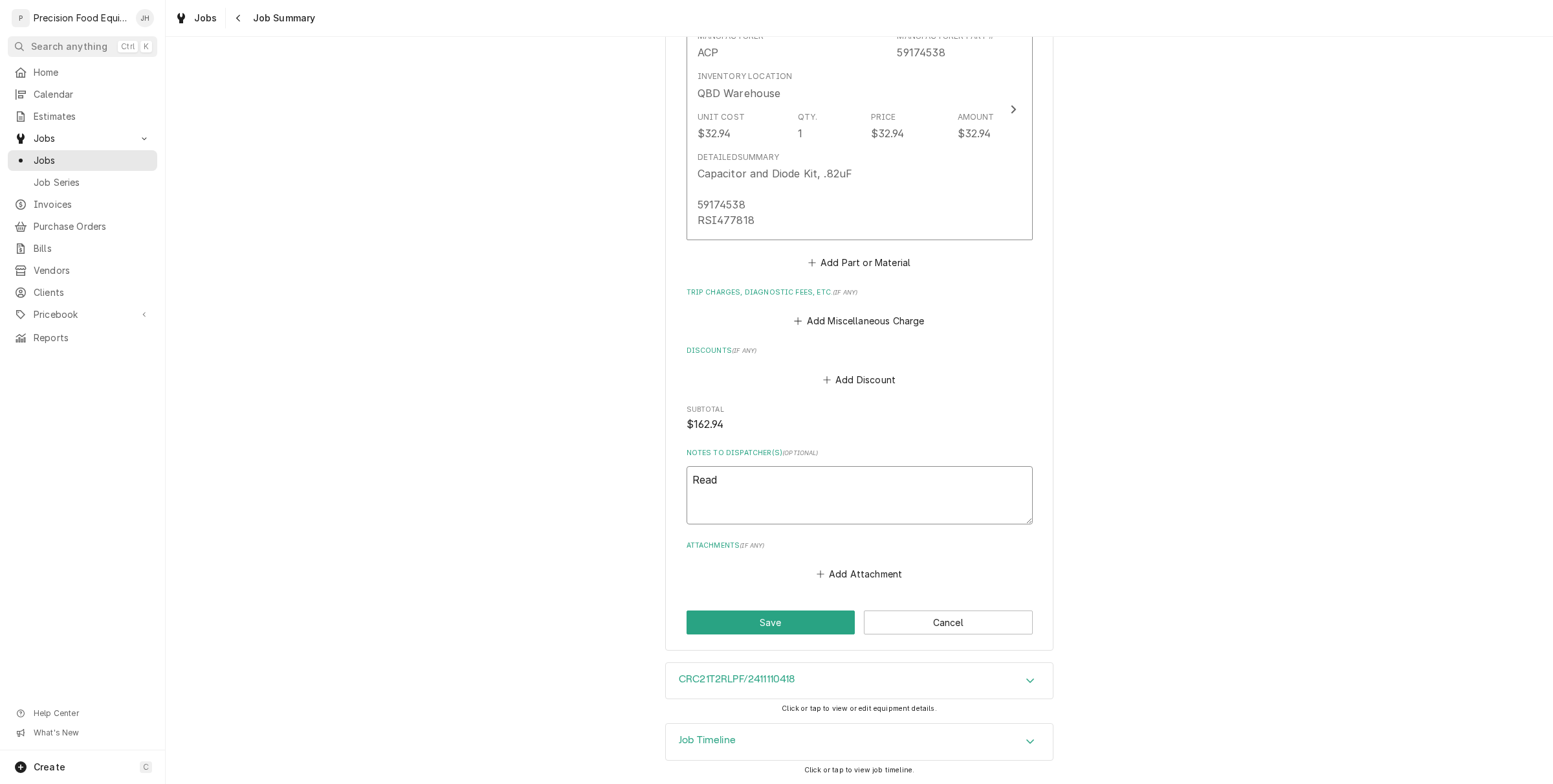
type textarea "Ready"
type textarea "x"
type textarea "Ready"
type textarea "x"
type textarea "Ready t"
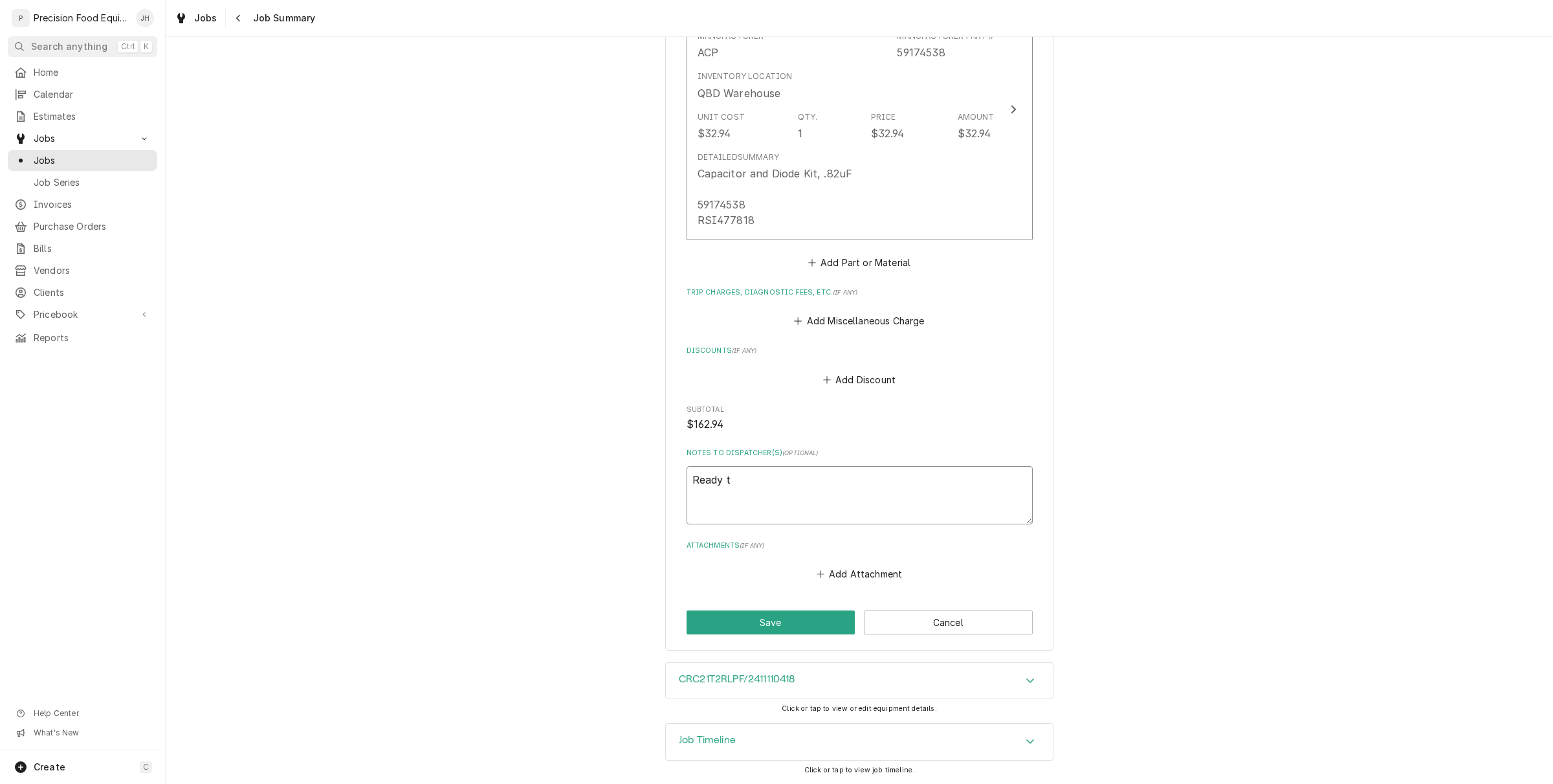
type textarea "x"
type textarea "Ready to"
type textarea "x"
type textarea "Ready to i"
type textarea "x"
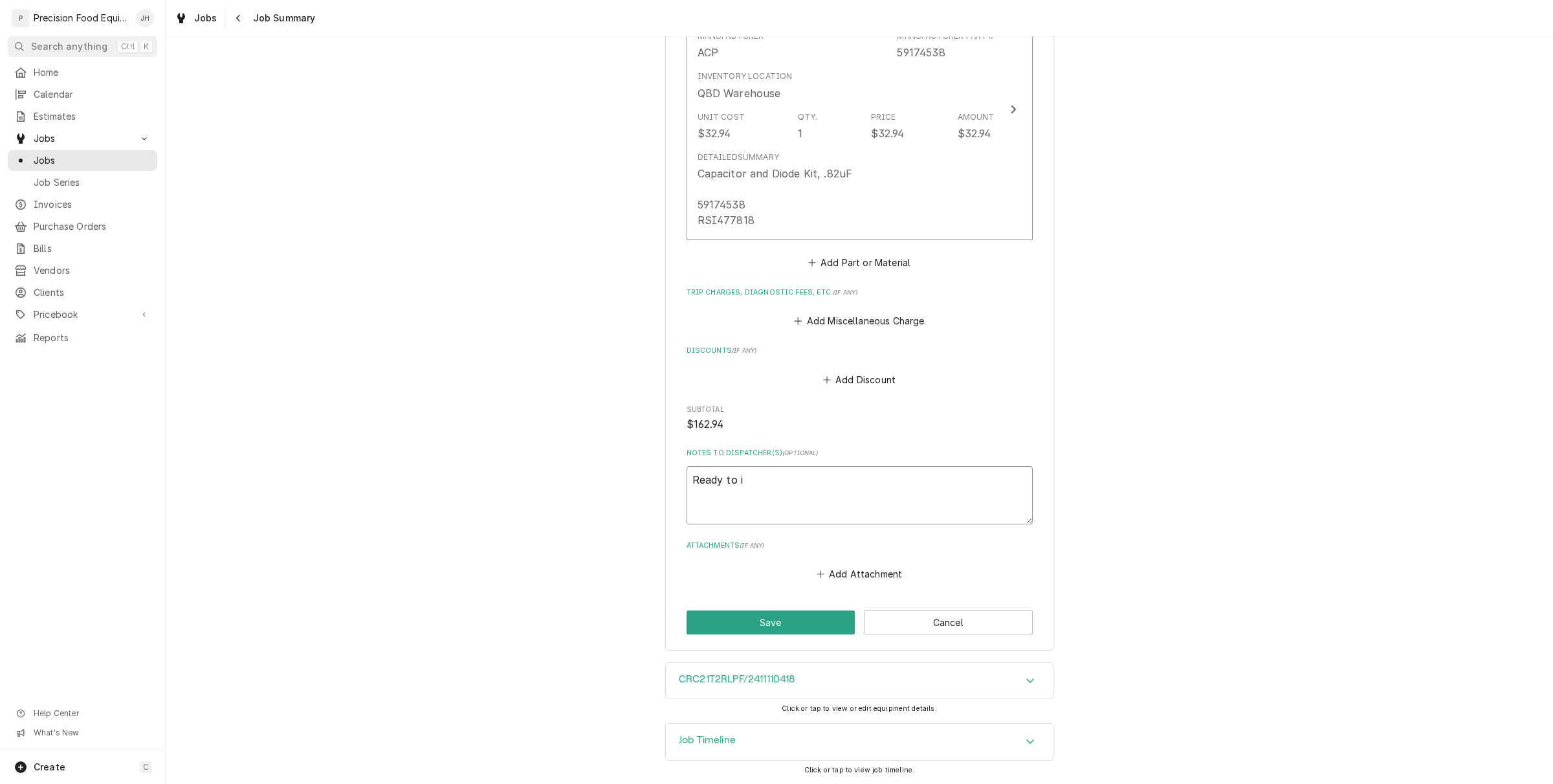
type textarea "Ready to in"
type textarea "x"
type textarea "Ready to inv"
type textarea "x"
type textarea "Ready to invo"
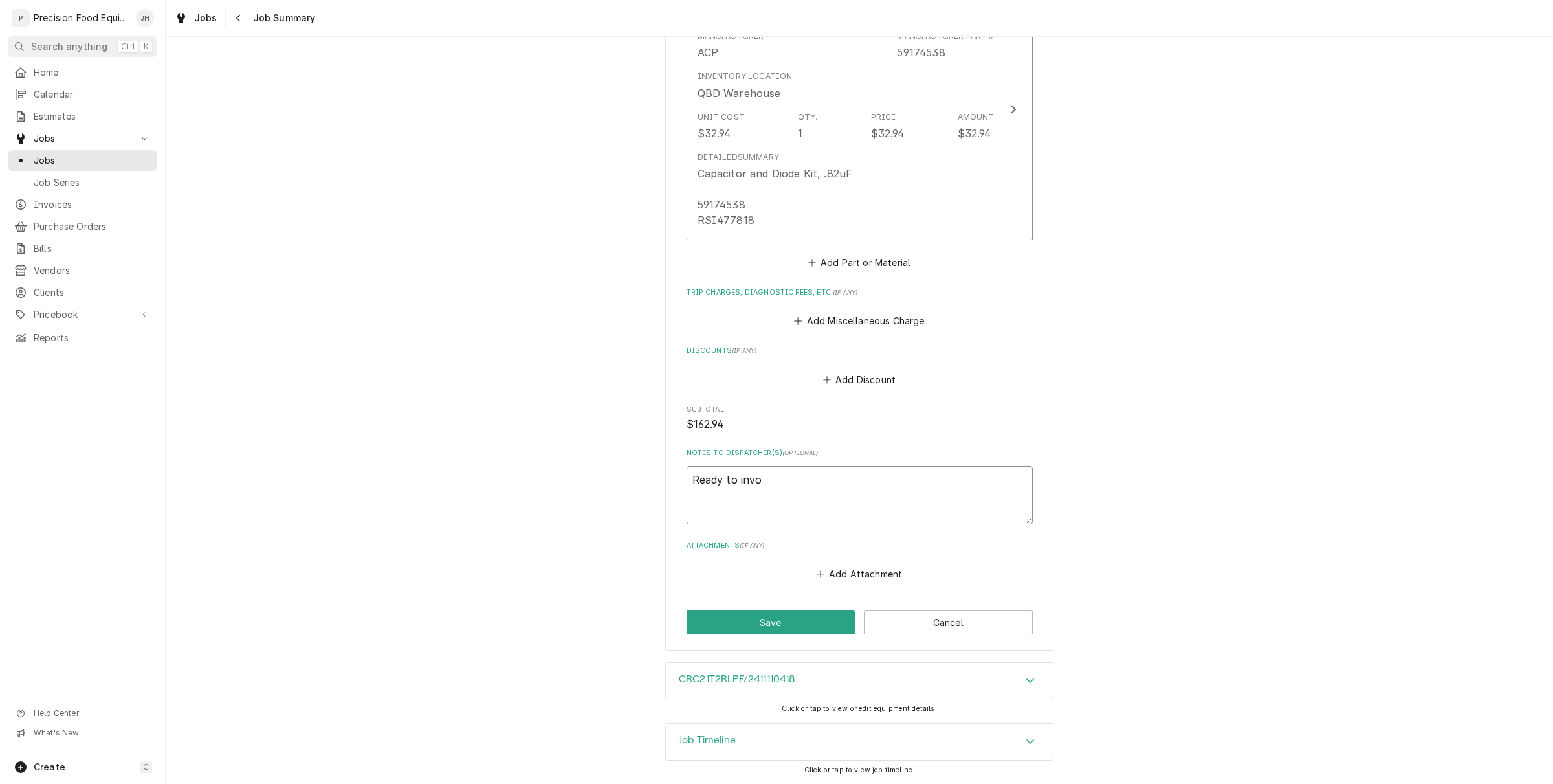
type textarea "x"
type textarea "Ready to invoic"
type textarea "x"
type textarea "Ready to invoice"
type textarea "x"
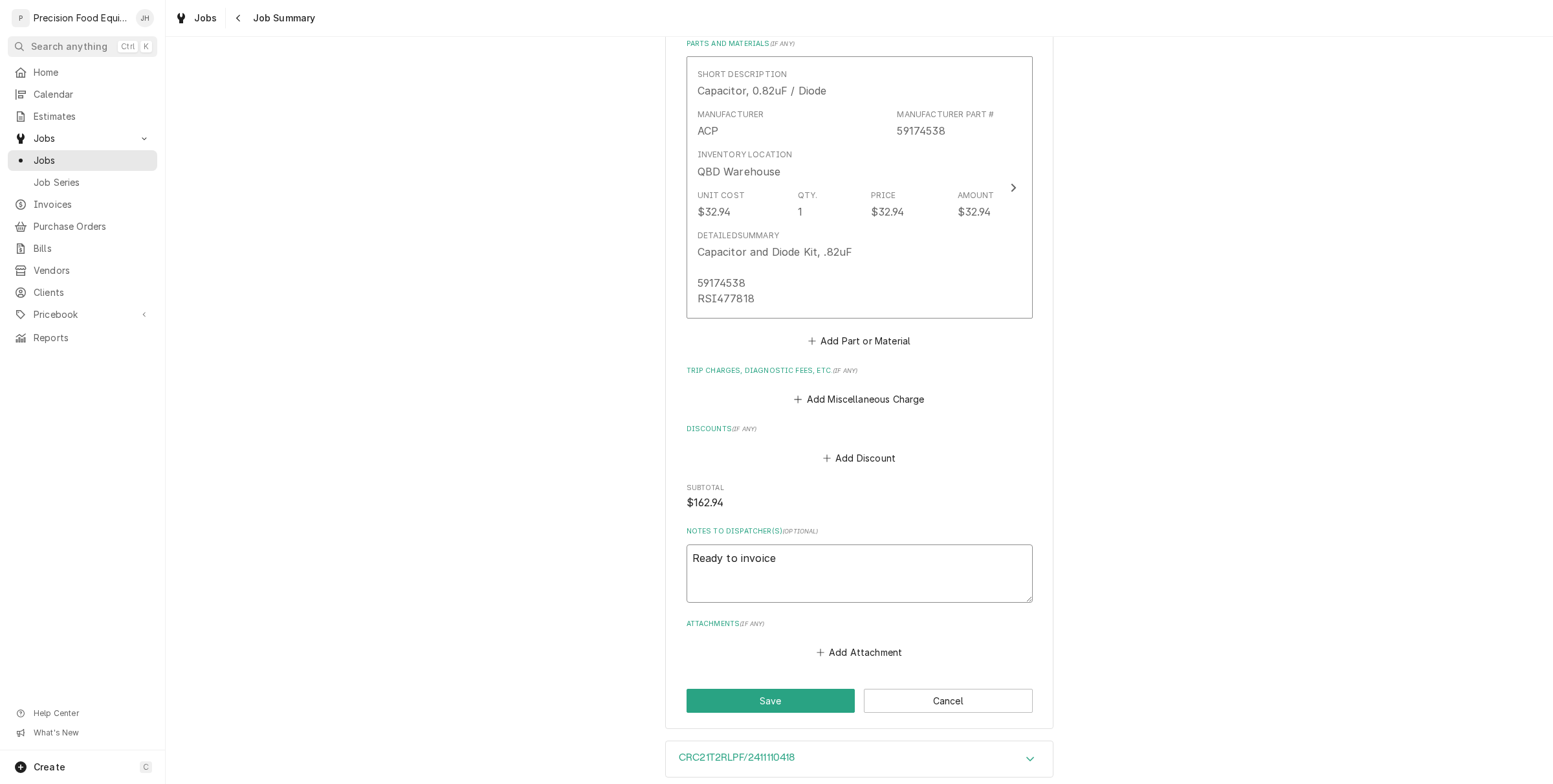
scroll to position [646, 0]
type textarea "Ready to invoice"
click at [782, 690] on button "Save" at bounding box center [771, 702] width 169 height 24
type textarea "x"
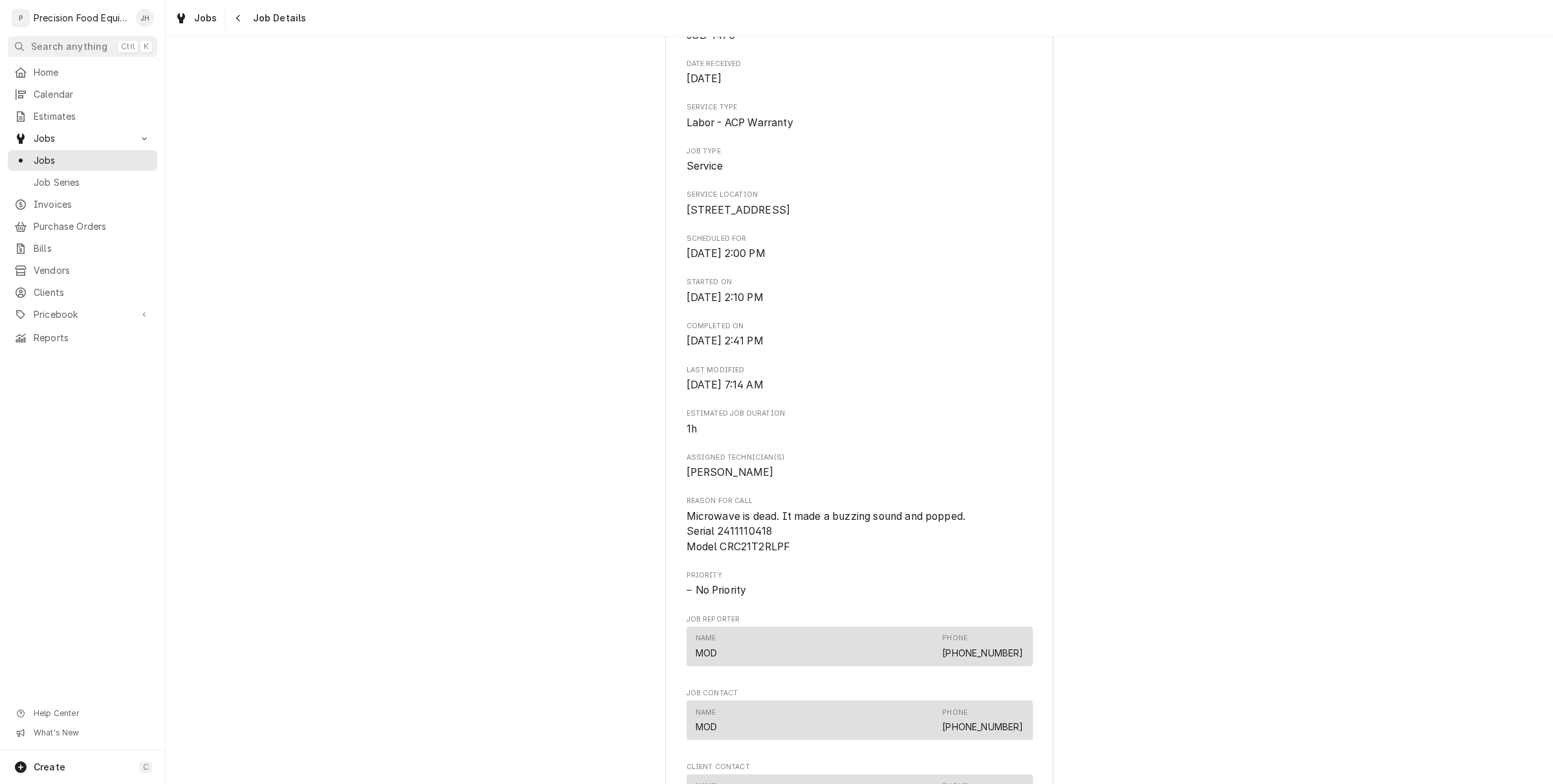
scroll to position [162, 0]
click at [238, 20] on icon "Navigate back" at bounding box center [238, 18] width 6 height 9
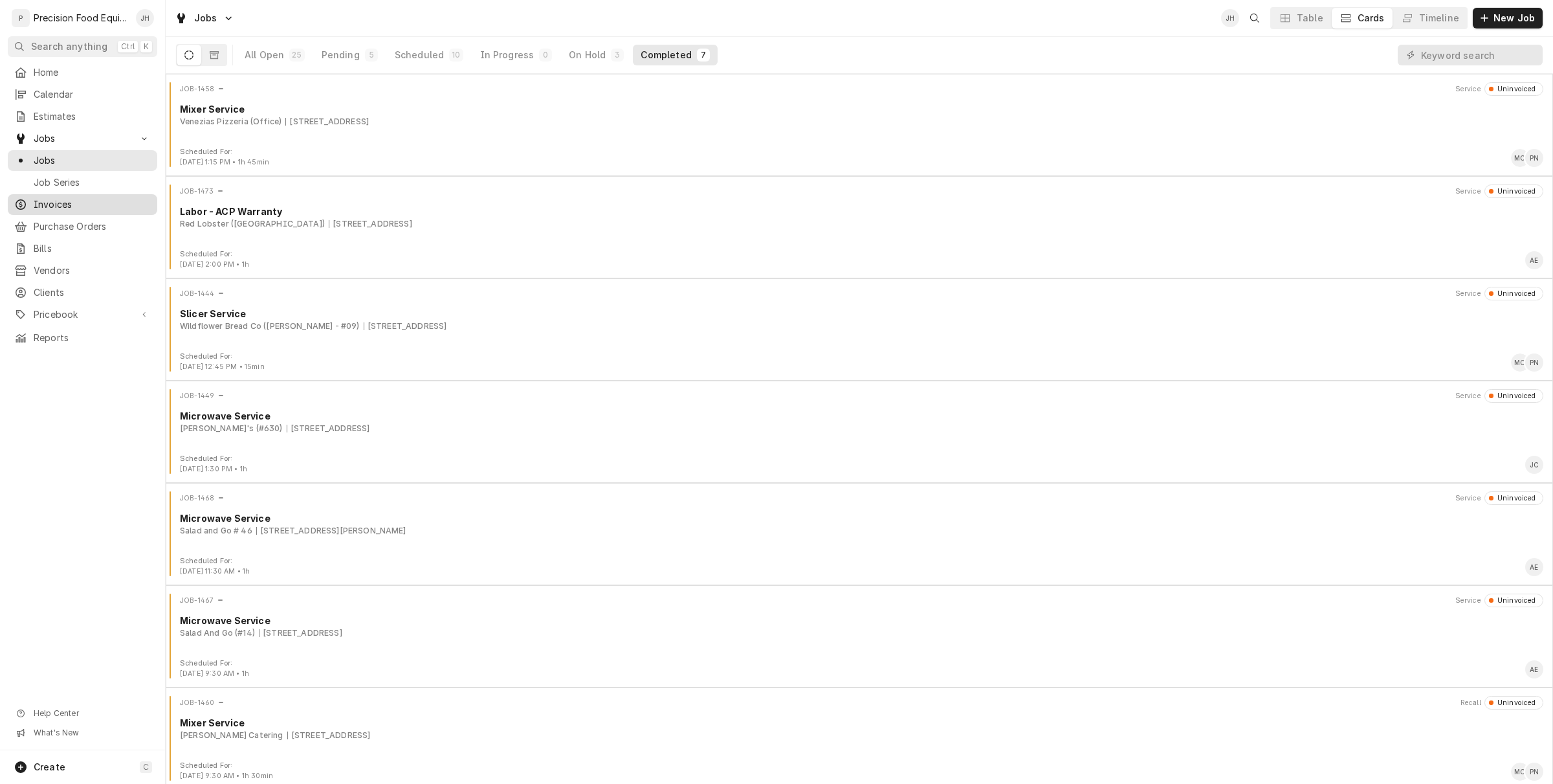
drag, startPoint x: 0, startPoint y: 0, endPoint x: 51, endPoint y: 204, distance: 210.3
click at [51, 204] on span "Invoices" at bounding box center [93, 204] width 117 height 13
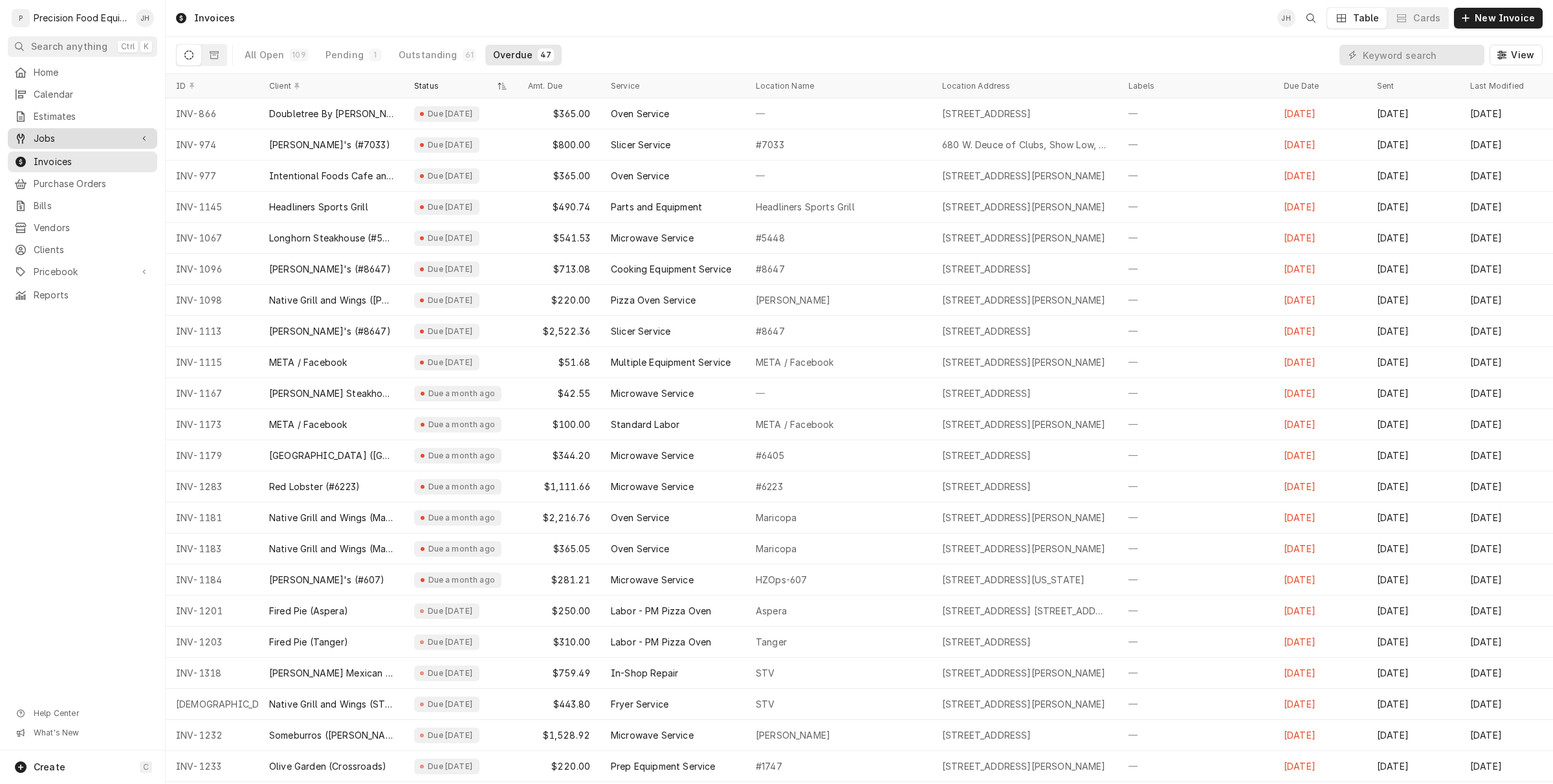
click at [53, 133] on span "Jobs" at bounding box center [82, 139] width 98 height 13
click at [68, 163] on span "Jobs" at bounding box center [93, 160] width 117 height 13
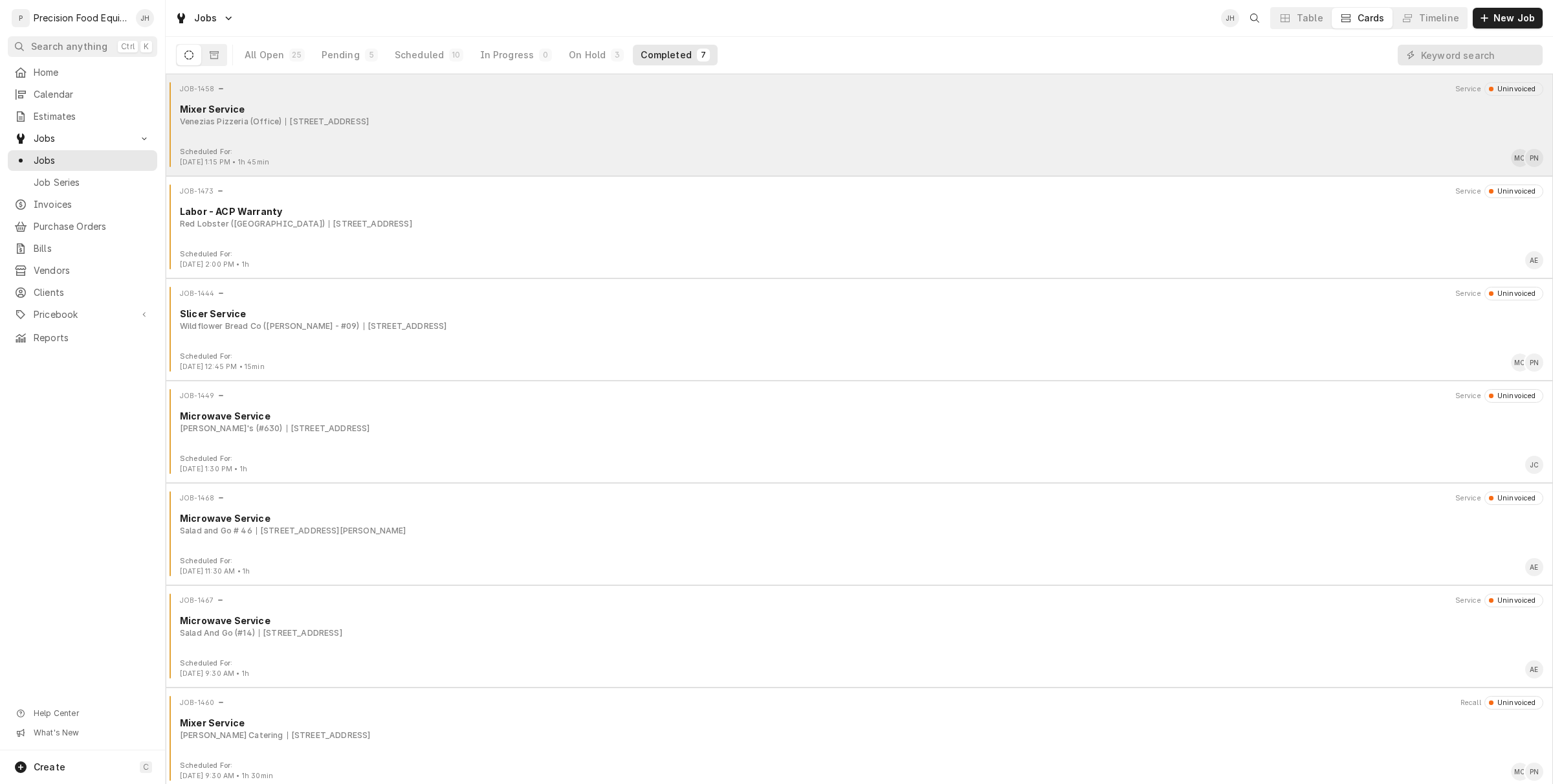
click at [638, 136] on div "JOB-1458 Service Uninvoiced Mixer Service Venezias Pizzeria (Office) 1445 W 12t…" at bounding box center [859, 115] width 1377 height 65
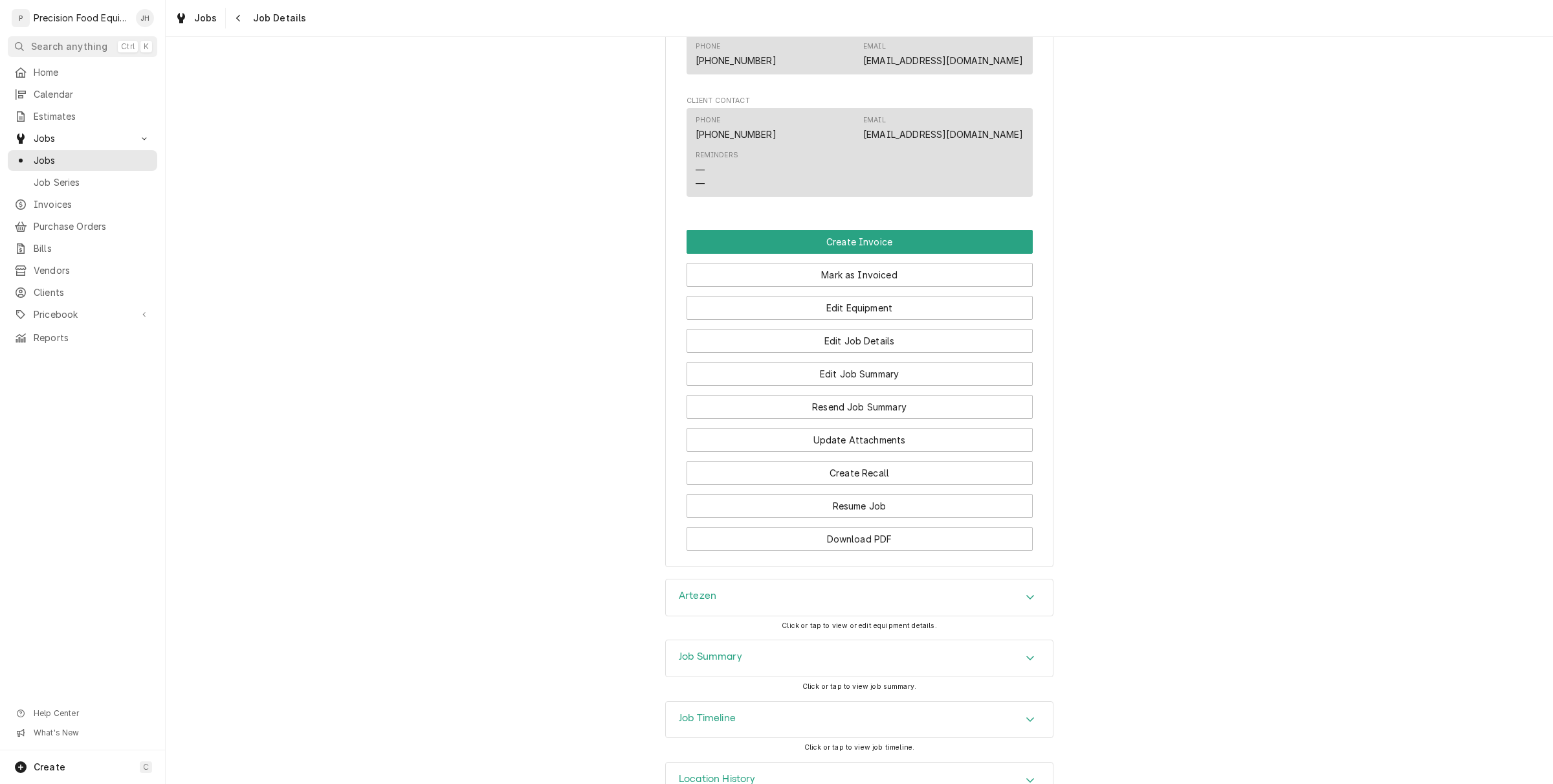
scroll to position [889, 0]
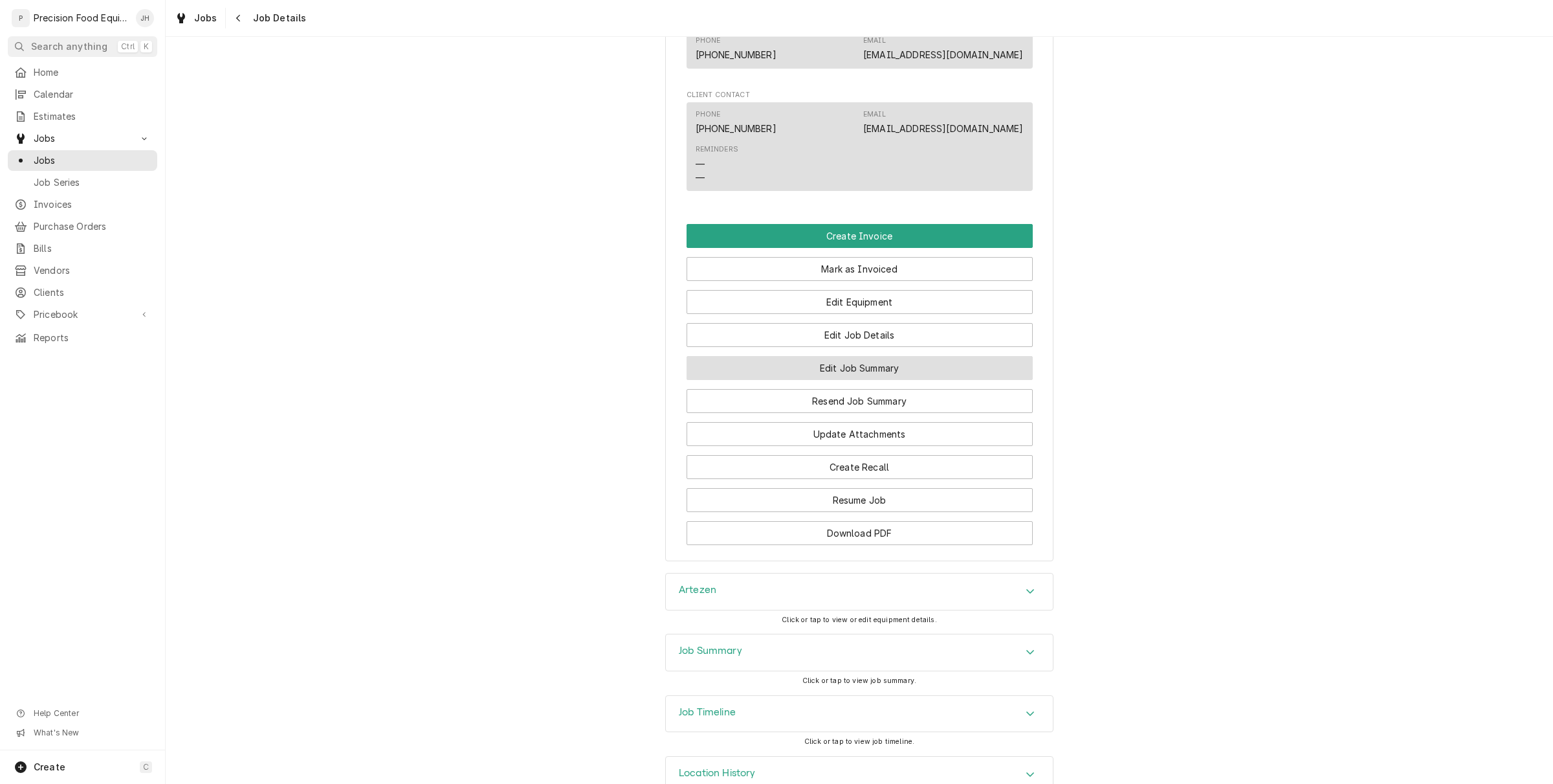
click at [930, 380] on button "Edit Job Summary" at bounding box center [859, 368] width 346 height 24
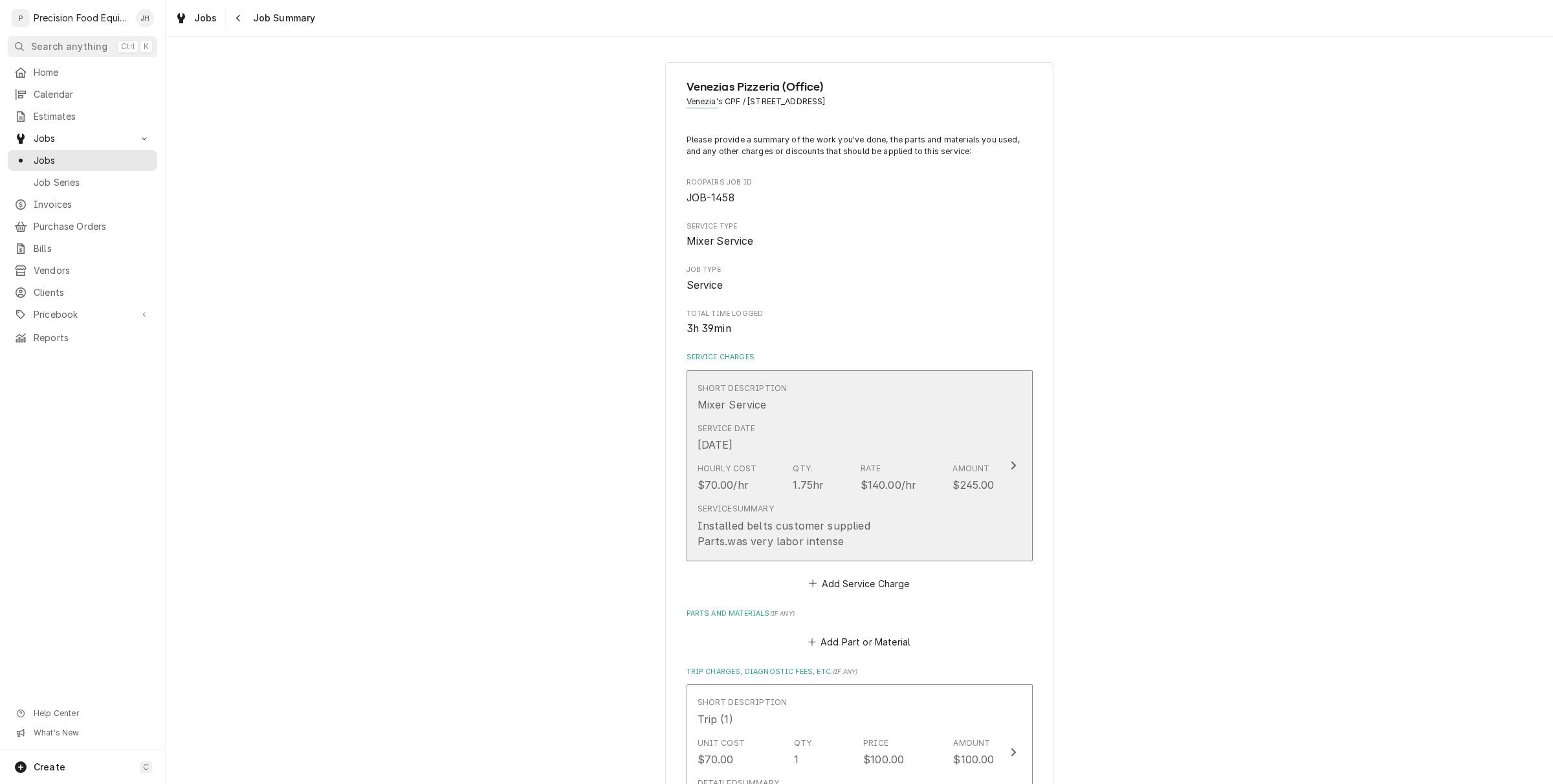
click at [918, 483] on div "Hourly Cost $70.00/hr Qty. 1.75hr Rate $140.00/hr Amount $245.00" at bounding box center [846, 478] width 297 height 40
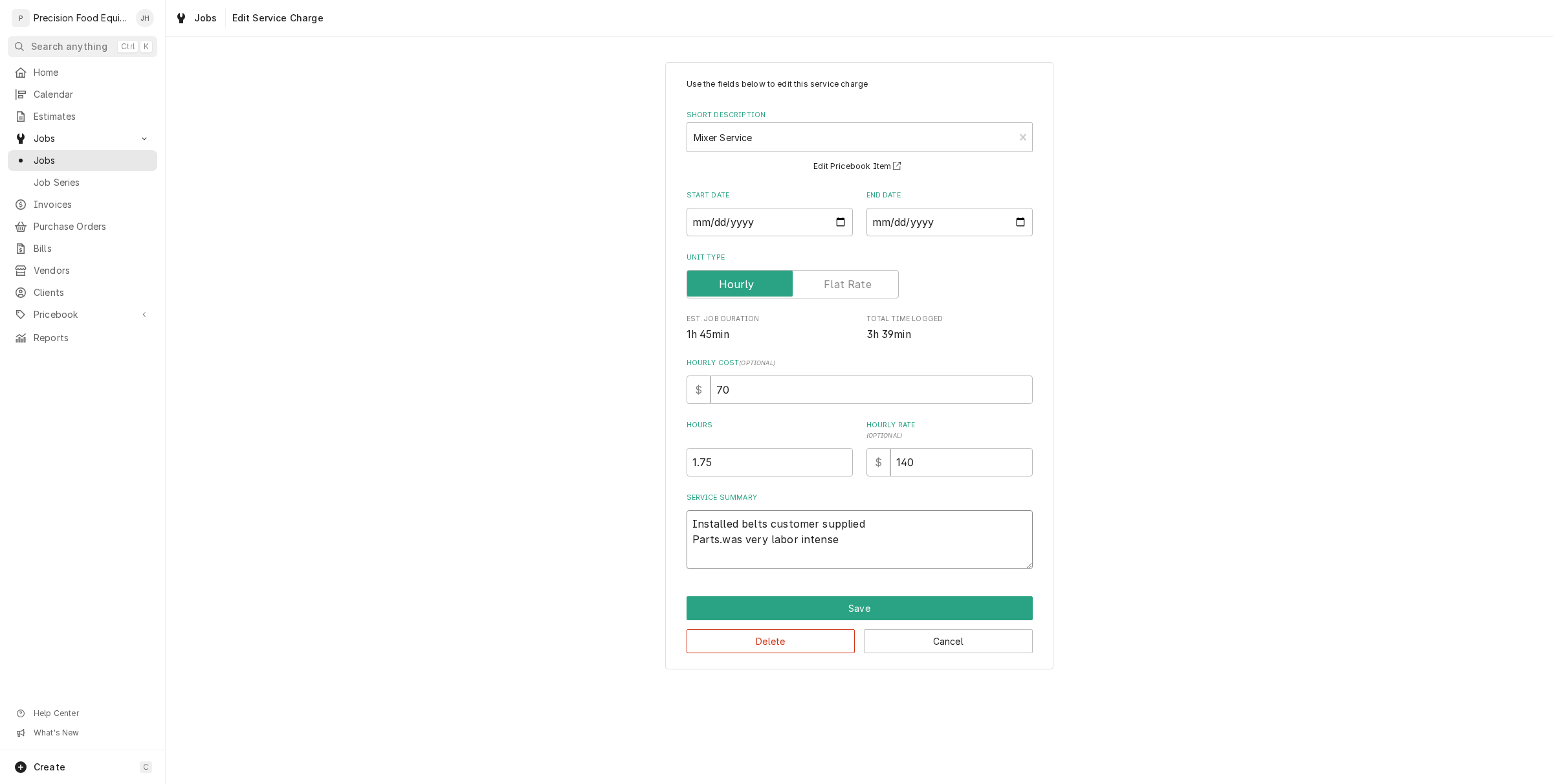
click at [853, 544] on textarea "Installed belts customer supplied Parts.was very labor intense" at bounding box center [859, 539] width 346 height 59
click at [719, 543] on textarea "Installed belts customer supplied Parts.was very labor intense" at bounding box center [859, 539] width 346 height 59
click at [726, 543] on textarea "Installed belts customer supplied Parts.was very labor intense" at bounding box center [859, 539] width 346 height 59
click at [864, 530] on textarea "Installed belts customer supplied Parts.was very labor intense" at bounding box center [859, 539] width 346 height 59
type textarea "x"
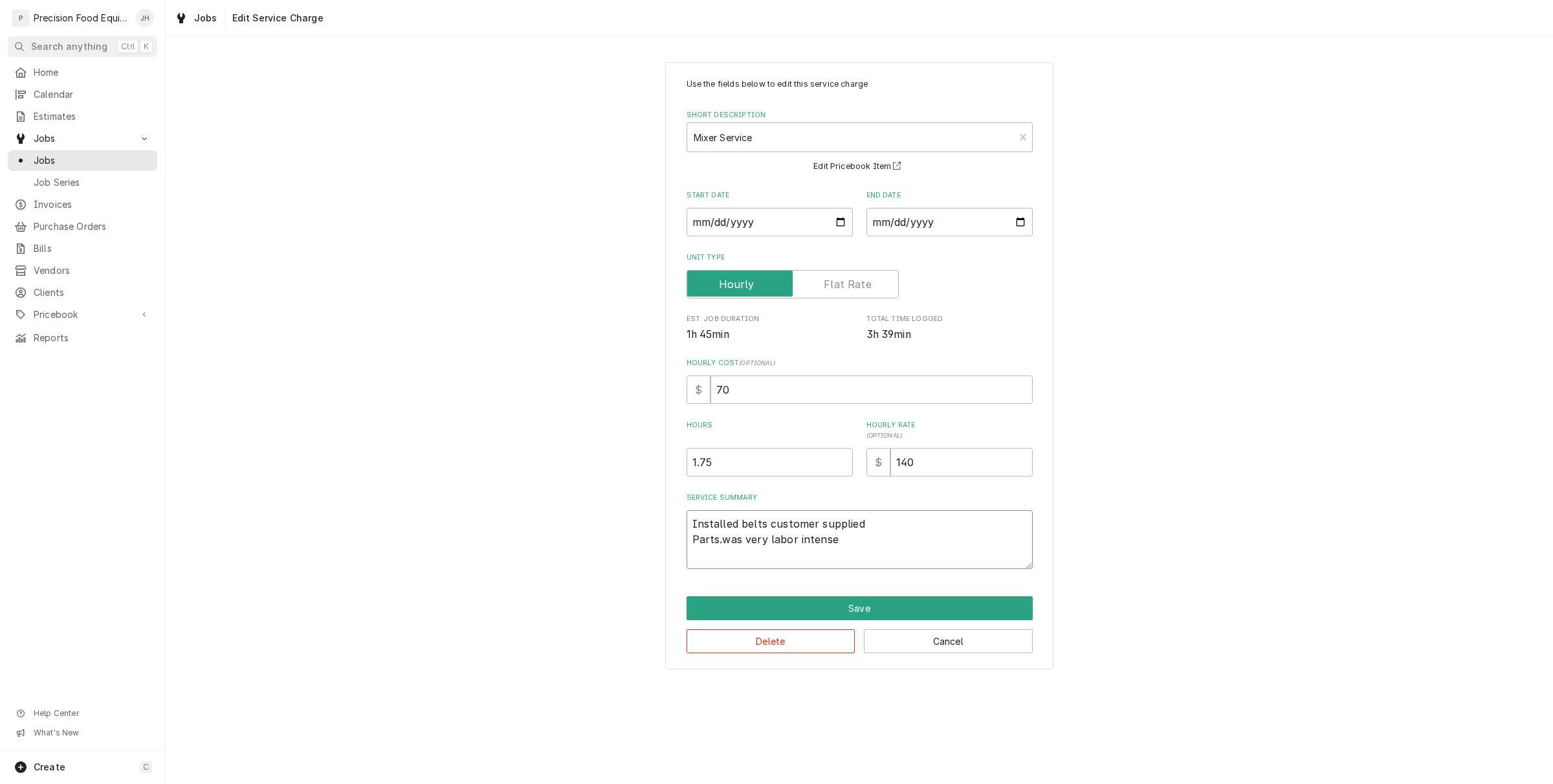
type textarea "Installed belts customer supplied Parts.was very labor intense"
type textarea "x"
type textarea "Installed belts customer supplied p Parts.was very labor intense"
type textarea "x"
type textarea "Installed belts customer supplied pa Parts.was very labor intense"
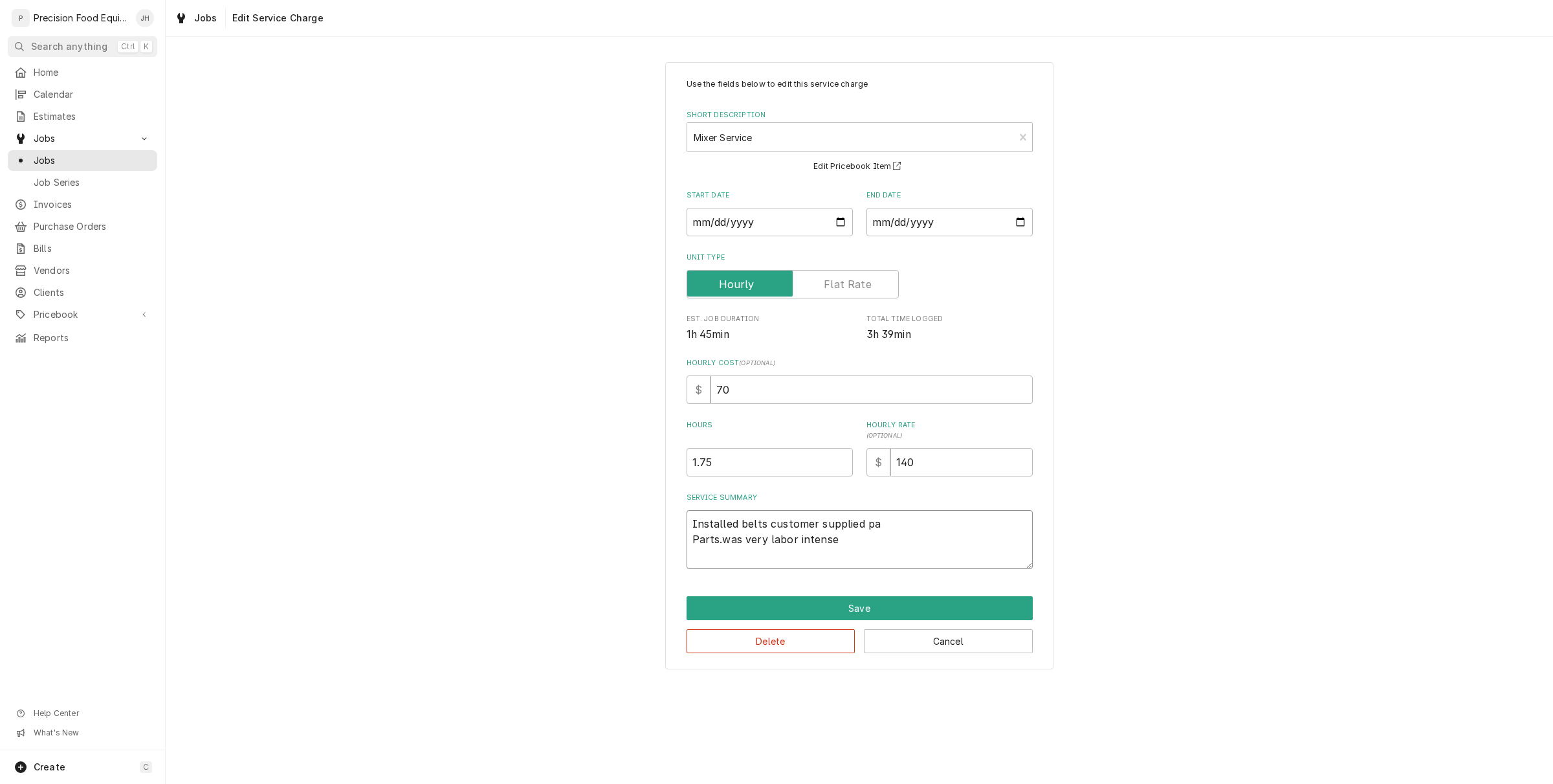
type textarea "x"
type textarea "Installed belts customer supplied par Parts.was very labor intense"
type textarea "x"
type textarea "Installed belts customer supplied part Parts.was very labor intense"
type textarea "x"
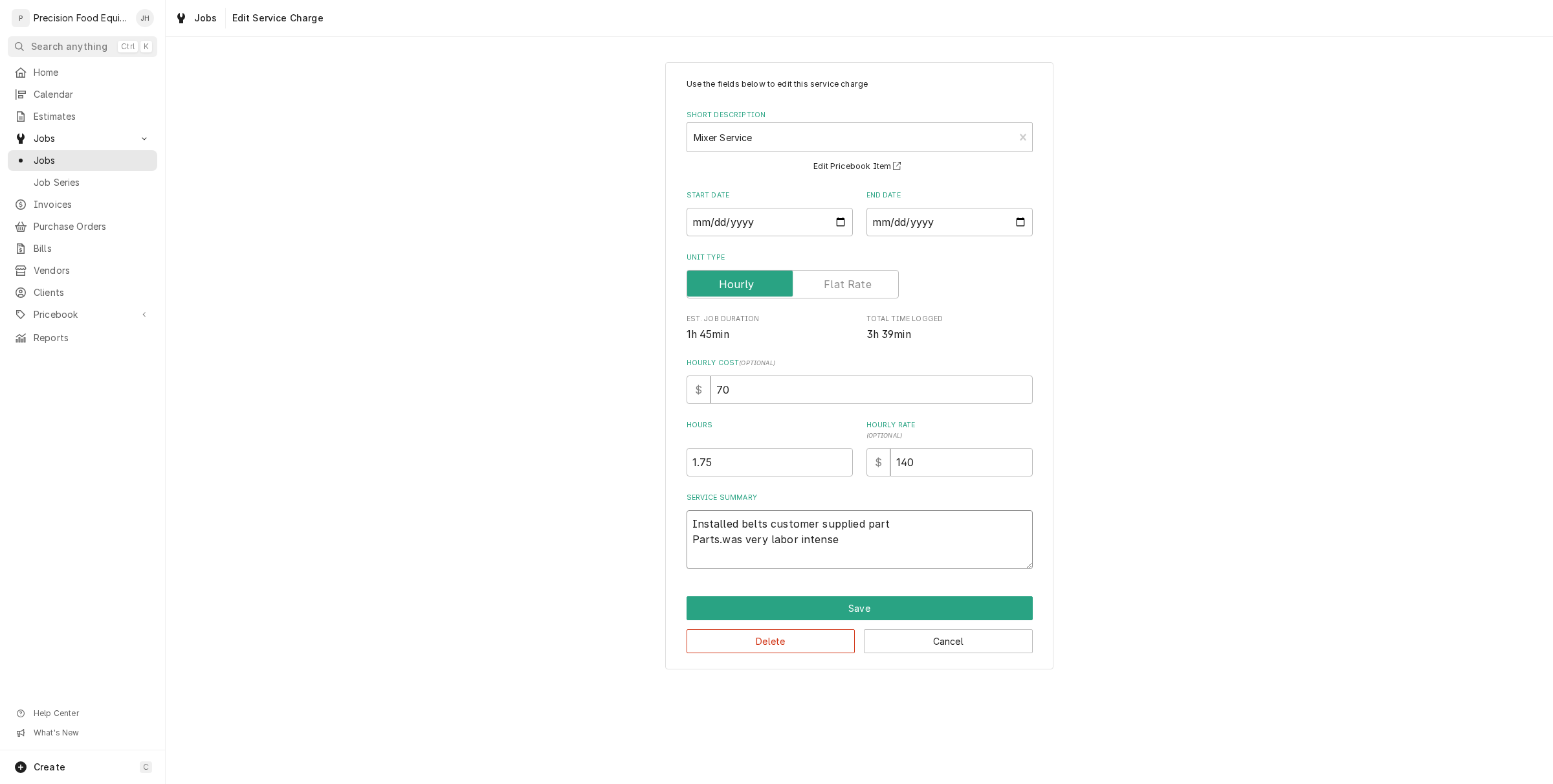
type textarea "Installed belts customer supplied parts Parts.was very labor intense"
type textarea "x"
type textarea "Installed belts customer supplied parts. Parts.was very labor intense"
type textarea "x"
type textarea "Installed belts customer supplied parts. Parts.was very labor intense"
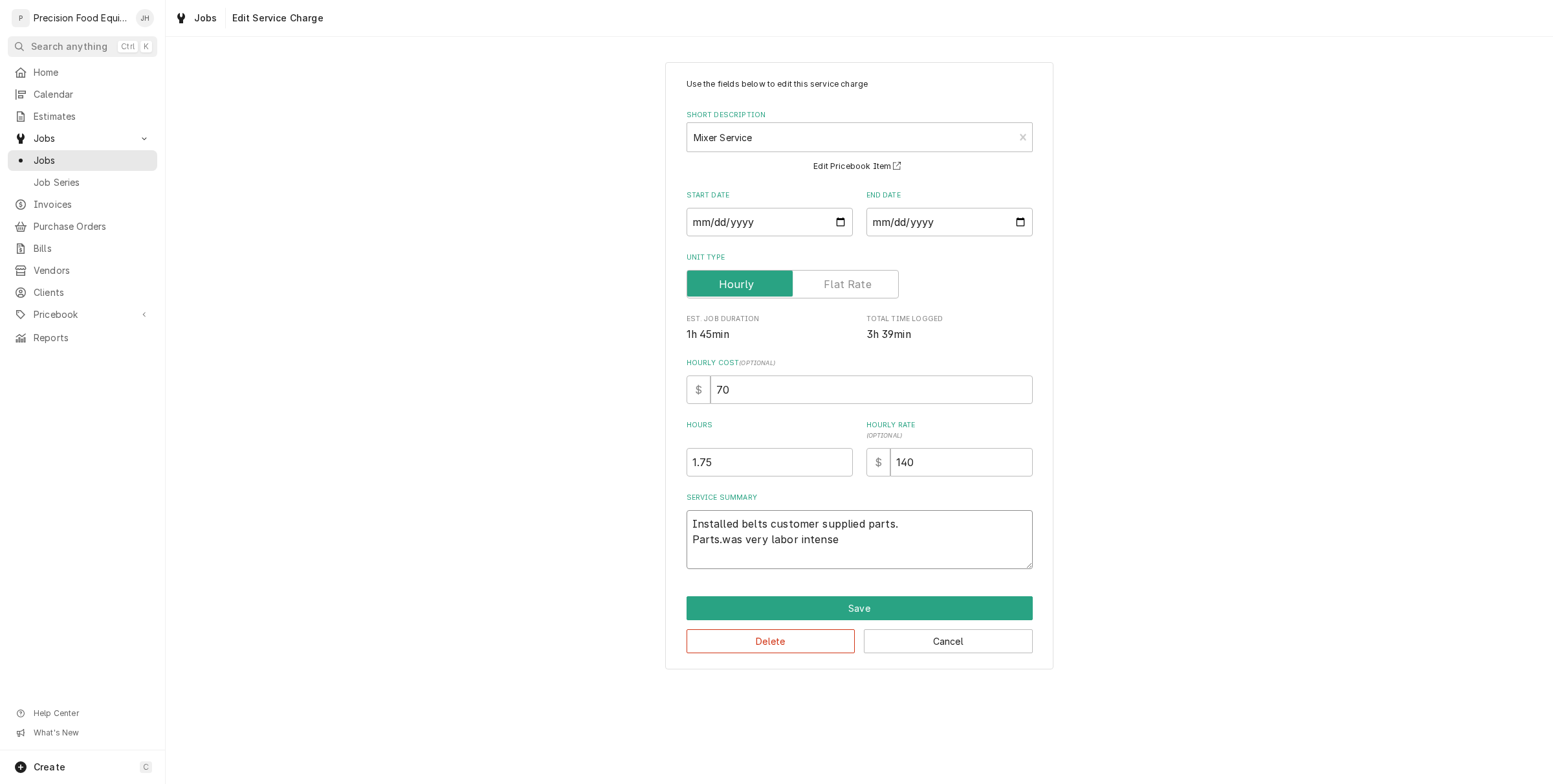
drag, startPoint x: 720, startPoint y: 545, endPoint x: 598, endPoint y: 513, distance: 126.1
click at [664, 537] on div "Use the fields below to edit this service charge Short Description Mixer Servic…" at bounding box center [859, 366] width 1388 height 630
type textarea "x"
click at [702, 541] on textarea "Installed belts customer supplied parts. was very labor intense" at bounding box center [859, 539] width 346 height 59
type textarea "Installed belts customer supplied parts. was very labor intense"
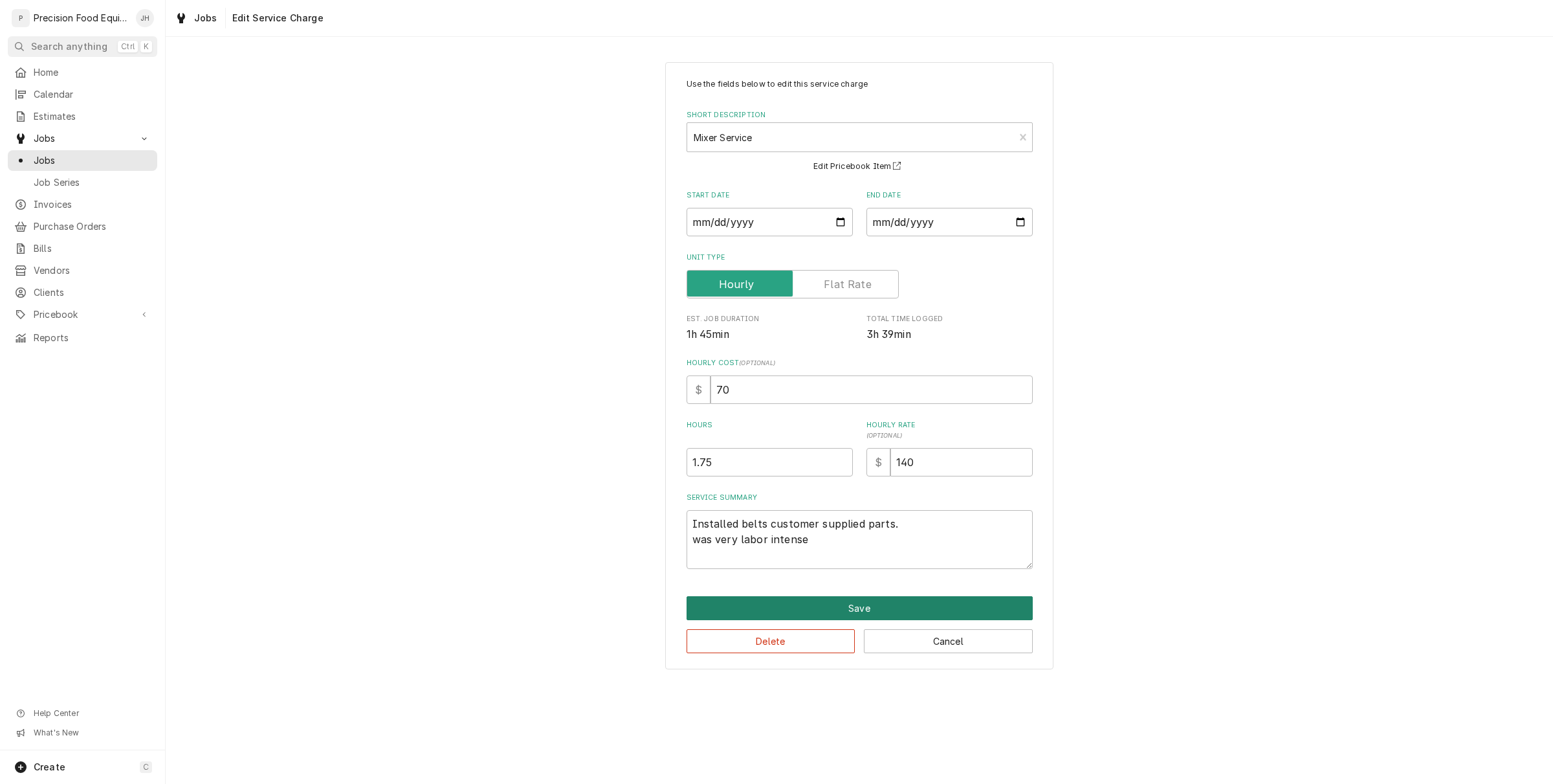
click at [872, 598] on button "Save" at bounding box center [859, 608] width 346 height 24
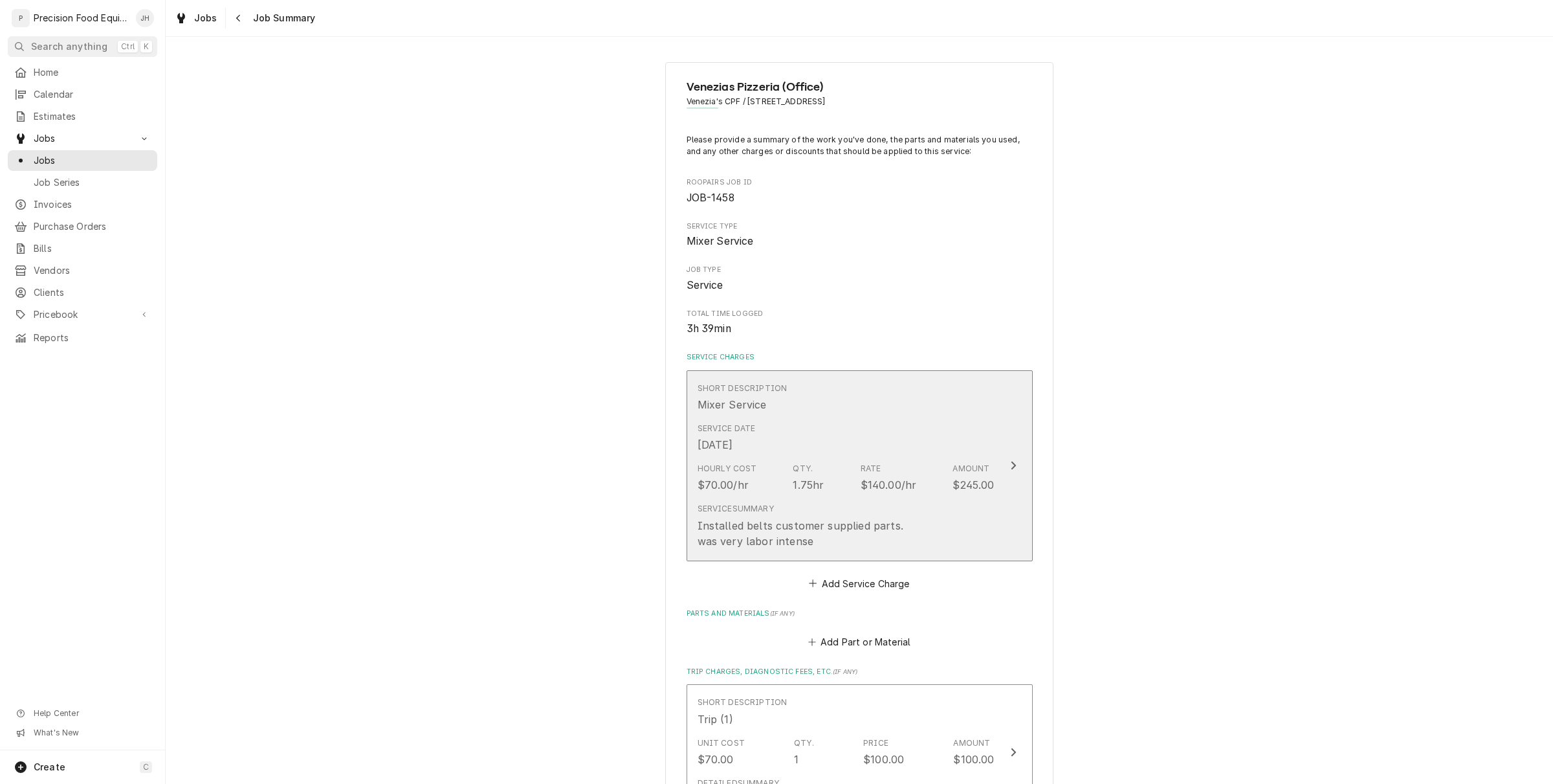
click at [932, 517] on div "Service Summary Installed belts customer supplied parts. was very labor intense" at bounding box center [846, 525] width 297 height 56
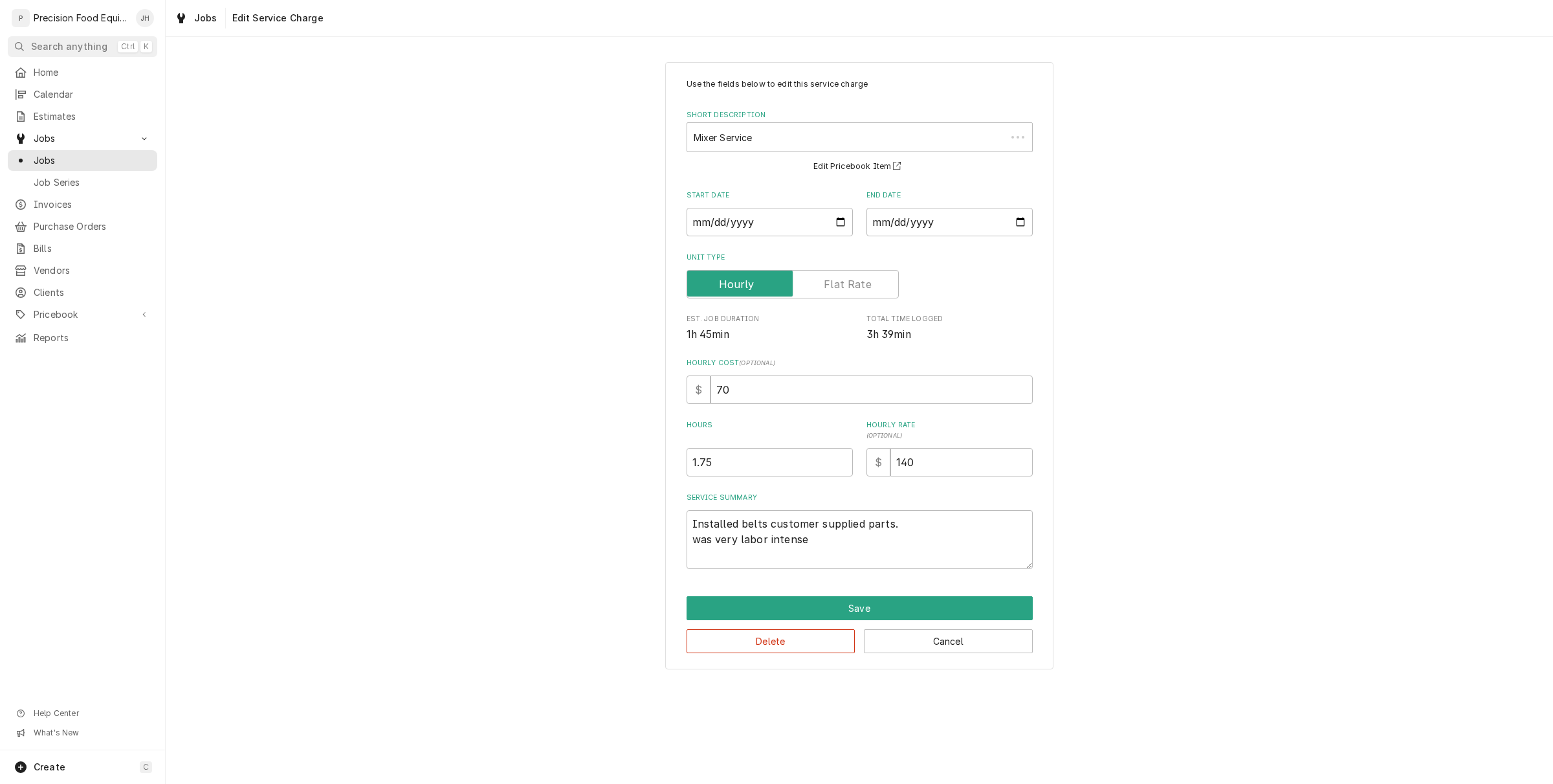
click at [927, 525] on textarea "Installed belts customer supplied parts. was very labor intense" at bounding box center [859, 539] width 346 height 59
click at [841, 548] on textarea "Installed belts customer supplied parts. was very labor intense" at bounding box center [859, 539] width 346 height 59
drag, startPoint x: 858, startPoint y: 559, endPoint x: 686, endPoint y: 551, distance: 172.2
click at [687, 551] on textarea "Installed belts customer supplied parts. was very labor intense" at bounding box center [859, 539] width 346 height 59
type textarea "x"
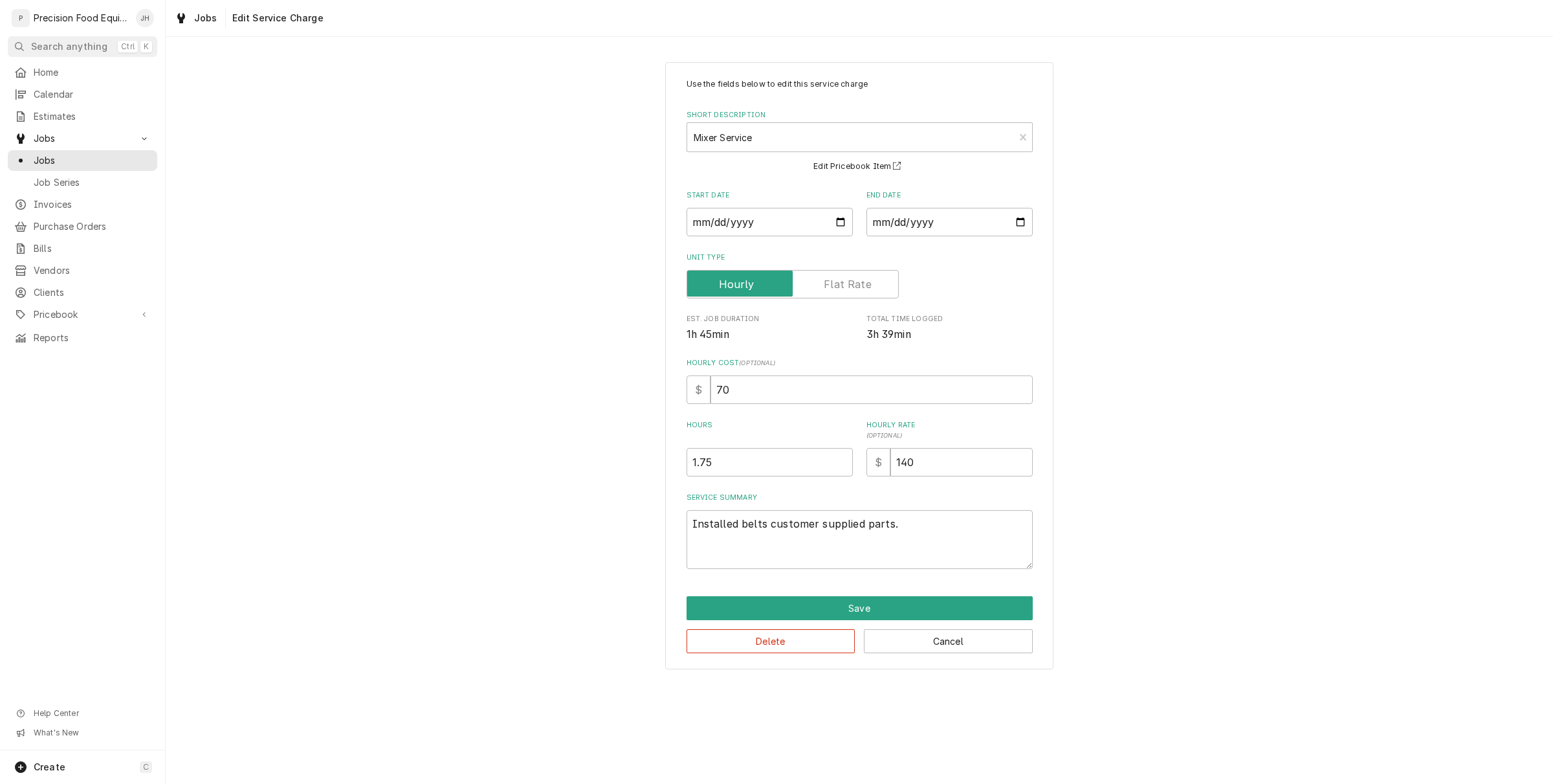
click at [924, 539] on textarea "Installed belts customer supplied parts." at bounding box center [859, 539] width 346 height 59
click at [923, 530] on textarea "Installed belts customer supplied parts." at bounding box center [859, 539] width 346 height 59
type textarea "Installed belts customer supplied parts."
drag, startPoint x: 743, startPoint y: 467, endPoint x: 524, endPoint y: 484, distance: 219.7
click at [524, 483] on div "Use the fields below to edit this service charge Short Description Mixer Servic…" at bounding box center [859, 366] width 1388 height 630
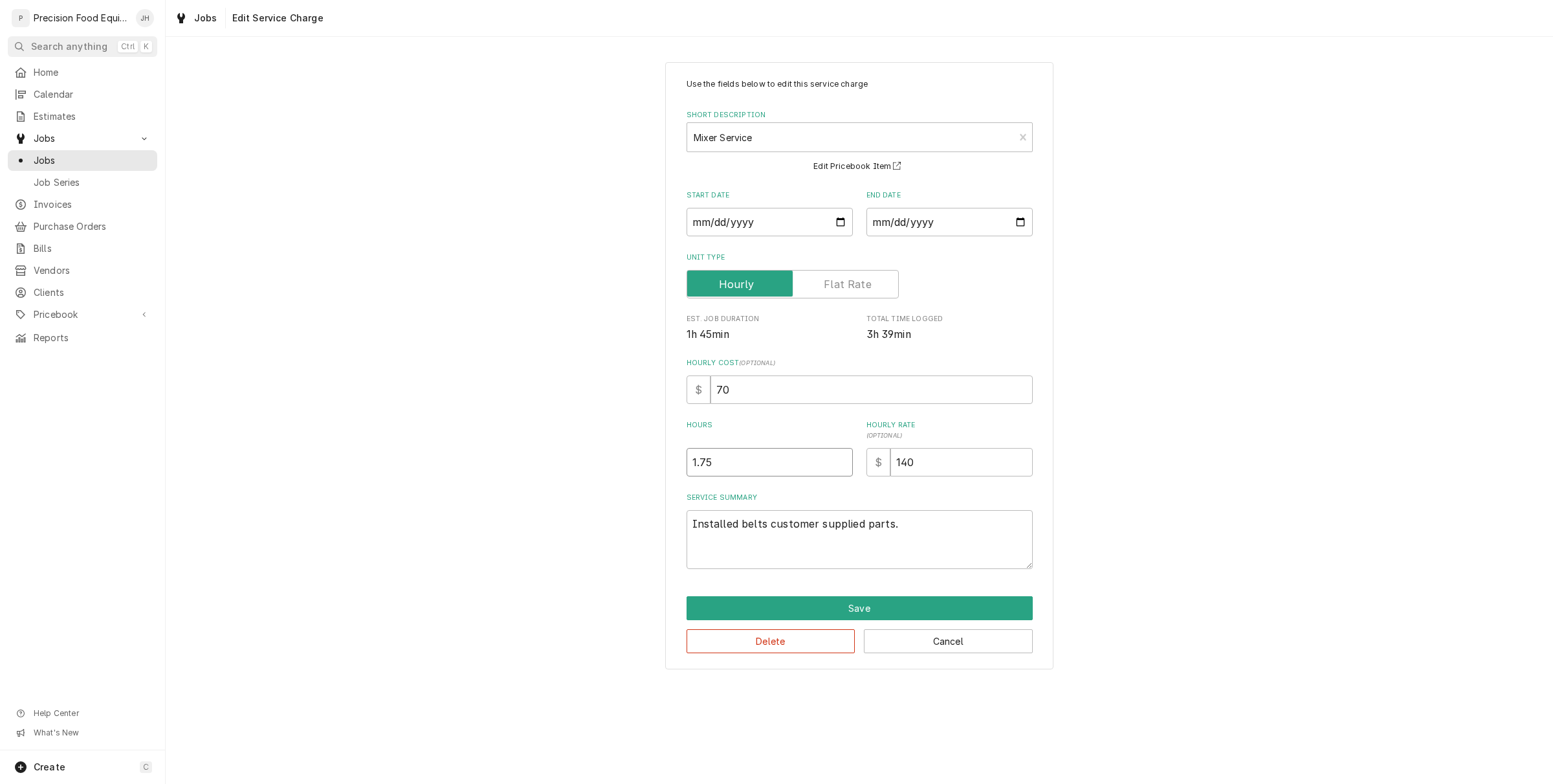
type textarea "x"
type input "7"
type textarea "x"
type input "7.5"
click at [940, 611] on button "Save" at bounding box center [859, 608] width 346 height 24
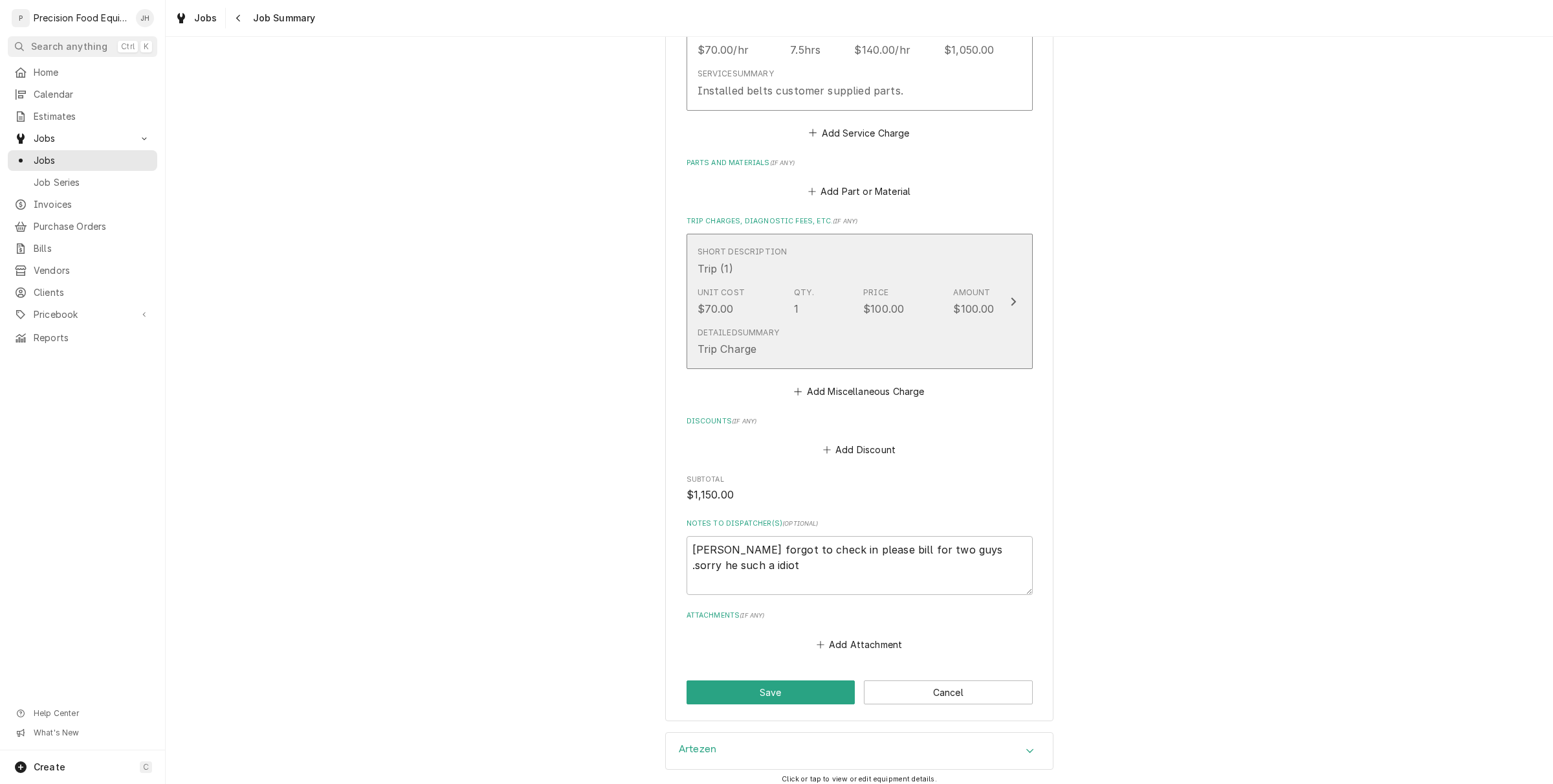
scroll to position [486, 0]
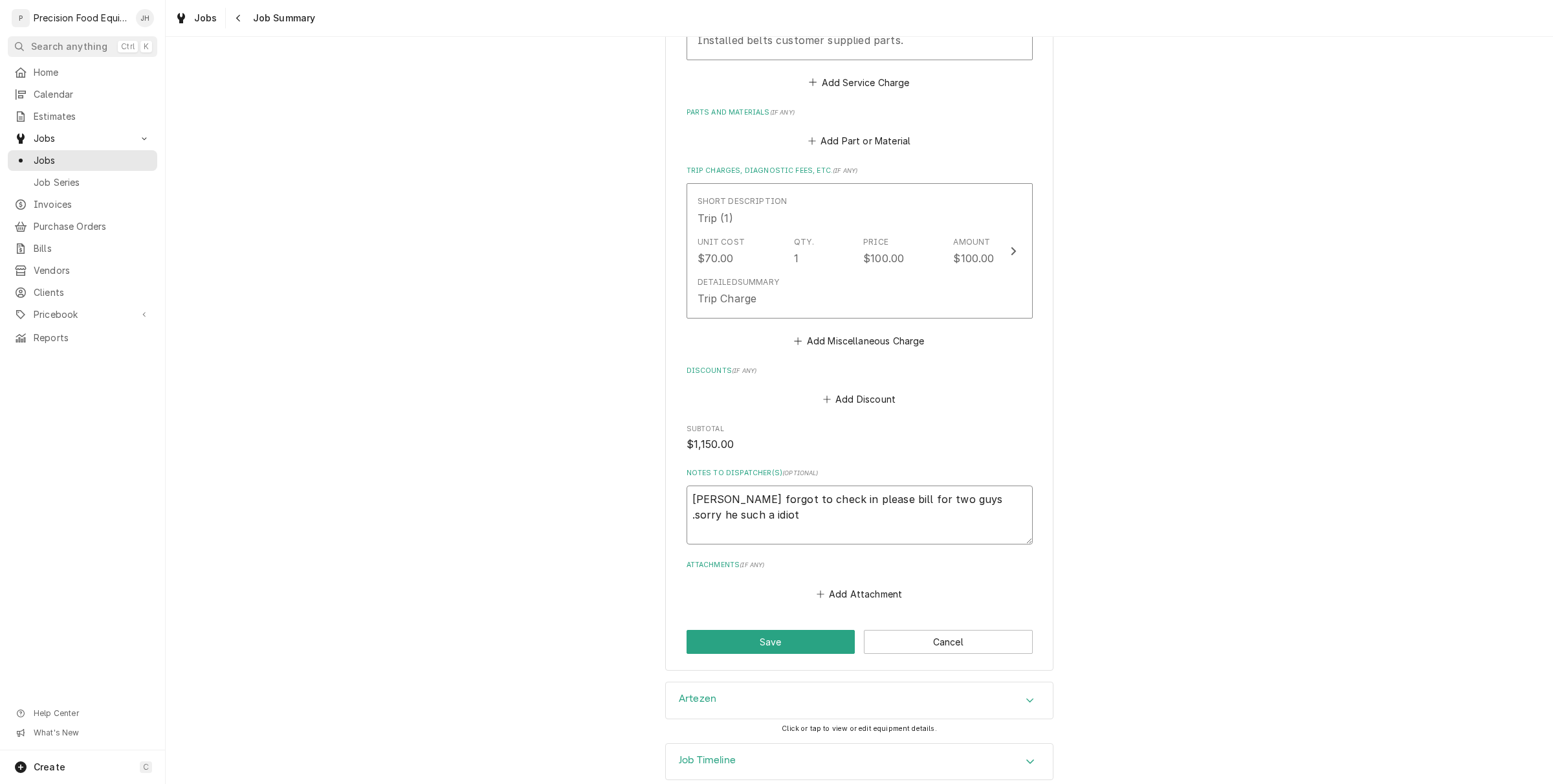
click at [798, 514] on textarea "Pete forgot to check in please bill for two guys .sorry he such a idiot" at bounding box center [859, 514] width 346 height 59
drag, startPoint x: 687, startPoint y: 501, endPoint x: 1056, endPoint y: 522, distance: 369.6
click at [1056, 522] on div "Venezias Pizzeria (Office) Venezia's CPF / 1445 W 12th Pl, Tempe, AZ 85281 Plea…" at bounding box center [859, 123] width 1388 height 1116
type textarea "x"
click at [867, 534] on textarea "Notes to Dispatcher(s) ( optional )" at bounding box center [859, 514] width 346 height 59
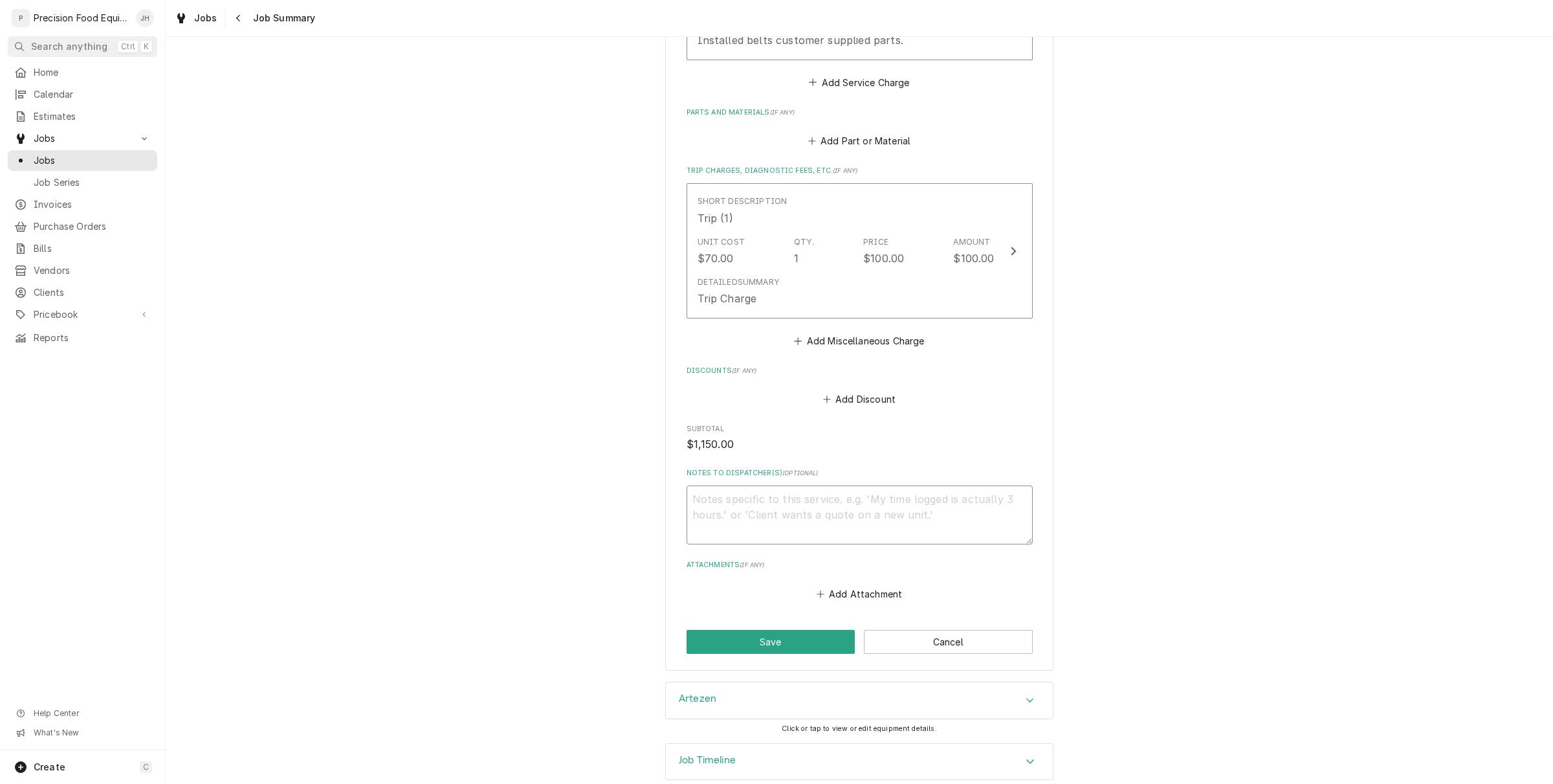
type textarea "x"
type textarea "R"
type textarea "x"
type textarea "Re"
type textarea "x"
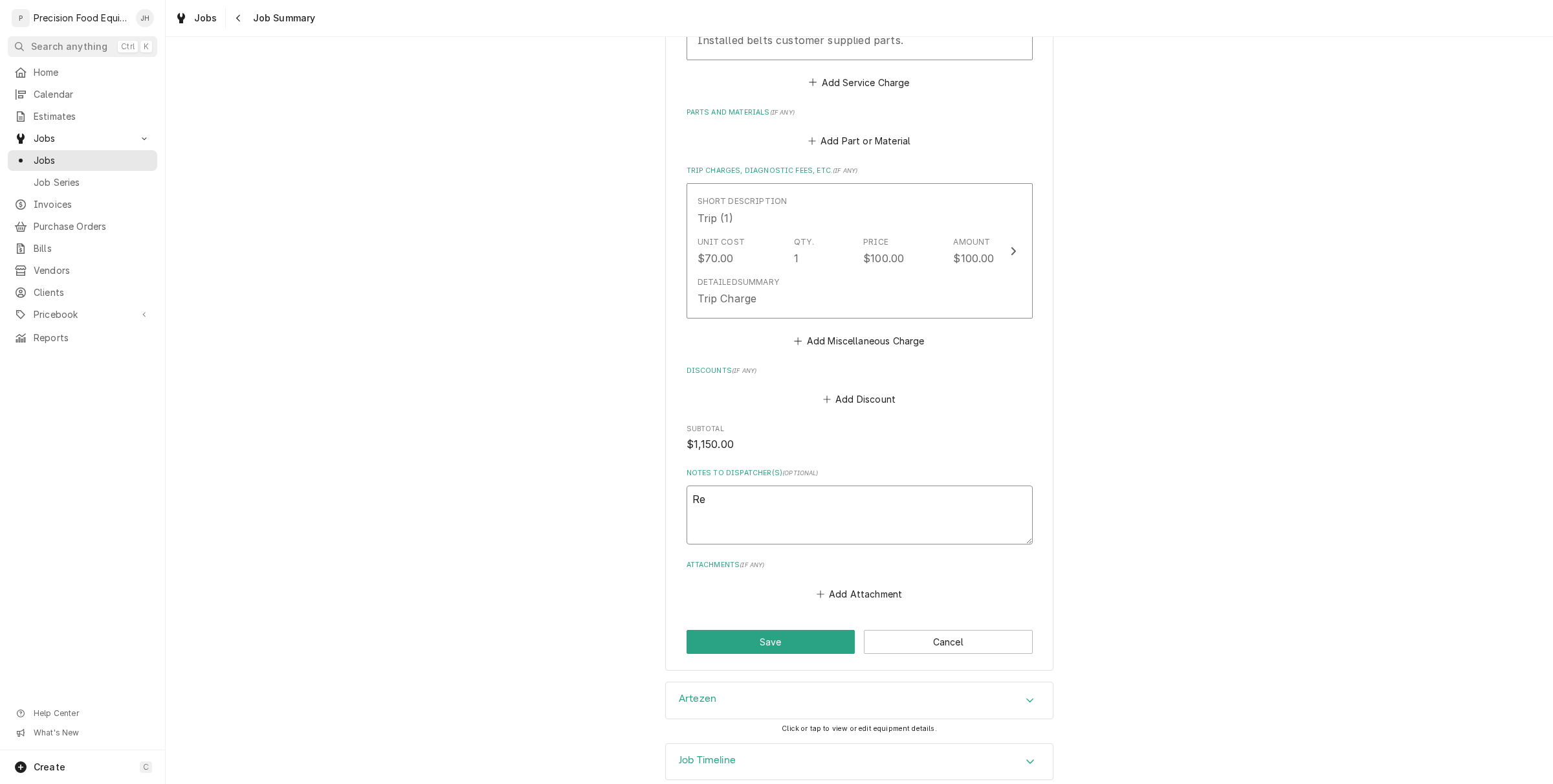
type textarea "Rea"
type textarea "x"
type textarea "Read"
type textarea "x"
type textarea "Ready"
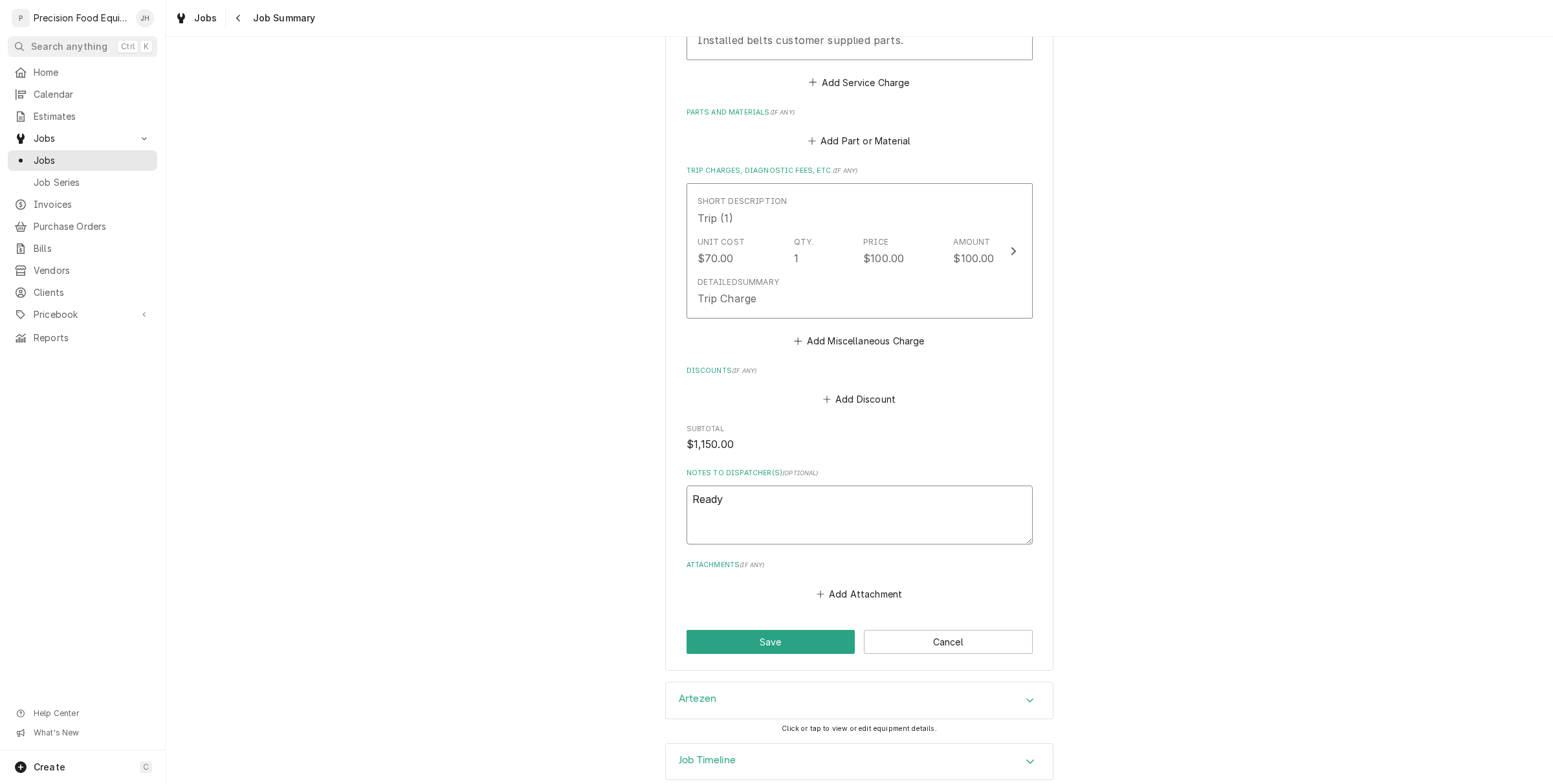
type textarea "x"
type textarea "Ready t"
type textarea "x"
type textarea "Ready to"
type textarea "x"
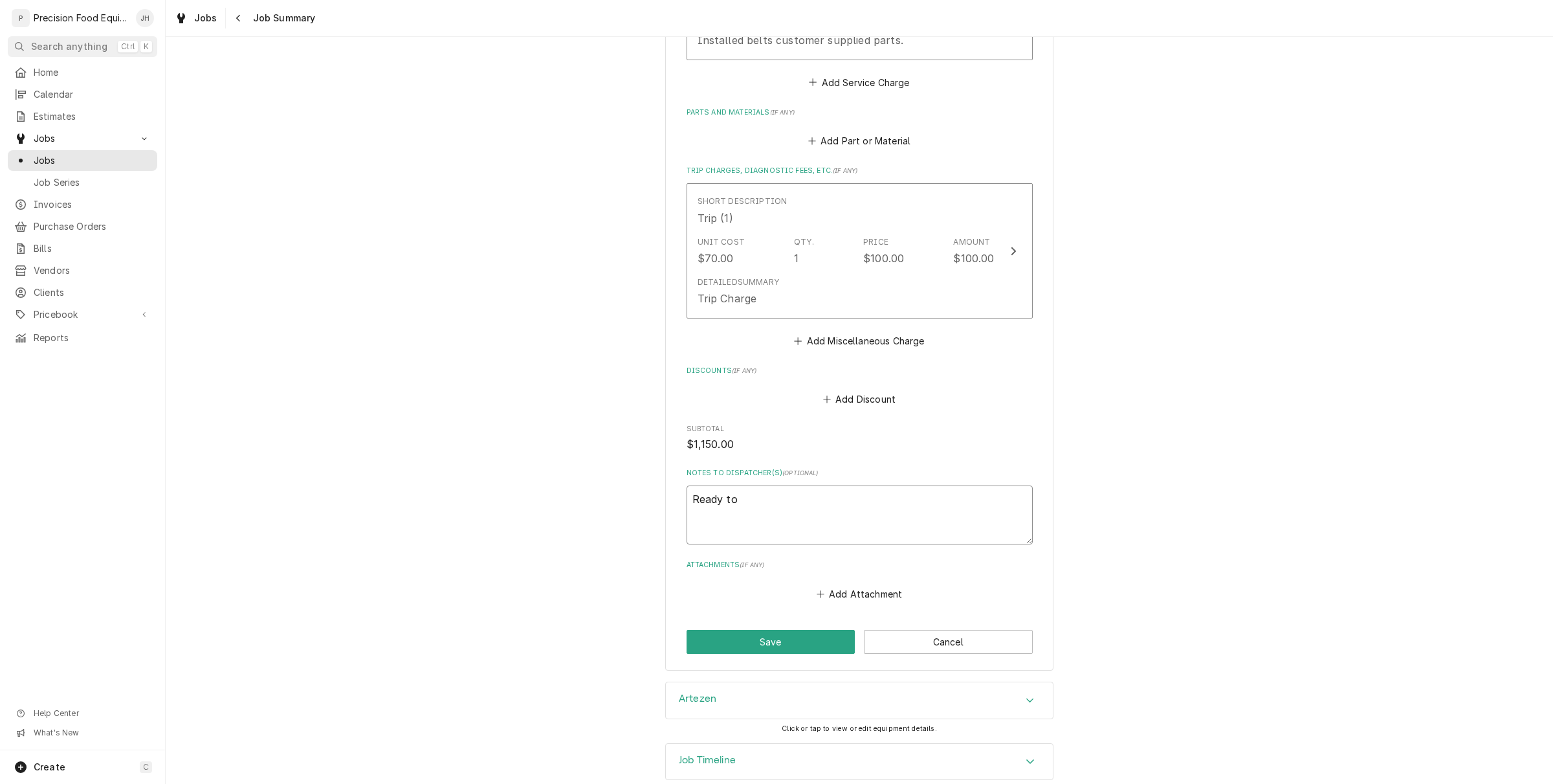
type textarea "Ready to i"
type textarea "x"
type textarea "Ready to in"
type textarea "x"
type textarea "Ready to inv"
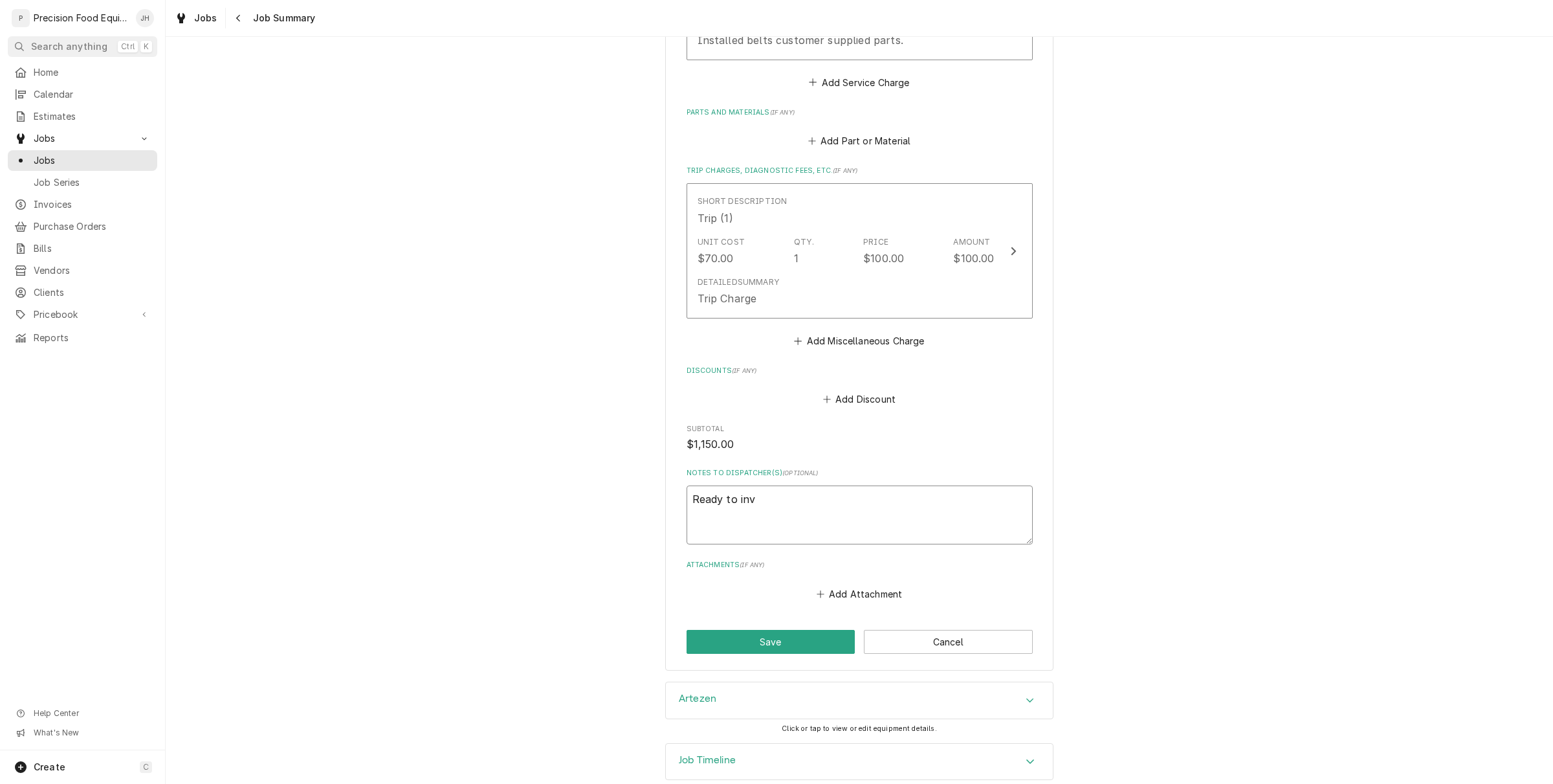
type textarea "x"
type textarea "Ready to invo"
type textarea "x"
type textarea "Ready to invoi"
type textarea "x"
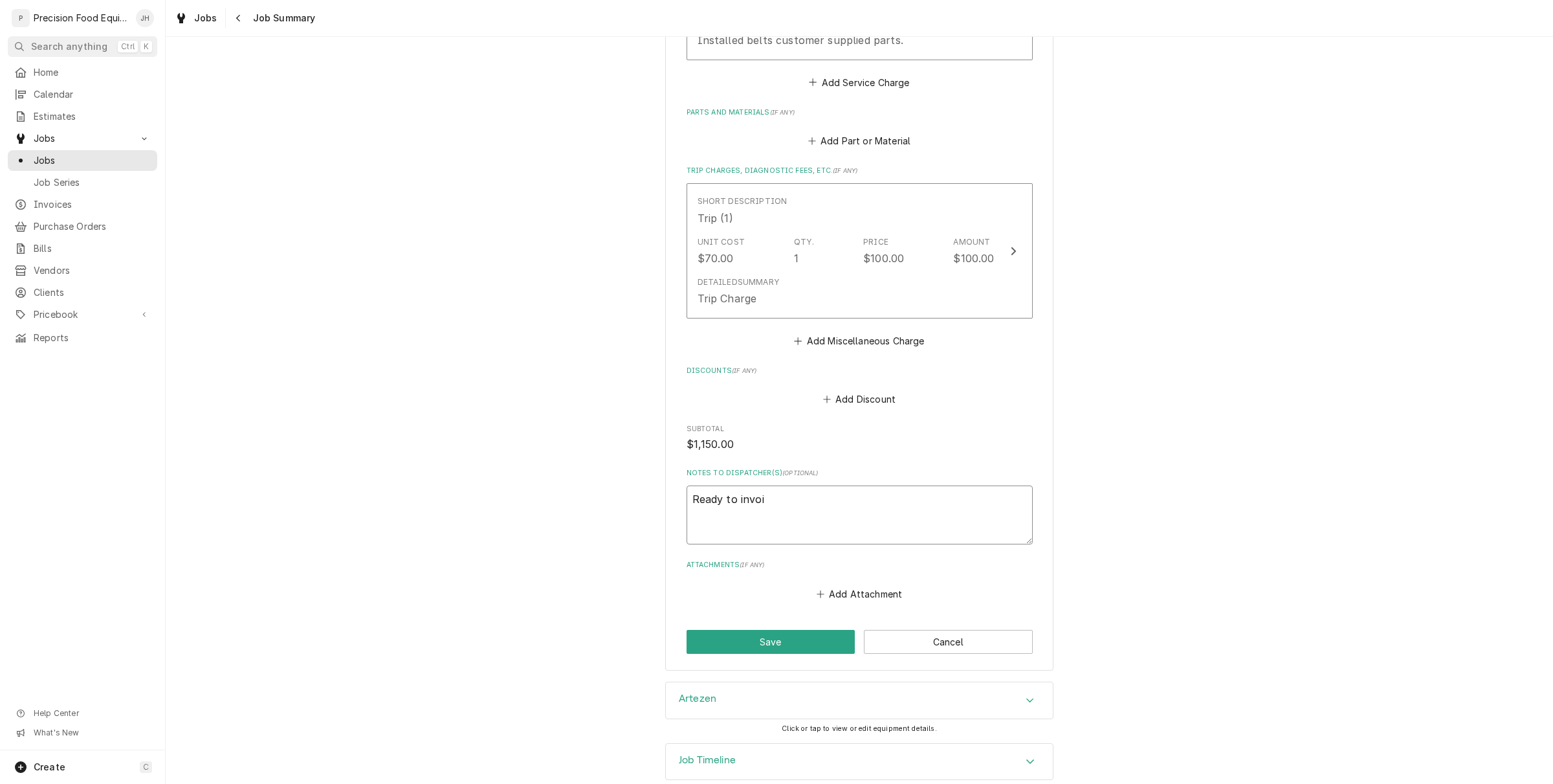
type textarea "Ready to invoic"
type textarea "x"
type textarea "Ready to invoice"
type textarea "x"
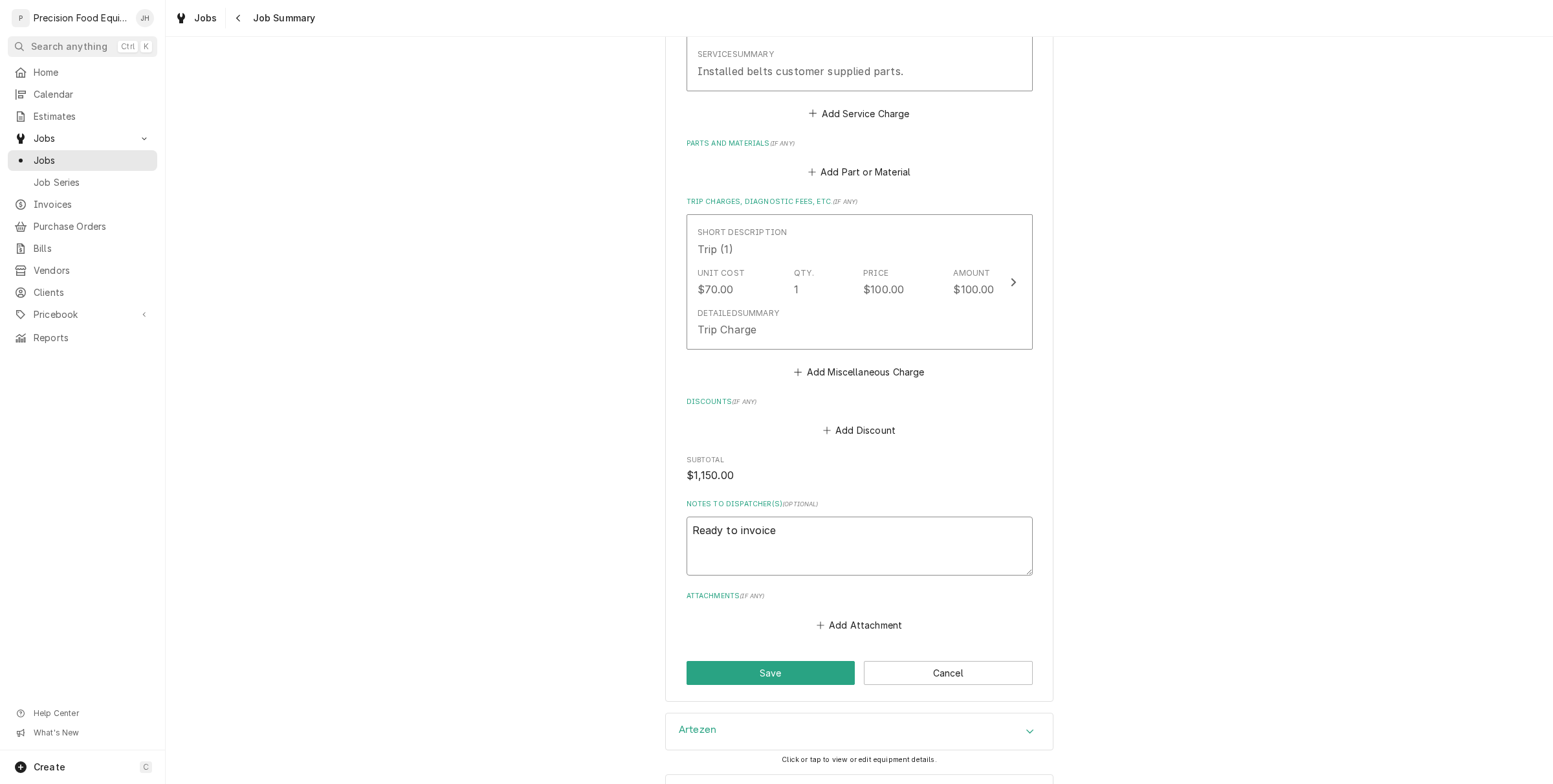
scroll to position [507, 0]
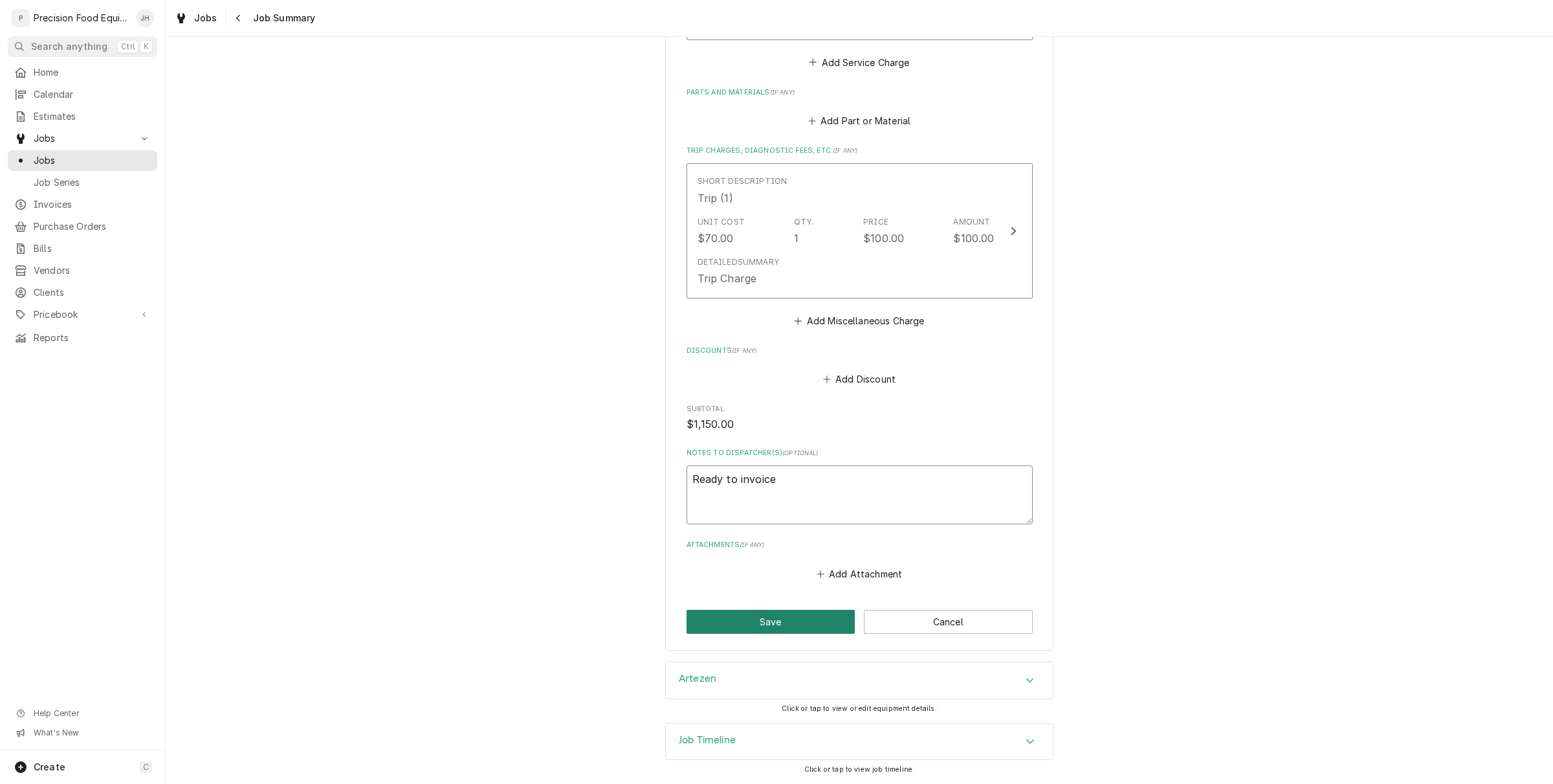
type textarea "Ready to invoice"
click at [811, 617] on button "Save" at bounding box center [771, 621] width 169 height 24
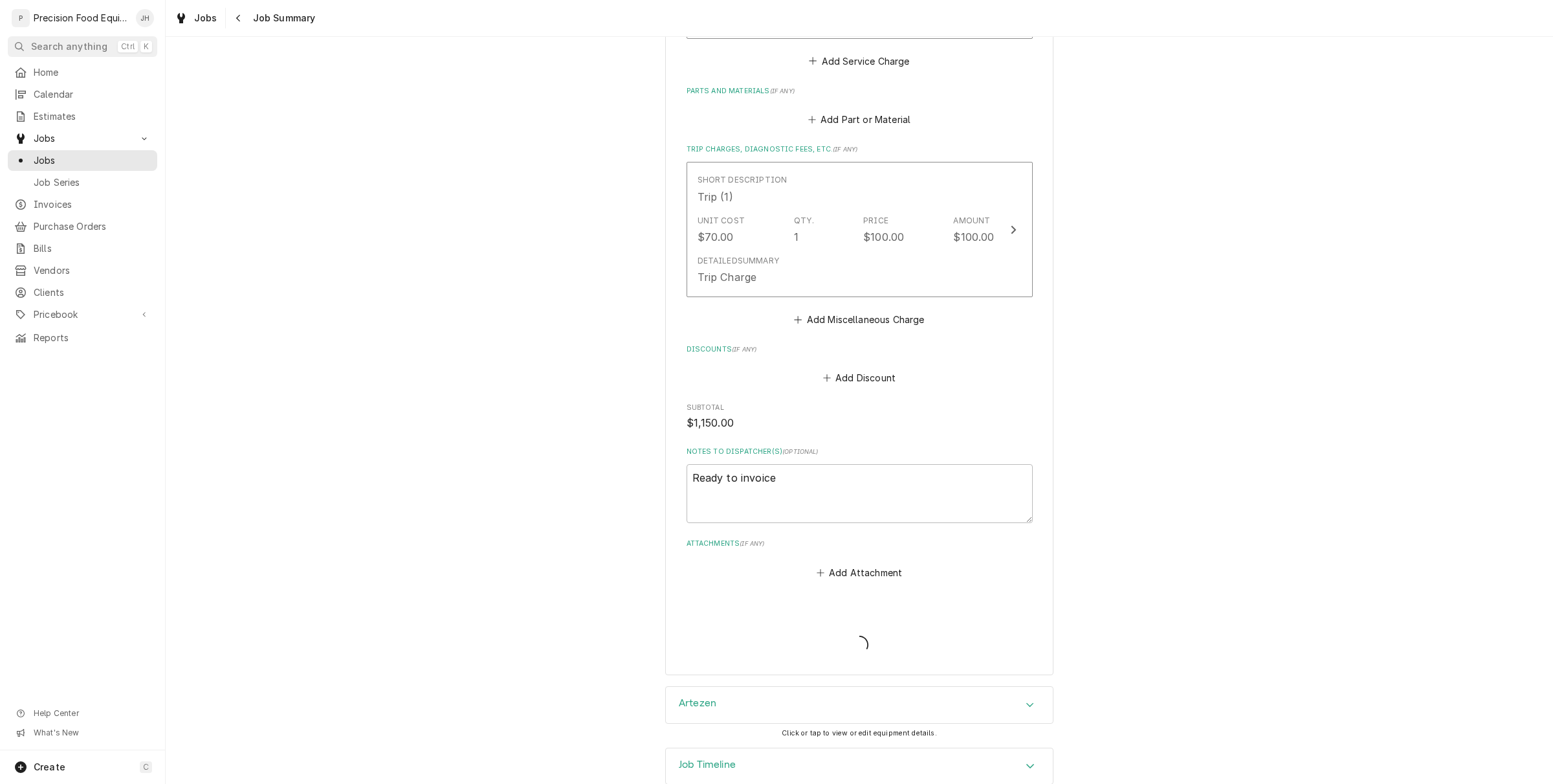
type textarea "x"
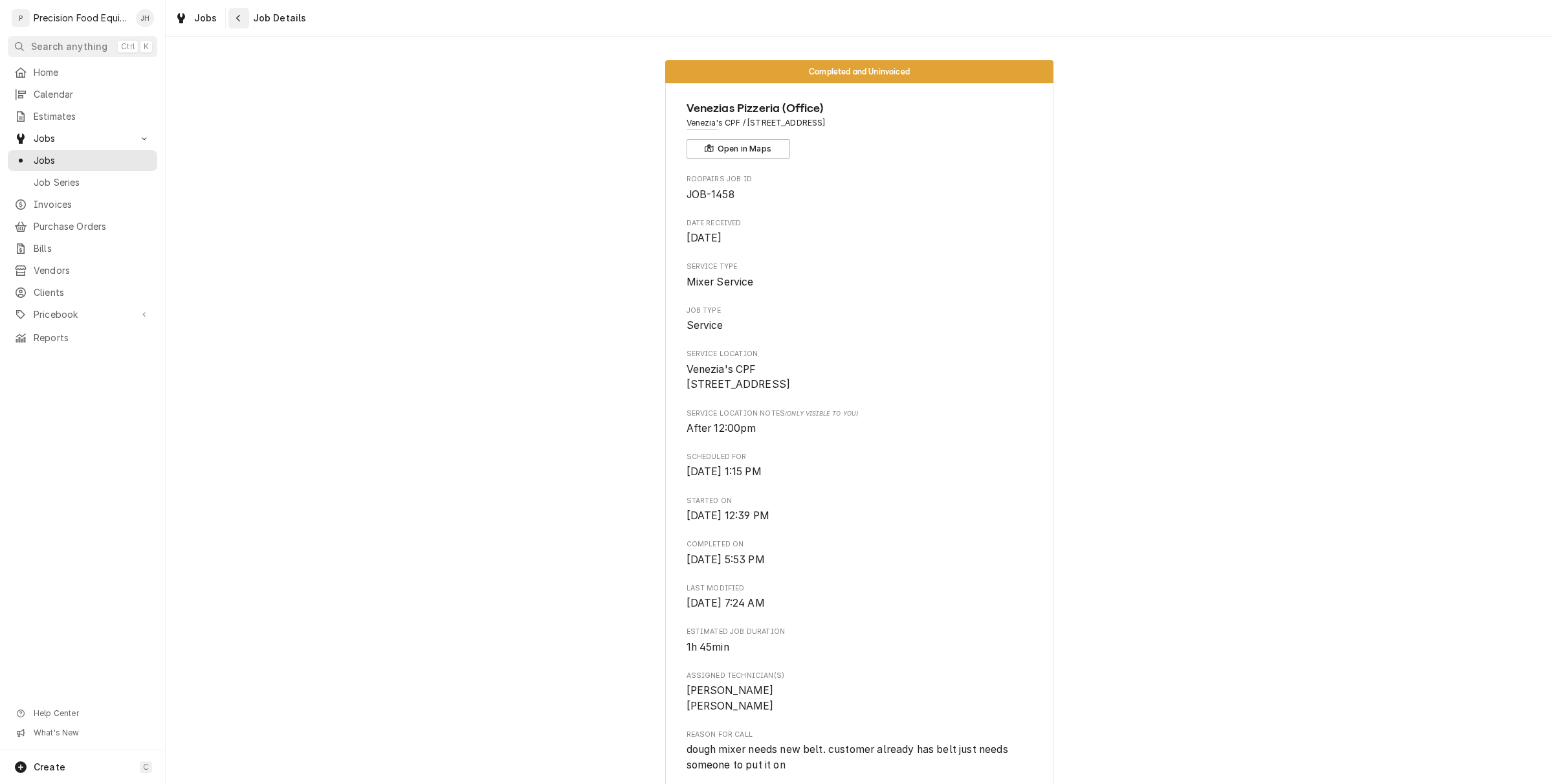
click at [238, 21] on icon "Navigate back" at bounding box center [238, 19] width 4 height 7
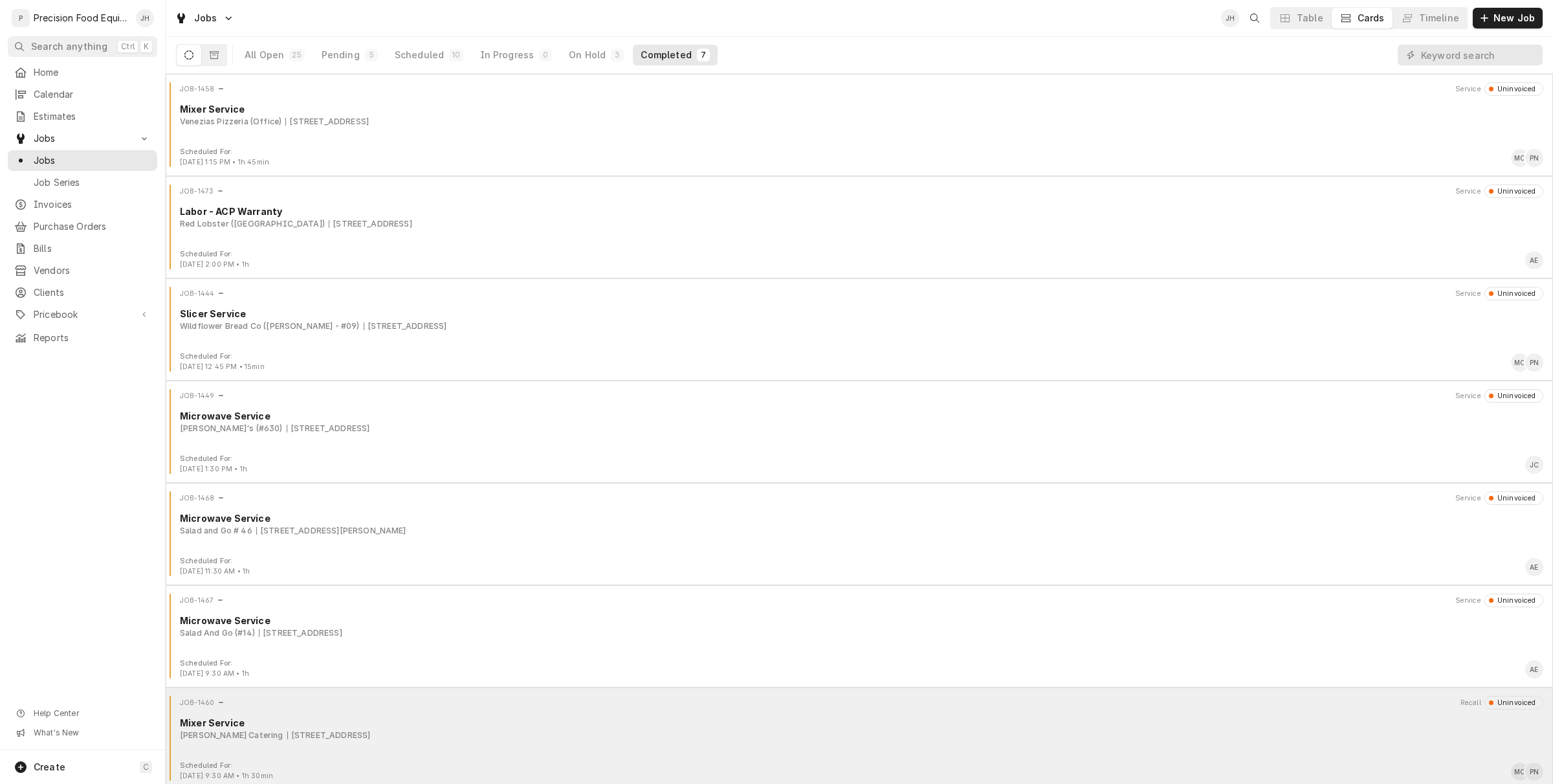
scroll to position [5, 0]
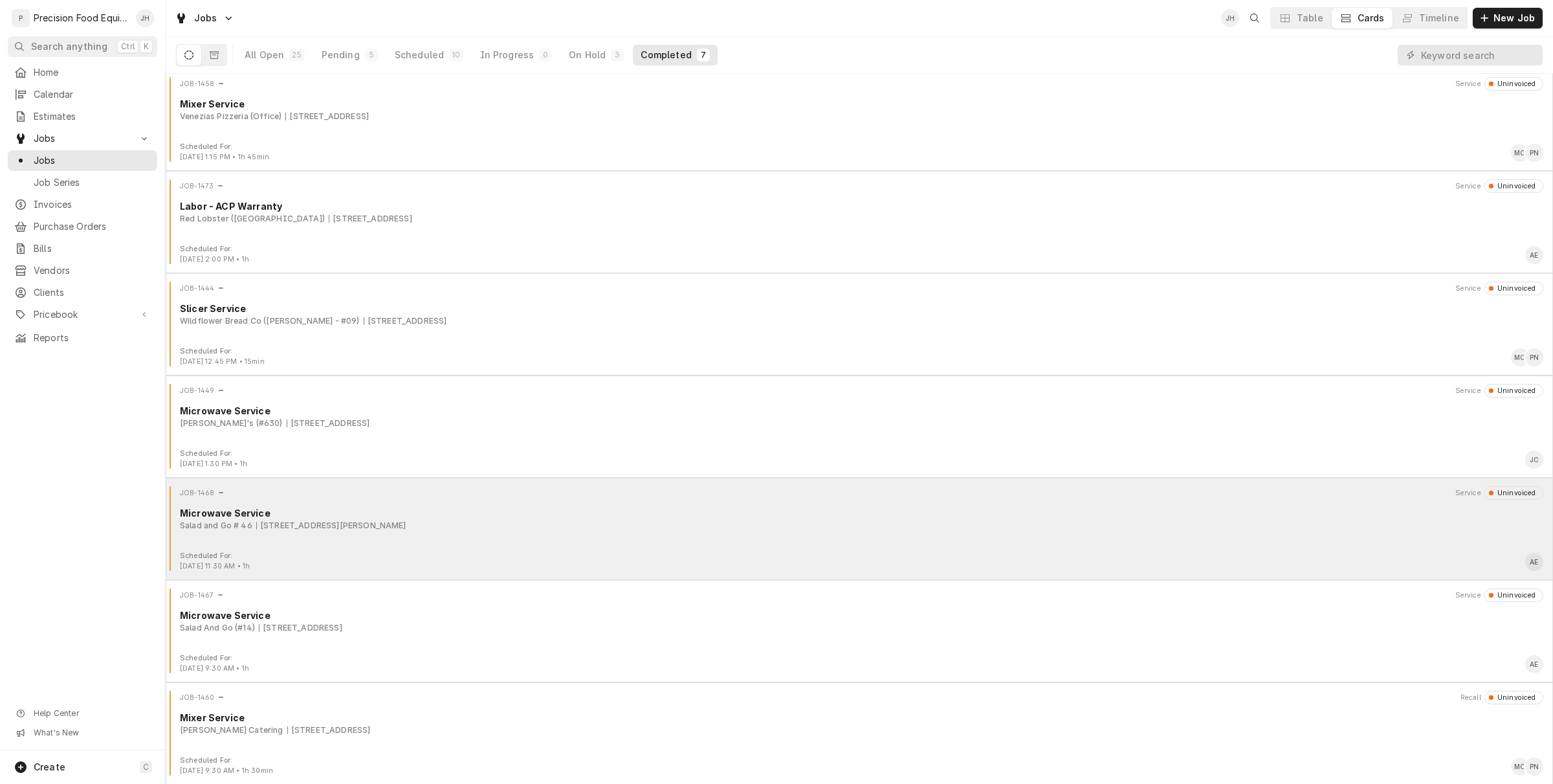
click at [386, 528] on div "[STREET_ADDRESS][PERSON_NAME]" at bounding box center [332, 525] width 150 height 12
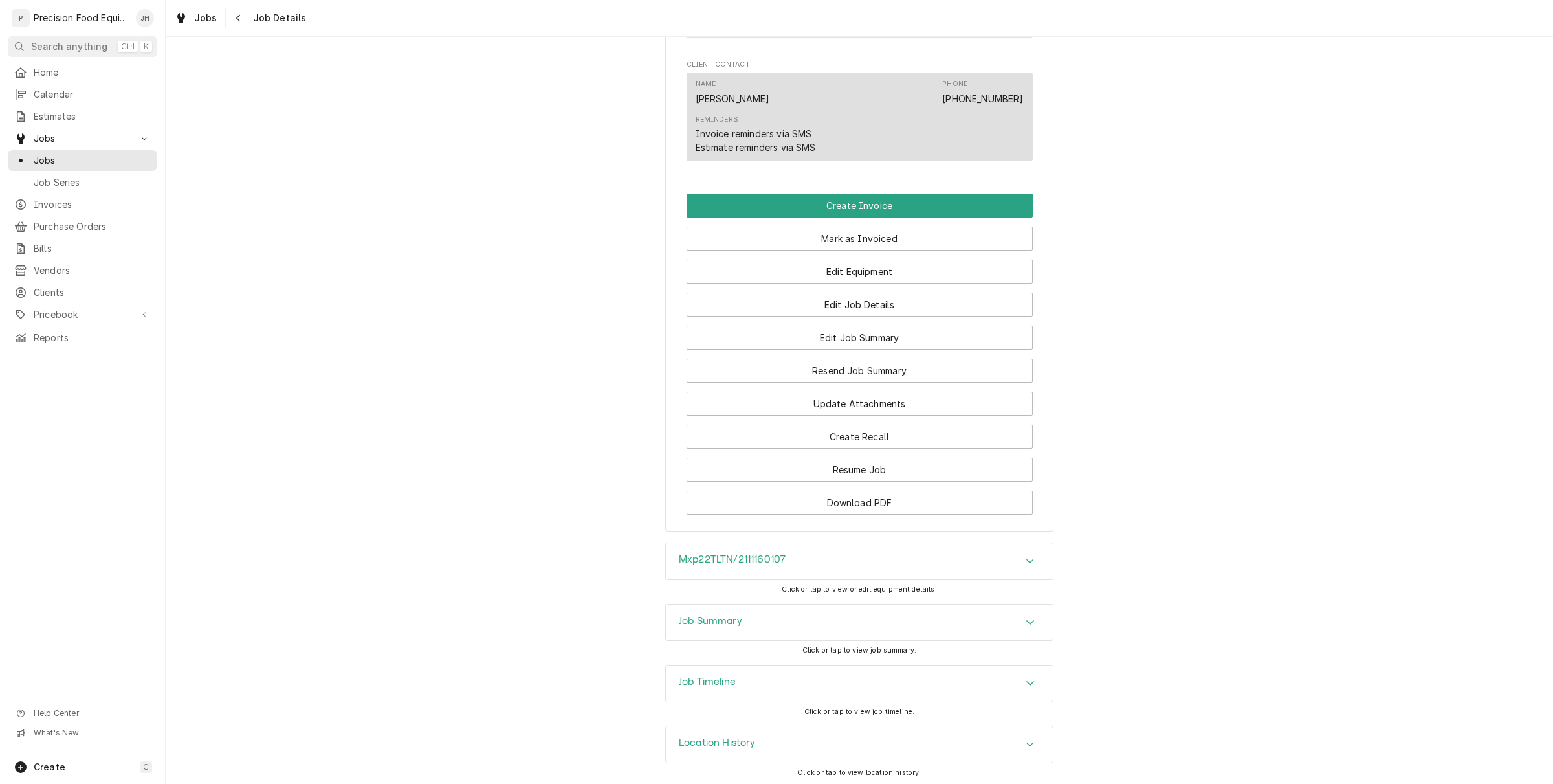
scroll to position [1021, 0]
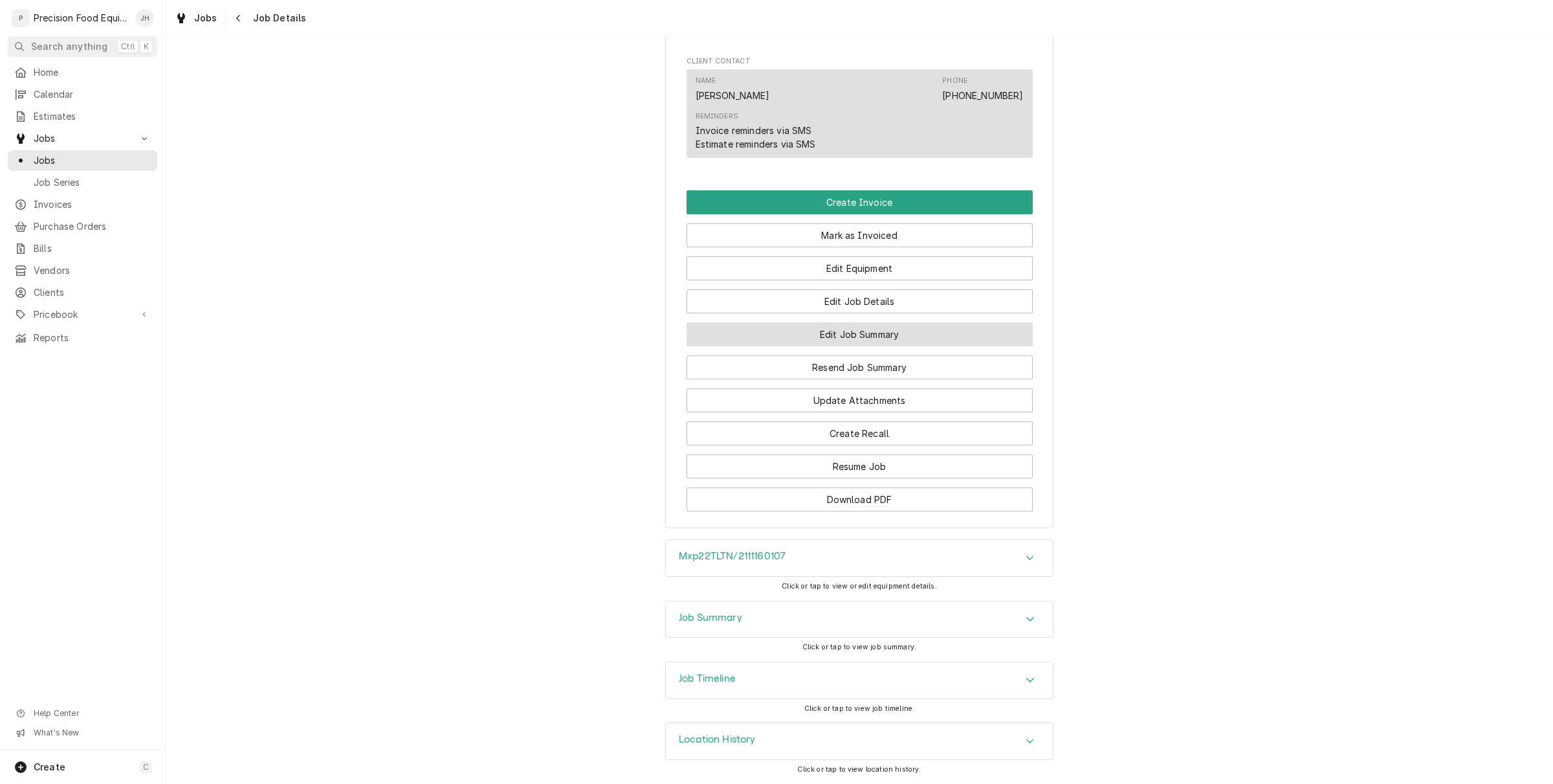
click at [848, 327] on button "Edit Job Summary" at bounding box center [859, 334] width 346 height 24
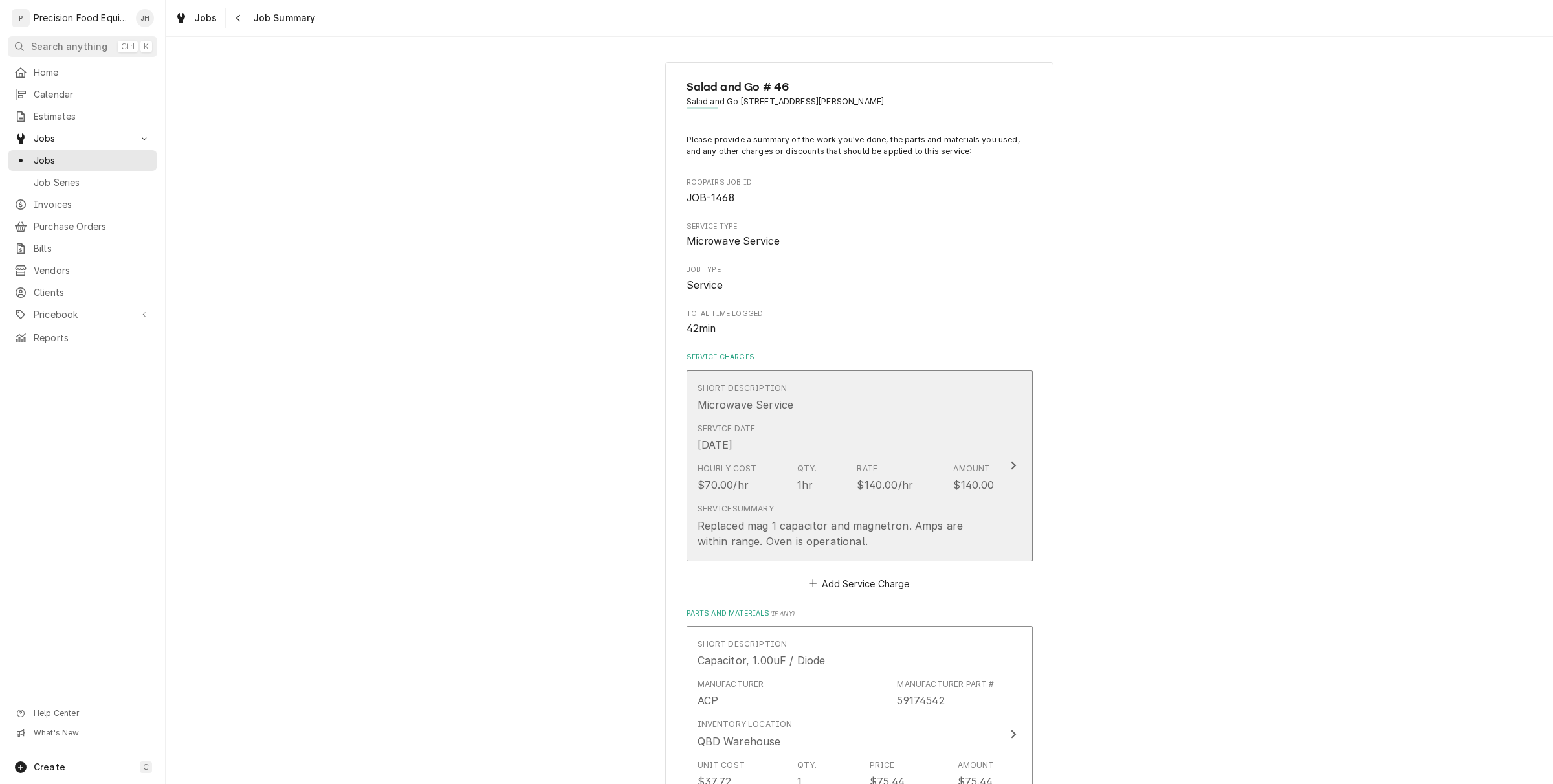
click at [806, 525] on div "Replaced mag 1 capacitor and magnetron. Amps are within range. Oven is operatio…" at bounding box center [846, 533] width 297 height 31
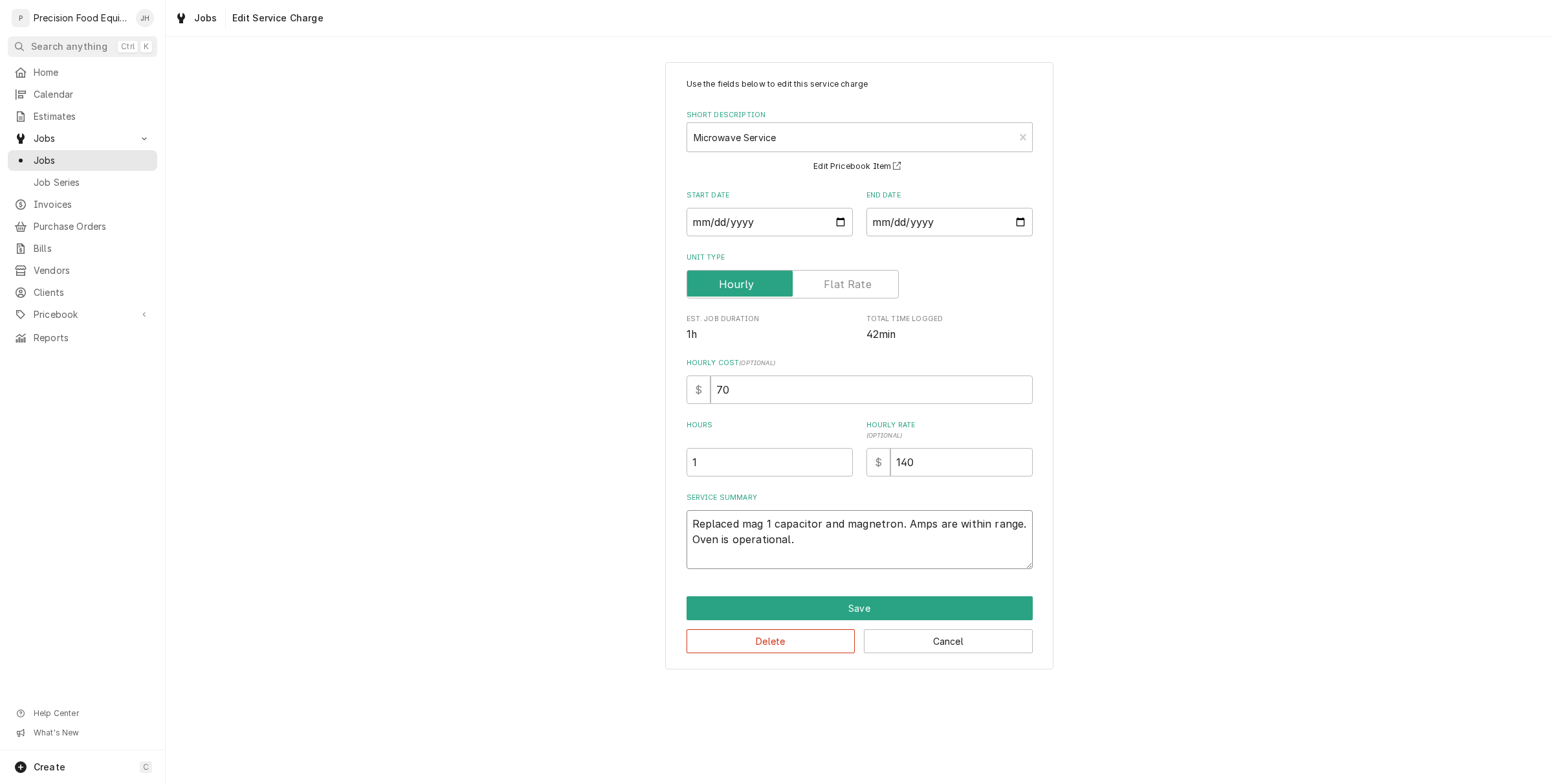
drag, startPoint x: 692, startPoint y: 522, endPoint x: 929, endPoint y: 564, distance: 240.7
click at [929, 564] on textarea "Replaced mag 1 capacitor and magnetron. Amps are within range. Oven is operatio…" at bounding box center [859, 539] width 346 height 59
click at [942, 606] on button "Save" at bounding box center [859, 608] width 346 height 24
type textarea "x"
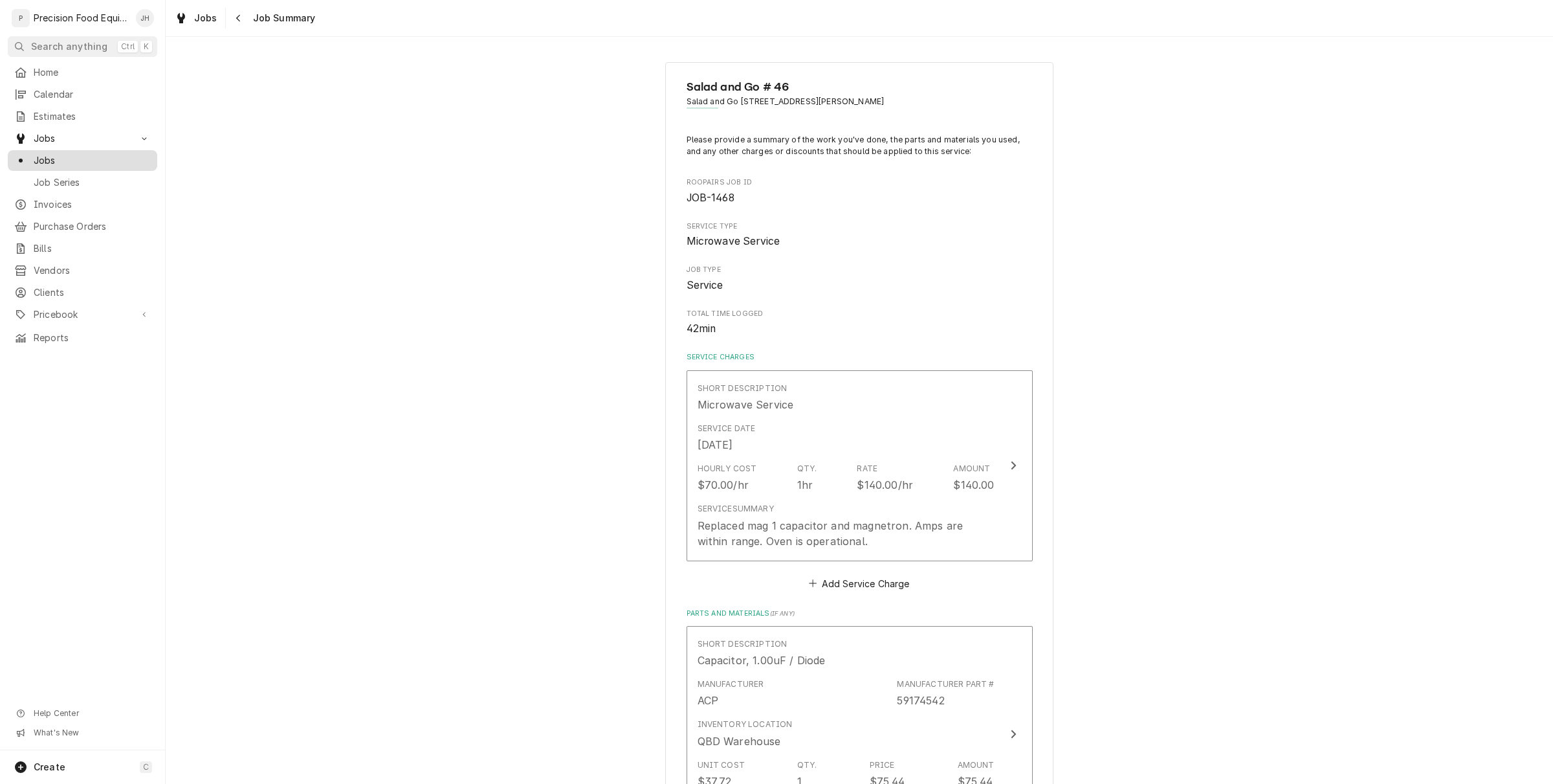
click at [73, 155] on span "Jobs" at bounding box center [93, 160] width 117 height 13
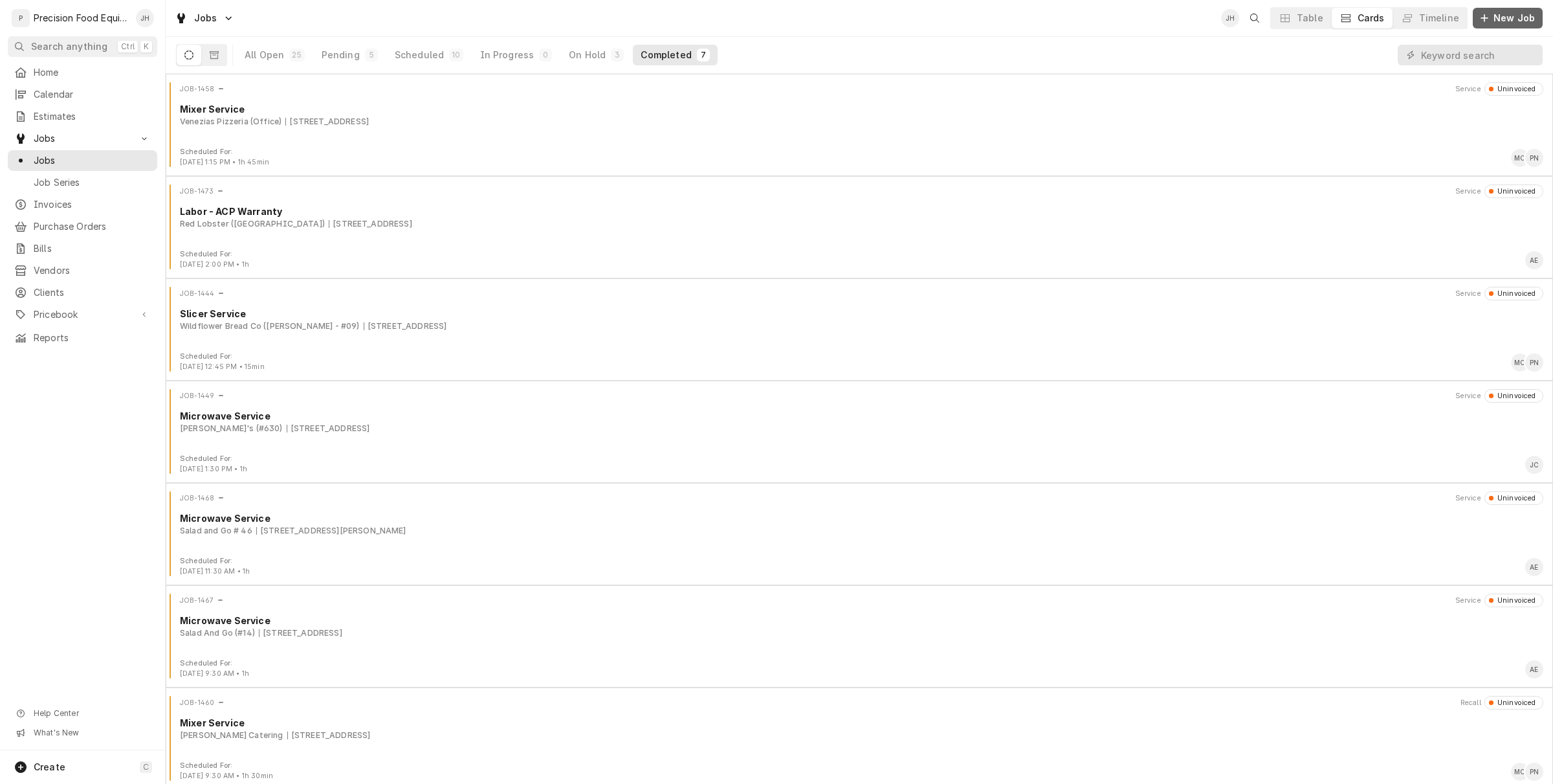
click at [1525, 18] on span "New Job" at bounding box center [1514, 18] width 46 height 13
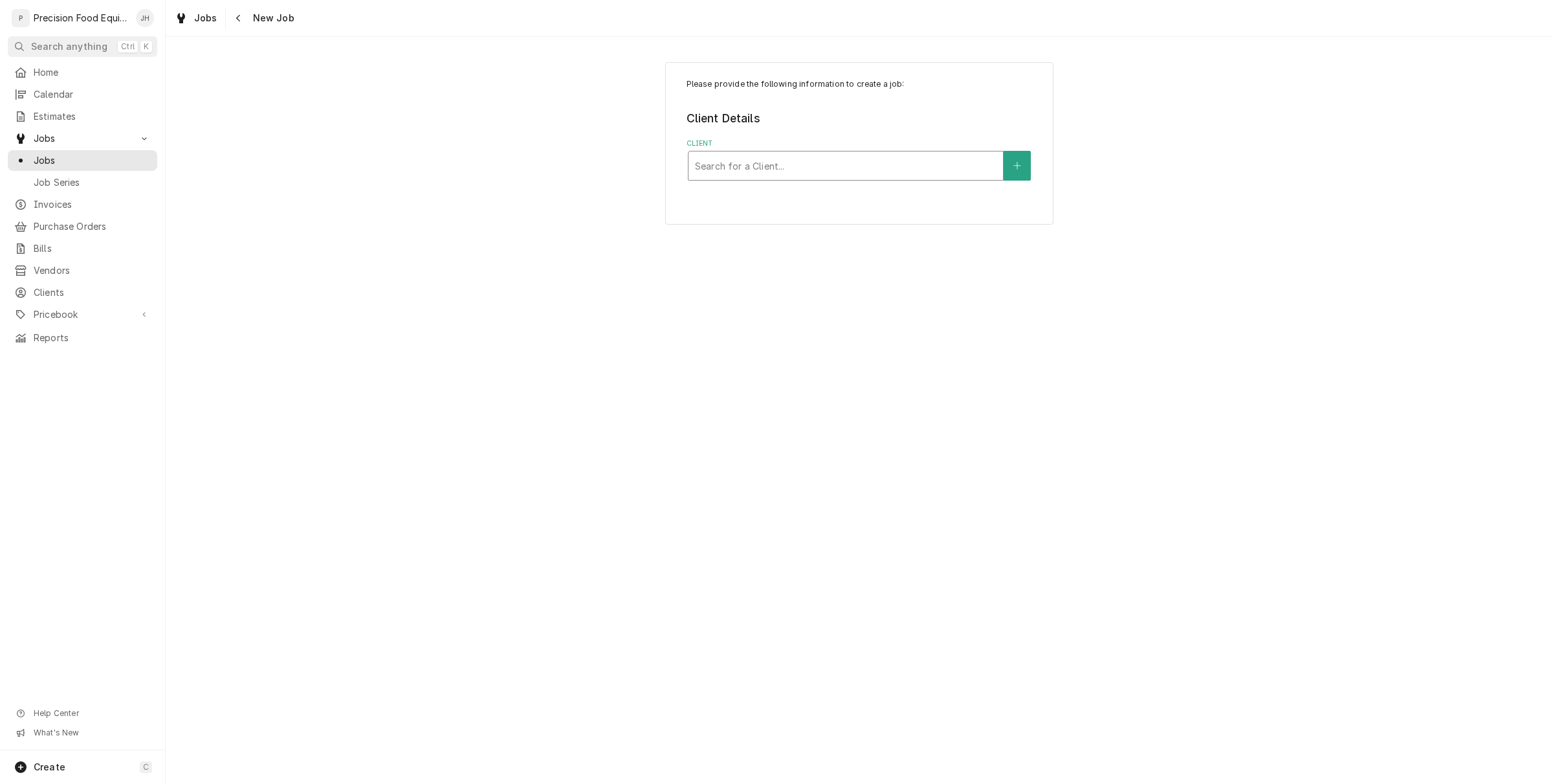
click at [984, 162] on div "Client" at bounding box center [846, 165] width 301 height 23
type input "olive garden"
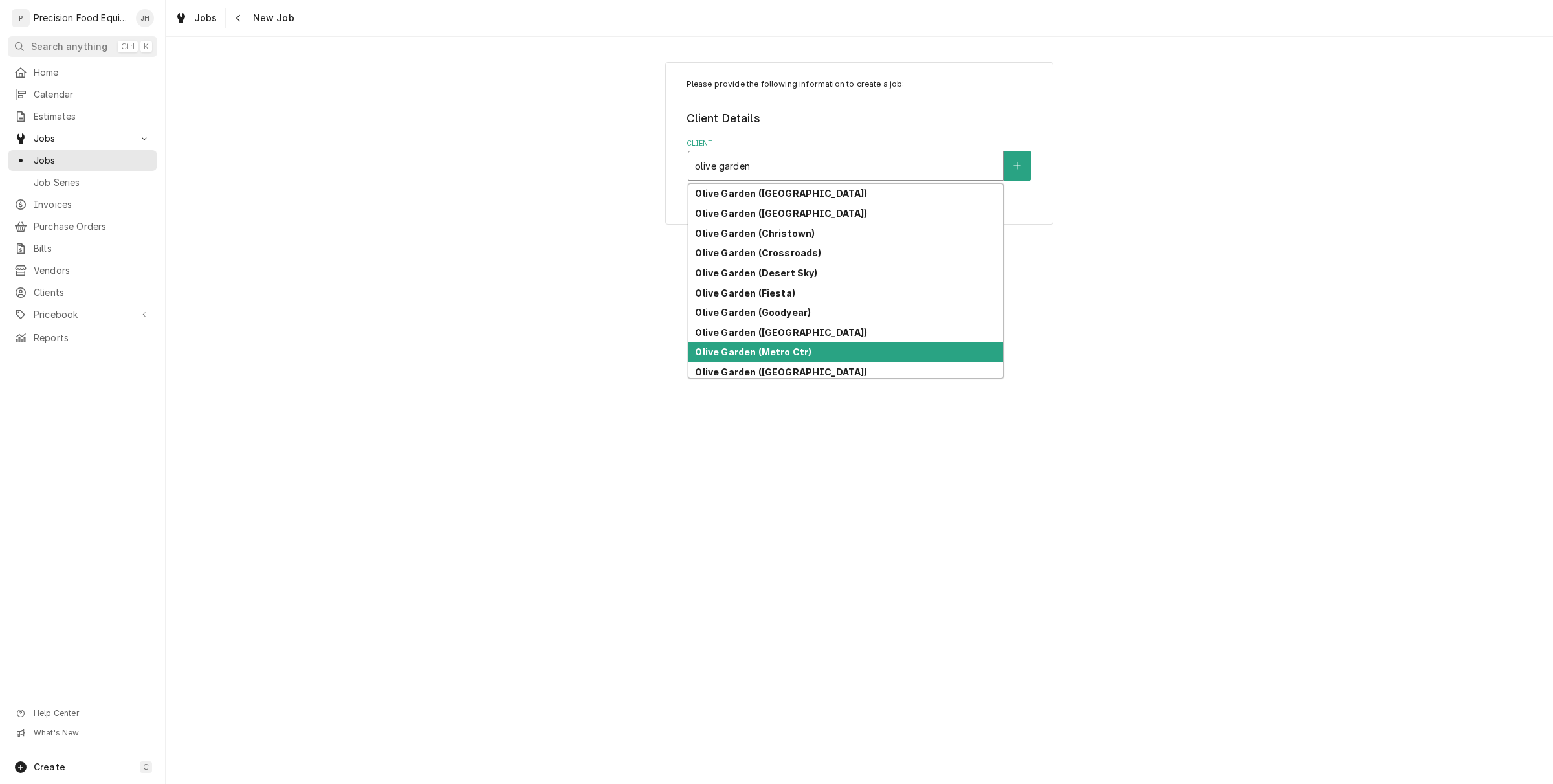
click at [801, 353] on strong "Olive Garden (Metro Ctr)" at bounding box center [753, 351] width 116 height 11
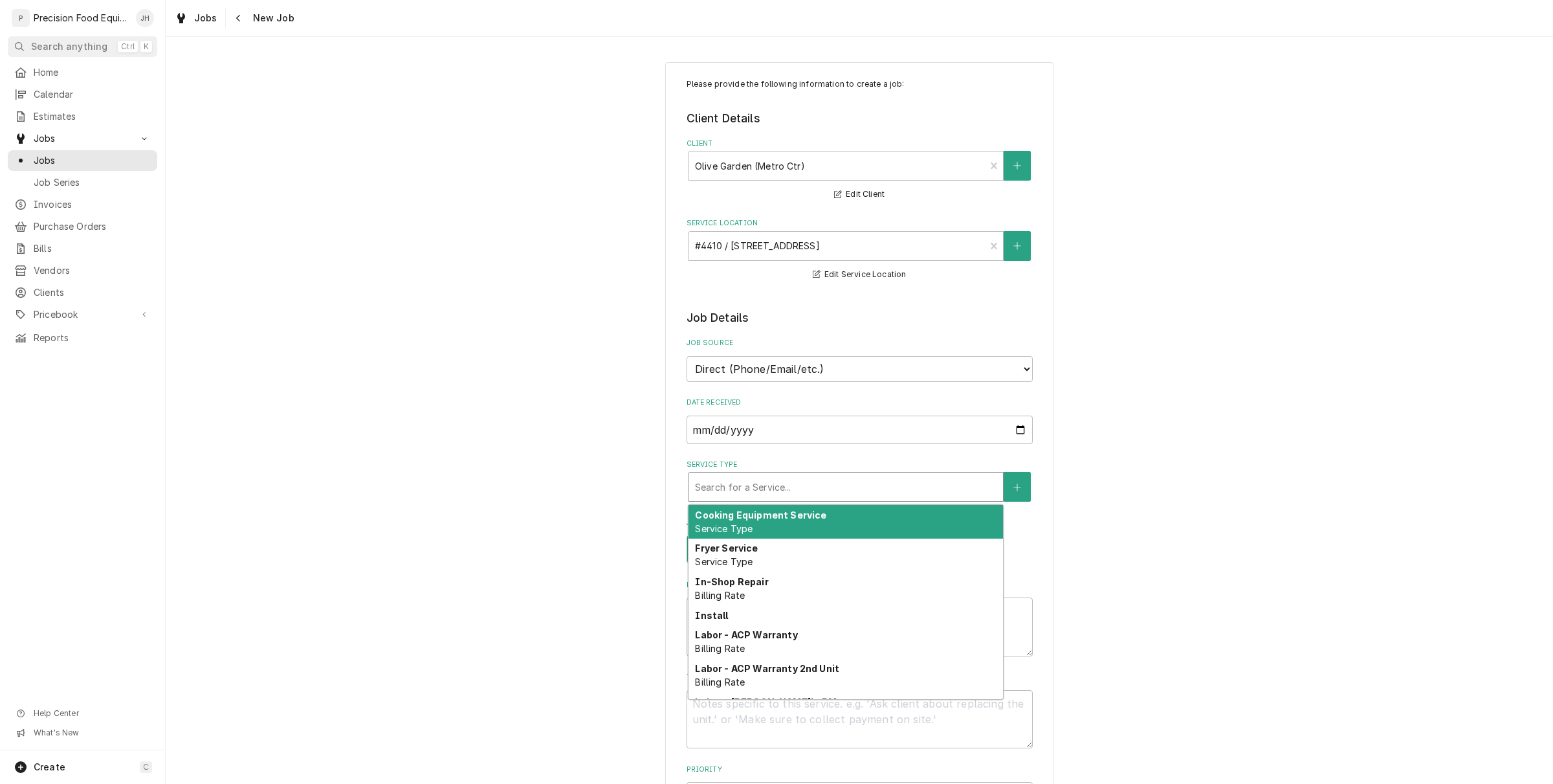
click at [859, 484] on div "Service Type" at bounding box center [846, 486] width 301 height 23
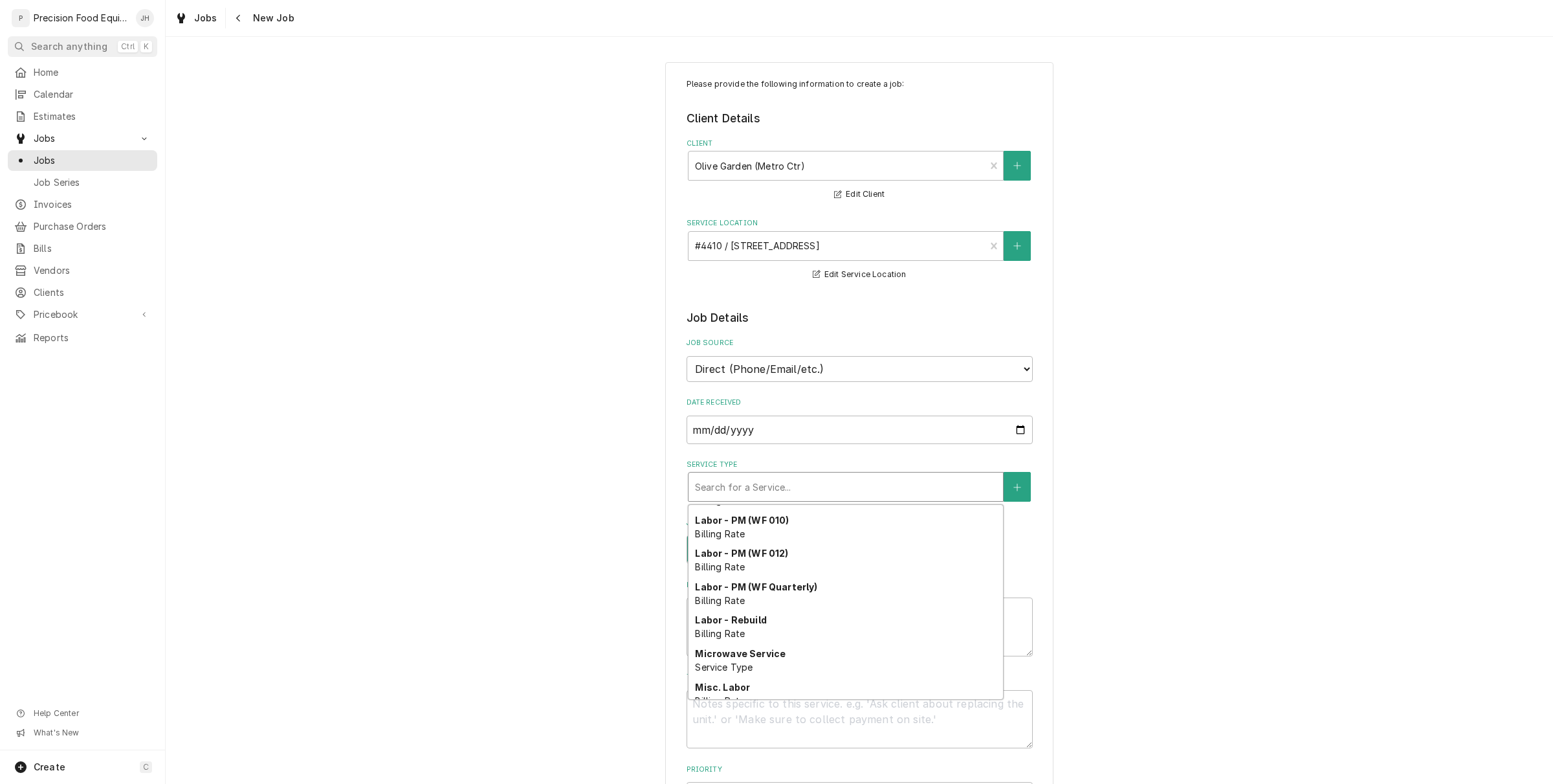
scroll to position [447, 0]
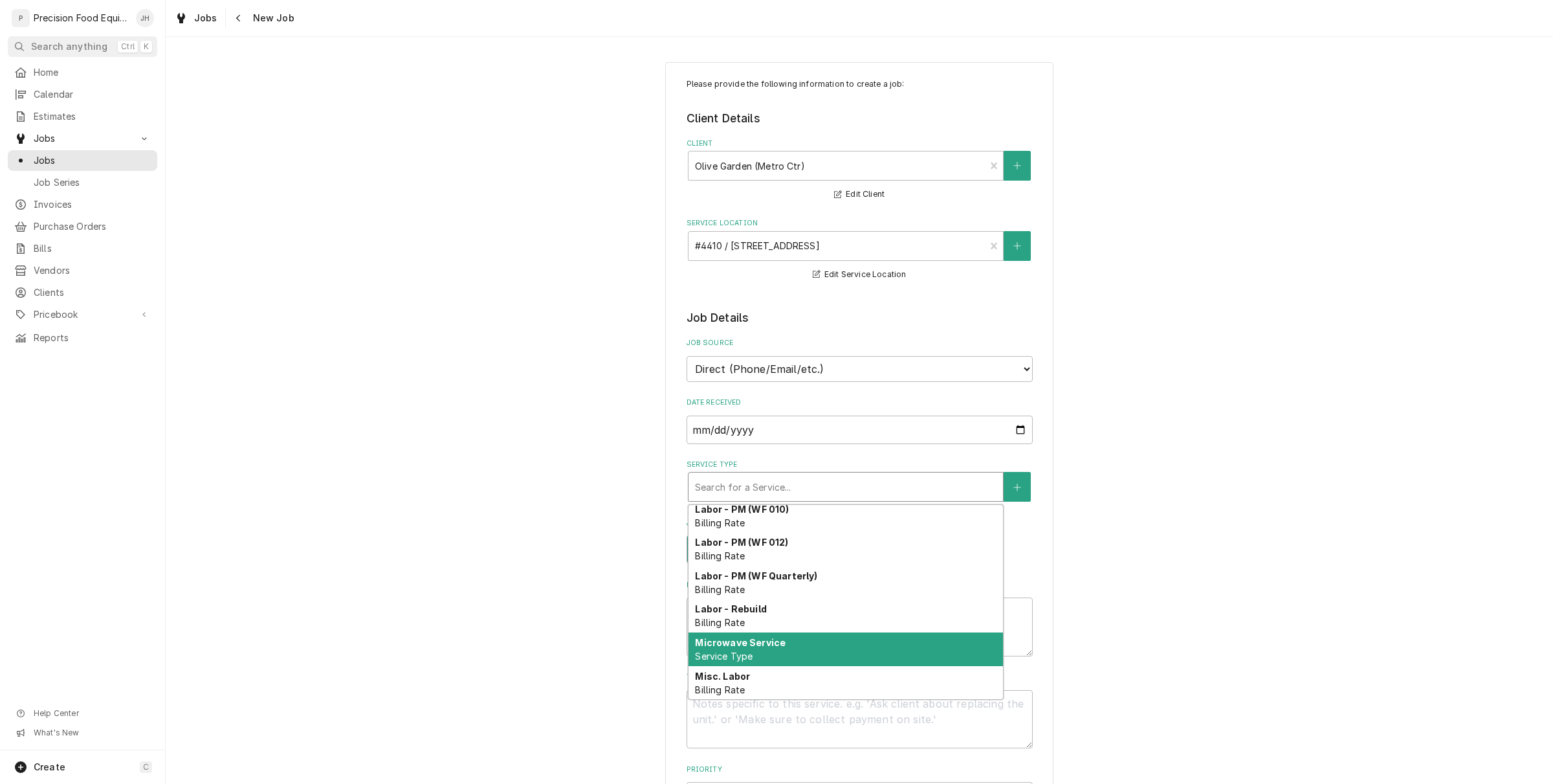
click at [817, 634] on div "Microwave Service Service Type" at bounding box center [846, 649] width 314 height 34
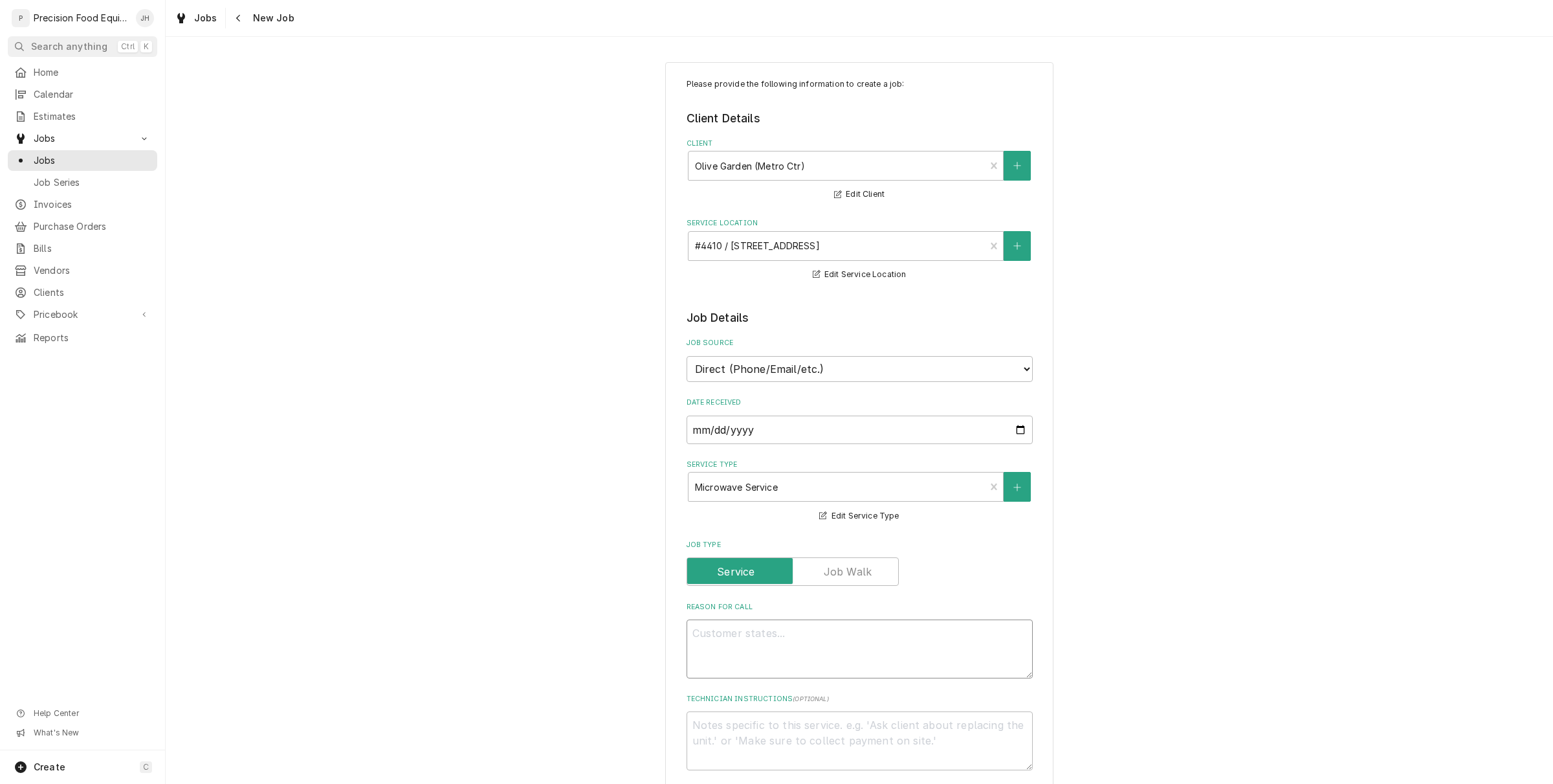
click at [826, 644] on textarea "Reason For Call" at bounding box center [859, 648] width 346 height 59
type textarea "x"
type textarea "M"
type textarea "x"
type textarea "Mi"
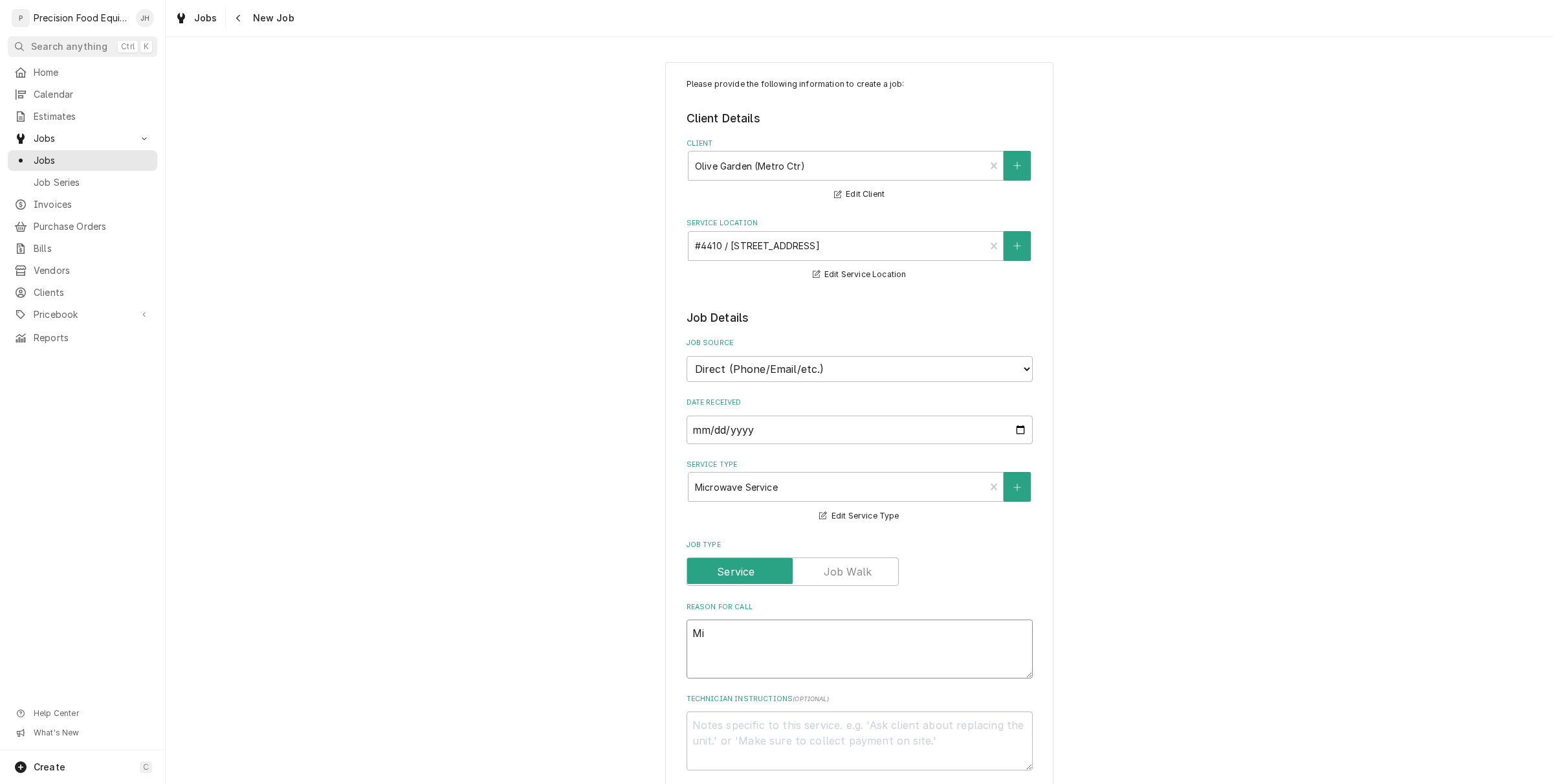
type textarea "x"
type textarea "Mic"
type textarea "x"
type textarea "Micr"
type textarea "x"
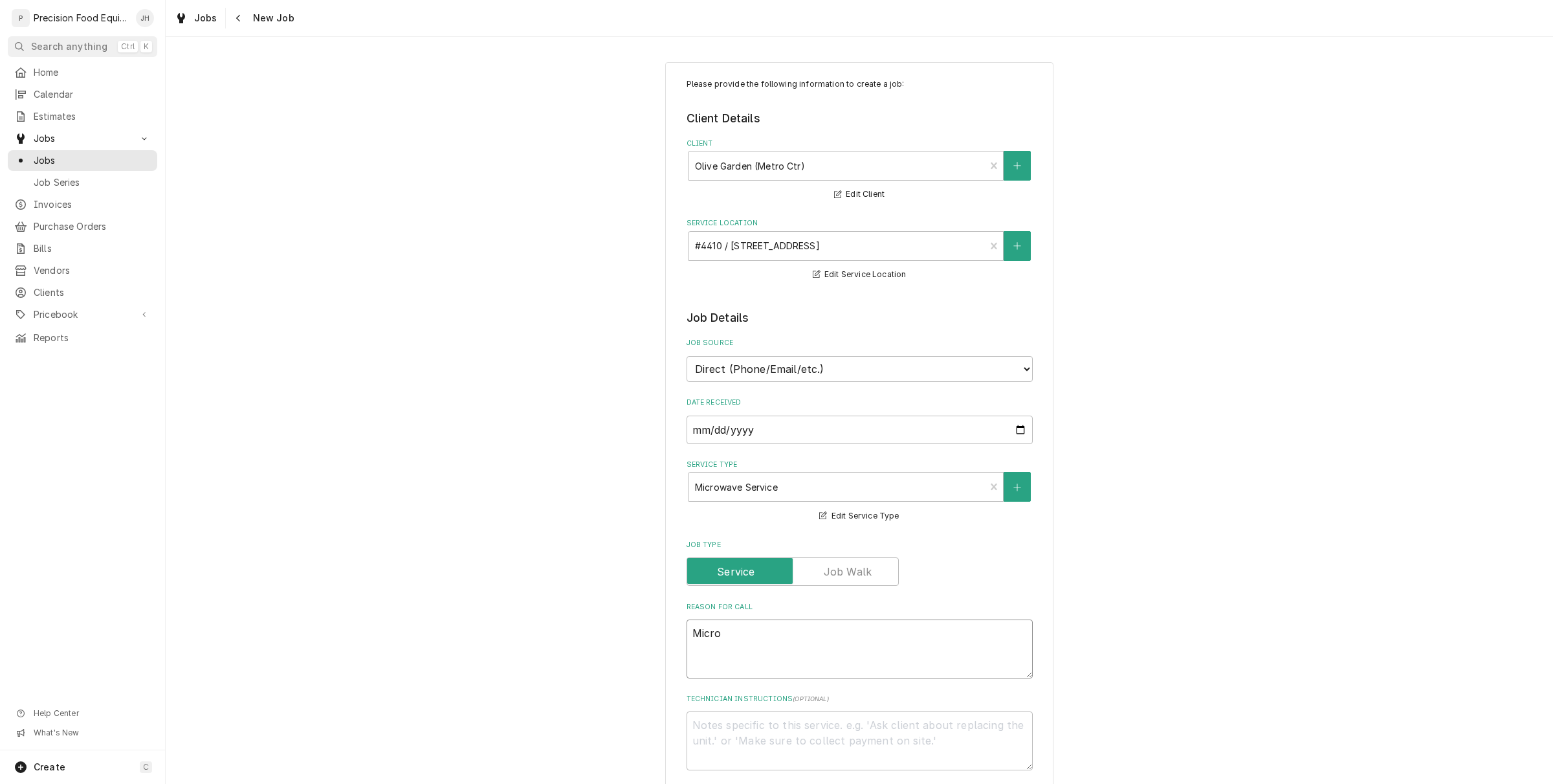
type textarea "Microw"
type textarea "x"
type textarea "Microwa"
type textarea "x"
type textarea "Microwav"
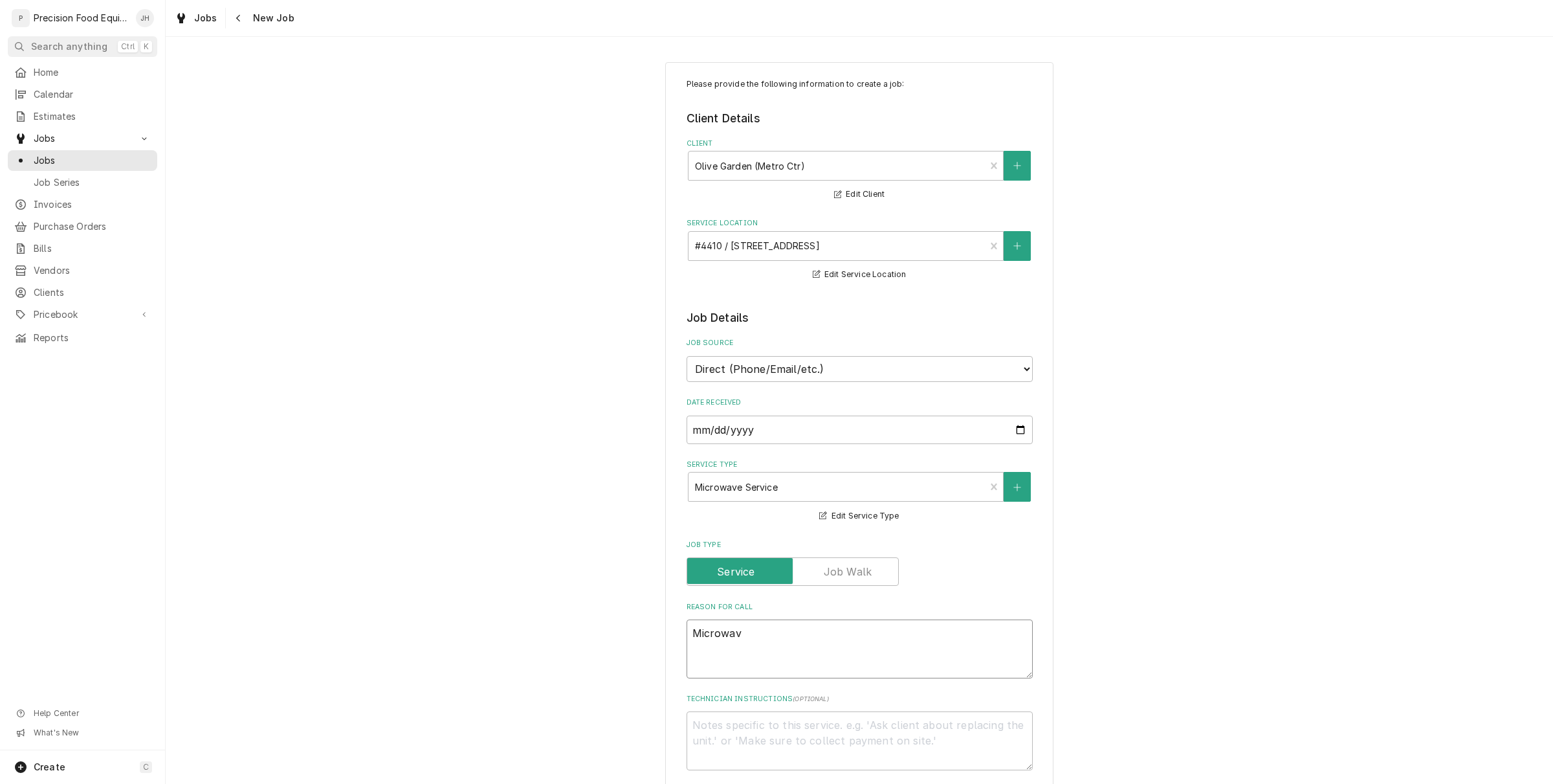
type textarea "x"
type textarea "Microwave"
type textarea "x"
type textarea "Microwave n"
type textarea "x"
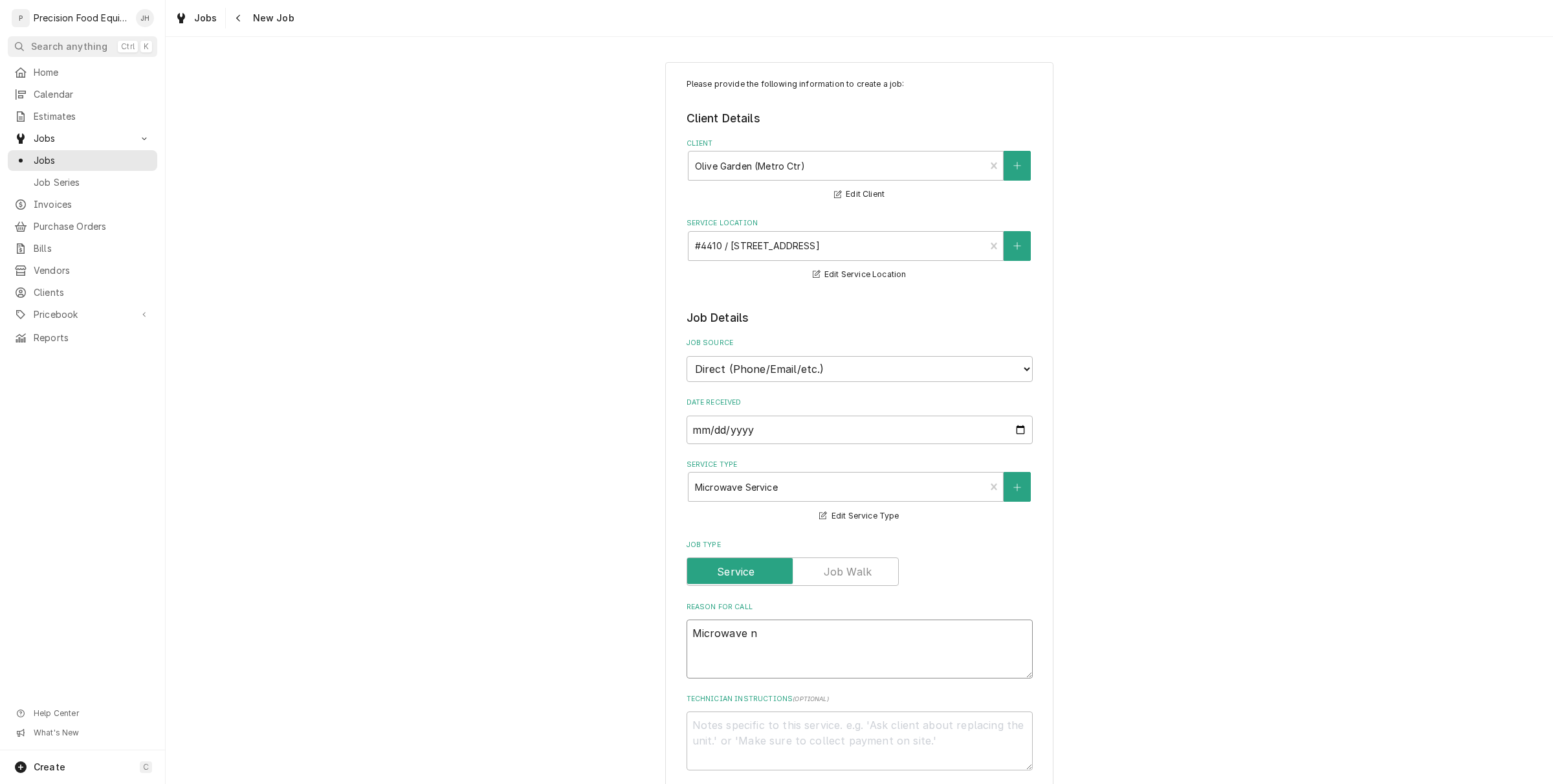
type textarea "Microwave no"
type textarea "x"
type textarea "Microwave not"
type textarea "x"
type textarea "Microwave not h"
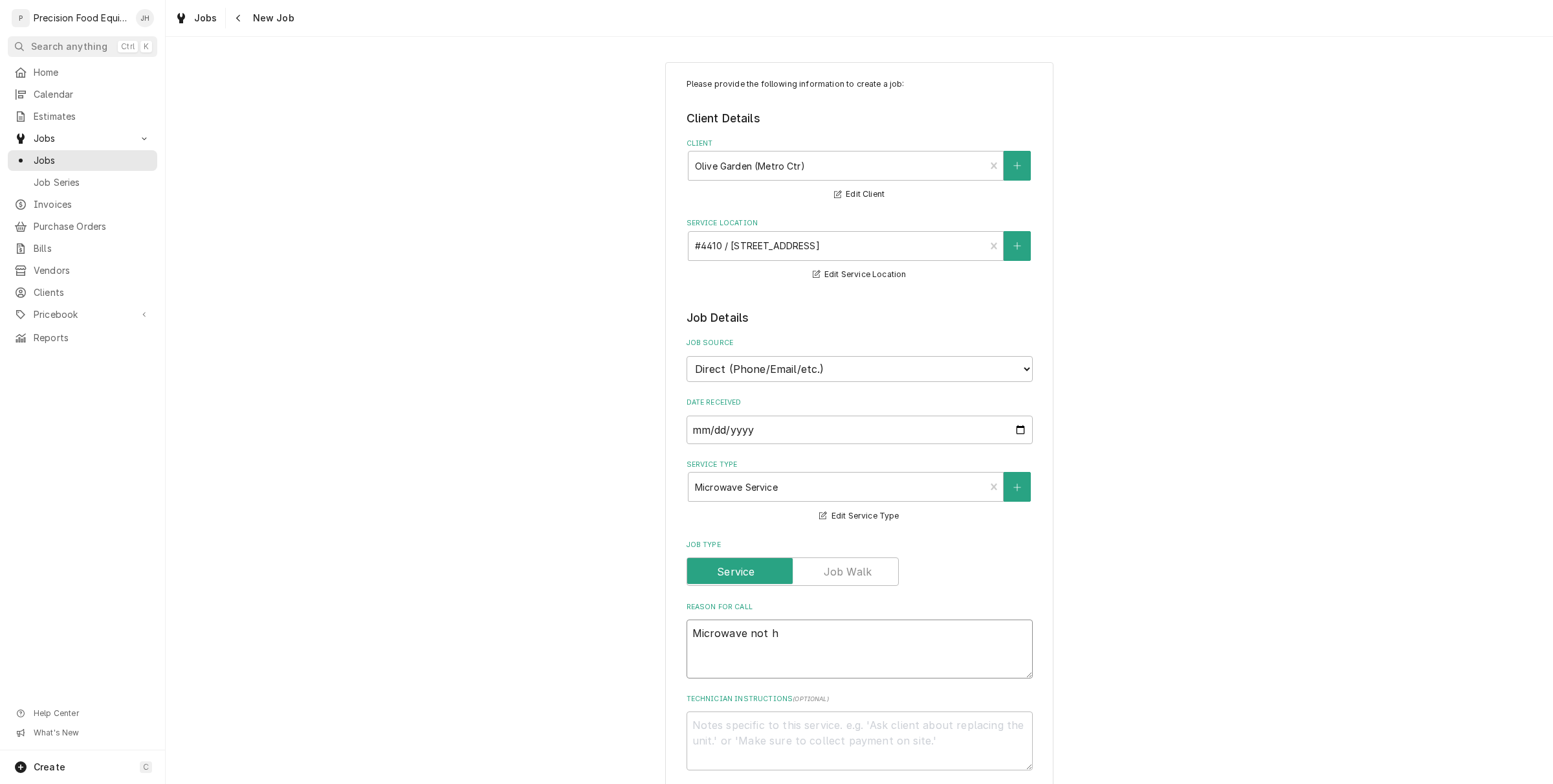
type textarea "x"
type textarea "Microwave not he"
type textarea "x"
type textarea "Microwave not hea"
type textarea "x"
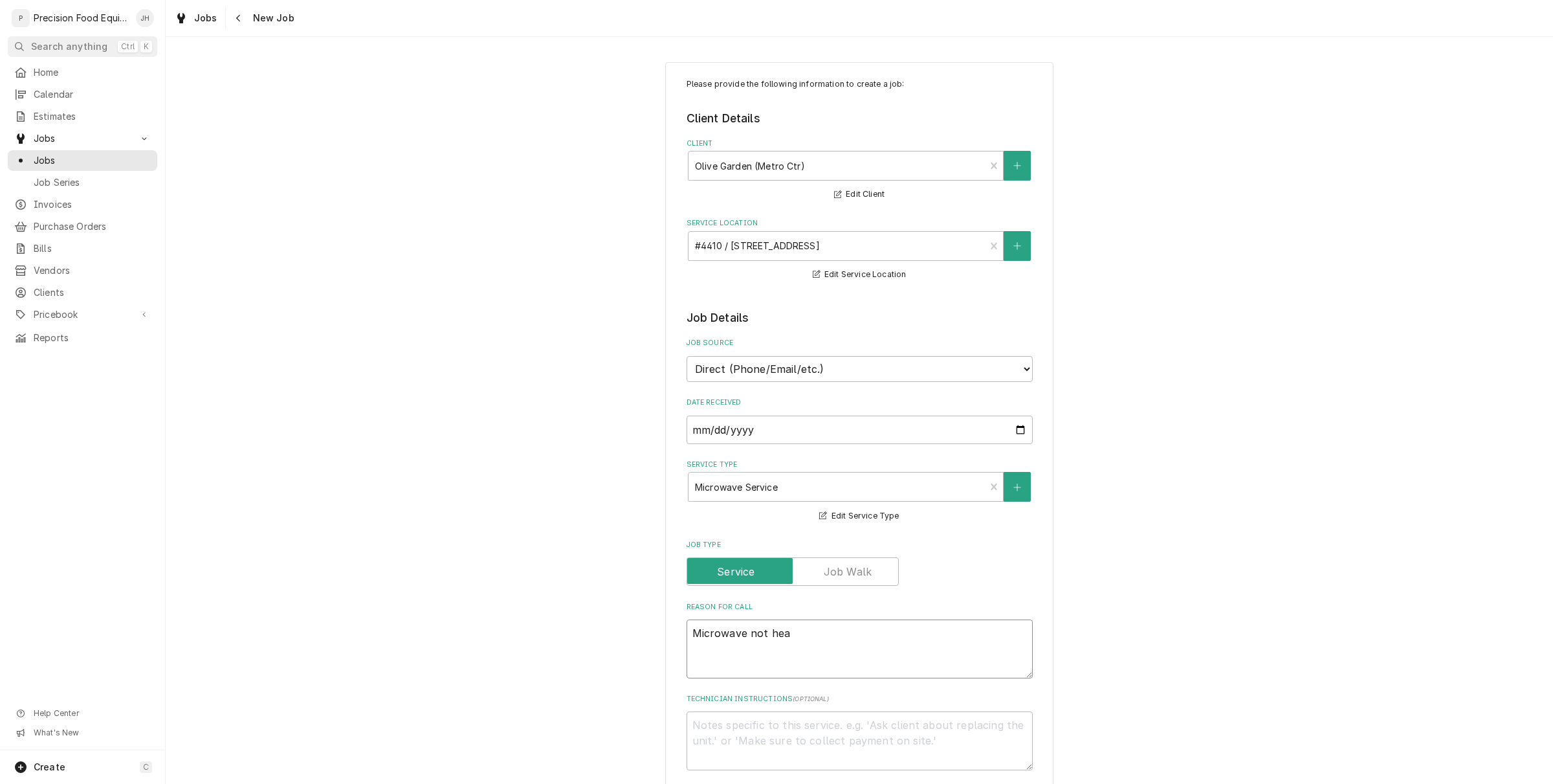
type textarea "Microwave not heat"
type textarea "x"
type textarea "Microwave not heati"
type textarea "x"
type textarea "Microwave not heatin"
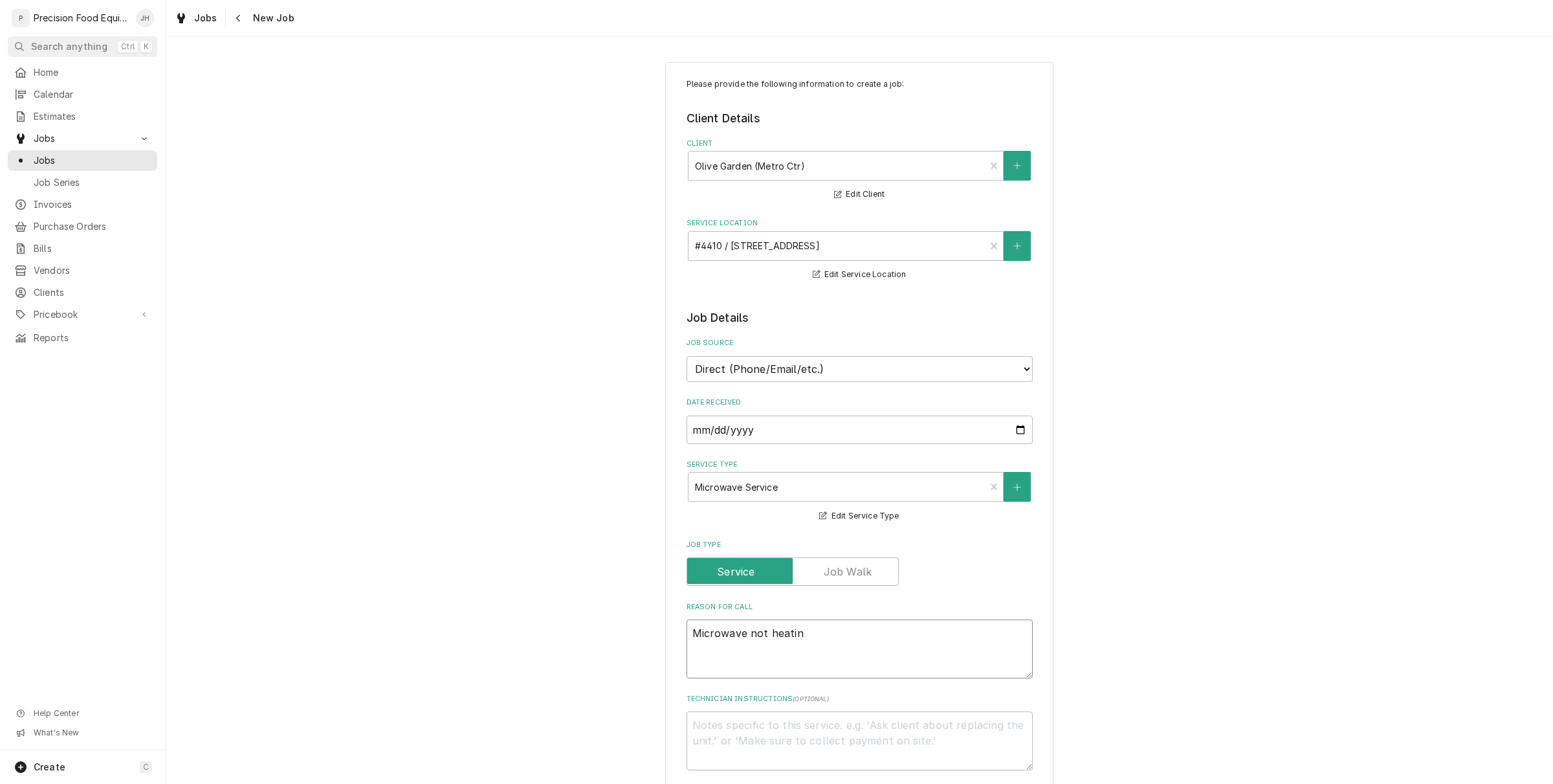
type textarea "x"
type textarea "Microwave not heating"
type textarea "x"
type textarea "Microwave not heating"
type textarea "x"
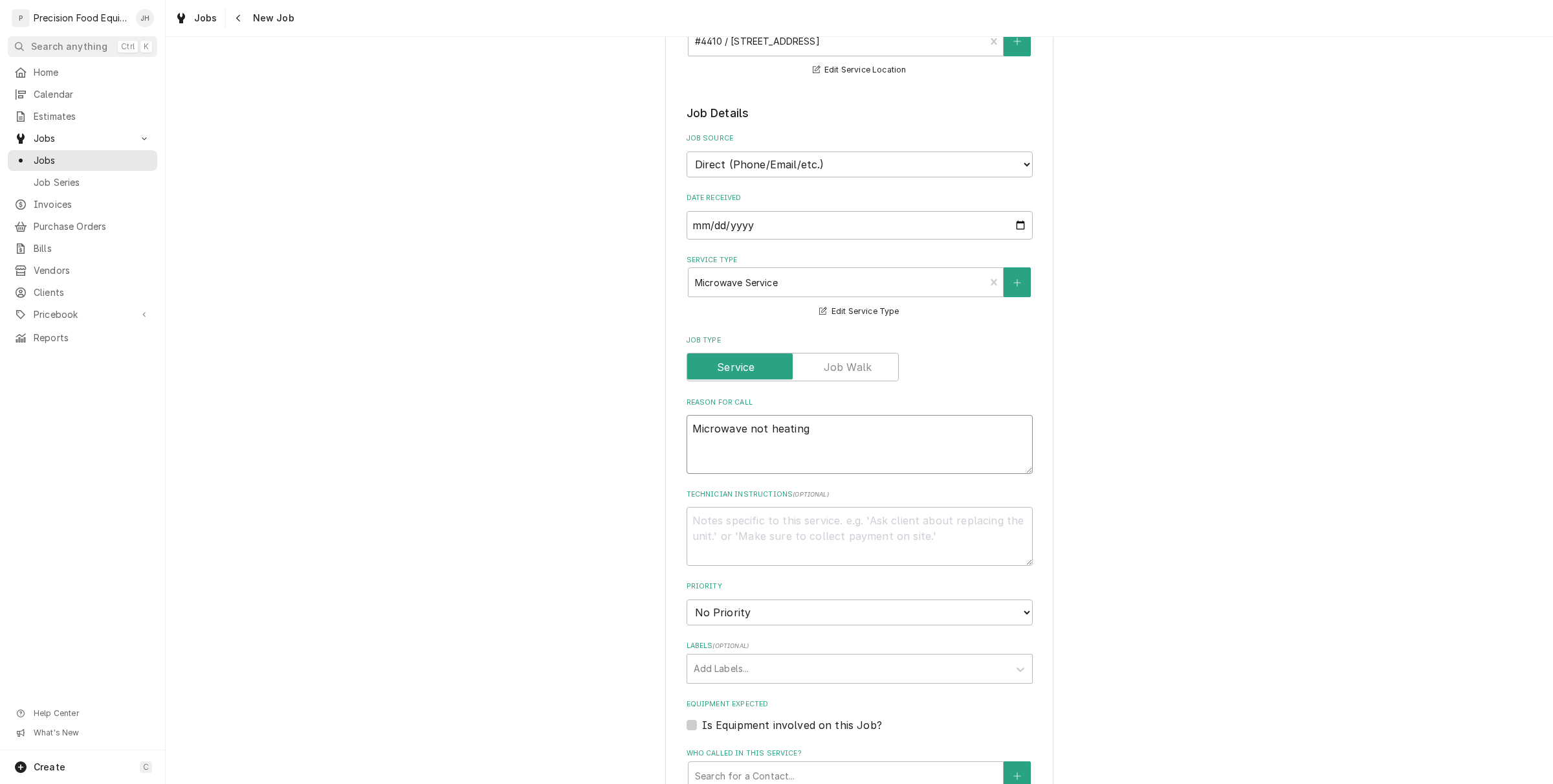
scroll to position [405, 0]
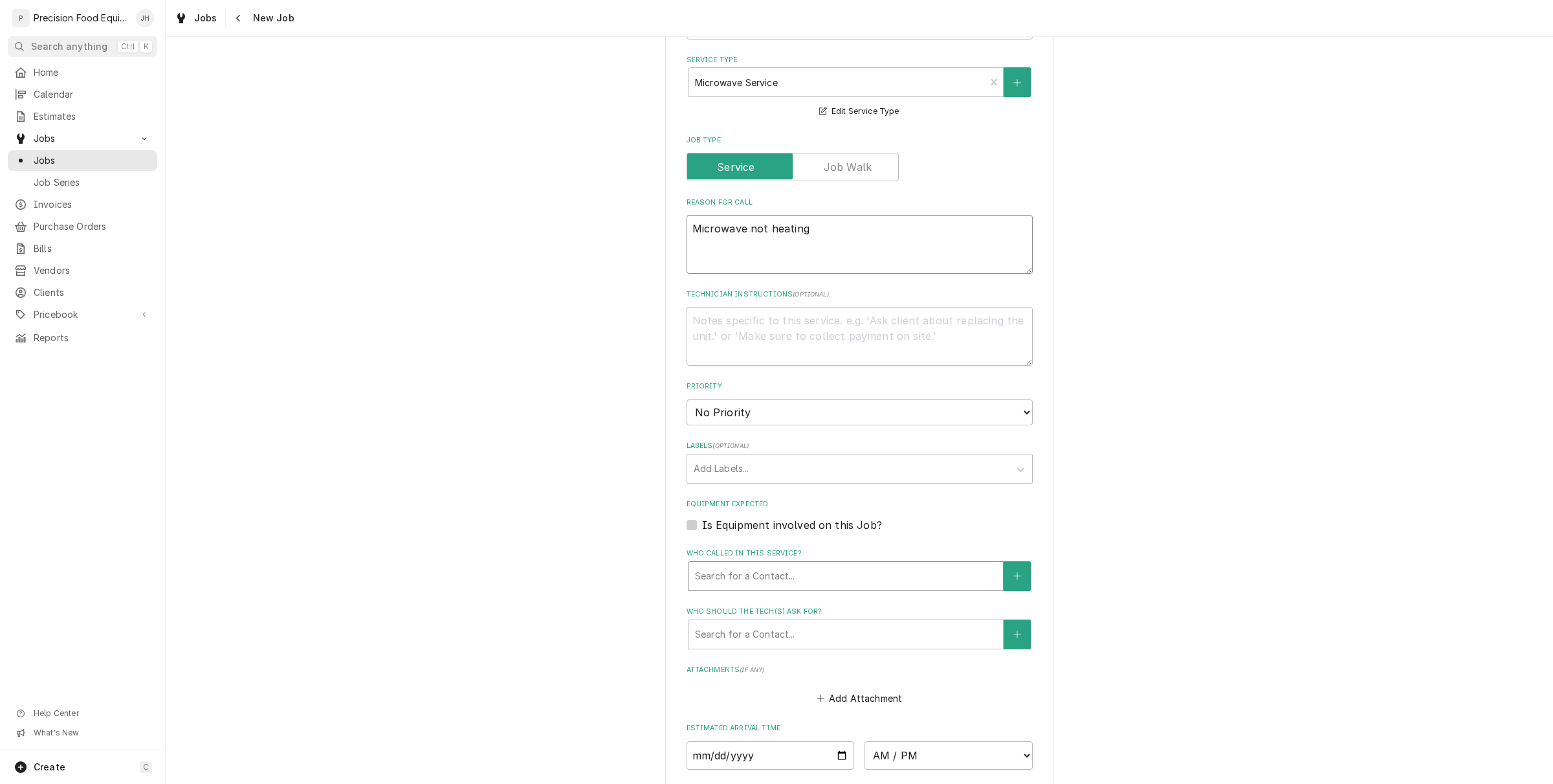
type textarea "Microwave not heating"
click at [791, 565] on div "Who called in this service?" at bounding box center [846, 576] width 301 height 23
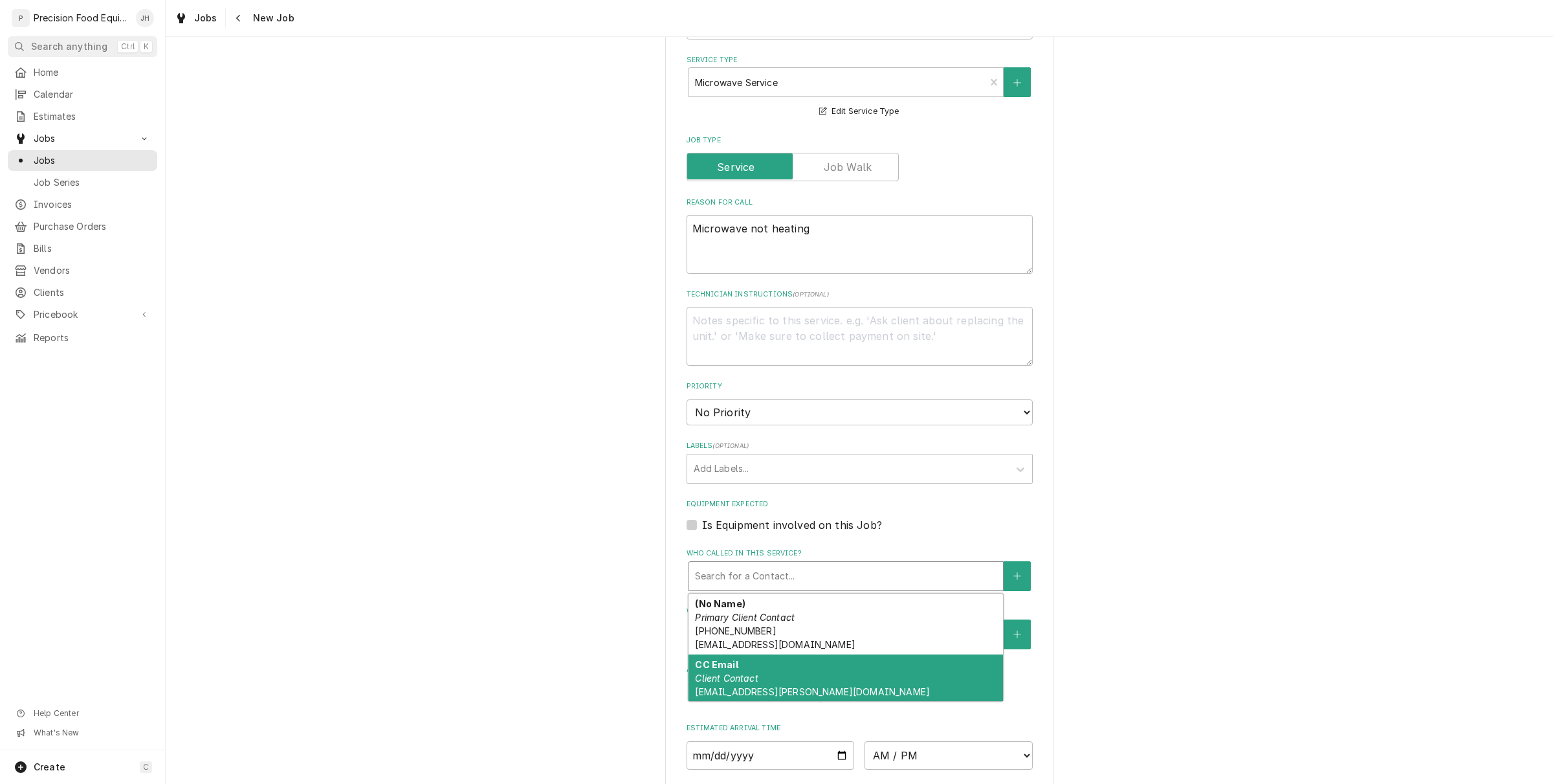
click at [764, 675] on div "CC Email Client Contact ogusa4410@darden.com" at bounding box center [846, 677] width 314 height 47
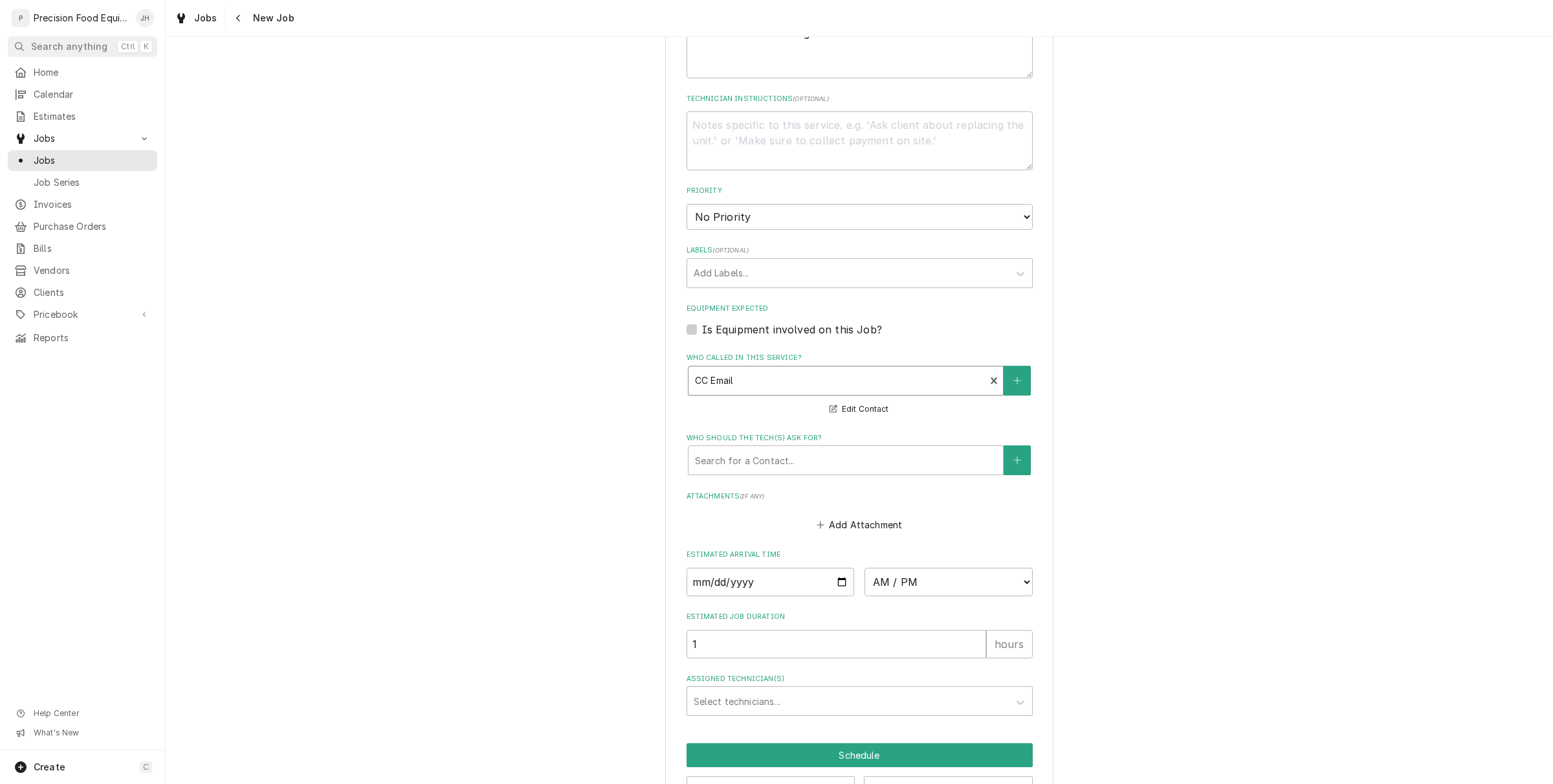
scroll to position [642, 0]
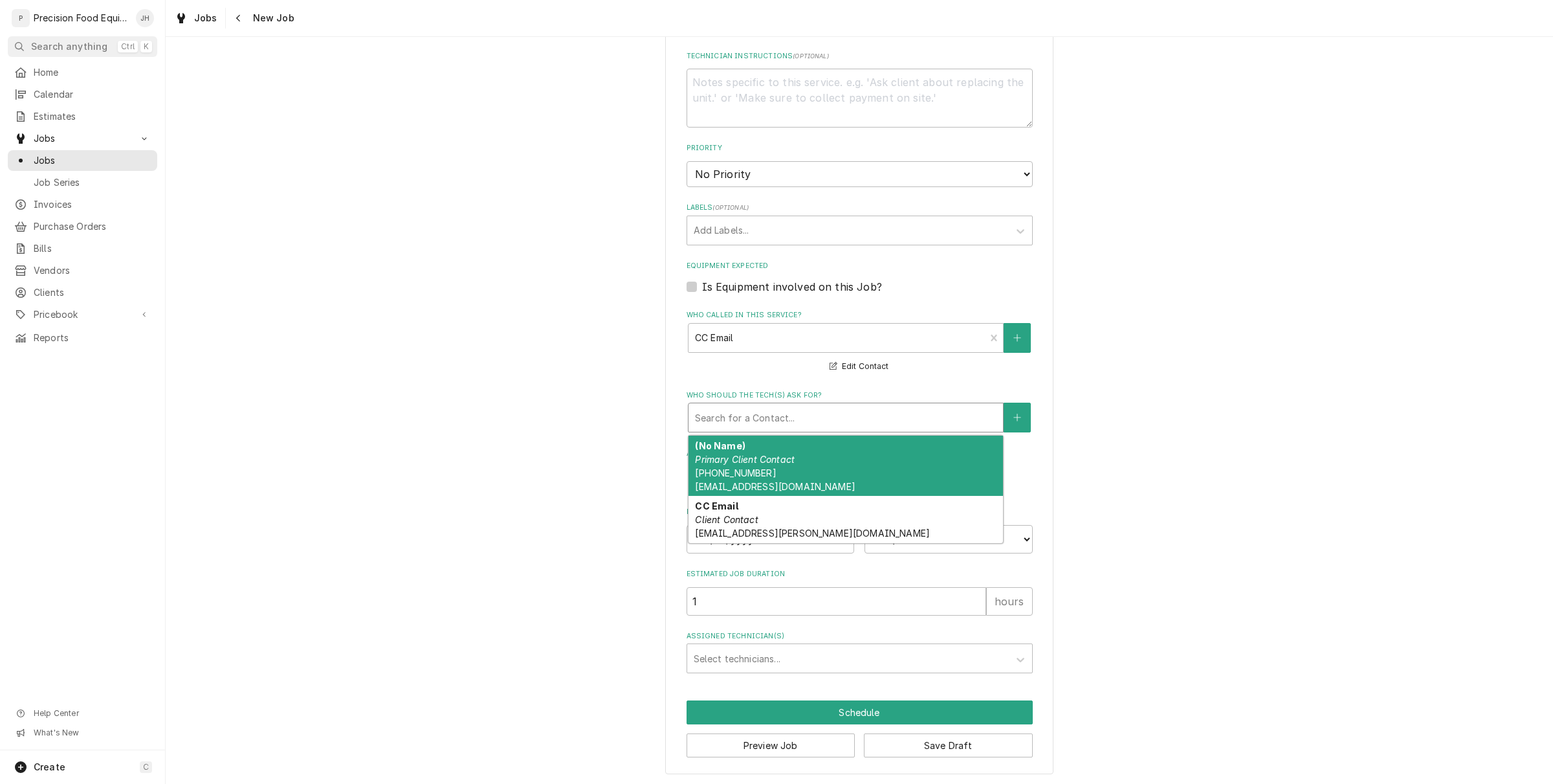
click at [839, 408] on div "Who should the tech(s) ask for?" at bounding box center [846, 418] width 301 height 23
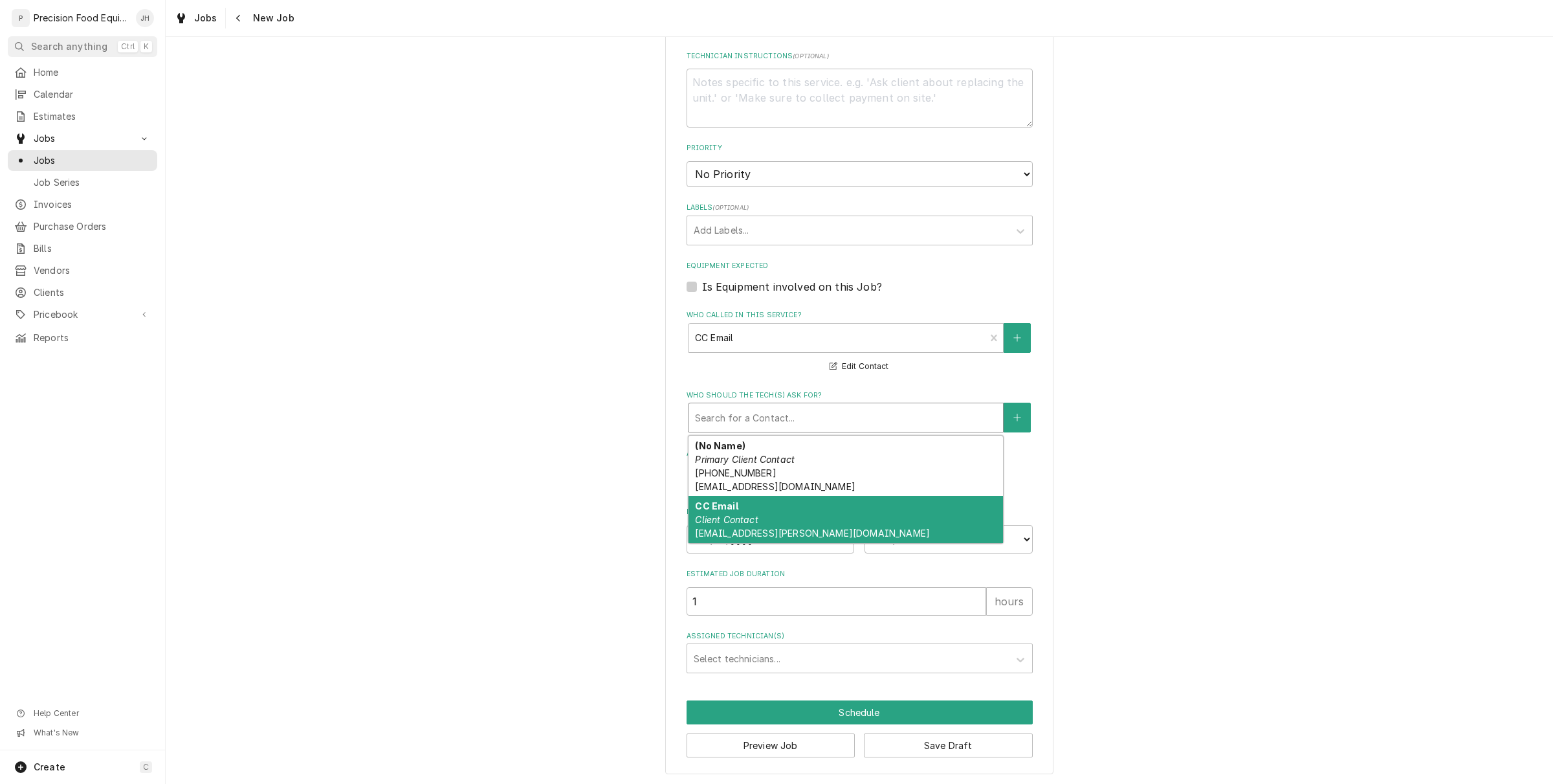
click at [785, 520] on div "CC Email Client Contact ogusa4410@darden.com" at bounding box center [846, 519] width 314 height 47
type textarea "x"
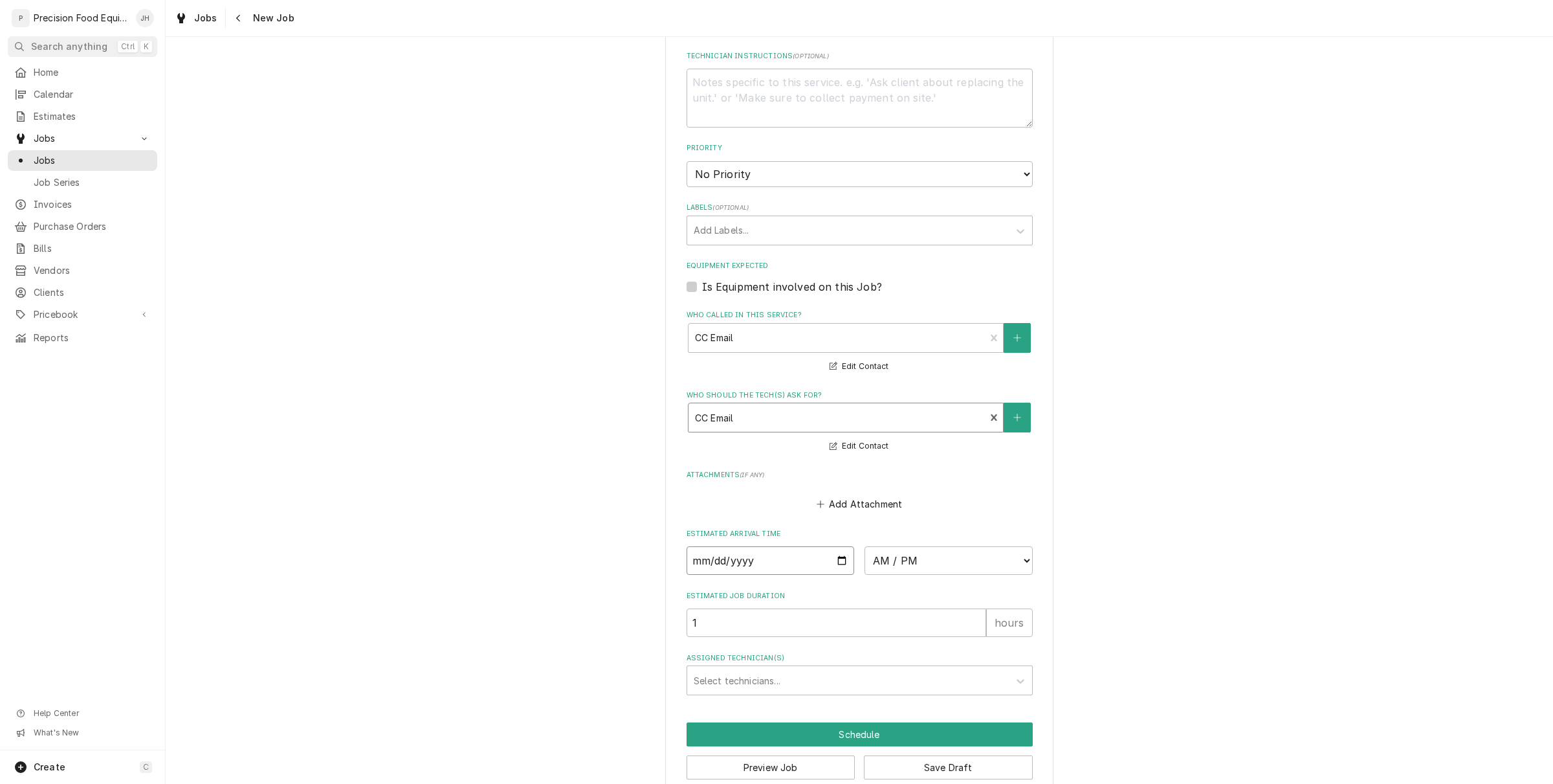
click at [840, 558] on input "Date" at bounding box center [770, 560] width 168 height 28
type input "2025-09-17"
type textarea "x"
click at [937, 556] on select "AM / PM 6:00 AM 6:15 AM 6:30 AM 6:45 AM 7:00 AM 7:15 AM 7:30 AM 7:45 AM 8:00 AM…" at bounding box center [949, 560] width 168 height 28
select select "08:00:00"
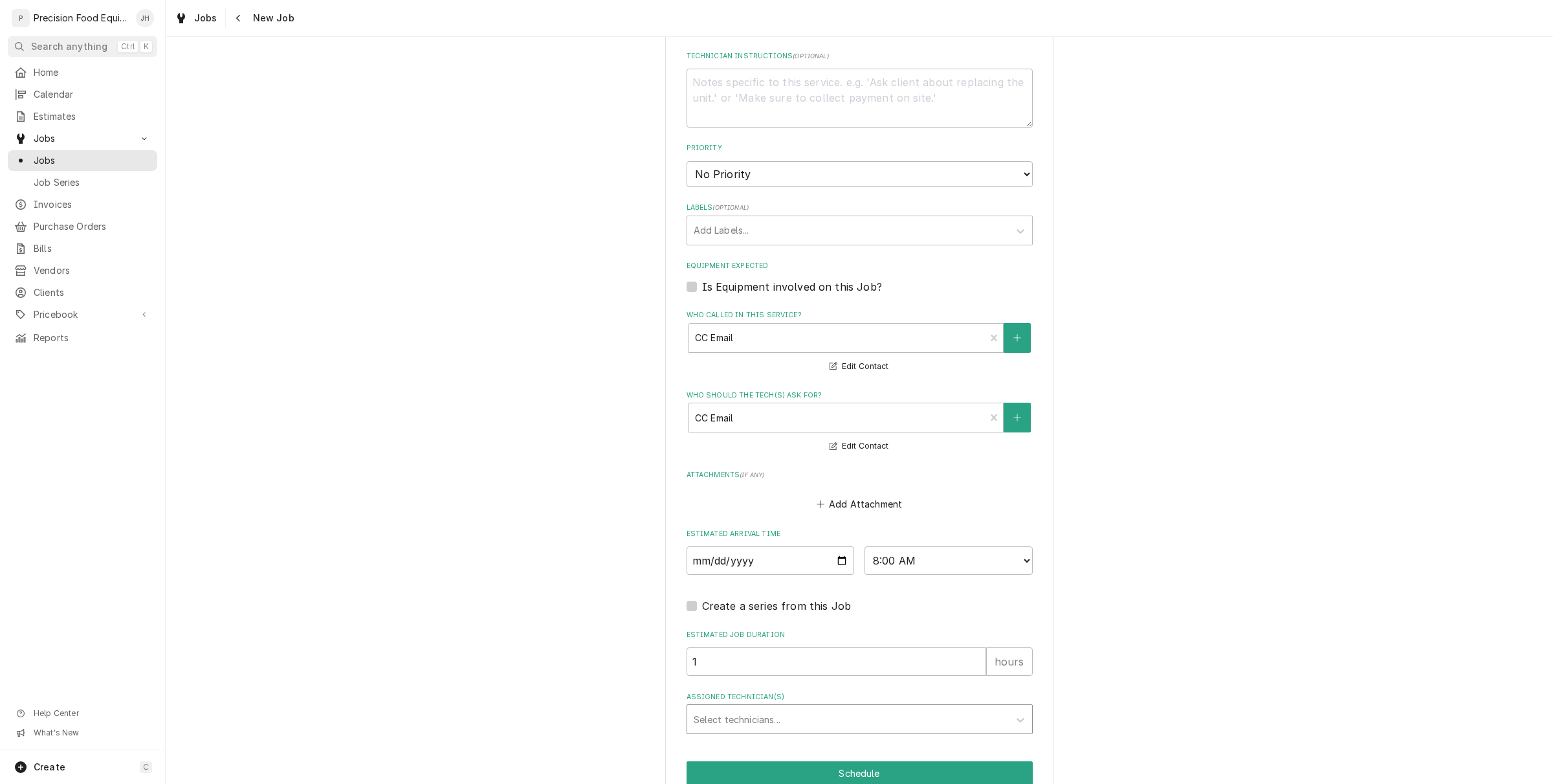
click at [757, 723] on div "Assigned Technician(s)" at bounding box center [848, 719] width 309 height 23
click at [755, 748] on div "[PERSON_NAME]" at bounding box center [859, 747] width 345 height 20
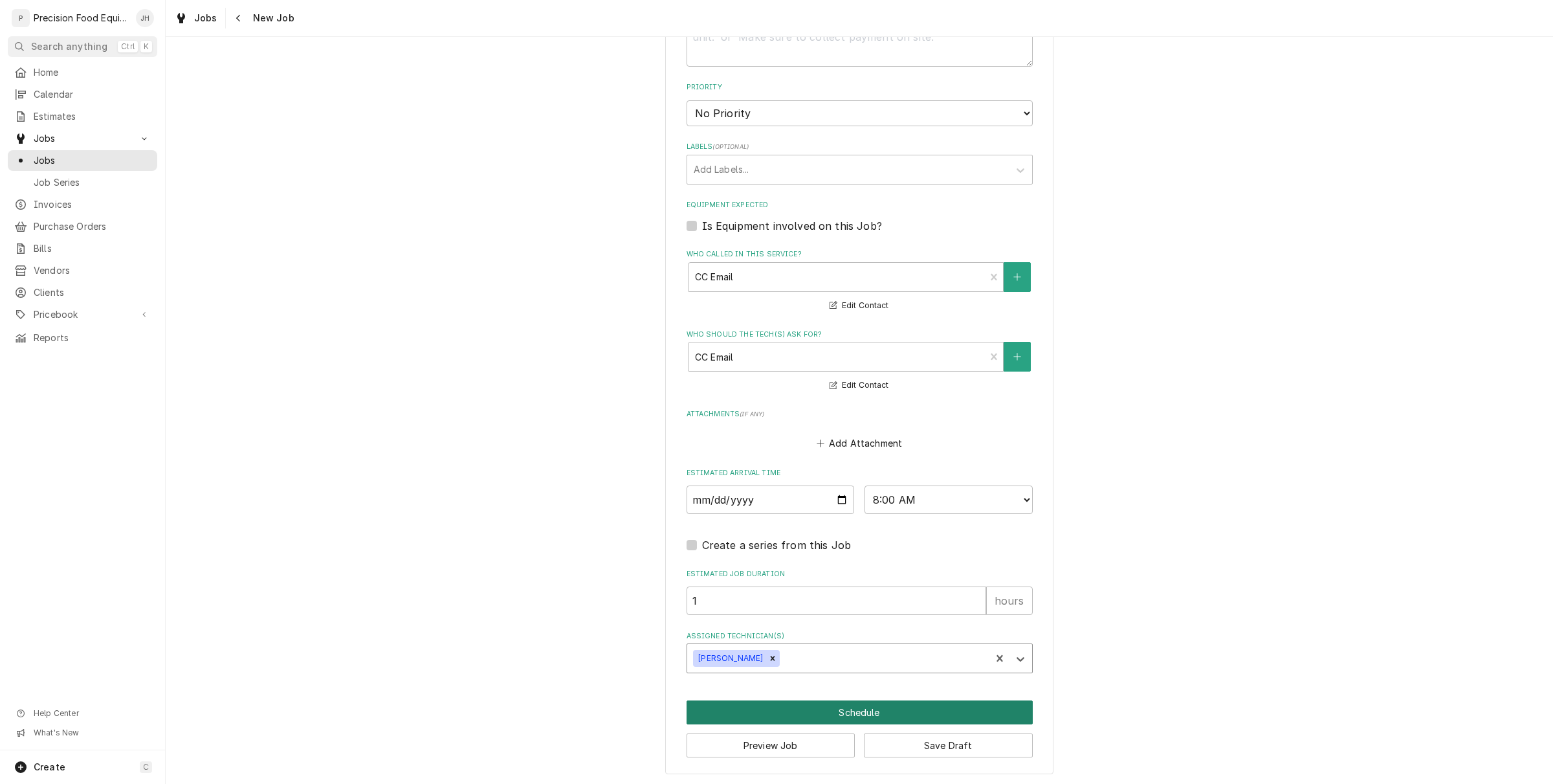
click at [876, 716] on button "Schedule" at bounding box center [859, 712] width 346 height 24
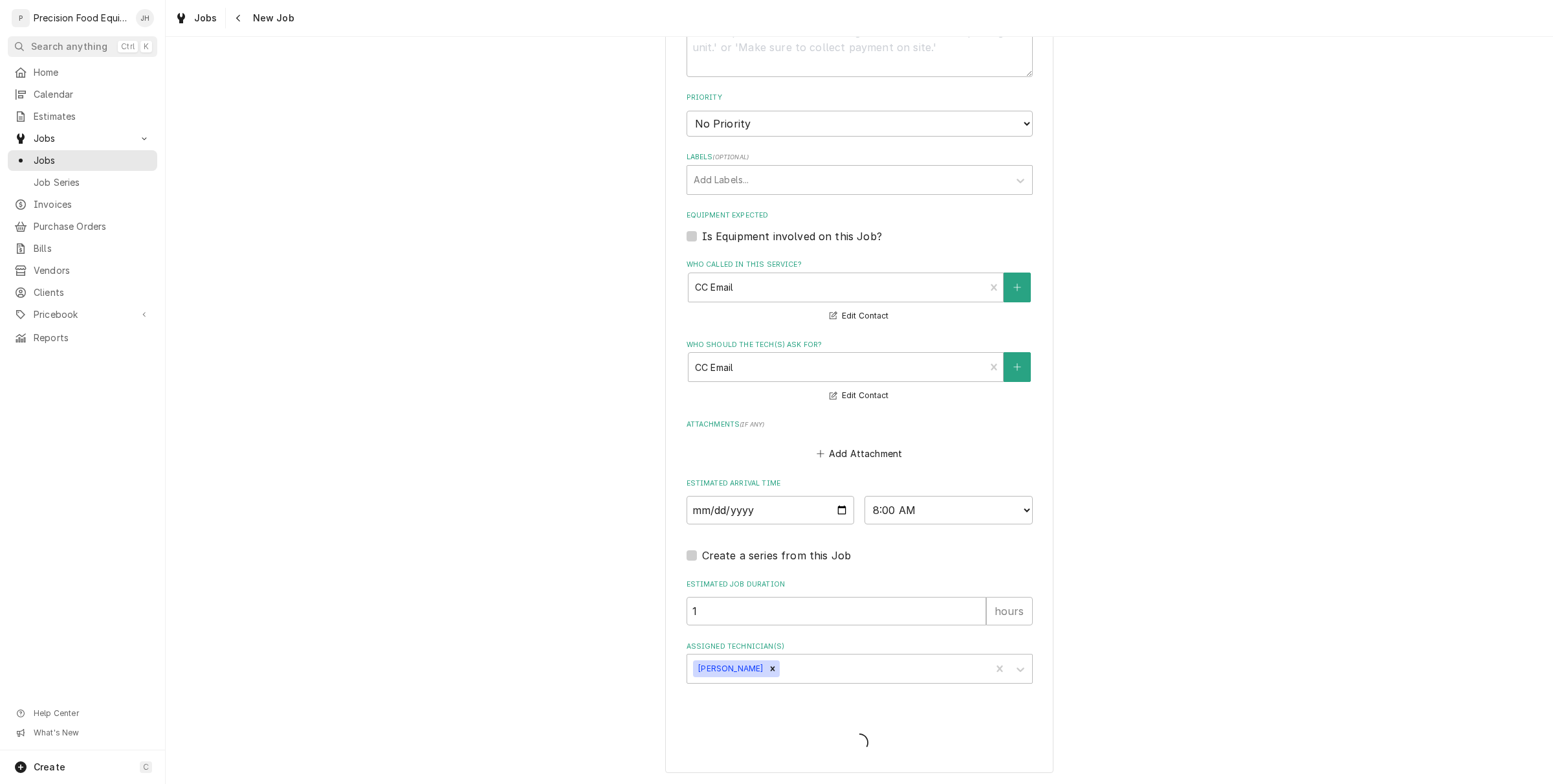
scroll to position [692, 0]
type textarea "x"
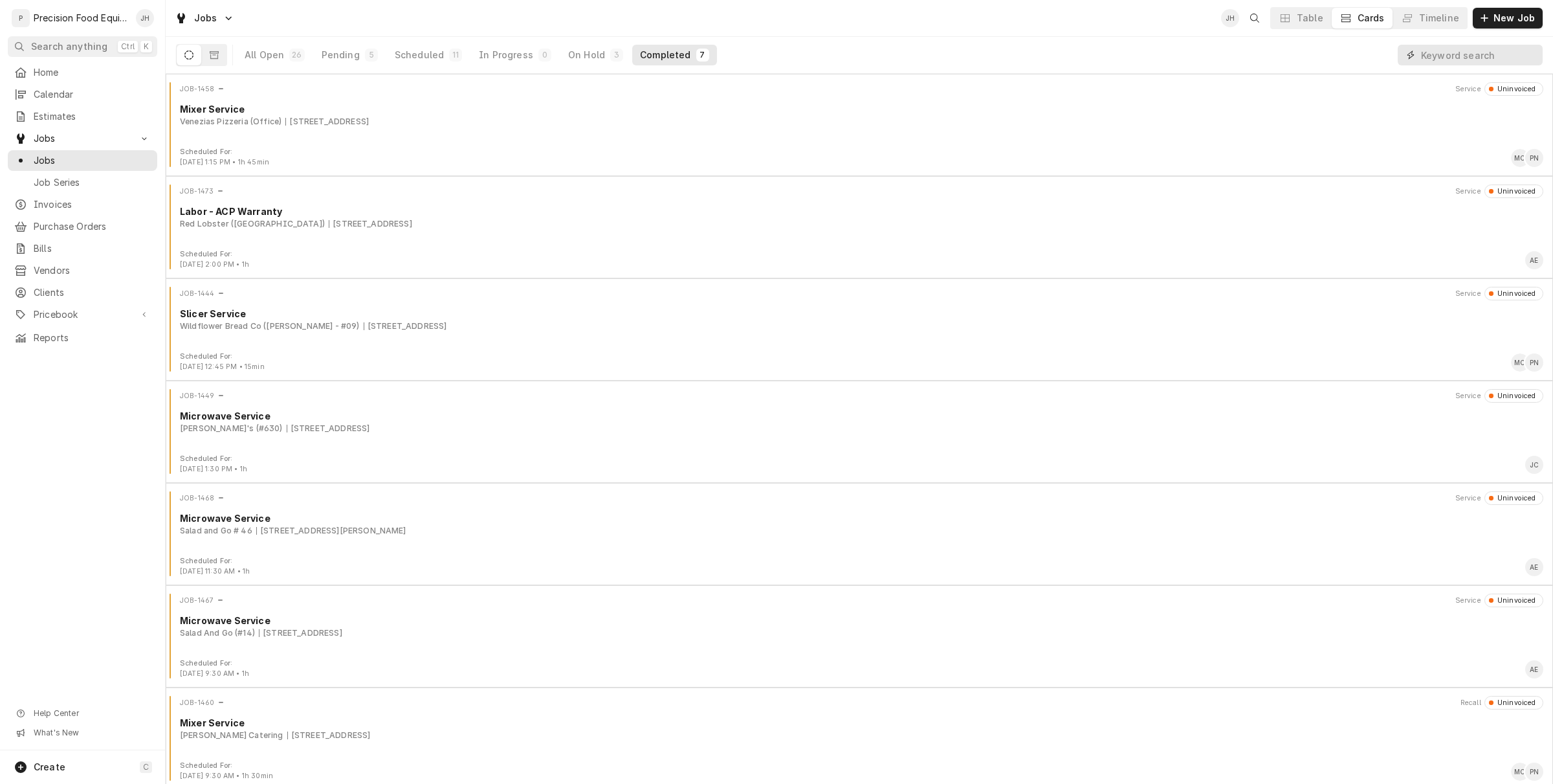
click at [1465, 53] on input "Dynamic Content Wrapper" at bounding box center [1479, 55] width 115 height 21
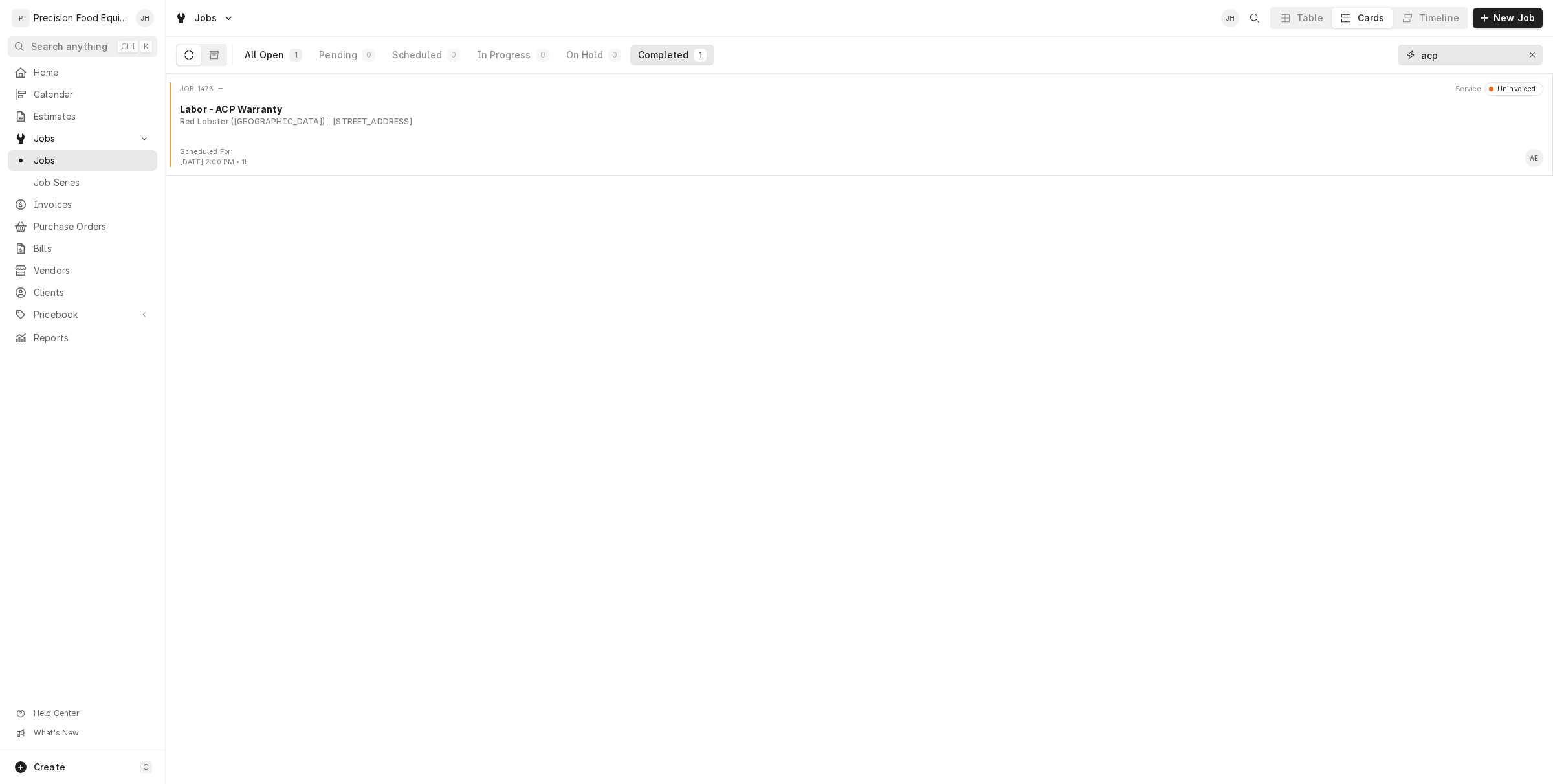
type input "acp"
click at [282, 53] on div "All Open" at bounding box center [264, 55] width 40 height 13
click at [215, 57] on icon "Dynamic Content Wrapper" at bounding box center [214, 55] width 9 height 9
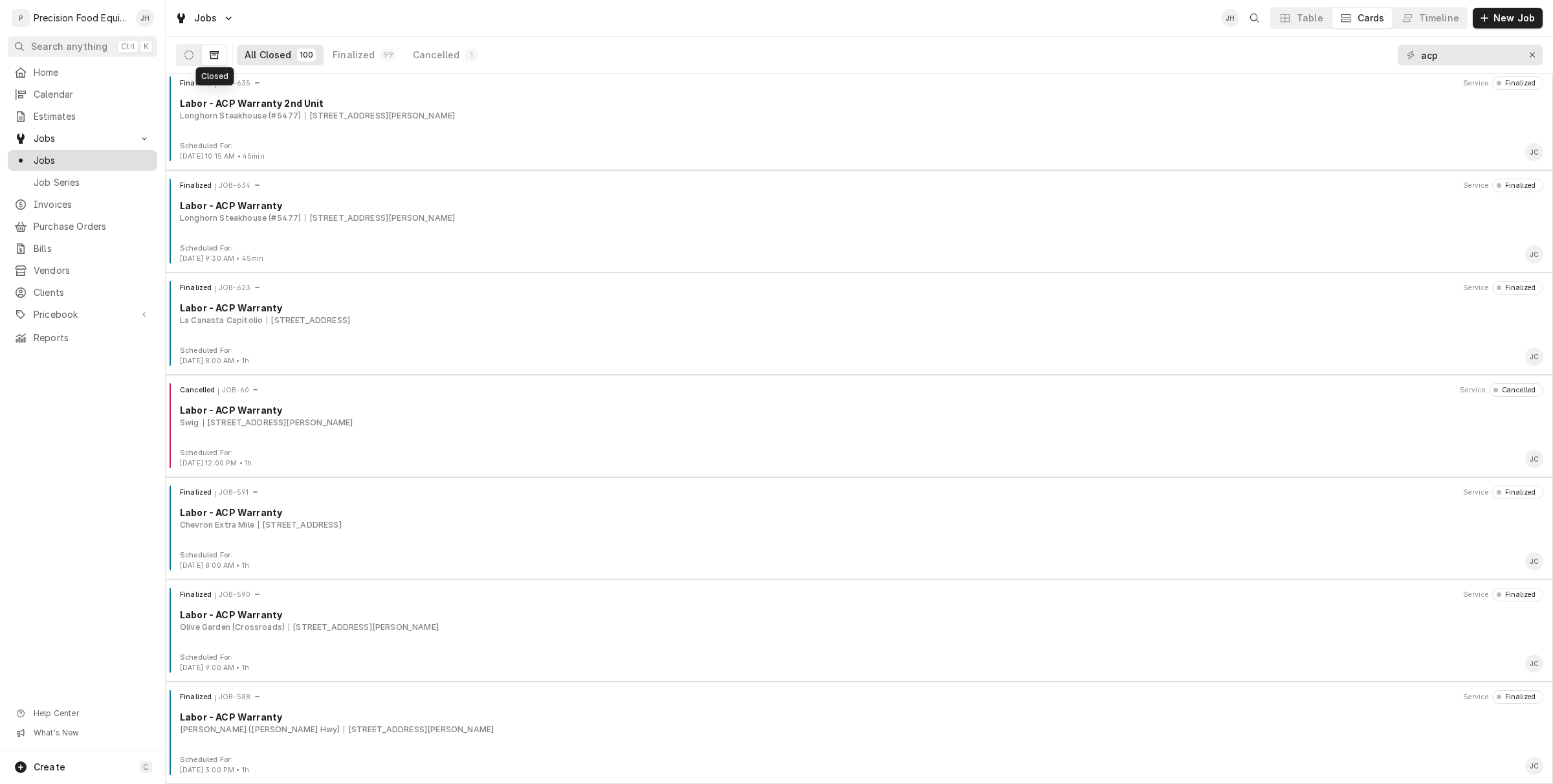
scroll to position [1739, 0]
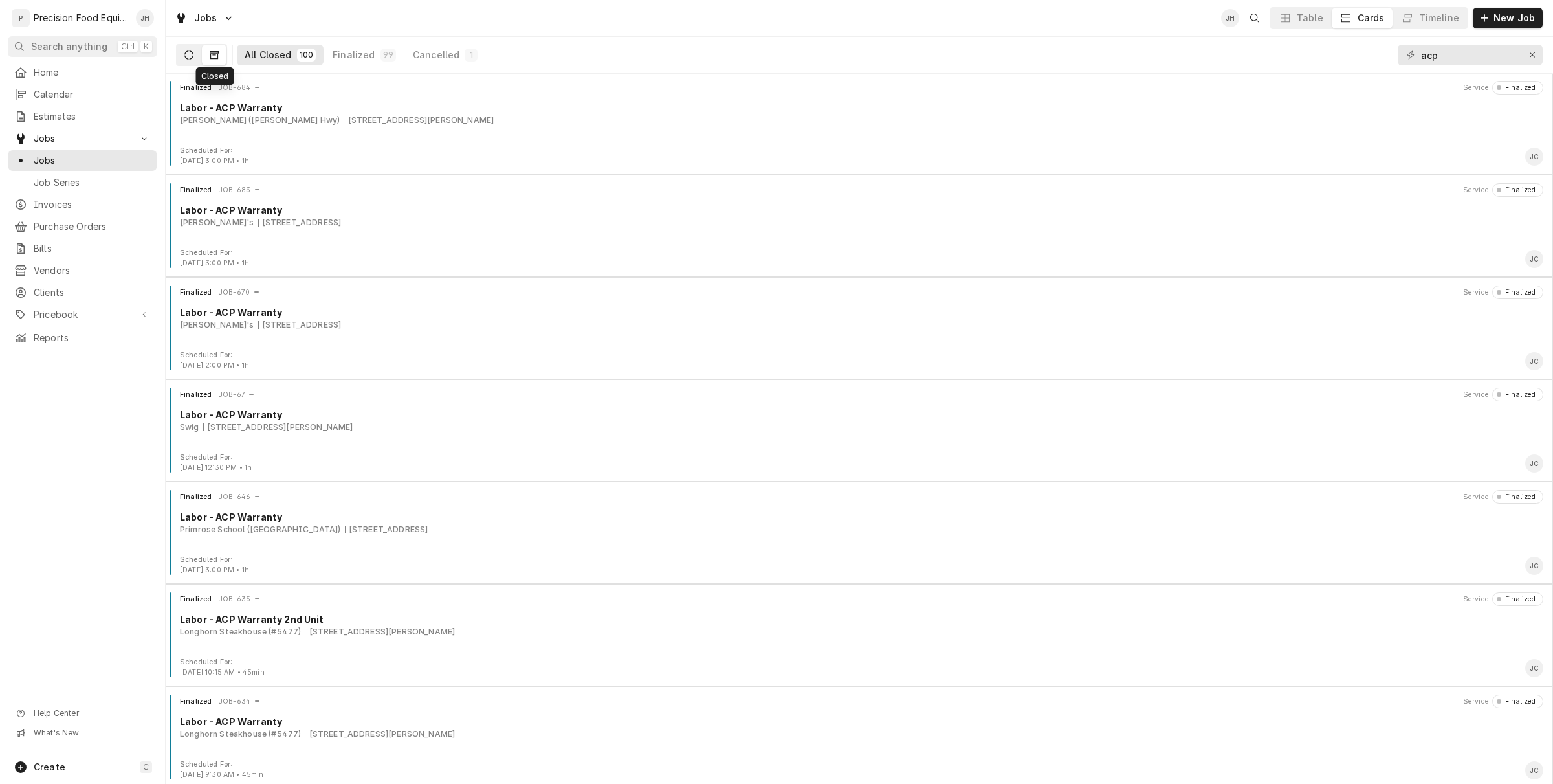
click at [192, 59] on icon "Dynamic Content Wrapper" at bounding box center [189, 55] width 9 height 9
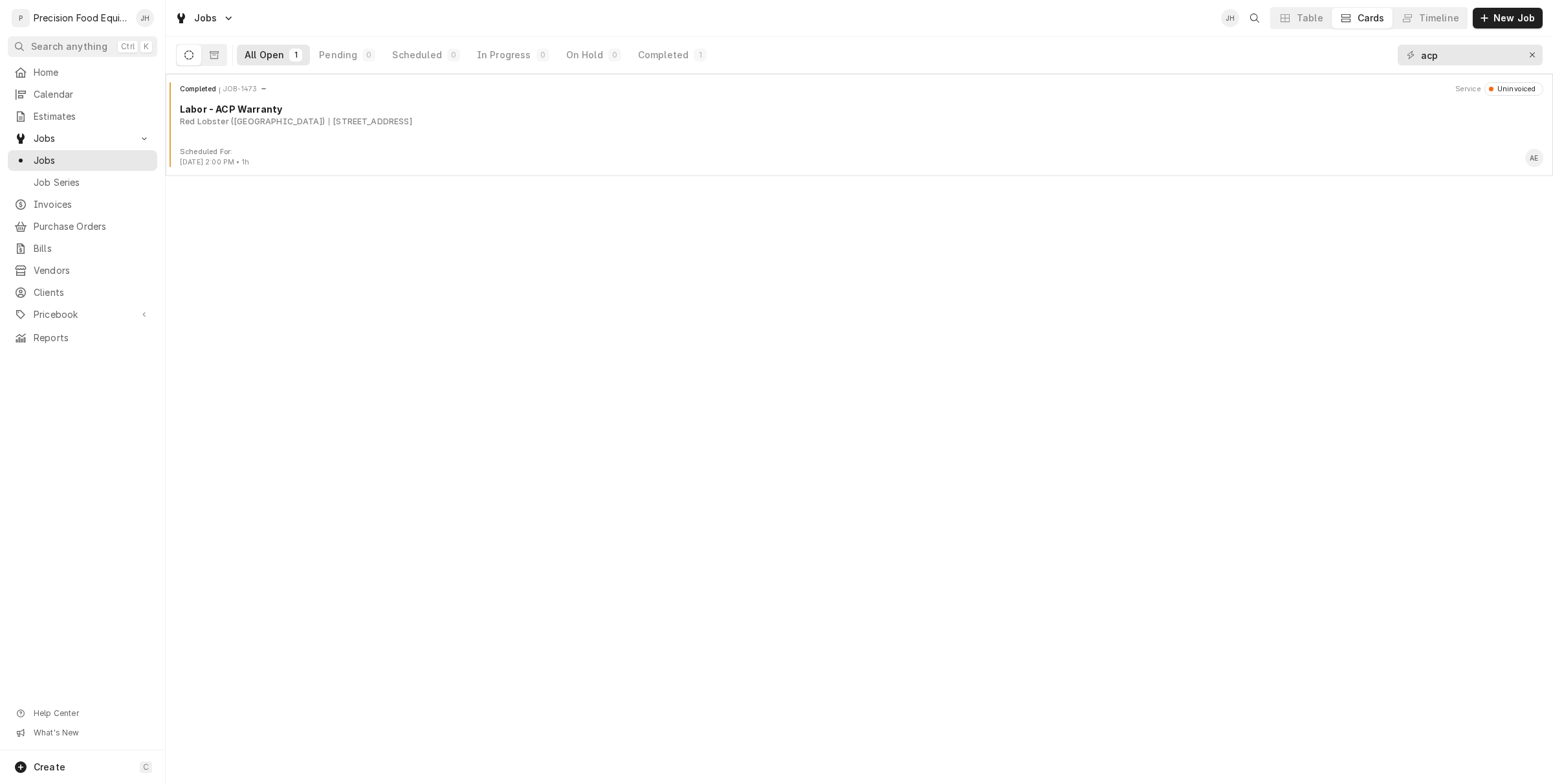
scroll to position [0, 0]
click at [1456, 22] on div "Timeline" at bounding box center [1440, 18] width 40 height 13
click at [1440, 14] on div "Timeline" at bounding box center [1440, 18] width 40 height 13
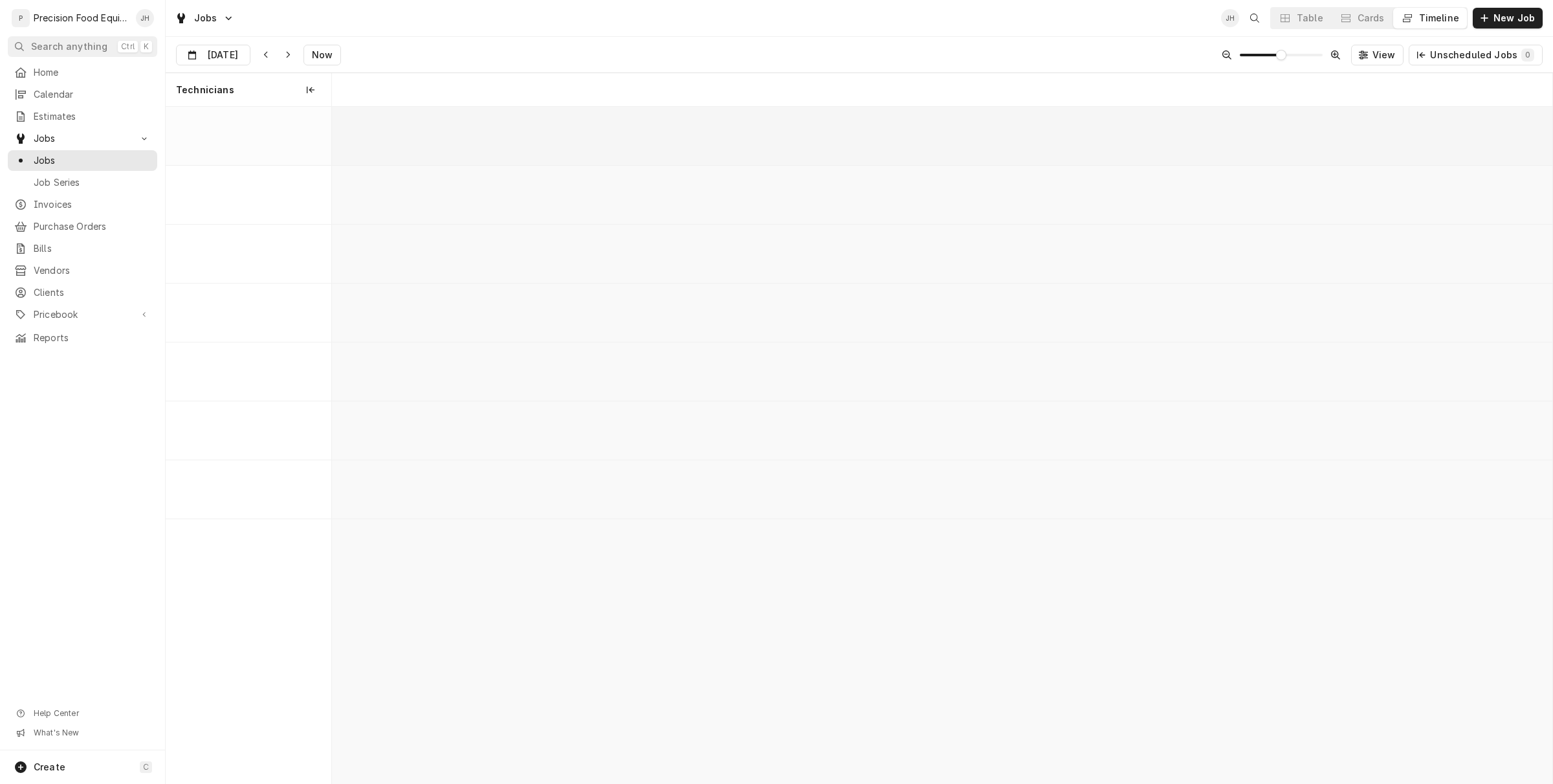
scroll to position [0, 24174]
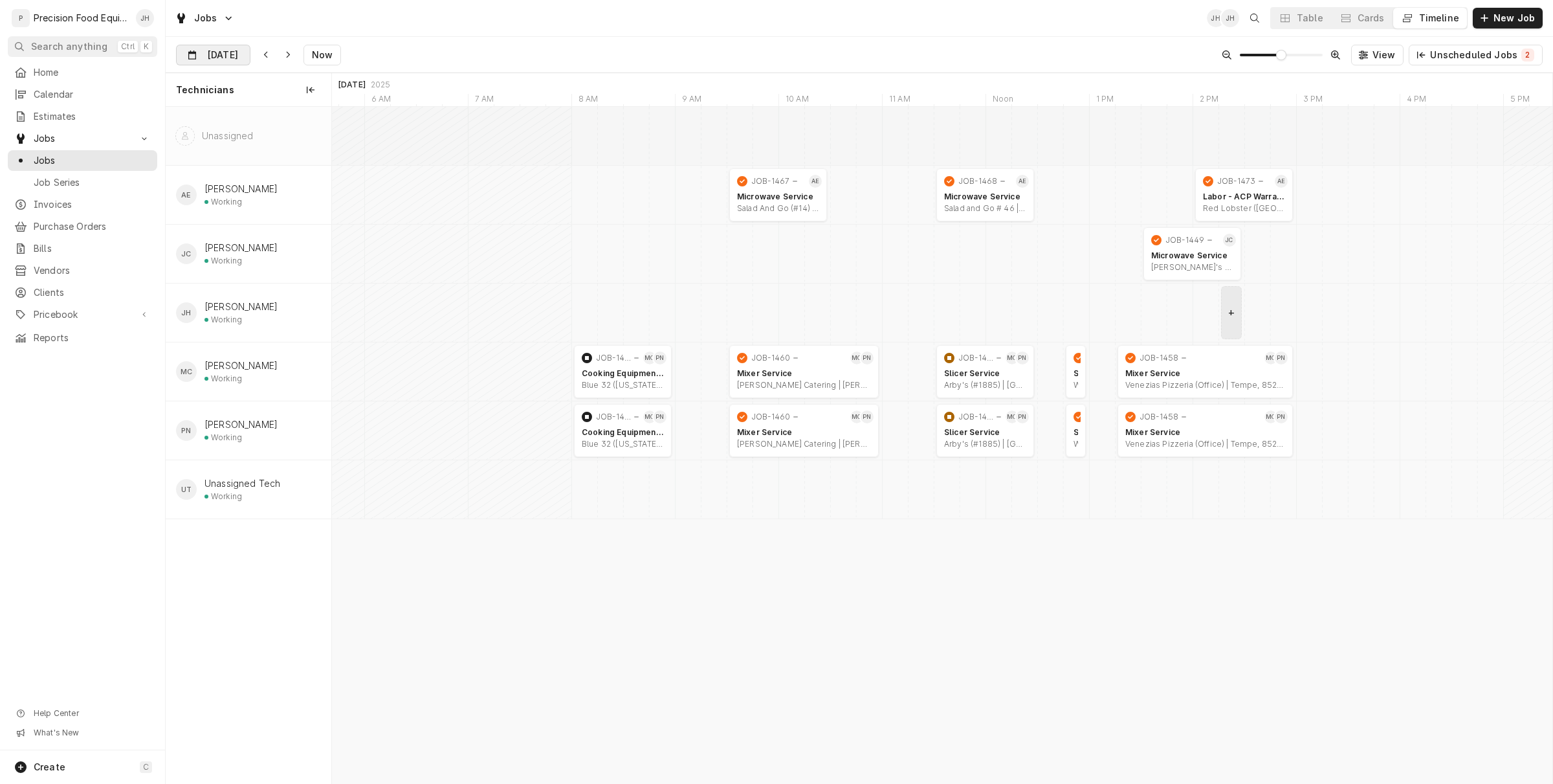
click at [211, 51] on input "[DATE]" at bounding box center [204, 58] width 55 height 25
click at [236, 184] on div "16" at bounding box center [235, 185] width 18 height 18
type input "[DATE]"
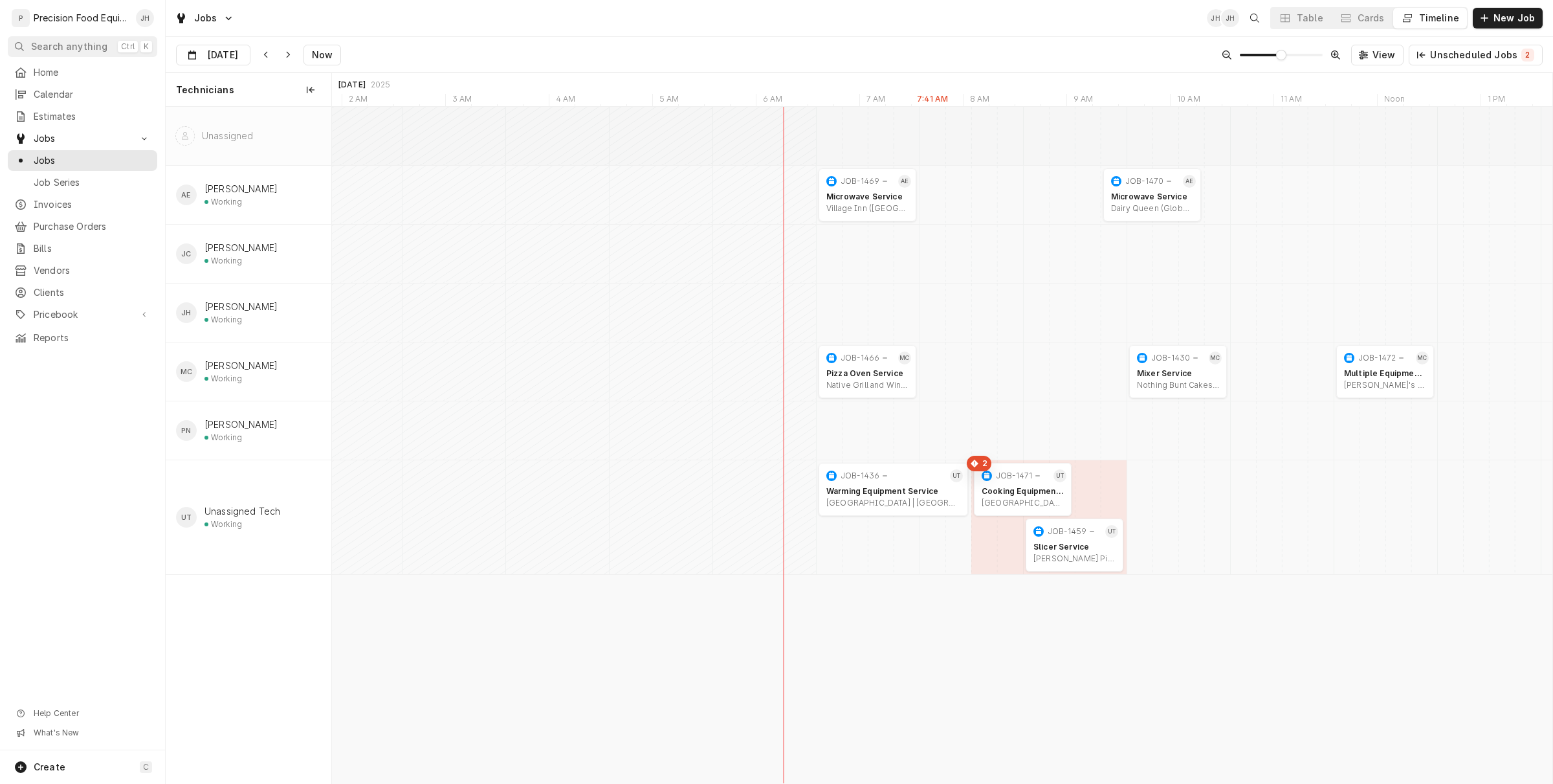
scroll to position [0, 26414]
drag, startPoint x: 1013, startPoint y: 487, endPoint x: 1434, endPoint y: 178, distance: 522.2
click at [1434, 178] on div "2 10:00 AM 11:00 AM JOB-1459 UT Slicer Service [PERSON_NAME] Pizza | [GEOGRAPHI…" at bounding box center [942, 445] width 1221 height 676
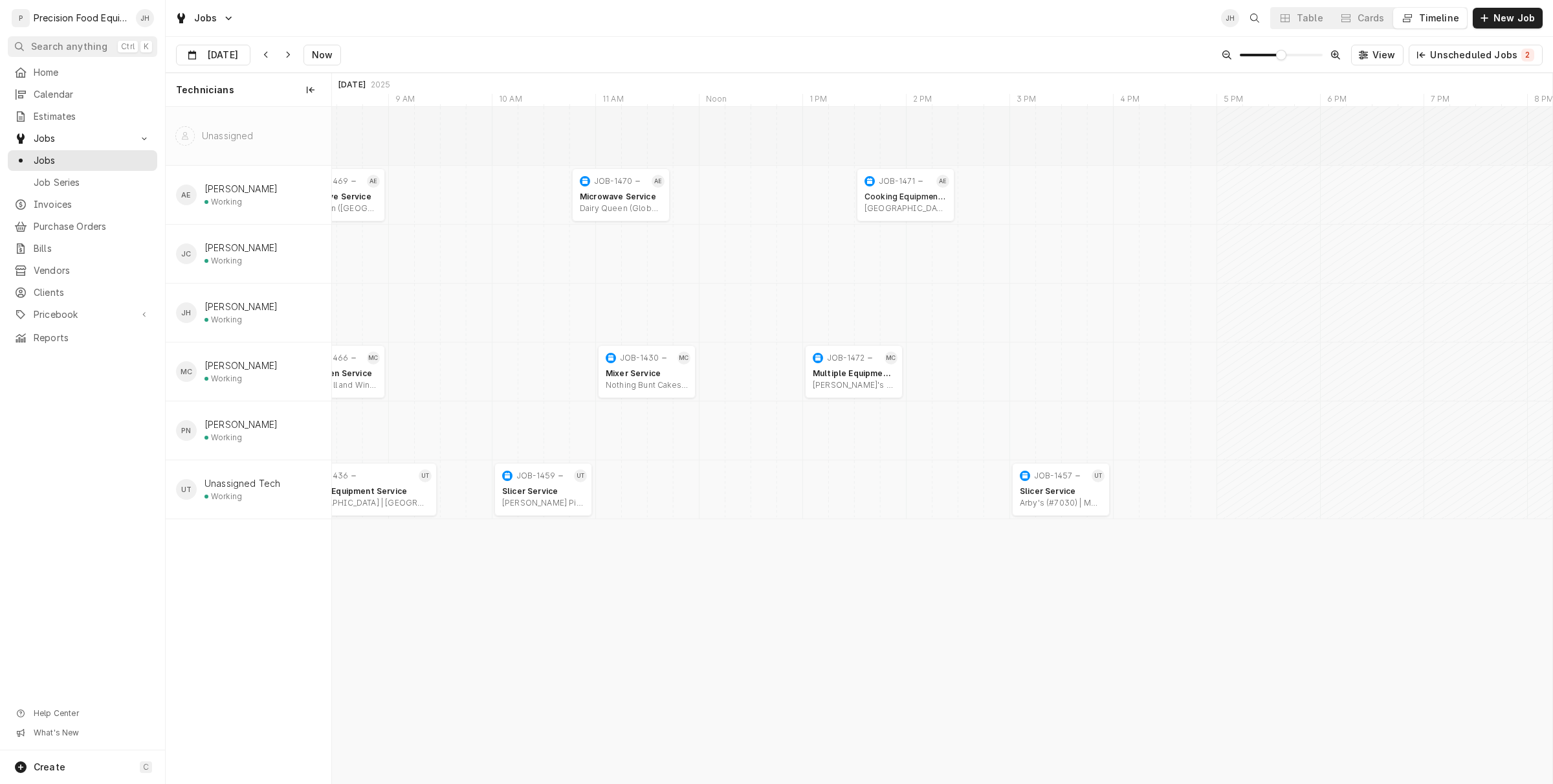
scroll to position [0, 26712]
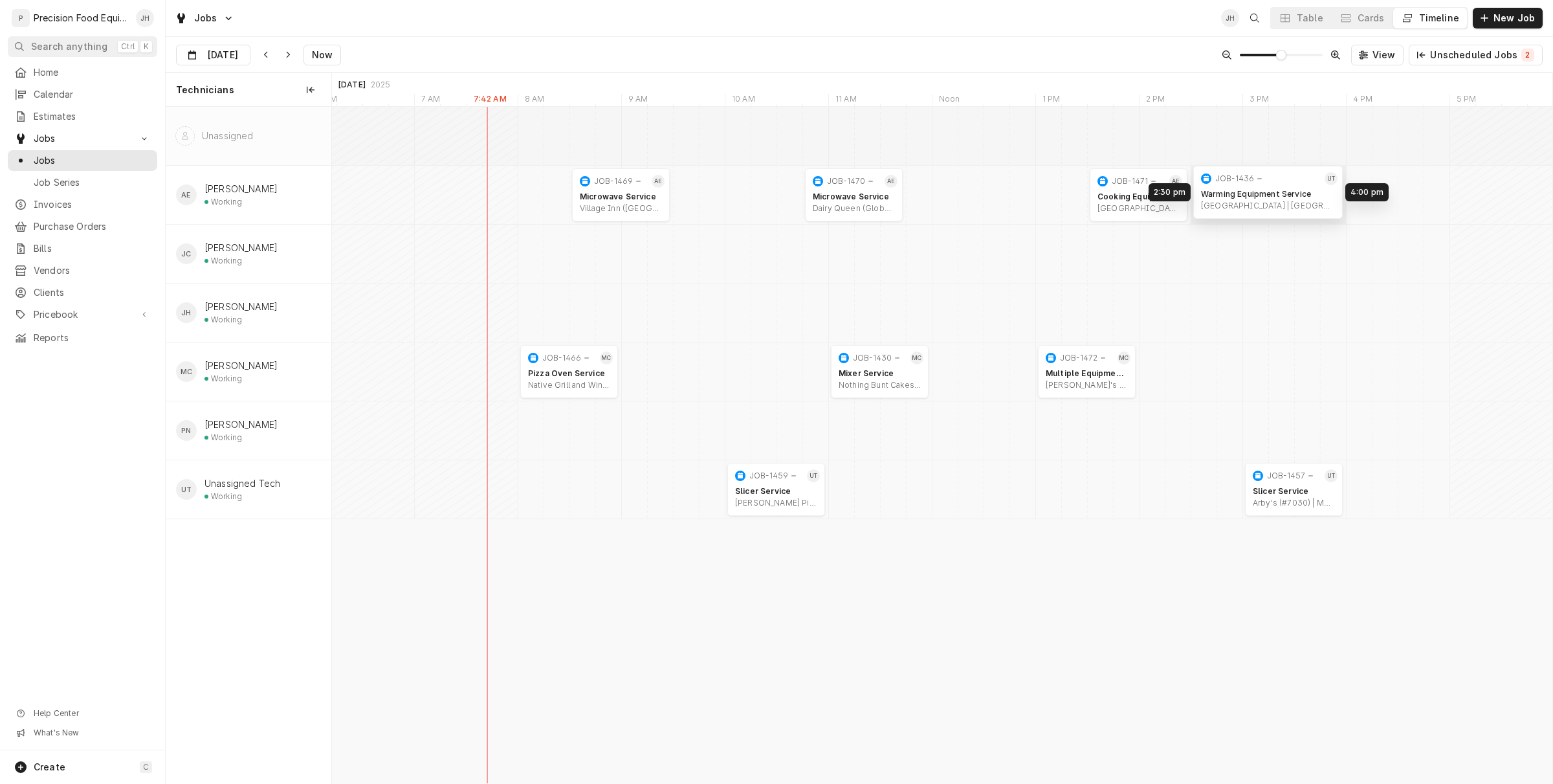
drag, startPoint x: 595, startPoint y: 490, endPoint x: 1275, endPoint y: 193, distance: 742.0
click at [1275, 193] on div "10:45 AM 11:45 AM JOB-1470 AE Microwave Service Dairy Queen (Globe) | [GEOGRAPH…" at bounding box center [942, 445] width 1221 height 676
